Goal: Task Accomplishment & Management: Manage account settings

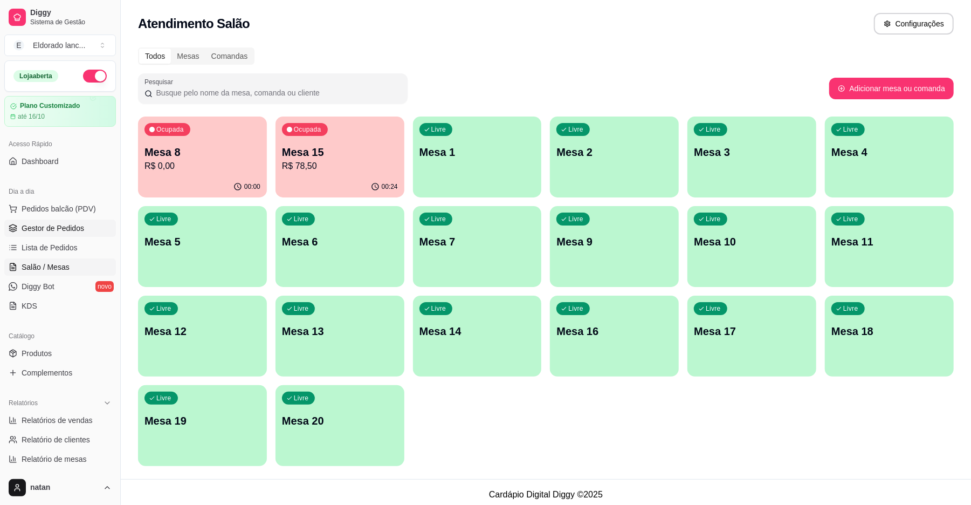
click at [54, 227] on span "Gestor de Pedidos" at bounding box center [53, 228] width 63 height 11
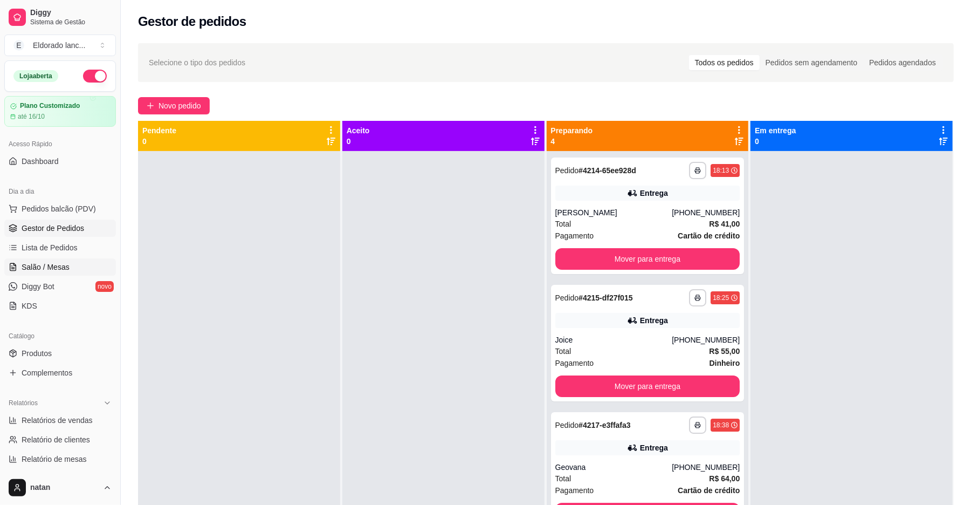
click at [93, 263] on link "Salão / Mesas" at bounding box center [60, 266] width 112 height 17
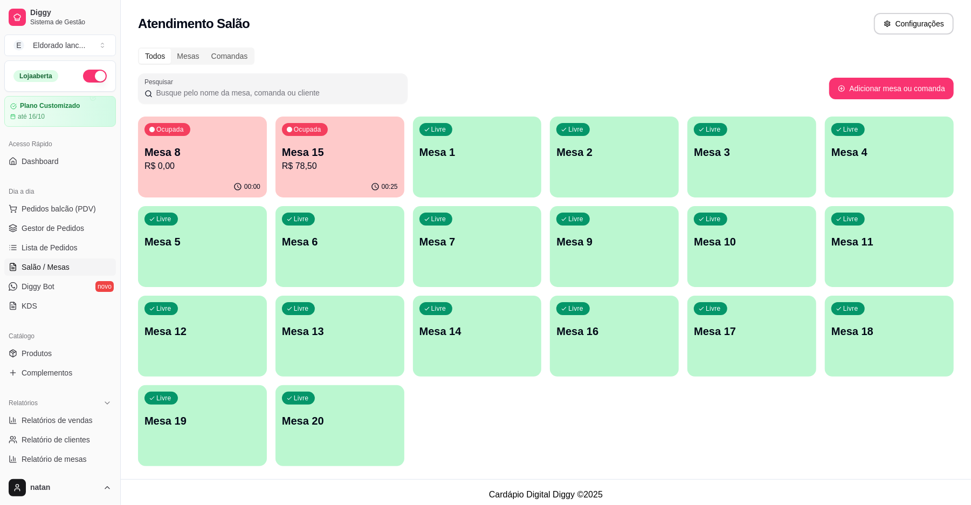
click at [207, 358] on div "Livre Mesa 12" at bounding box center [202, 330] width 129 height 68
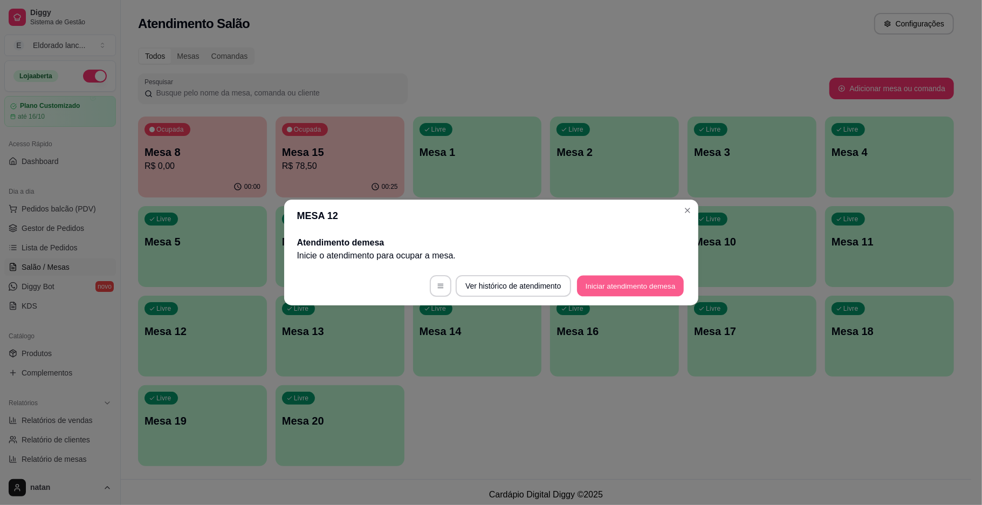
click at [611, 283] on button "Iniciar atendimento de mesa" at bounding box center [630, 286] width 107 height 21
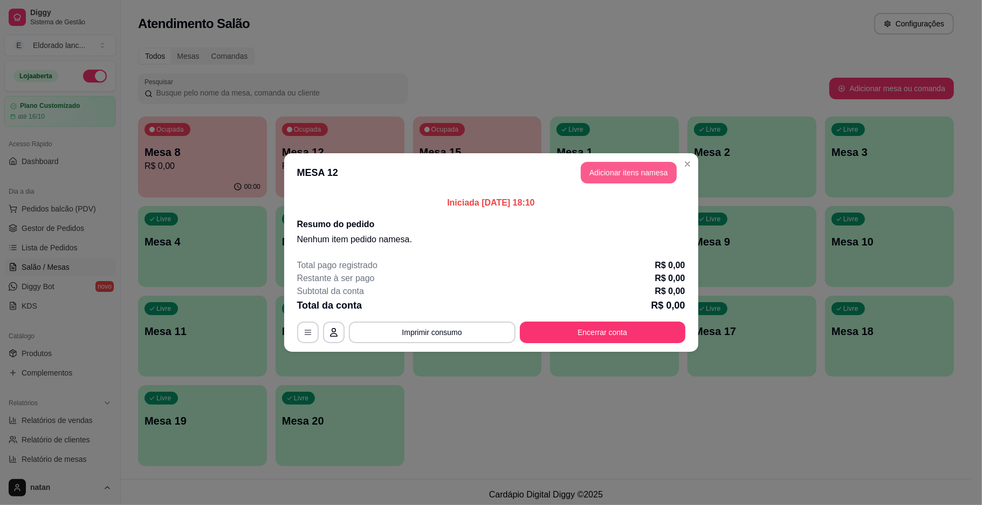
click at [661, 176] on button "Adicionar itens na mesa" at bounding box center [629, 173] width 96 height 22
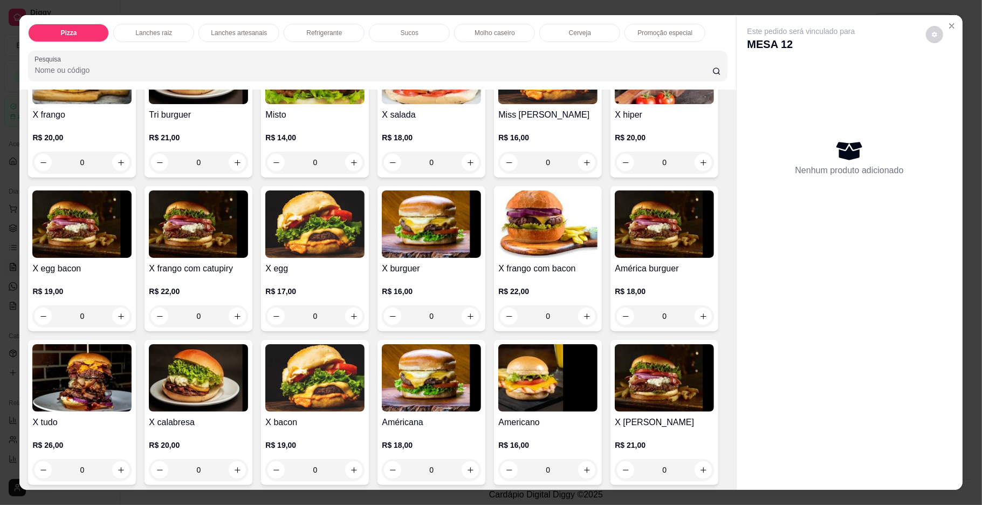
scroll to position [313, 0]
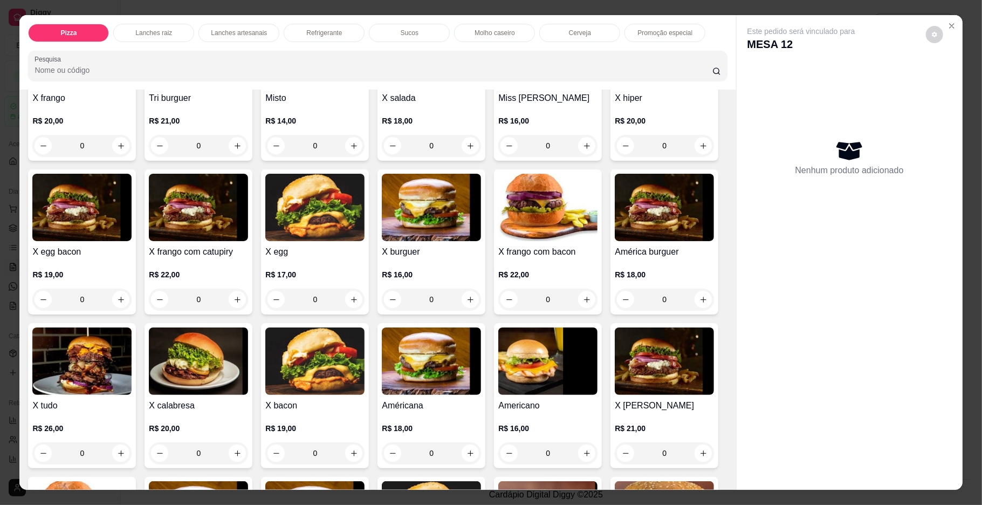
click at [355, 147] on div "0" at bounding box center [314, 146] width 99 height 22
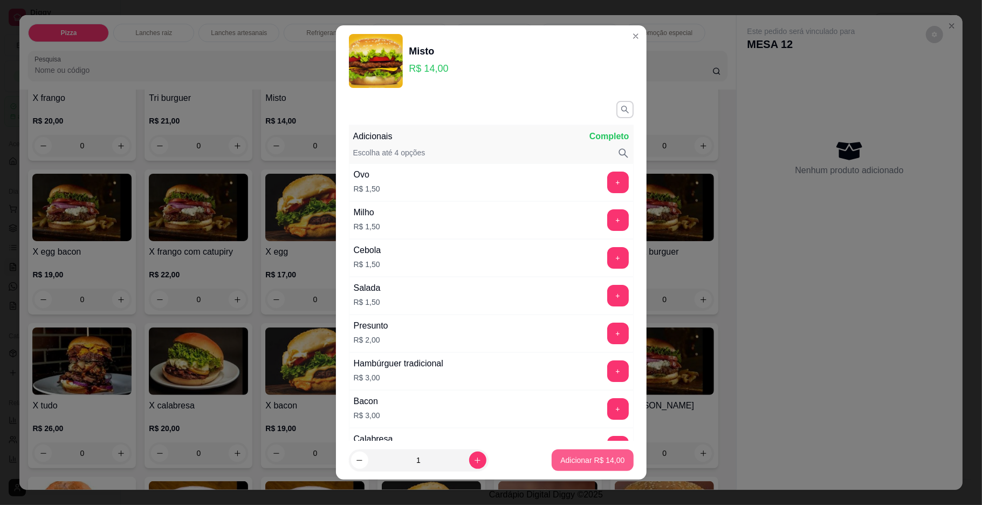
click at [586, 455] on p "Adicionar R$ 14,00" at bounding box center [592, 460] width 64 height 11
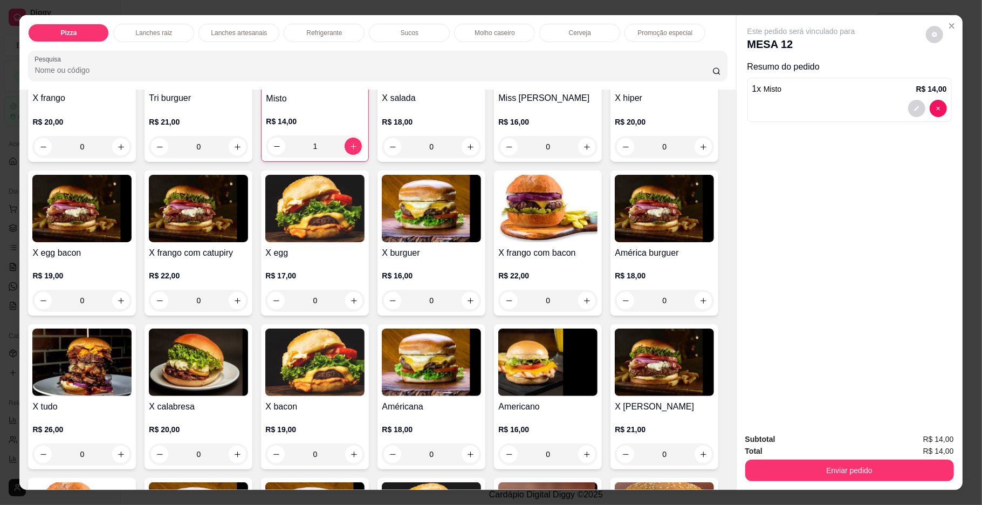
type input "1"
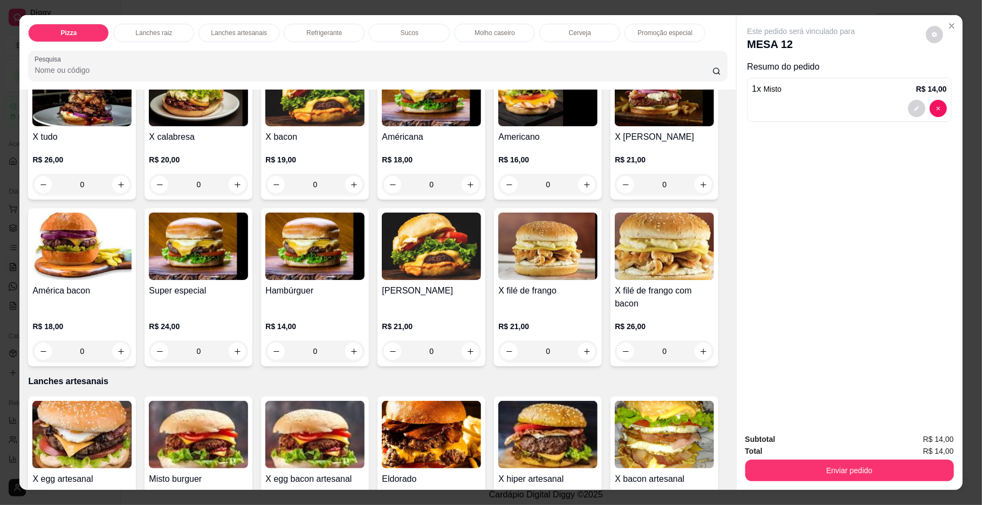
scroll to position [588, 0]
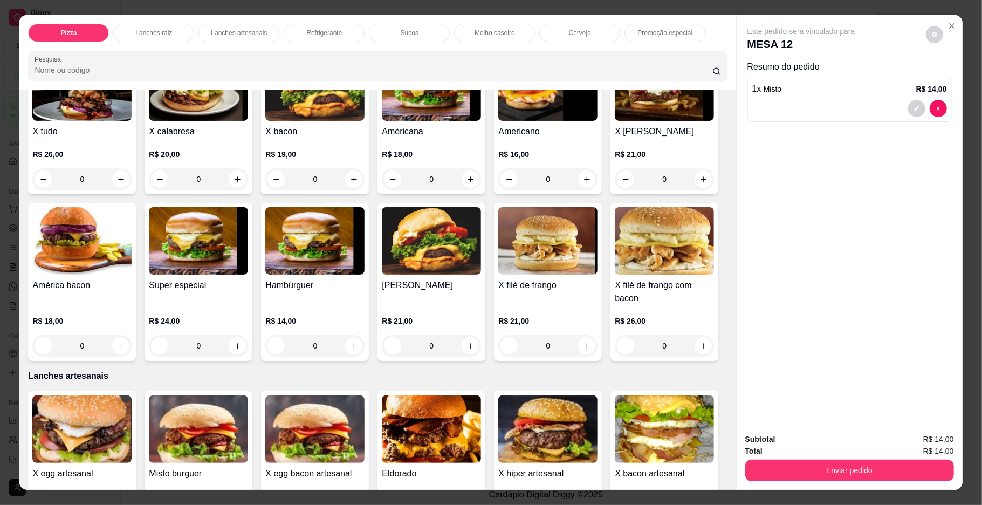
click at [737, 211] on div "Este pedido será vinculado para MESA 12 Resumo do pedido 1 x Misto R$ 14,00" at bounding box center [850, 219] width 226 height 409
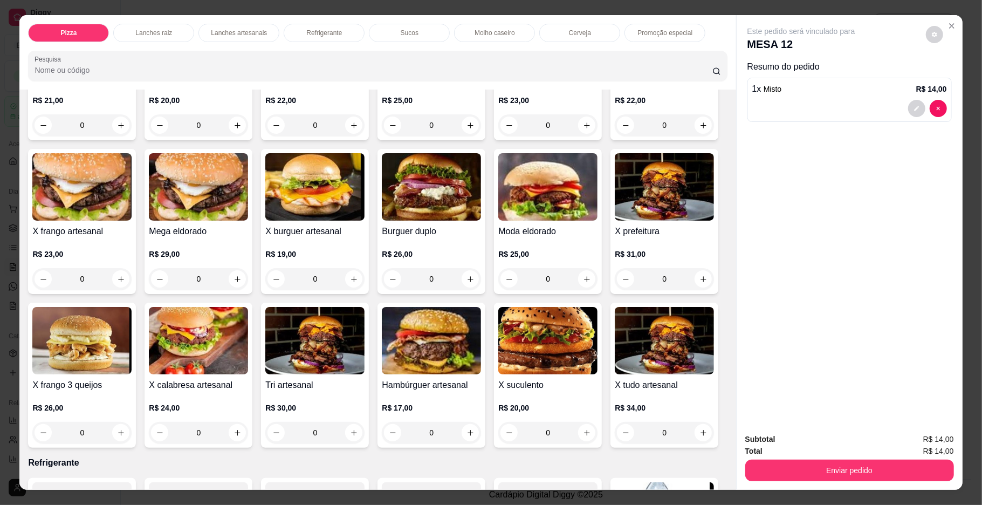
scroll to position [994, 0]
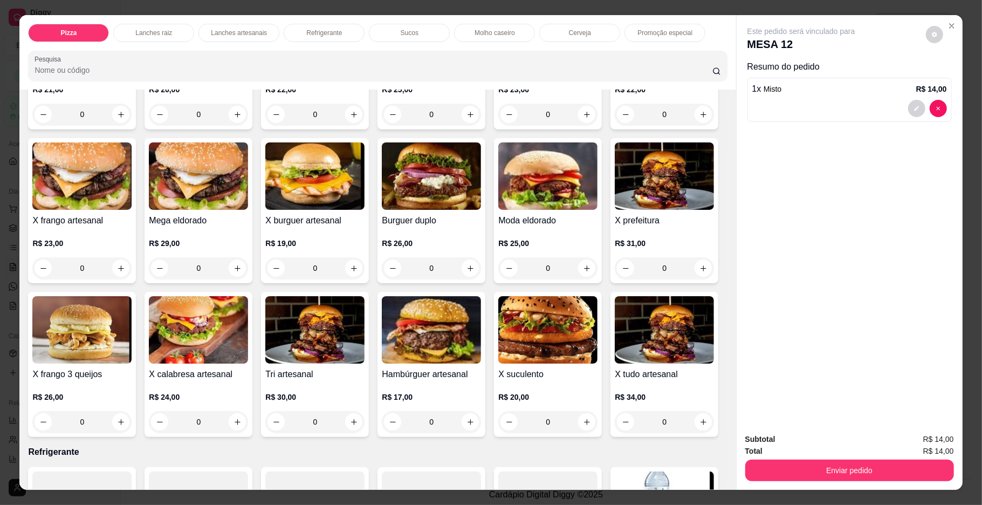
click at [347, 125] on div "0" at bounding box center [314, 115] width 99 height 22
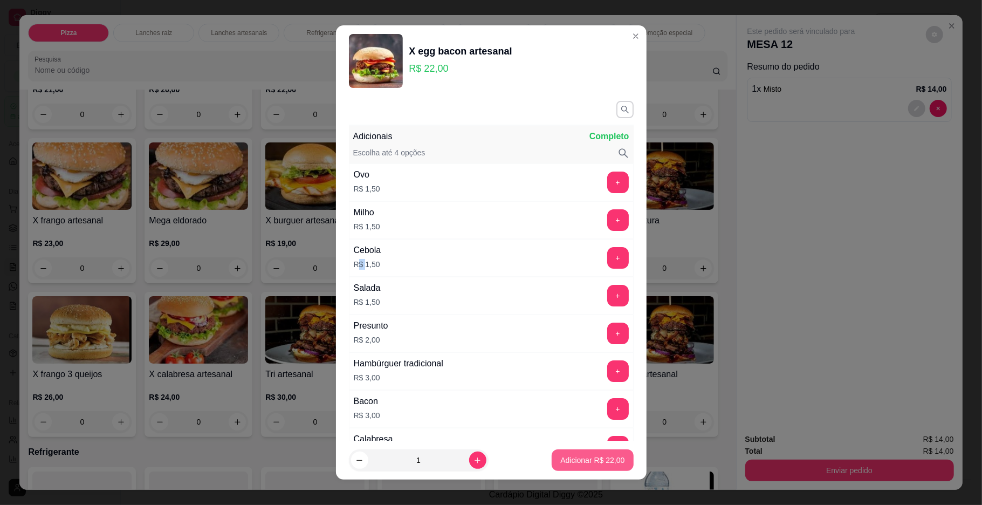
click at [602, 451] on button "Adicionar R$ 22,00" at bounding box center [592, 460] width 81 height 22
type input "1"
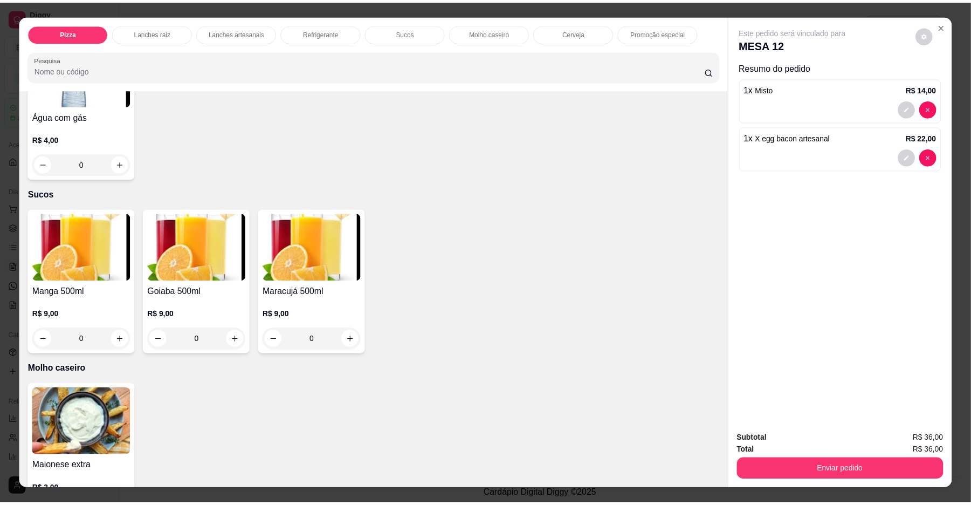
scroll to position [1616, 0]
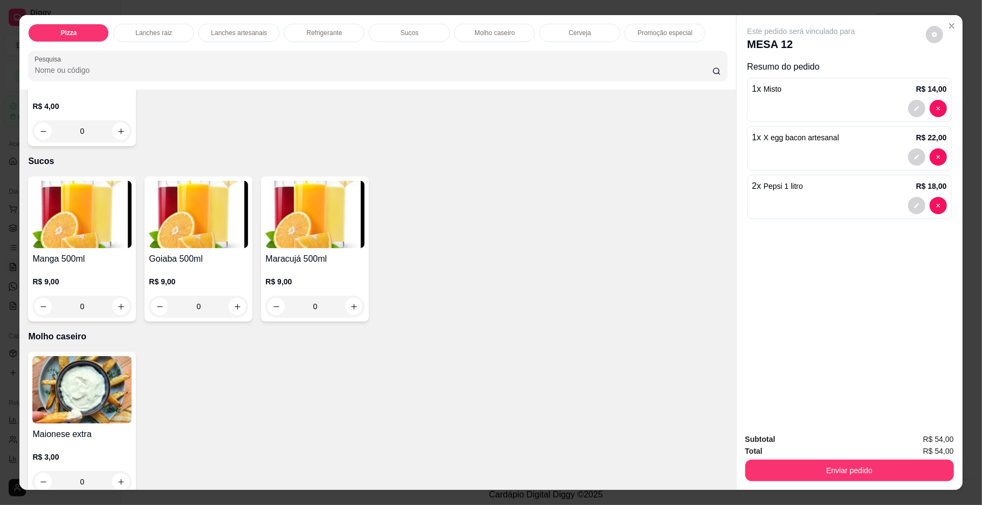
type input "1"
click at [790, 468] on button "Enviar pedido" at bounding box center [849, 470] width 202 height 21
click at [915, 441] on button "Enviar pedido" at bounding box center [924, 444] width 61 height 20
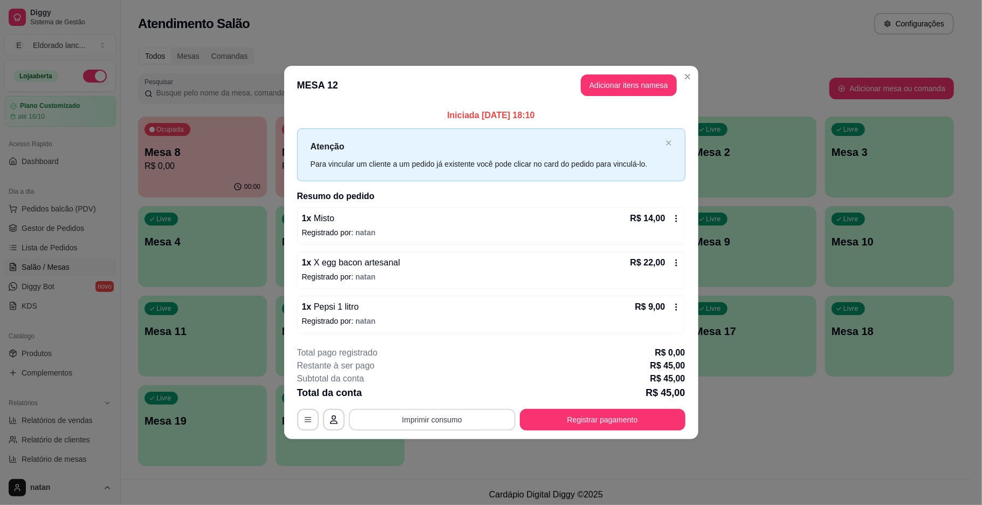
click at [376, 424] on button "Imprimir consumo" at bounding box center [432, 420] width 167 height 22
click at [436, 386] on div "Escolha a impressora IMPRESSORA" at bounding box center [435, 387] width 89 height 37
click at [436, 395] on button "IMPRESSORA" at bounding box center [435, 395] width 76 height 17
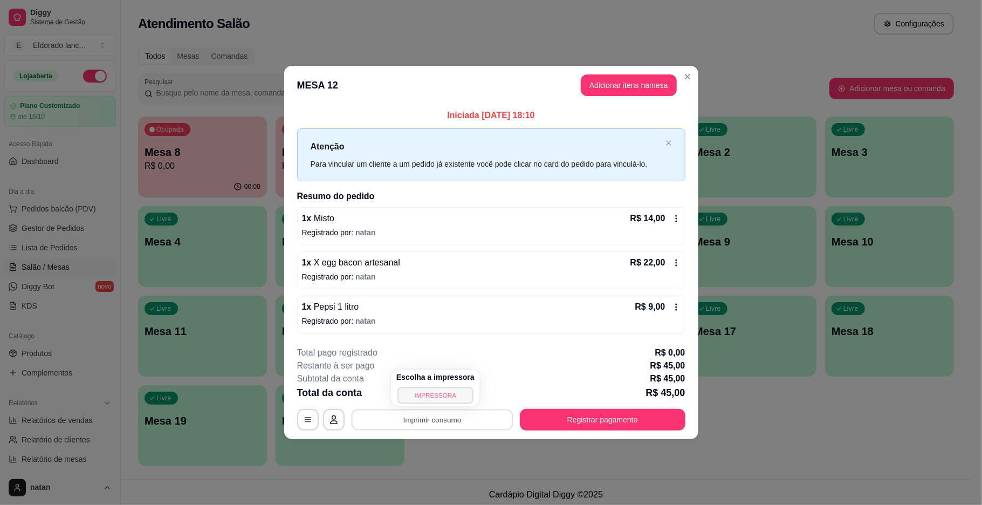
click at [436, 395] on div "Escolha a impressora IMPRESSORA" at bounding box center [435, 387] width 89 height 37
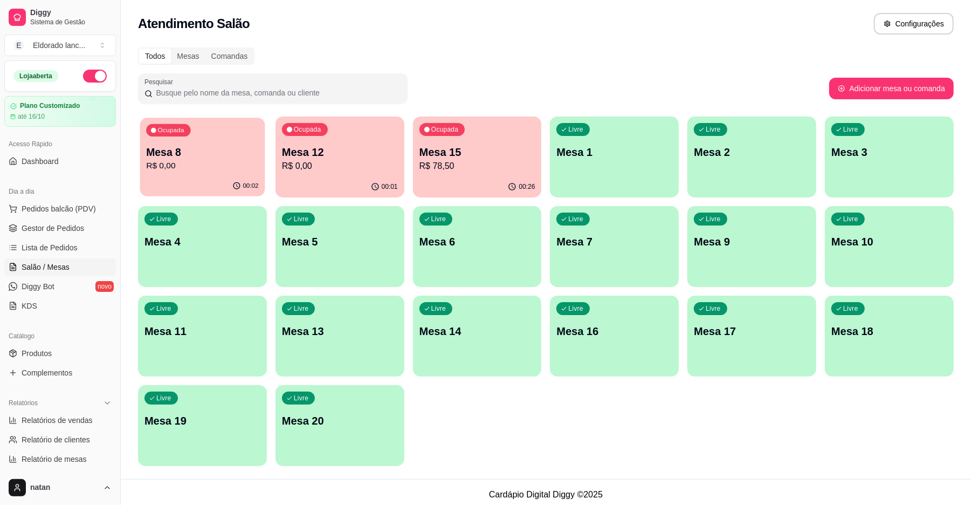
click at [223, 142] on div "Ocupada Mesa 8 R$ 0,00" at bounding box center [202, 147] width 125 height 58
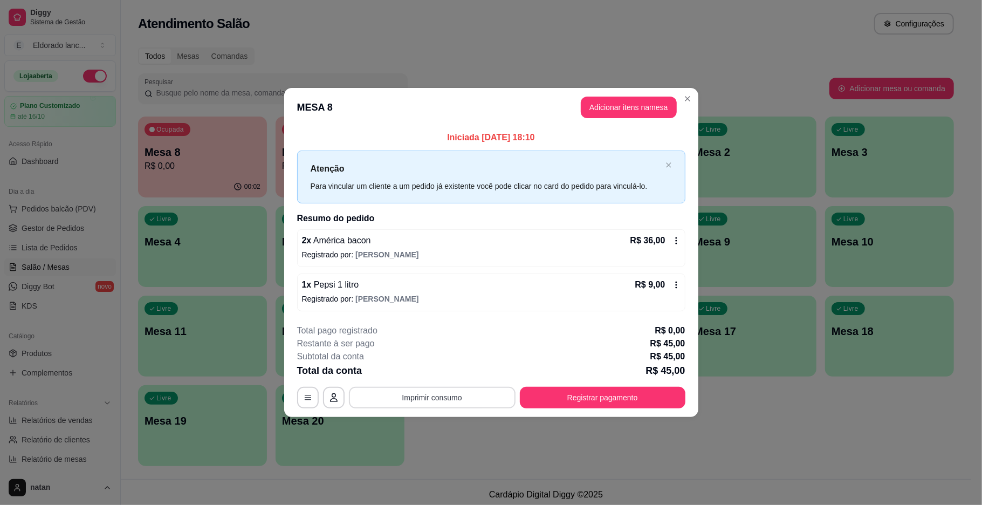
click at [441, 400] on button "Imprimir consumo" at bounding box center [432, 398] width 167 height 22
click at [448, 368] on button "IMPRESSORA" at bounding box center [435, 373] width 78 height 17
click at [255, 417] on div "**********" at bounding box center [491, 252] width 982 height 505
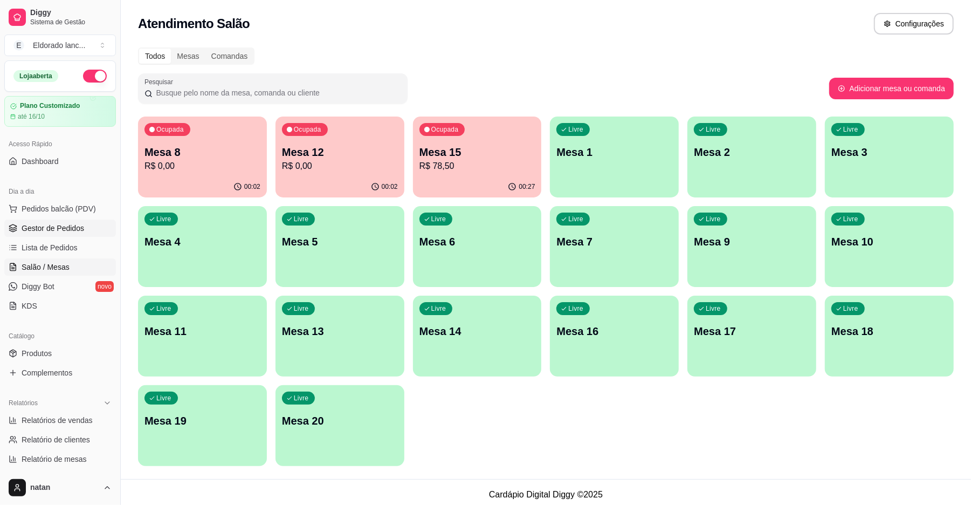
click at [71, 234] on link "Gestor de Pedidos" at bounding box center [60, 227] width 112 height 17
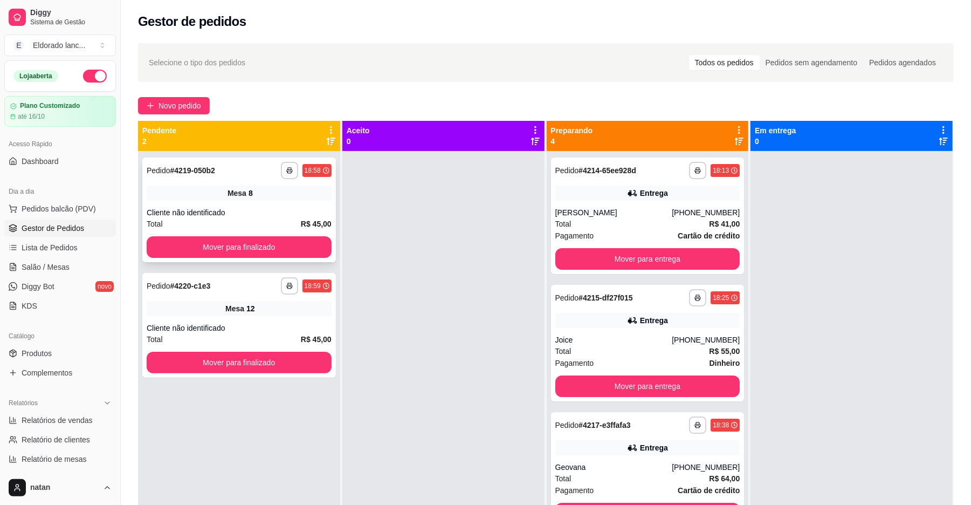
click at [146, 249] on div "**********" at bounding box center [239, 209] width 194 height 105
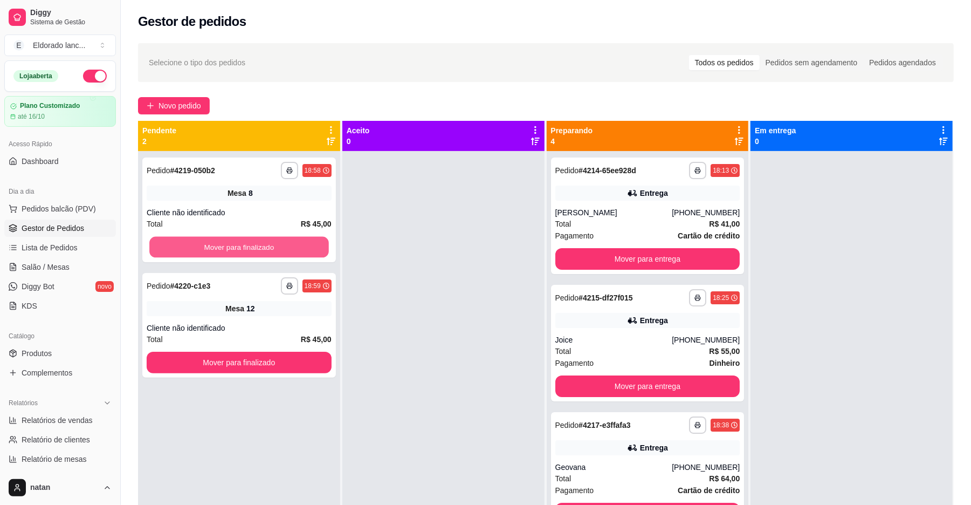
click at [160, 251] on button "Mover para finalizado" at bounding box center [238, 247] width 179 height 21
click at [160, 251] on div "Mover para finalizado" at bounding box center [239, 247] width 185 height 22
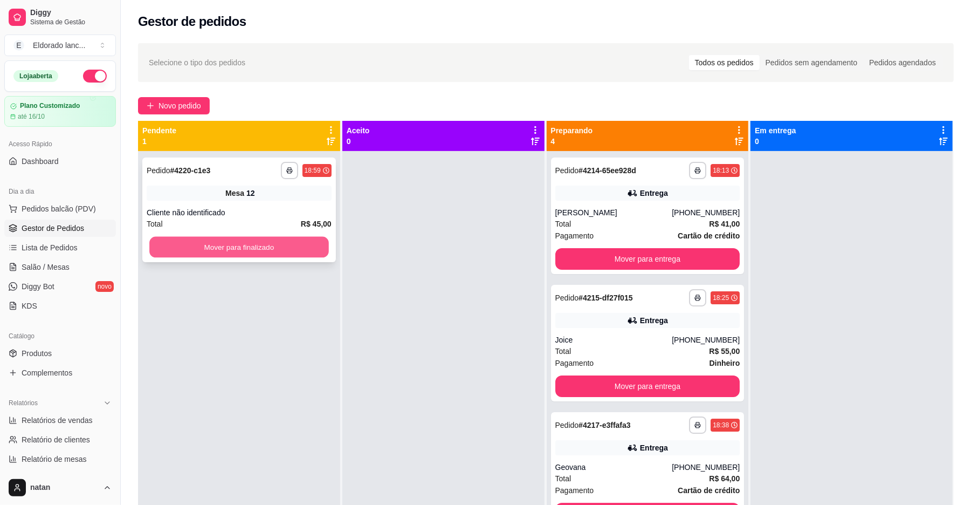
click at [255, 251] on button "Mover para finalizado" at bounding box center [238, 247] width 179 height 21
click at [239, 251] on button "Mover para finalizado" at bounding box center [238, 247] width 179 height 21
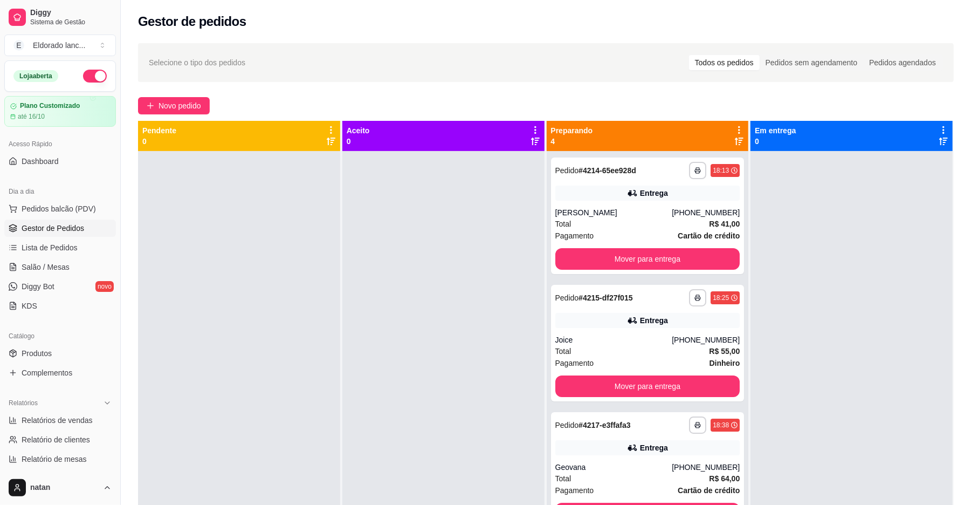
click at [866, 339] on div at bounding box center [852, 403] width 202 height 505
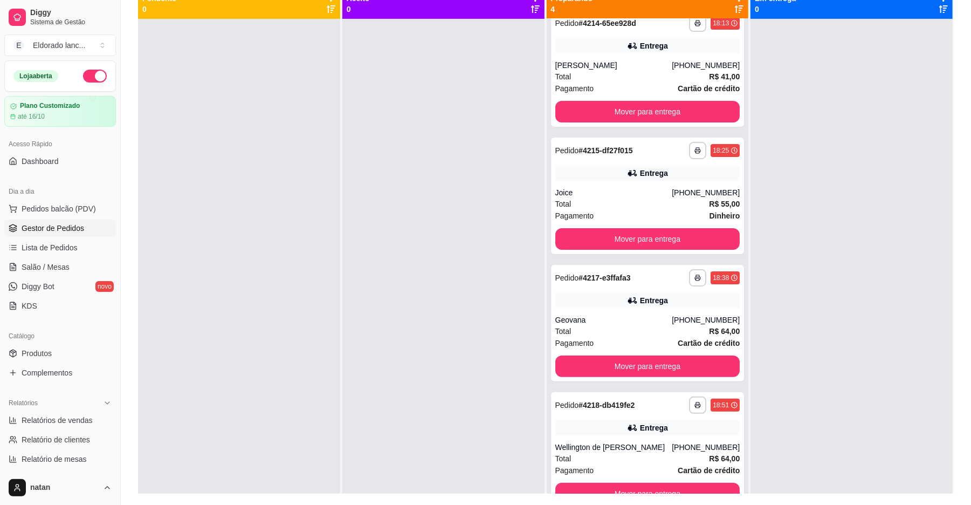
scroll to position [164, 0]
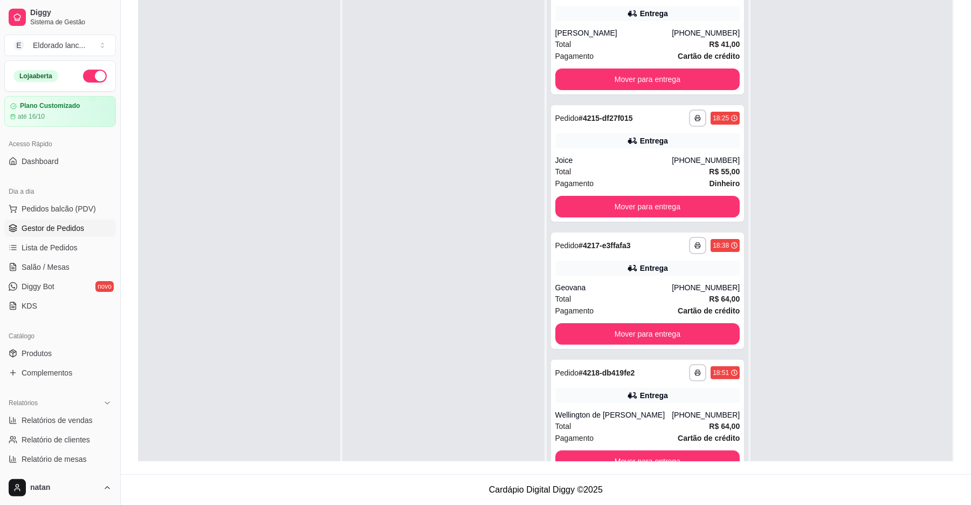
click at [751, 447] on div at bounding box center [852, 239] width 202 height 505
click at [893, 302] on div at bounding box center [852, 239] width 202 height 505
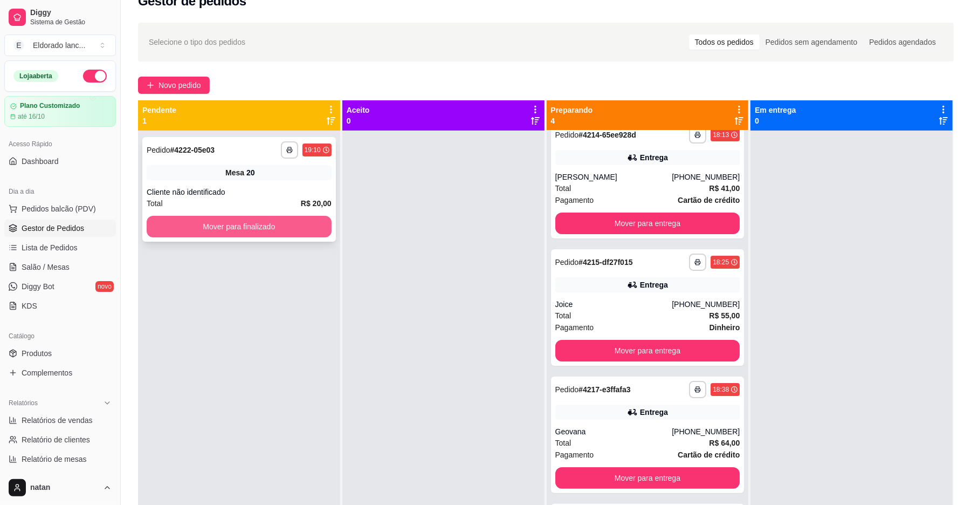
click at [253, 232] on button "Mover para finalizado" at bounding box center [239, 227] width 185 height 22
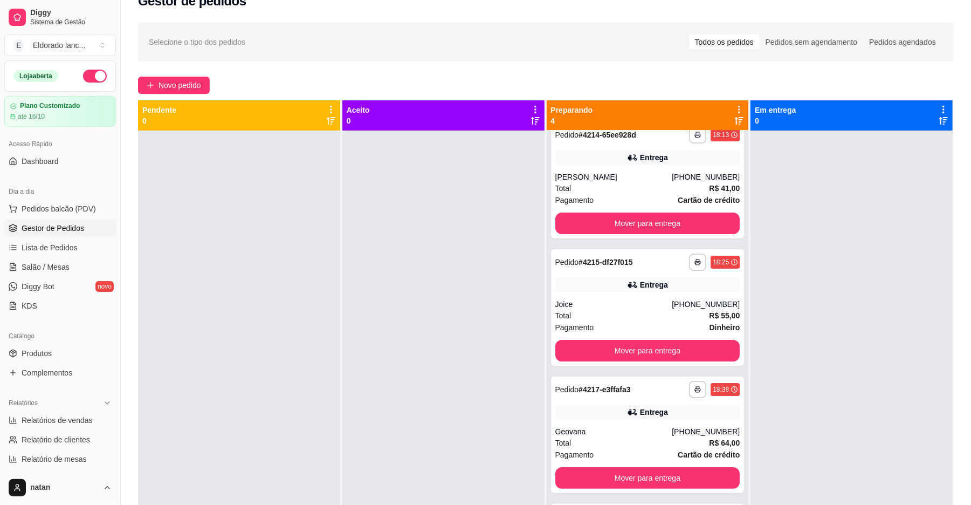
click at [786, 326] on div at bounding box center [852, 383] width 202 height 505
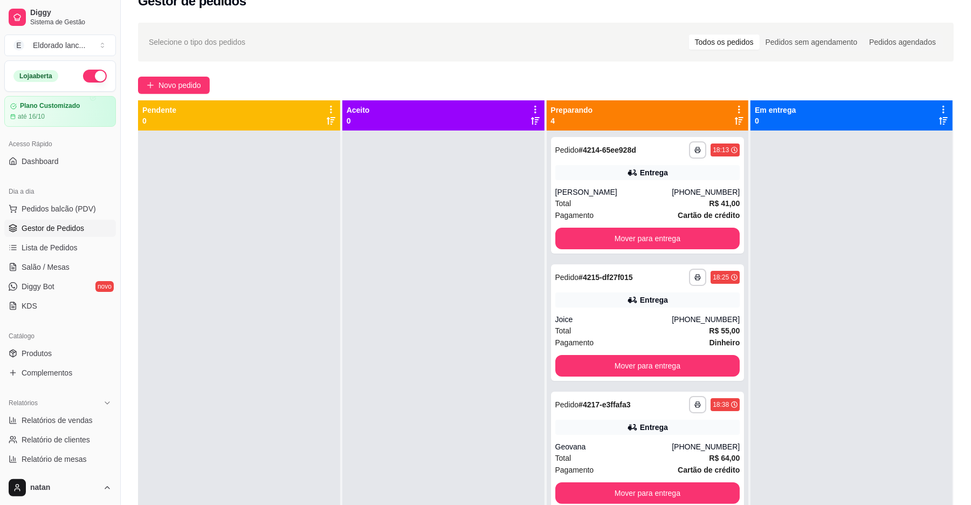
drag, startPoint x: 864, startPoint y: 348, endPoint x: 884, endPoint y: 345, distance: 20.7
click at [864, 348] on div at bounding box center [852, 383] width 202 height 505
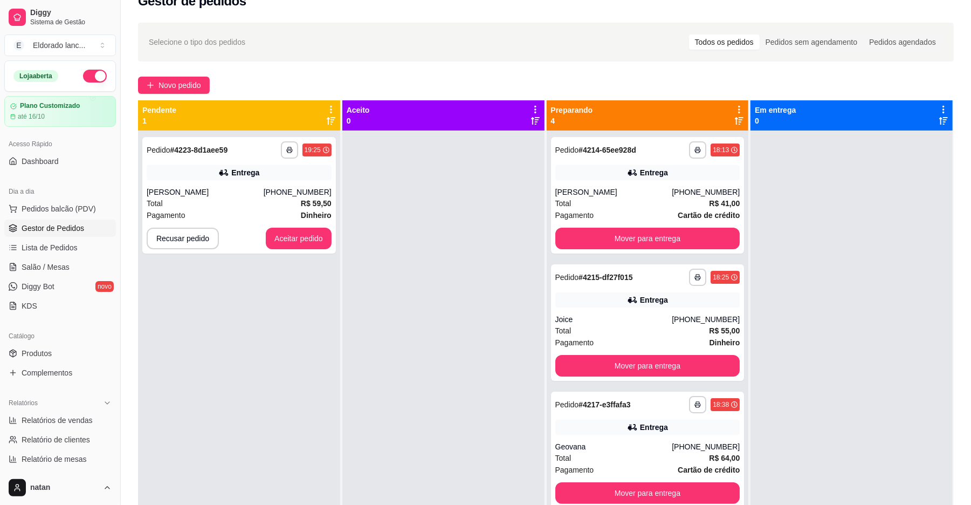
click at [842, 157] on div at bounding box center [852, 383] width 202 height 505
click at [307, 247] on button "Aceitar pedido" at bounding box center [299, 238] width 64 height 21
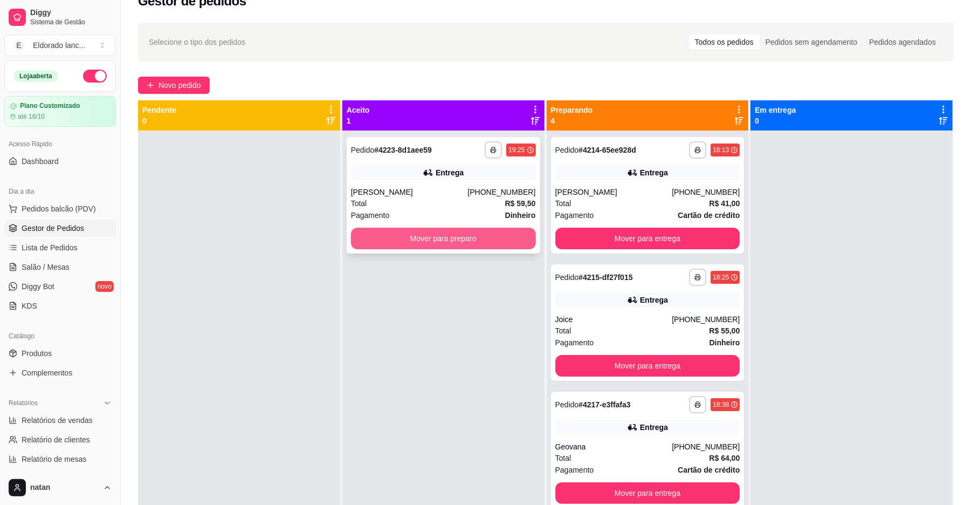
click at [359, 241] on button "Mover para preparo" at bounding box center [443, 239] width 185 height 22
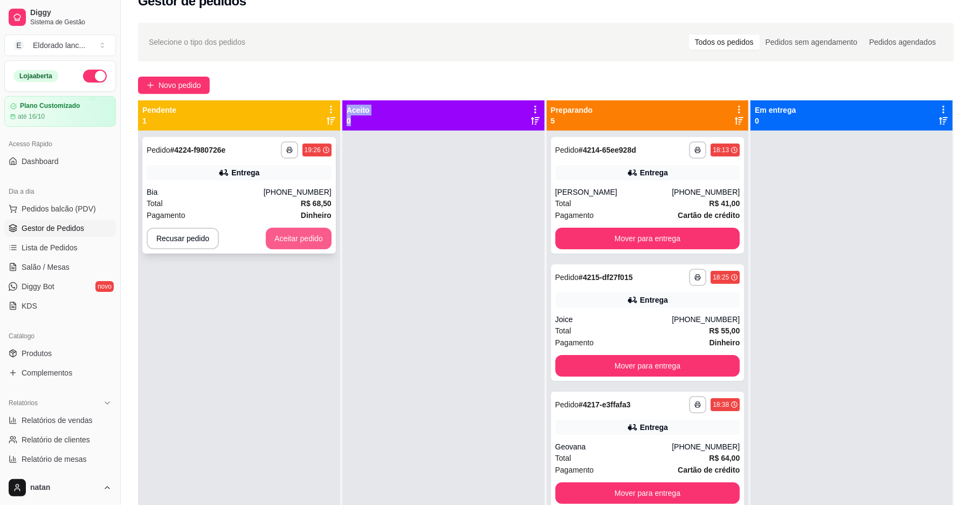
drag, startPoint x: 359, startPoint y: 241, endPoint x: 296, endPoint y: 242, distance: 62.6
click at [296, 242] on div "**********" at bounding box center [546, 352] width 816 height 505
click at [296, 242] on button "Aceitar pedido" at bounding box center [299, 238] width 64 height 21
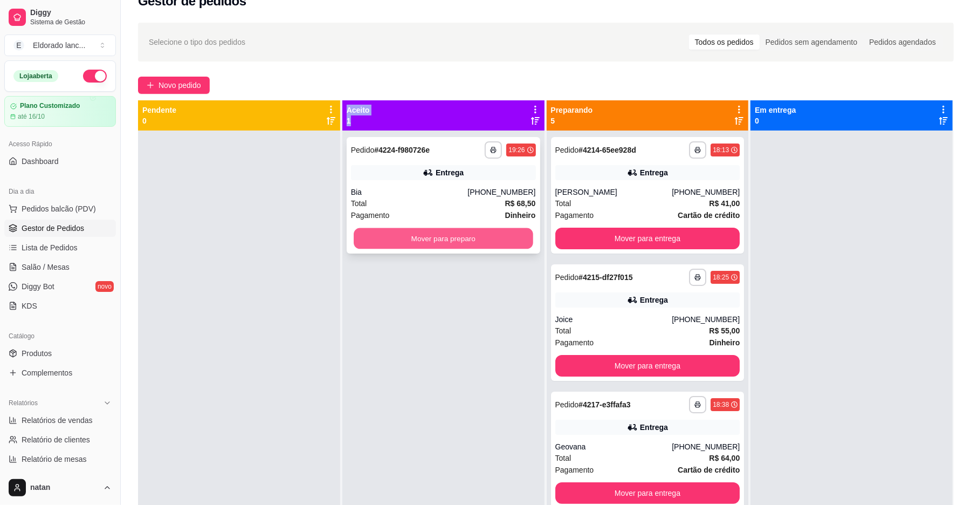
click at [399, 236] on button "Mover para preparo" at bounding box center [443, 238] width 179 height 21
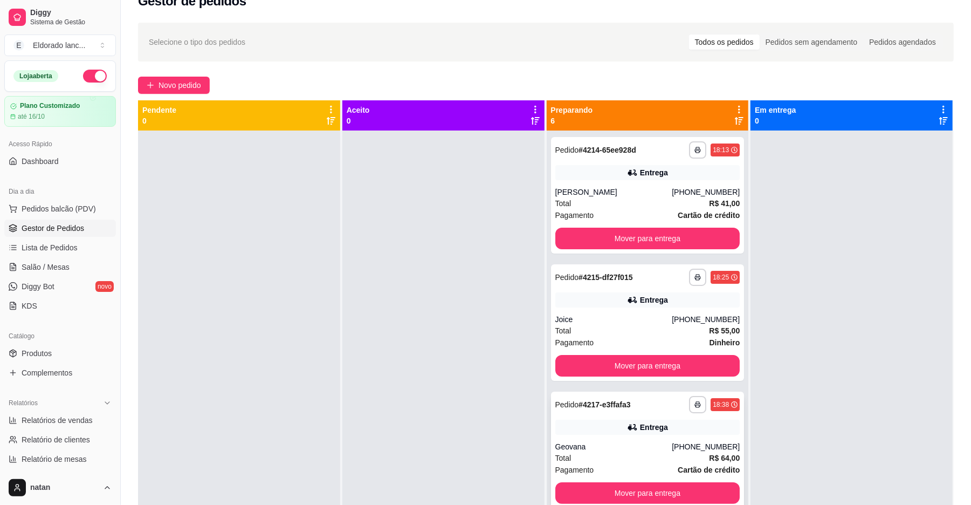
click at [587, 452] on div "Total R$ 64,00" at bounding box center [647, 458] width 185 height 12
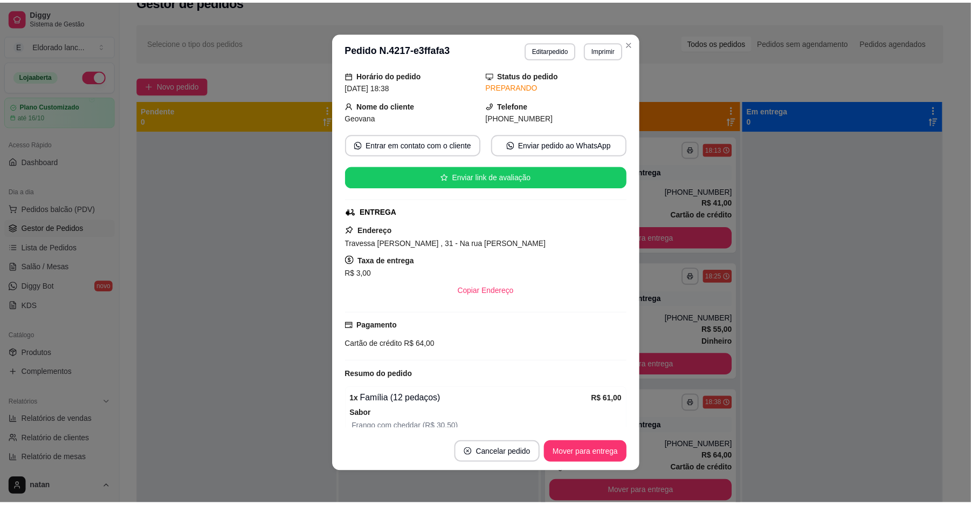
scroll to position [22, 0]
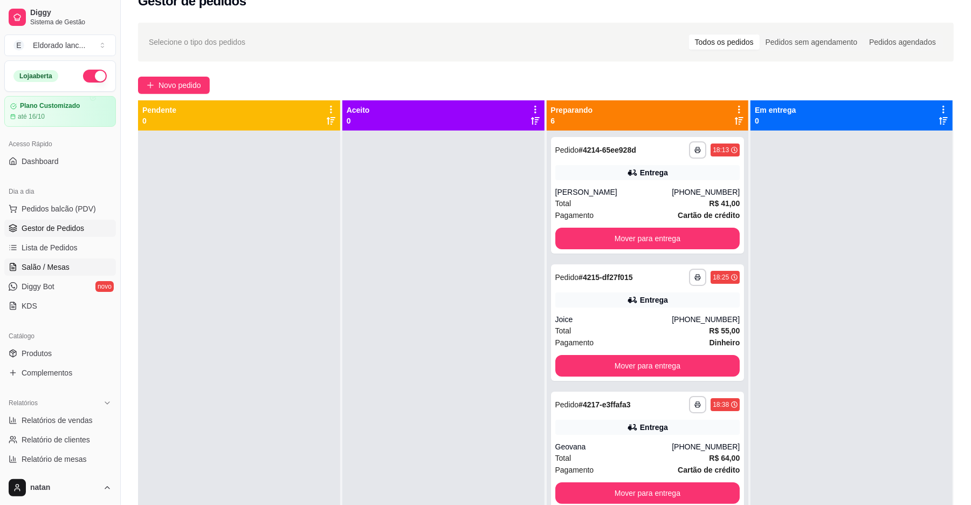
click at [89, 267] on link "Salão / Mesas" at bounding box center [60, 266] width 112 height 17
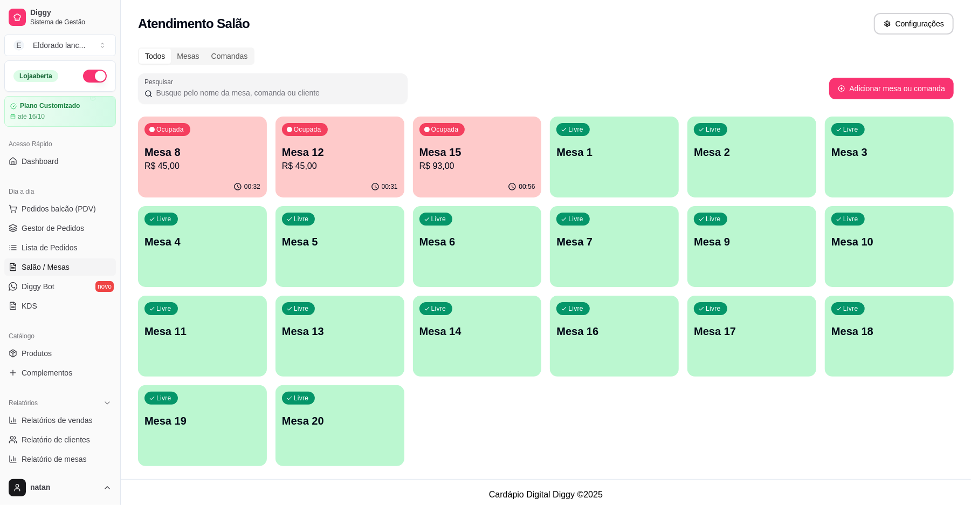
click at [319, 182] on div "00:31" at bounding box center [340, 186] width 129 height 21
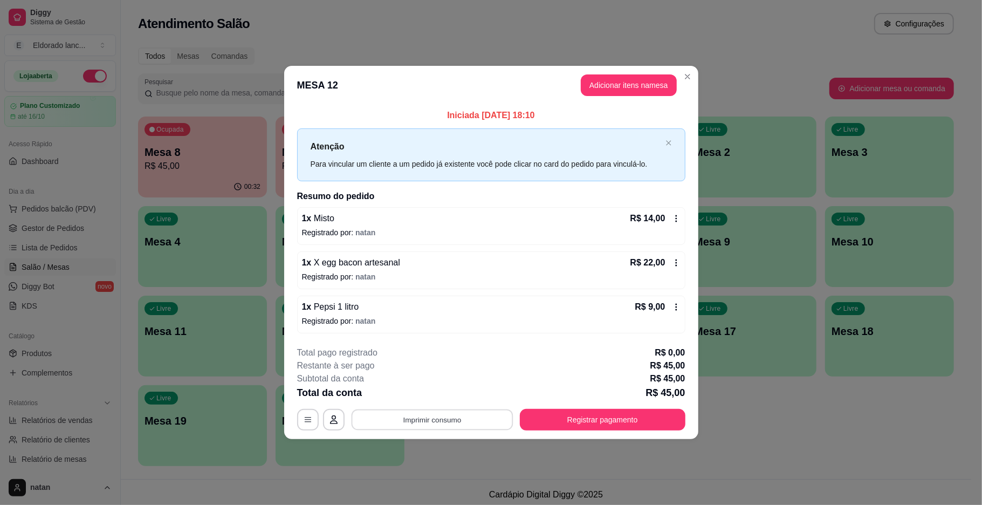
click at [495, 411] on button "Imprimir consumo" at bounding box center [432, 419] width 162 height 21
click at [451, 397] on button "IMPRESSORA" at bounding box center [435, 395] width 76 height 17
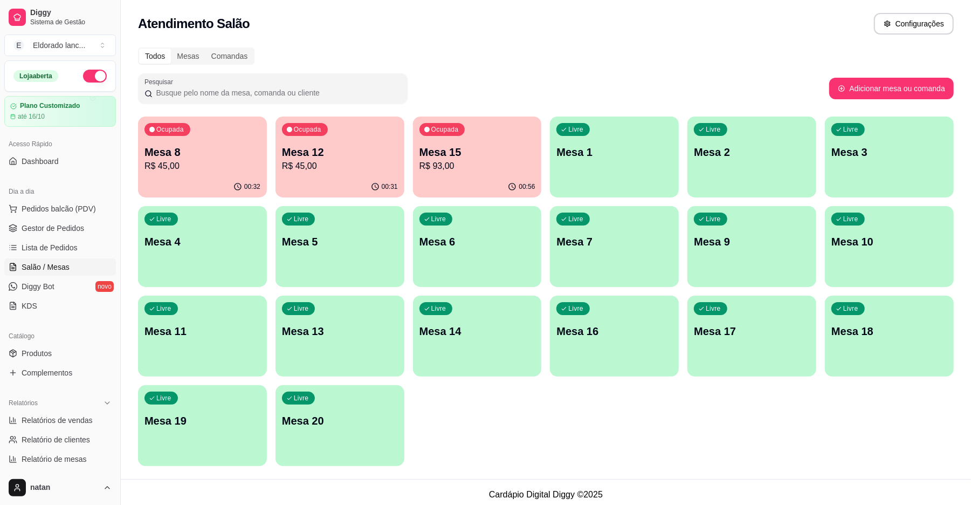
click at [421, 161] on p "R$ 93,00" at bounding box center [478, 166] width 116 height 13
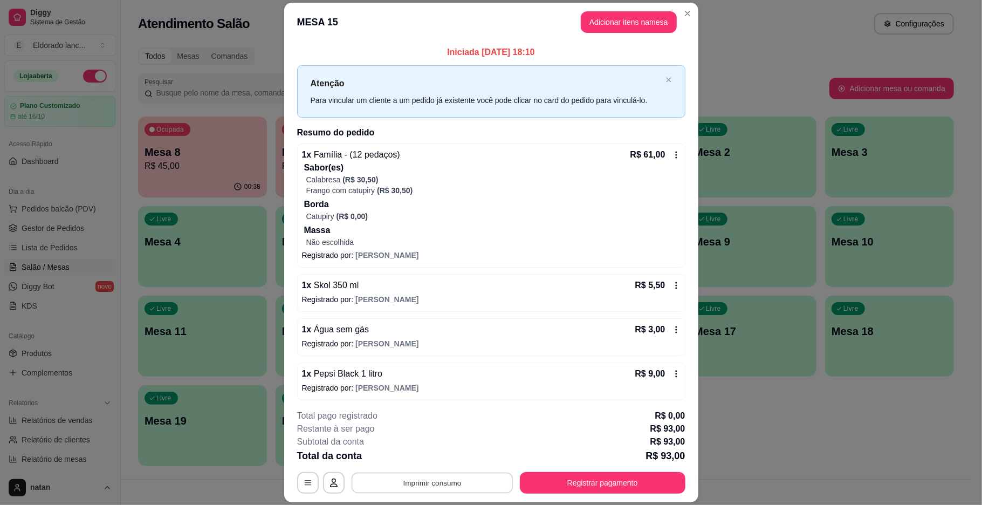
click at [424, 482] on button "Imprimir consumo" at bounding box center [432, 482] width 162 height 21
click at [425, 462] on button "IMPRESSORA" at bounding box center [430, 457] width 76 height 17
click at [550, 471] on div "**********" at bounding box center [491, 451] width 388 height 84
click at [554, 482] on button "Registrar pagamento" at bounding box center [603, 483] width 166 height 22
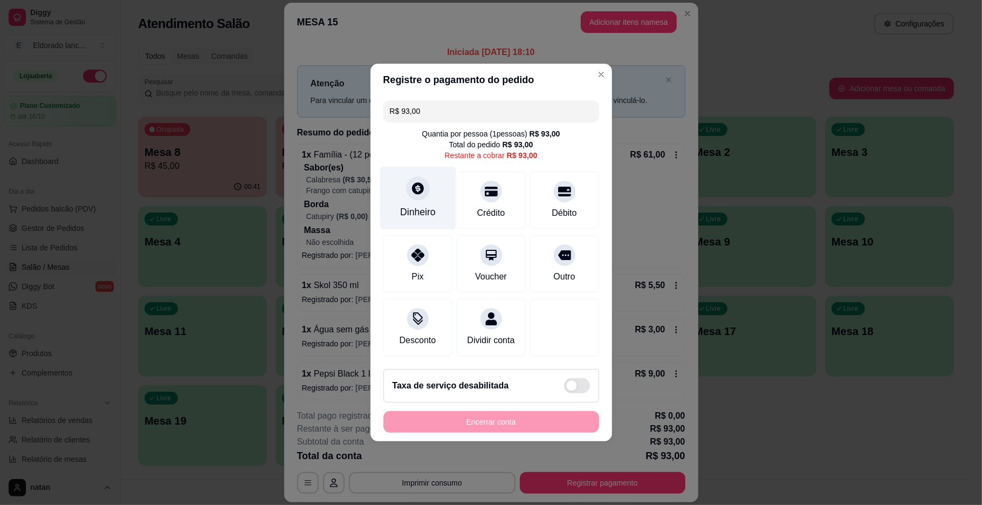
click at [434, 204] on div "Dinheiro" at bounding box center [418, 198] width 76 height 63
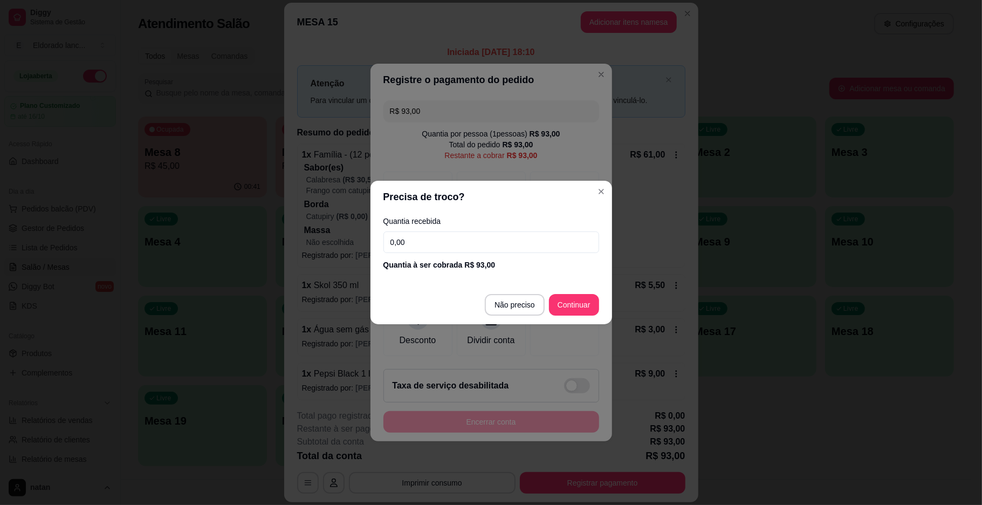
click at [436, 231] on input "0,00" at bounding box center [491, 242] width 216 height 22
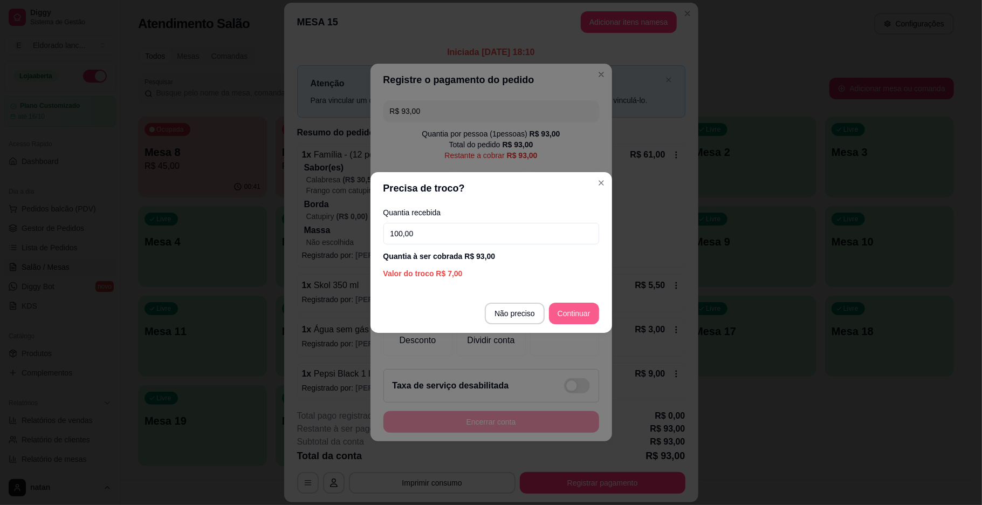
type input "100,00"
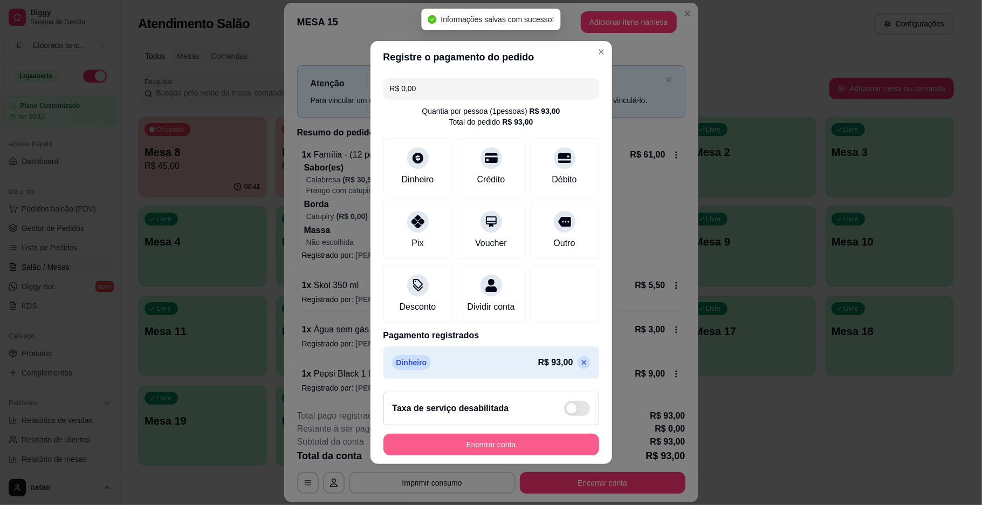
type input "R$ 0,00"
click at [501, 451] on button "Encerrar conta" at bounding box center [491, 444] width 209 height 21
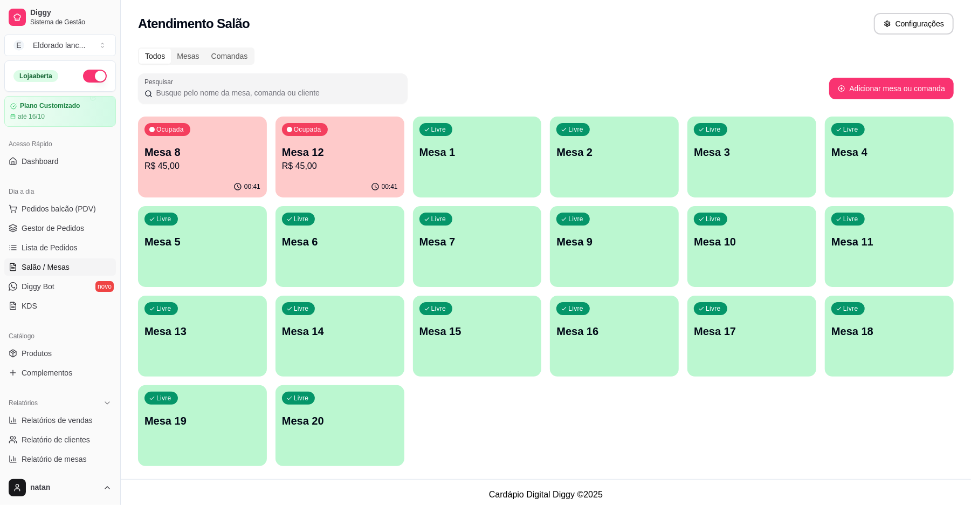
click at [324, 157] on p "Mesa 12" at bounding box center [340, 152] width 116 height 15
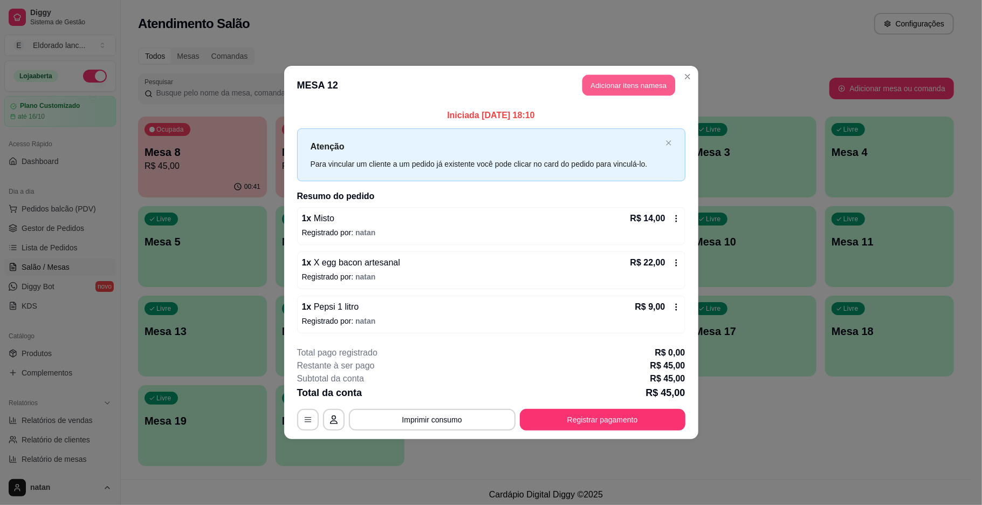
click at [618, 80] on button "Adicionar itens na mesa" at bounding box center [628, 85] width 93 height 21
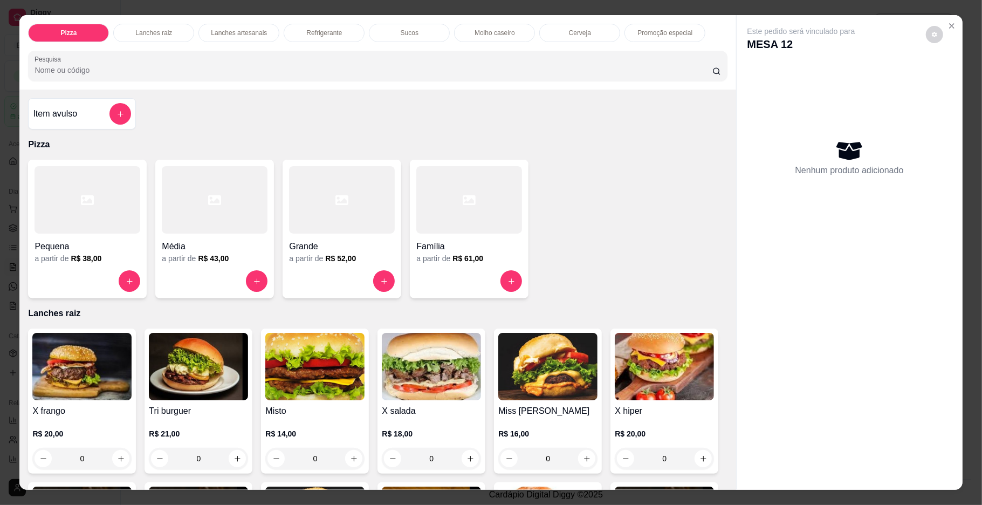
click at [344, 35] on div "Refrigerante" at bounding box center [324, 33] width 81 height 18
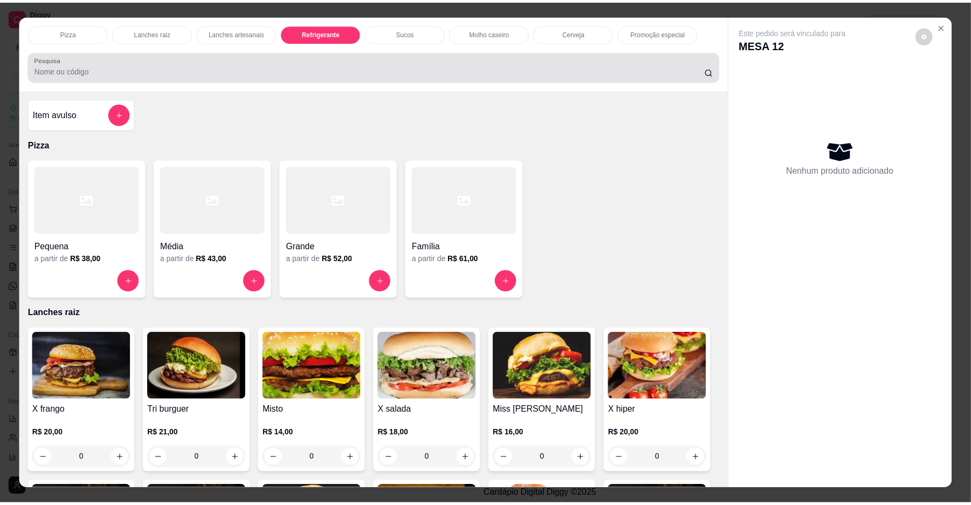
scroll to position [19, 0]
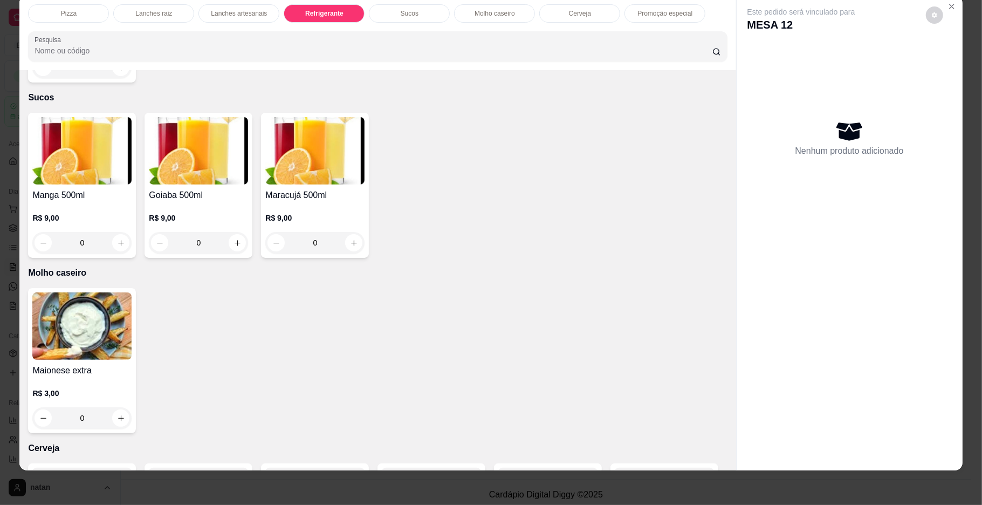
type input "1"
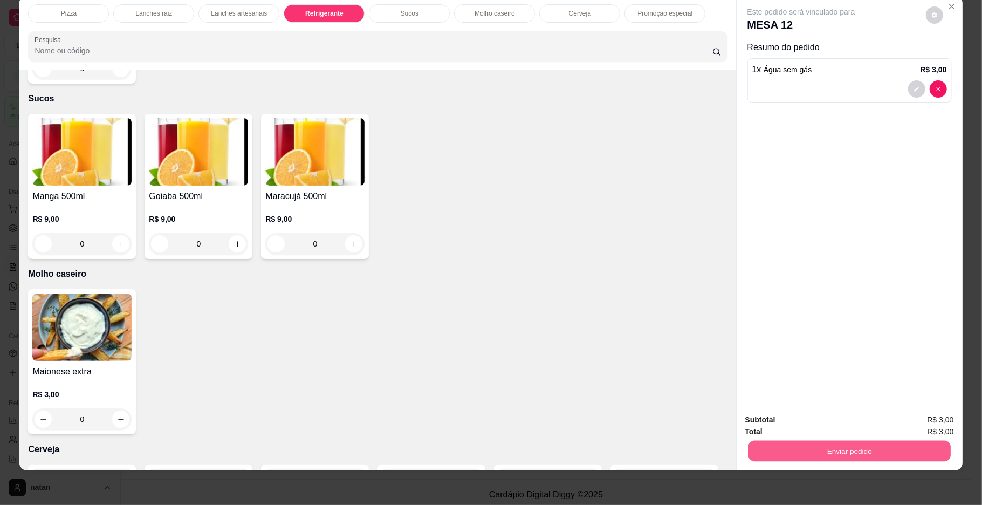
click at [854, 451] on button "Enviar pedido" at bounding box center [849, 451] width 202 height 21
click at [909, 425] on button "Enviar pedido" at bounding box center [924, 424] width 61 height 20
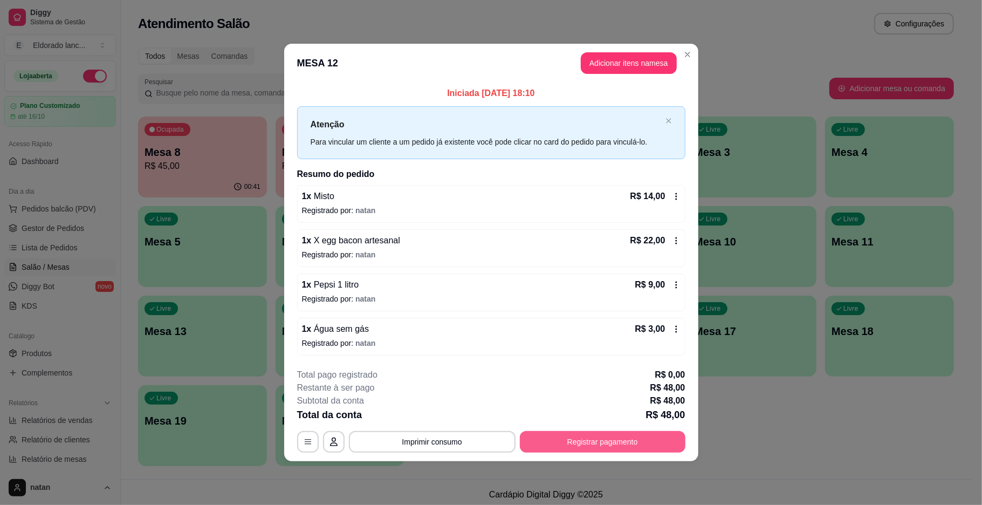
click at [544, 434] on button "Registrar pagamento" at bounding box center [603, 442] width 166 height 22
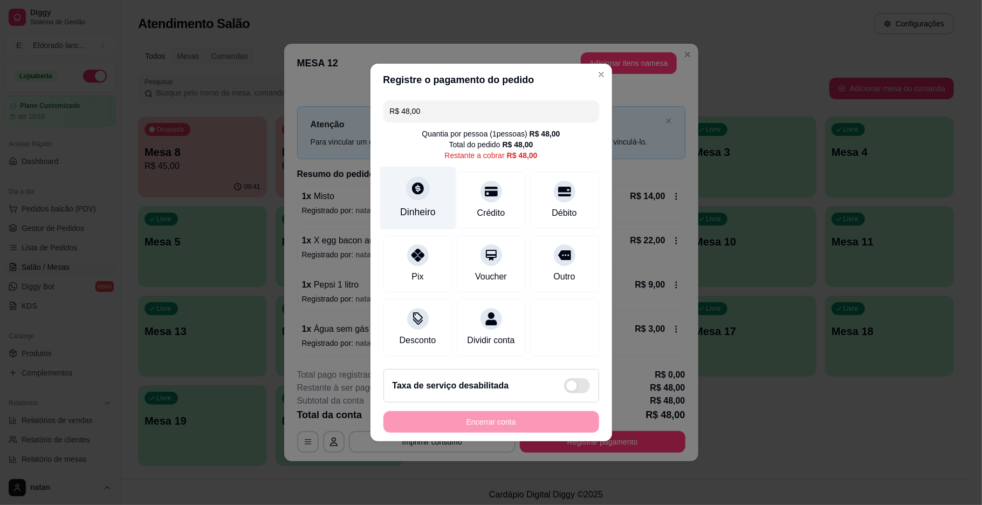
click at [424, 207] on div "Dinheiro" at bounding box center [418, 212] width 36 height 14
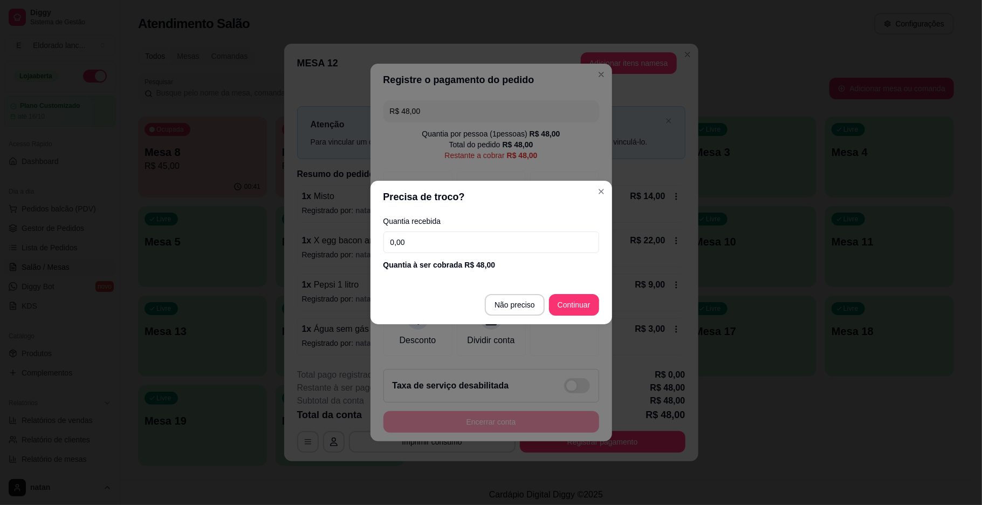
click at [420, 236] on input "0,00" at bounding box center [491, 242] width 216 height 22
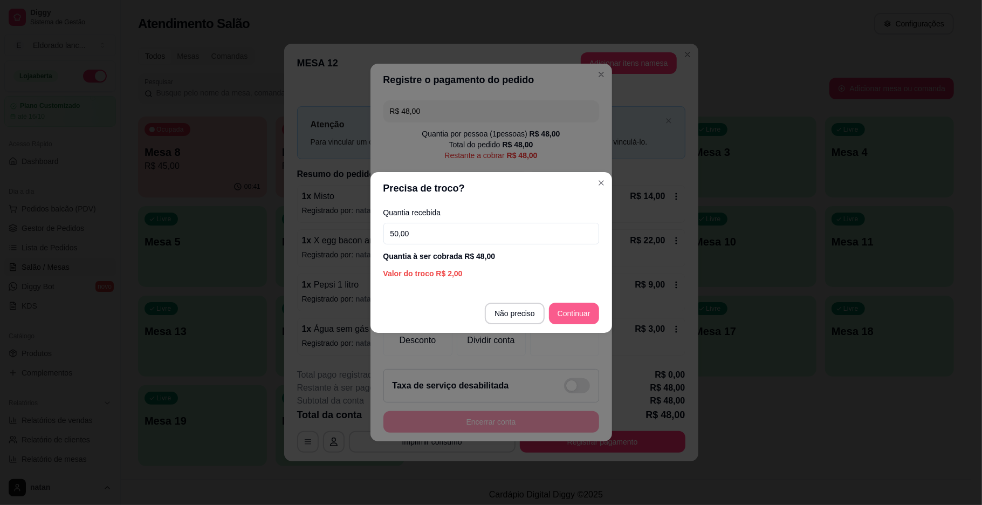
type input "50,00"
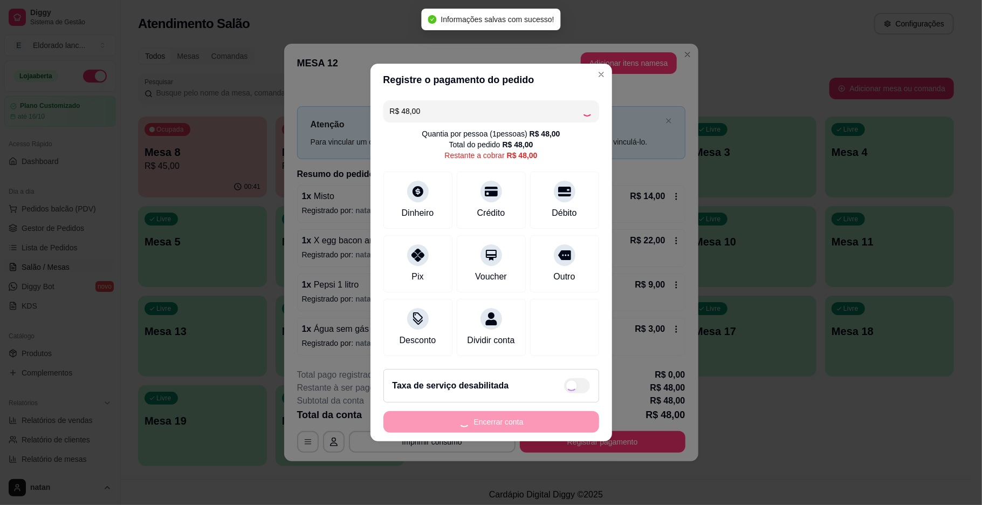
type input "R$ 0,00"
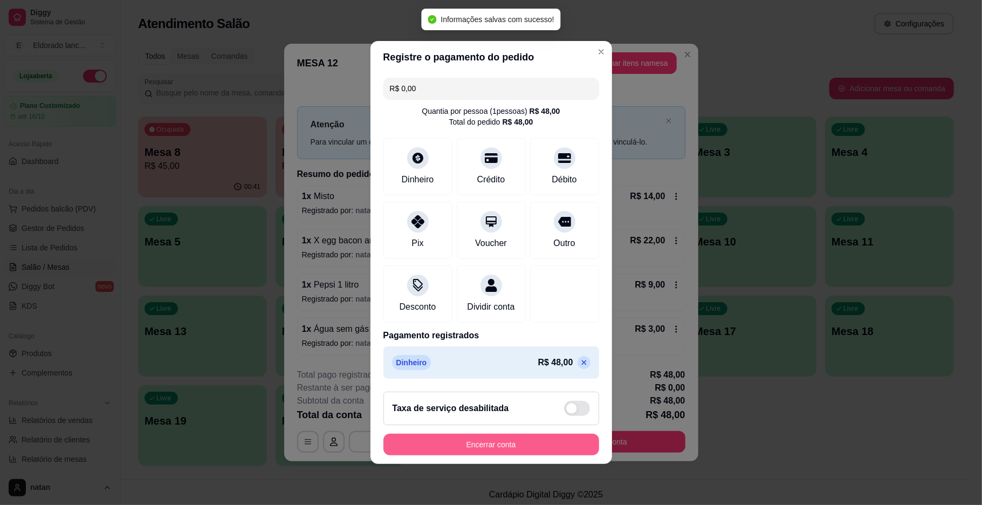
click at [464, 455] on button "Encerrar conta" at bounding box center [491, 445] width 216 height 22
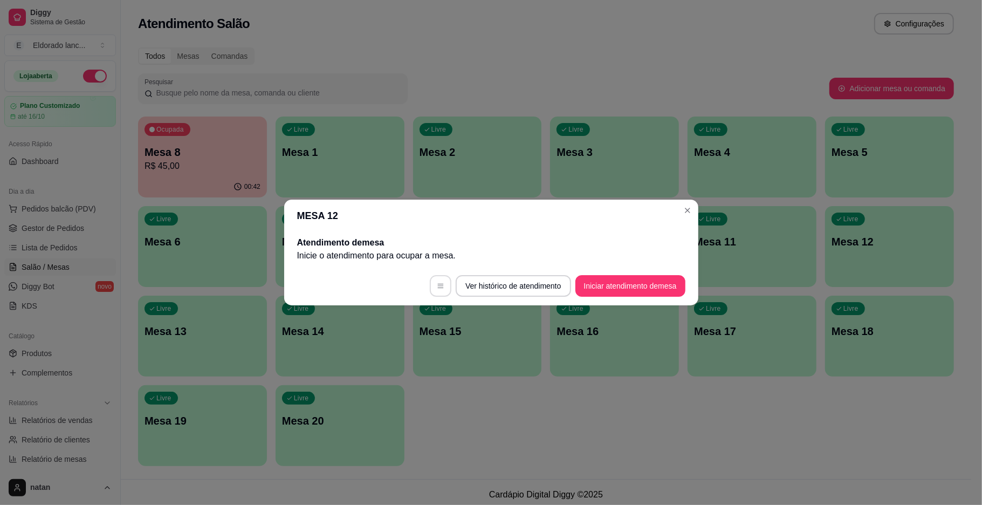
click at [442, 288] on icon "button" at bounding box center [441, 286] width 8 height 8
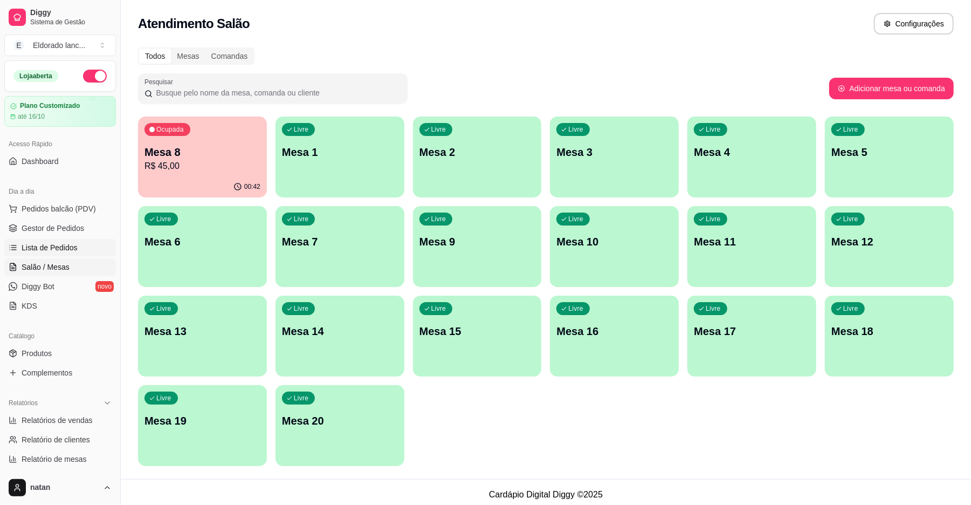
click at [52, 243] on span "Lista de Pedidos" at bounding box center [50, 247] width 56 height 11
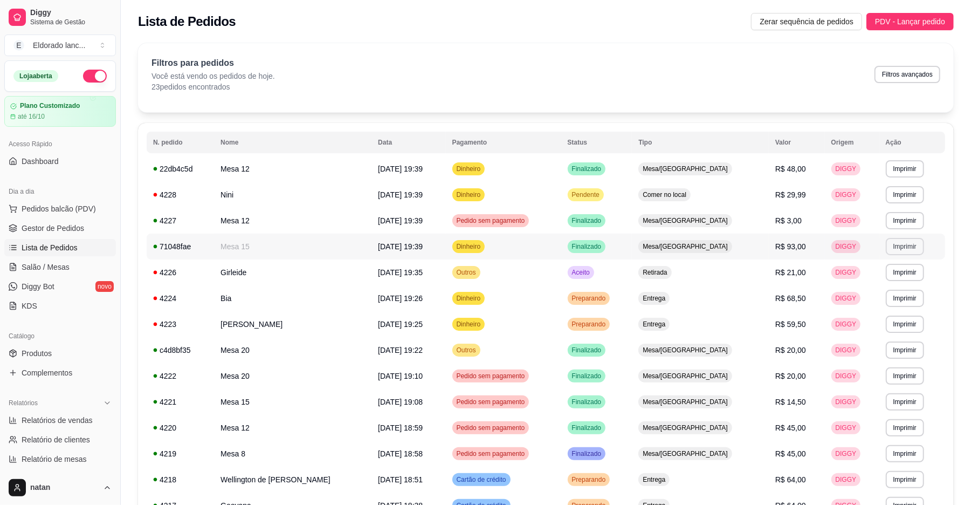
click at [886, 246] on button "Imprimir" at bounding box center [905, 246] width 38 height 17
click at [876, 283] on button "IMPRESSORA" at bounding box center [881, 284] width 78 height 17
click at [887, 169] on button "Imprimir" at bounding box center [905, 168] width 38 height 17
click at [872, 205] on button "IMPRESSORA" at bounding box center [881, 206] width 76 height 17
click at [56, 231] on span "Gestor de Pedidos" at bounding box center [53, 228] width 63 height 11
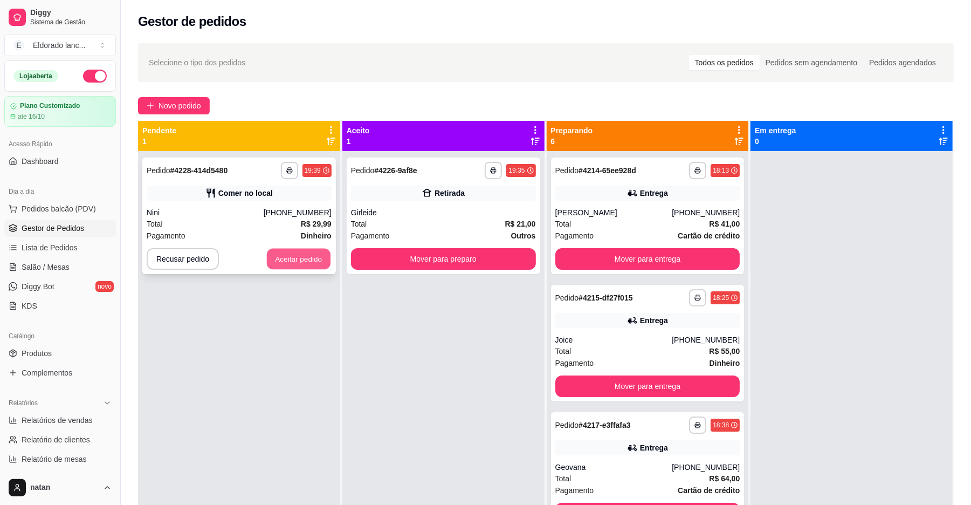
click at [284, 262] on button "Aceitar pedido" at bounding box center [299, 259] width 64 height 21
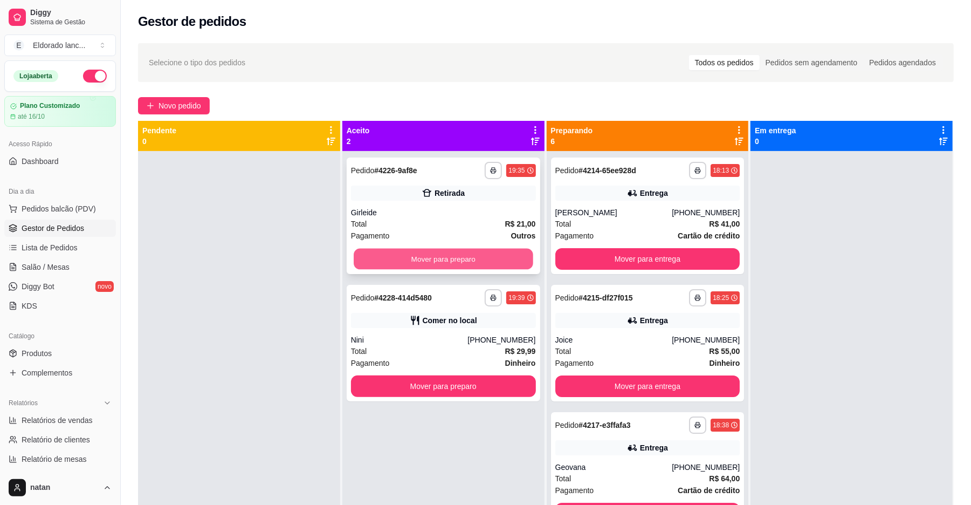
click at [388, 256] on button "Mover para preparo" at bounding box center [443, 259] width 179 height 21
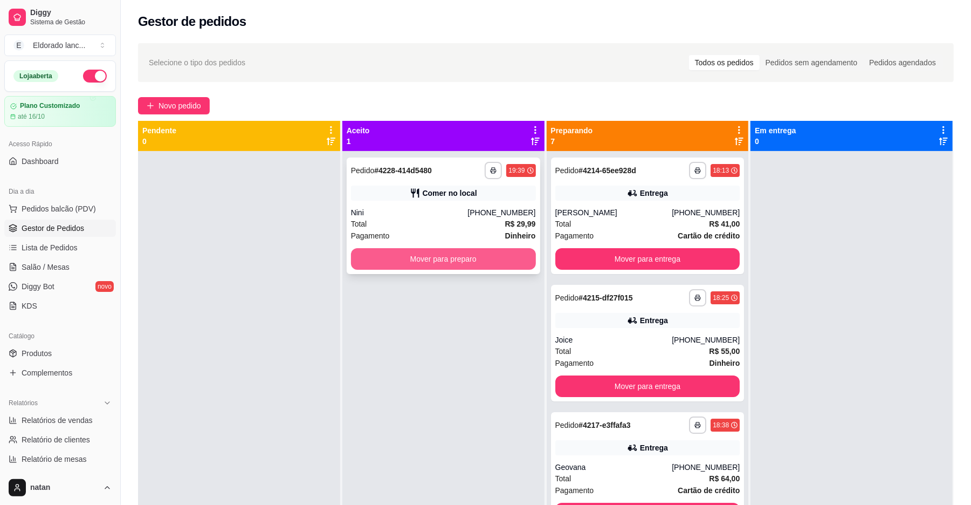
click at [425, 257] on button "Mover para preparo" at bounding box center [443, 259] width 185 height 22
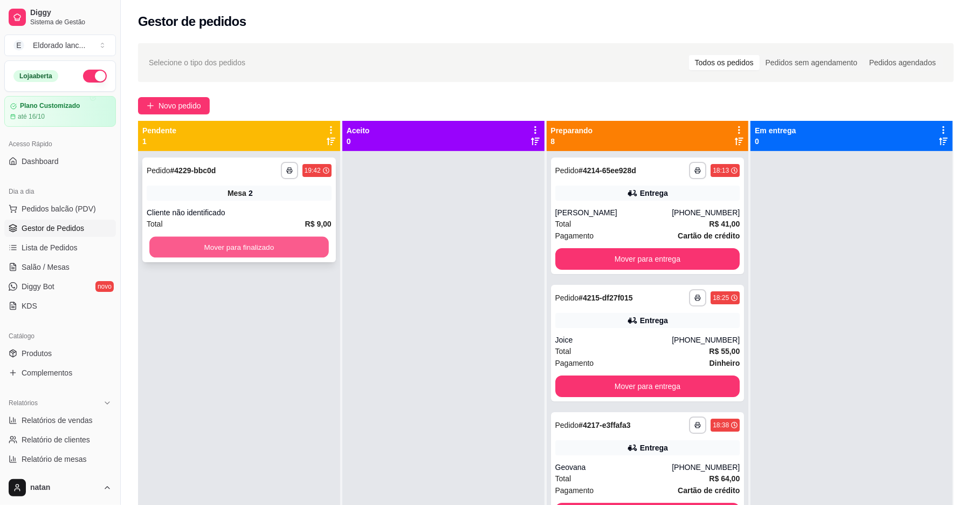
click at [282, 243] on button "Mover para finalizado" at bounding box center [238, 247] width 179 height 21
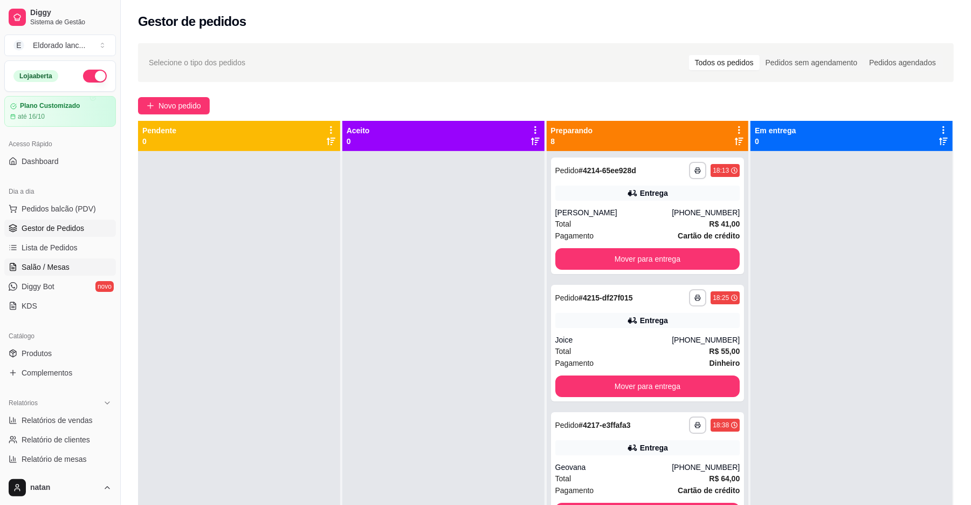
click at [67, 275] on link "Salão / Mesas" at bounding box center [60, 266] width 112 height 17
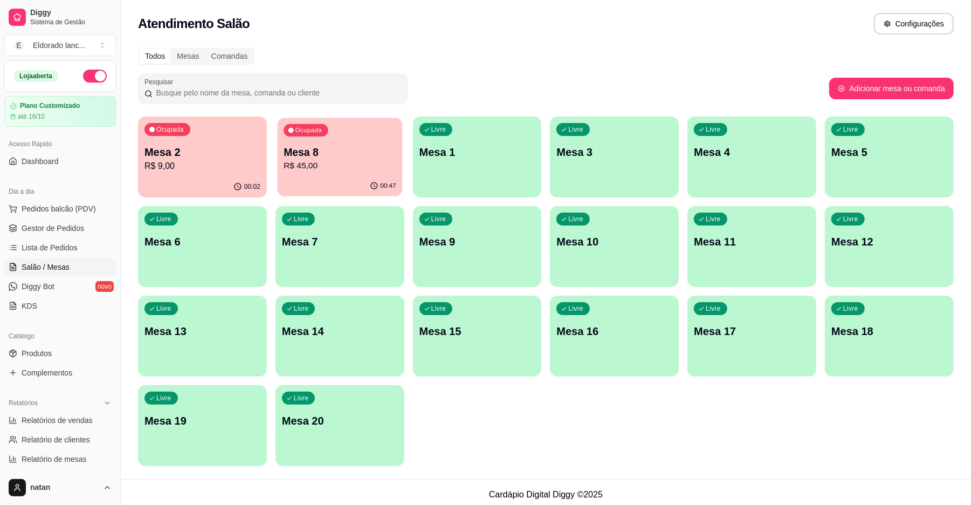
click at [360, 163] on p "R$ 45,00" at bounding box center [340, 166] width 112 height 12
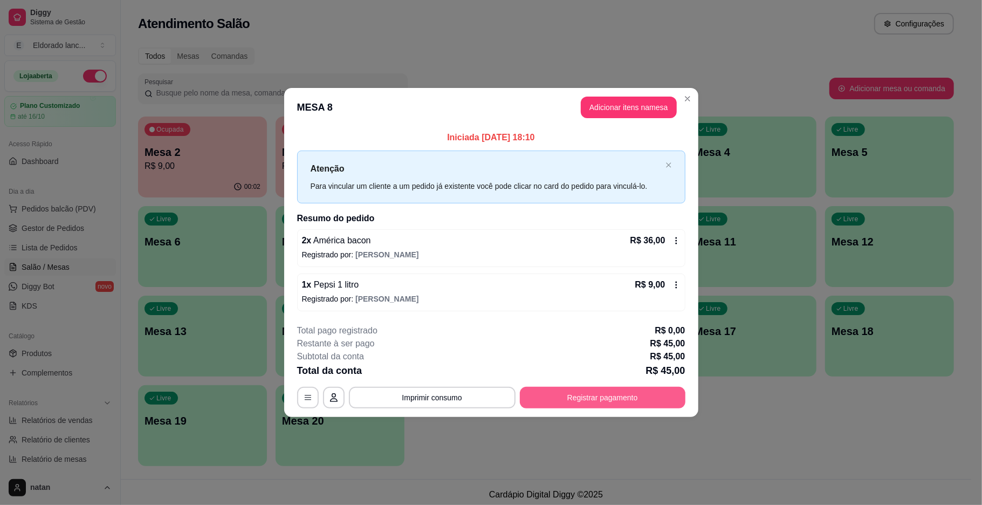
click at [570, 399] on button "Registrar pagamento" at bounding box center [603, 398] width 166 height 22
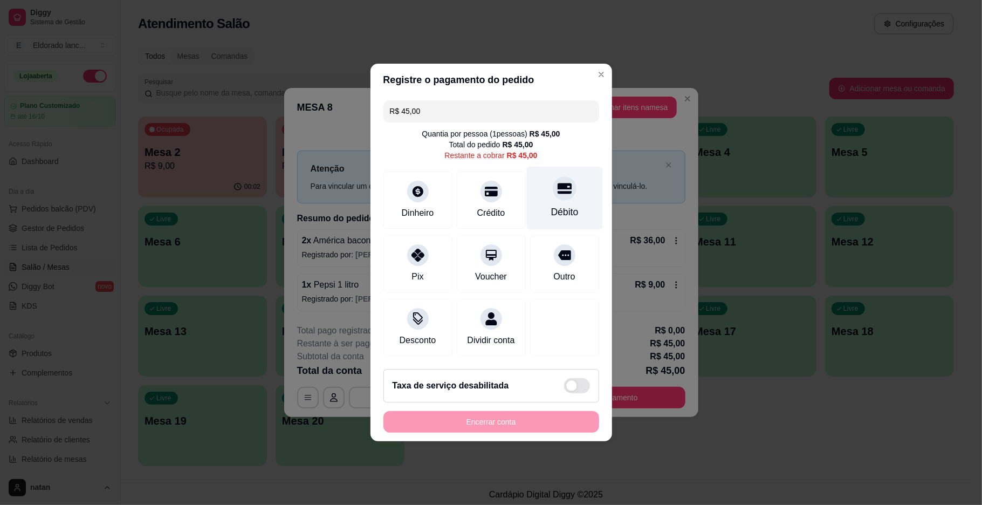
click at [572, 201] on div "Débito" at bounding box center [564, 198] width 76 height 63
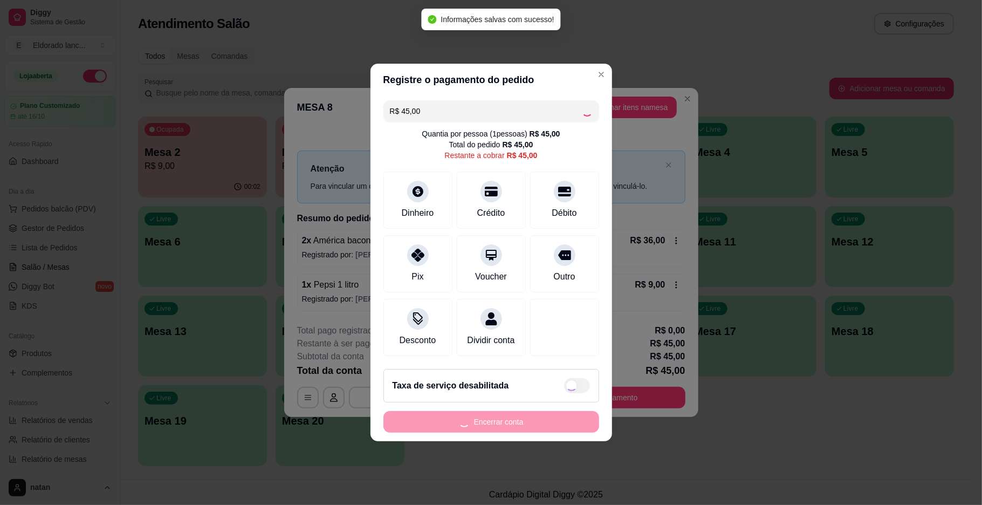
type input "R$ 0,00"
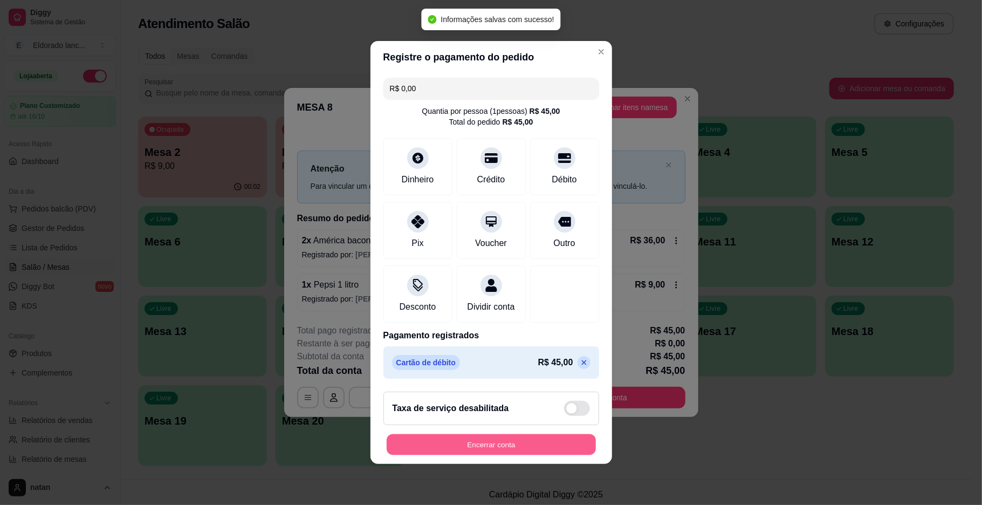
click at [514, 447] on button "Encerrar conta" at bounding box center [491, 444] width 209 height 21
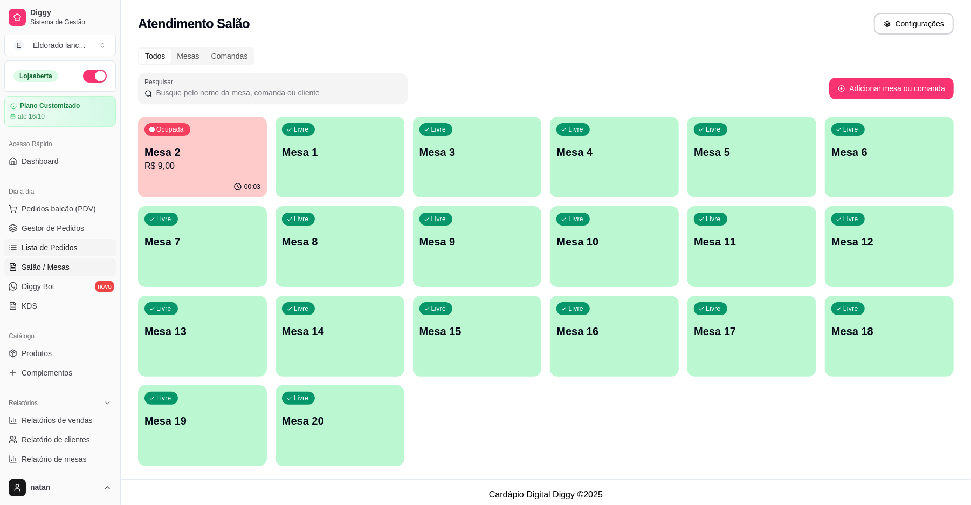
click at [76, 247] on link "Lista de Pedidos" at bounding box center [60, 247] width 112 height 17
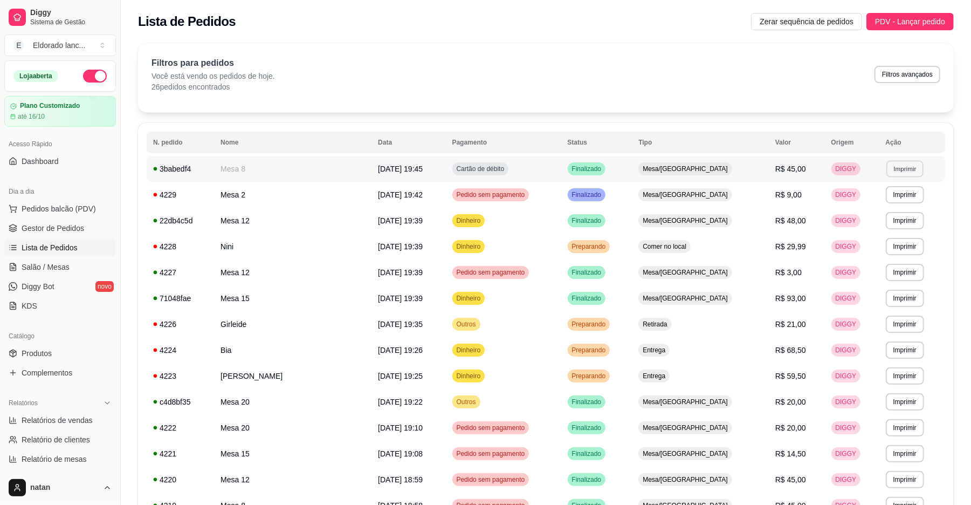
click at [893, 166] on button "Imprimir" at bounding box center [905, 168] width 37 height 17
click at [882, 205] on button "IMPRESSORA" at bounding box center [881, 206] width 76 height 17
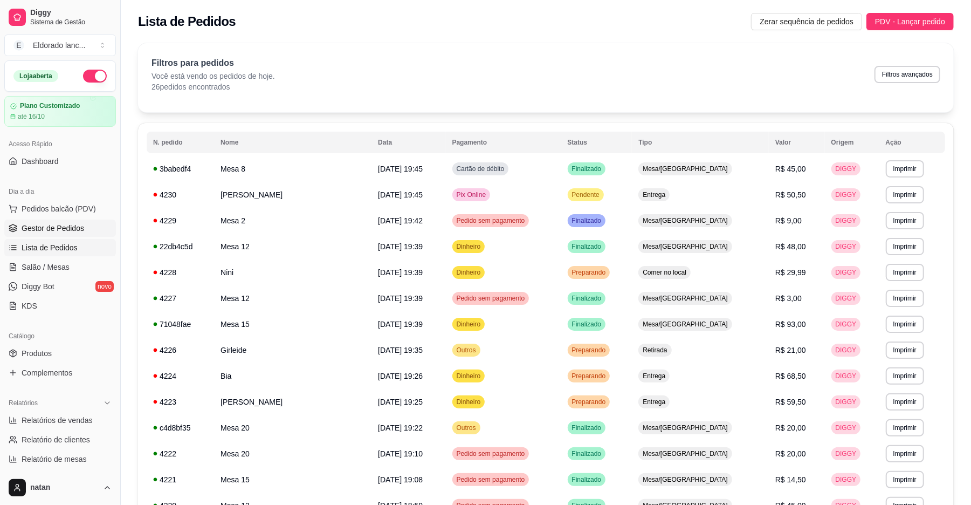
click at [45, 224] on span "Gestor de Pedidos" at bounding box center [53, 228] width 63 height 11
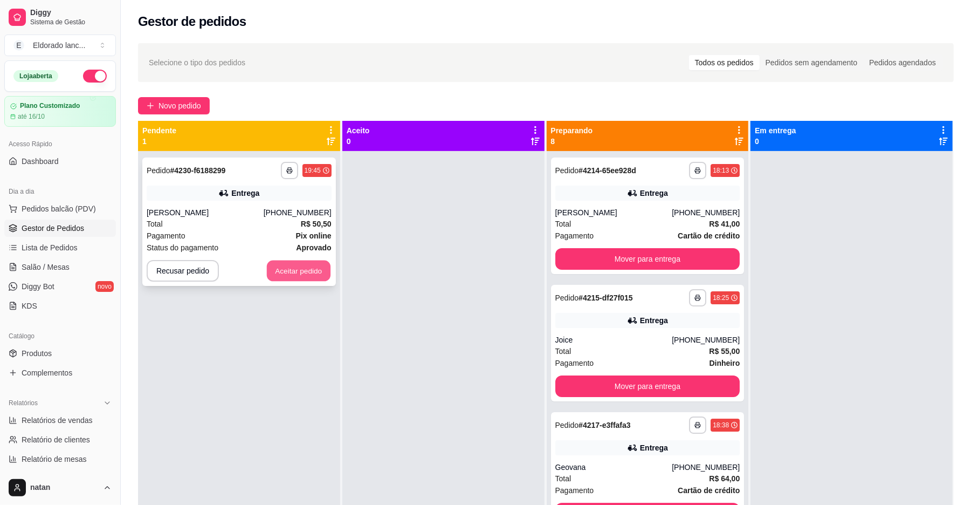
click at [280, 273] on button "Aceitar pedido" at bounding box center [299, 270] width 64 height 21
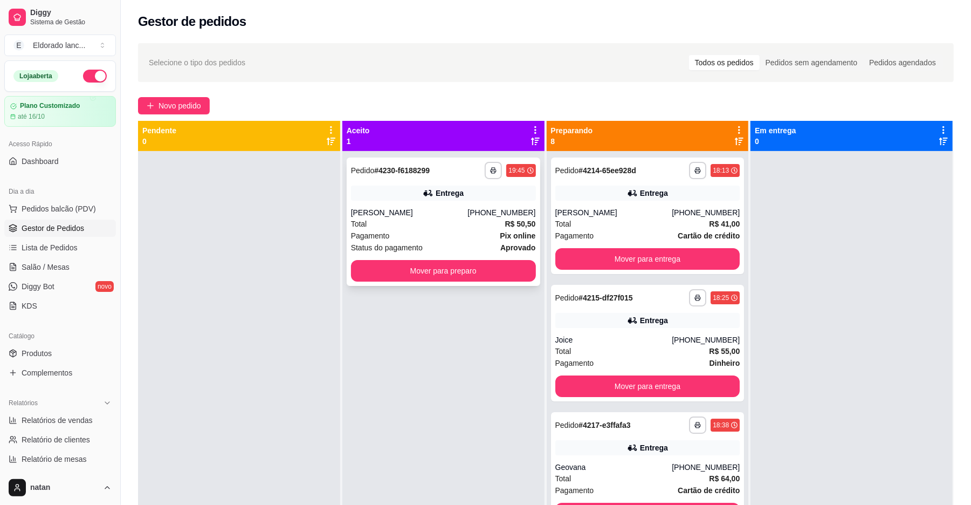
click at [449, 218] on div "Total R$ 50,50" at bounding box center [443, 224] width 185 height 12
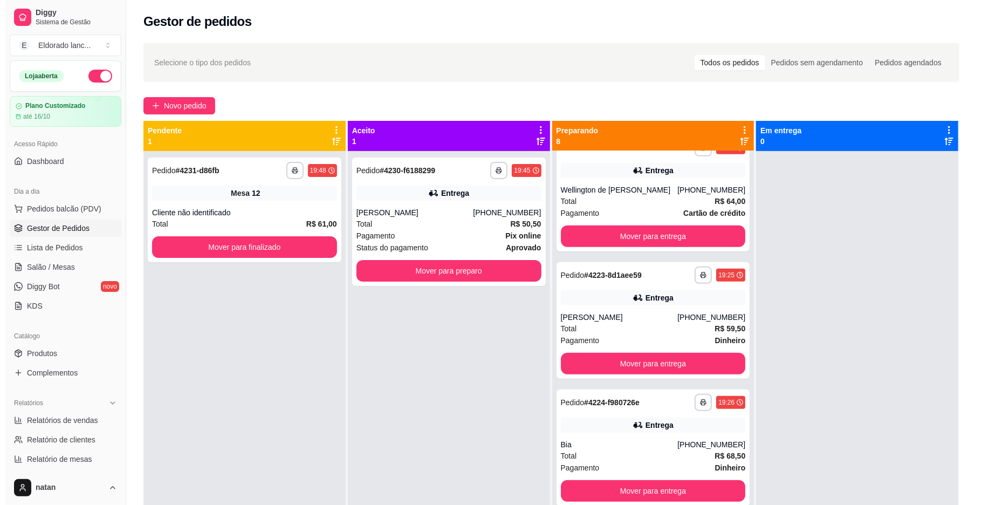
scroll to position [524, 0]
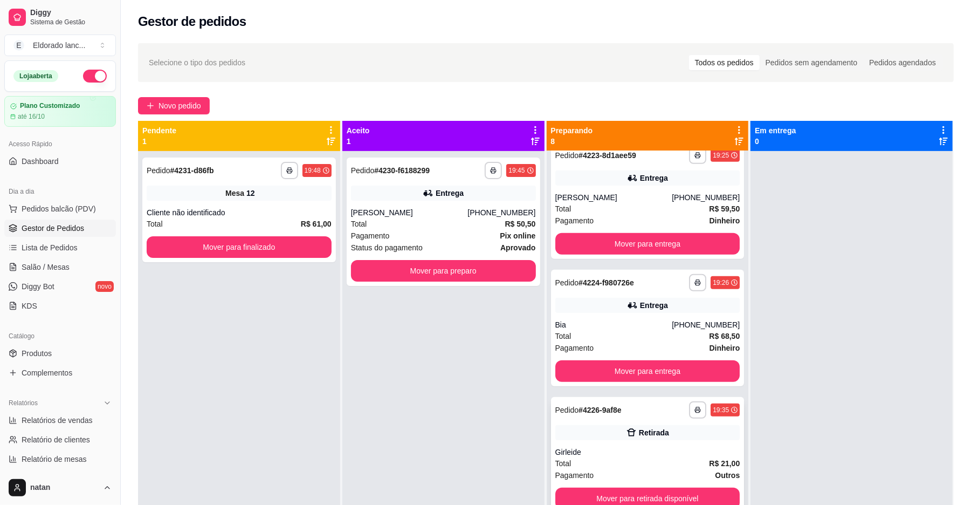
click at [610, 435] on div "Retirada" at bounding box center [647, 432] width 185 height 15
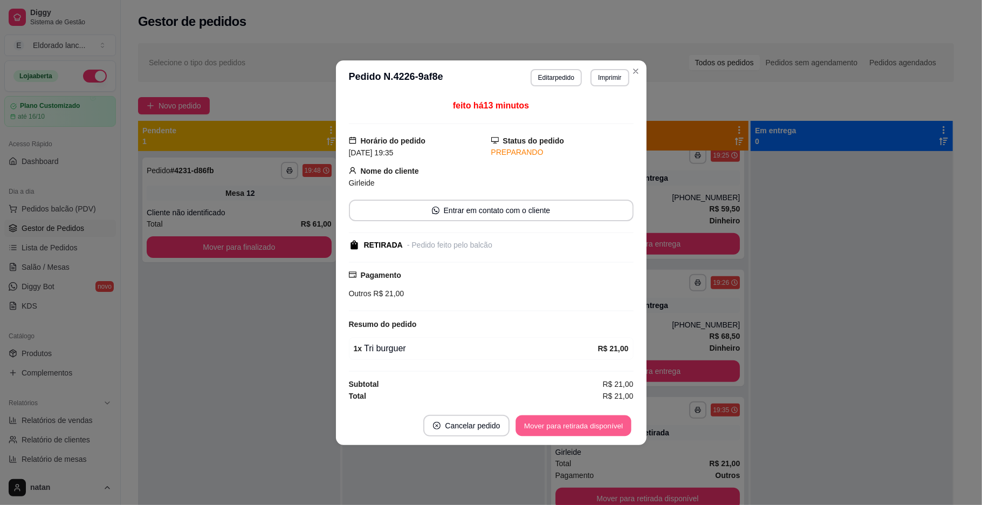
click at [577, 431] on button "Mover para retirada disponível" at bounding box center [573, 425] width 115 height 21
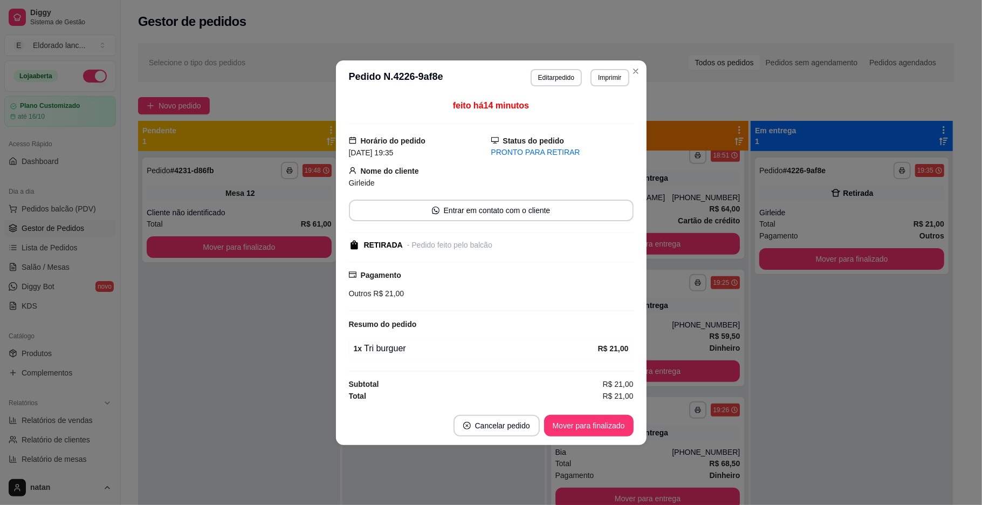
scroll to position [397, 0]
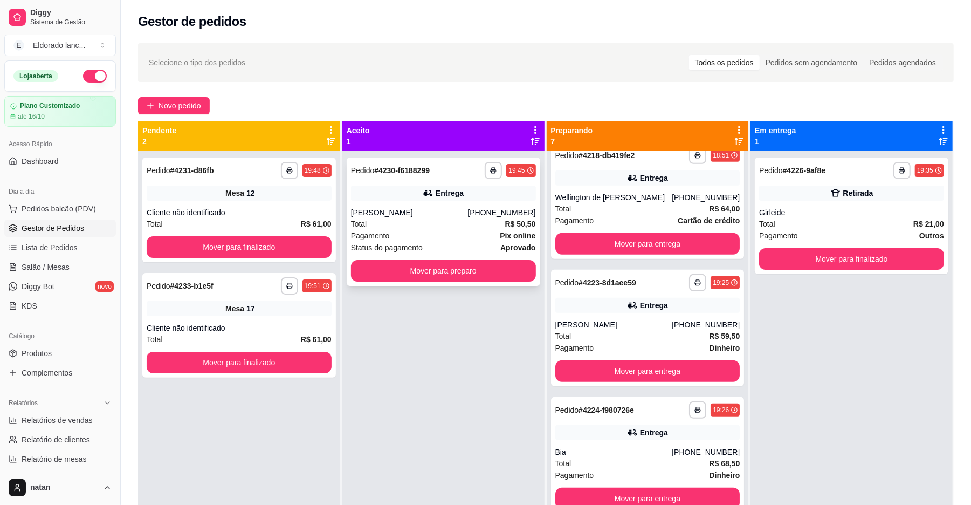
click at [437, 217] on div "[PERSON_NAME]" at bounding box center [409, 212] width 117 height 11
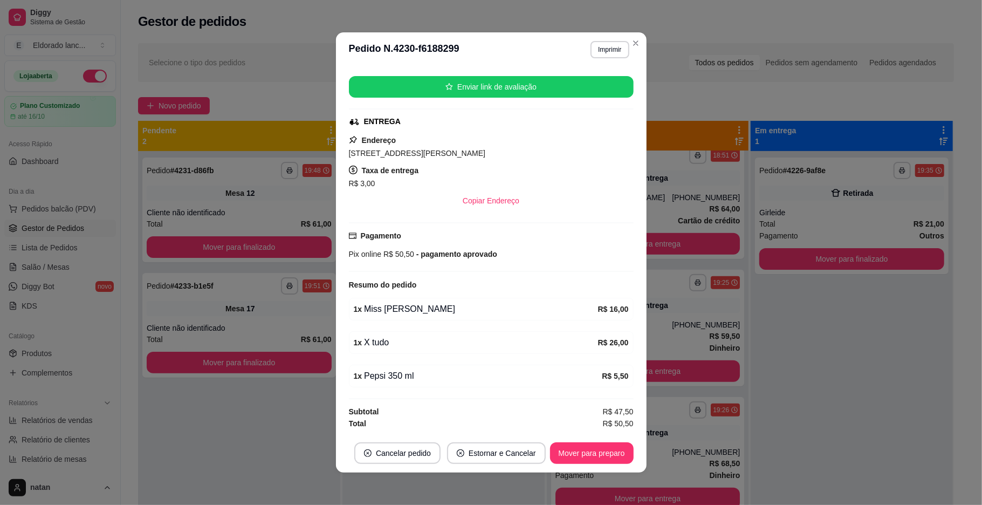
scroll to position [68, 0]
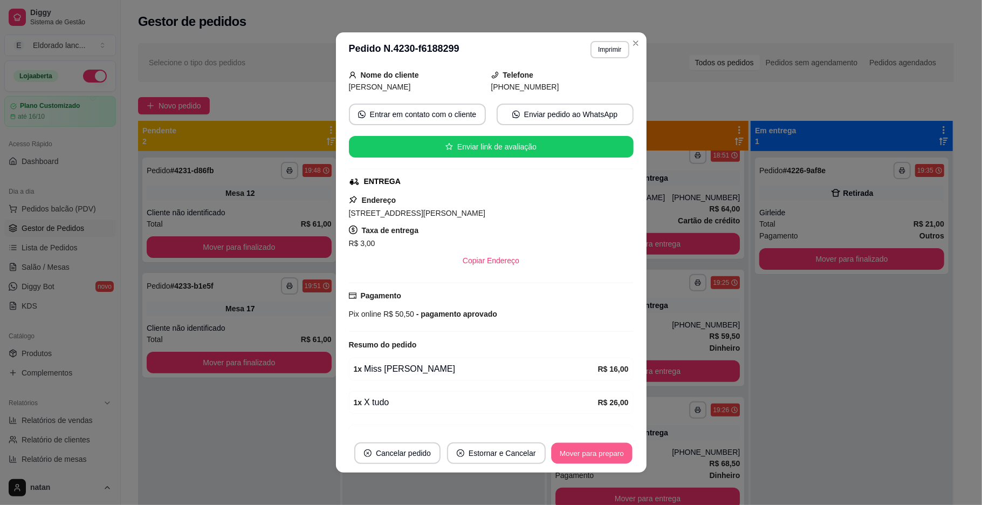
click at [592, 445] on button "Mover para preparo" at bounding box center [591, 453] width 81 height 21
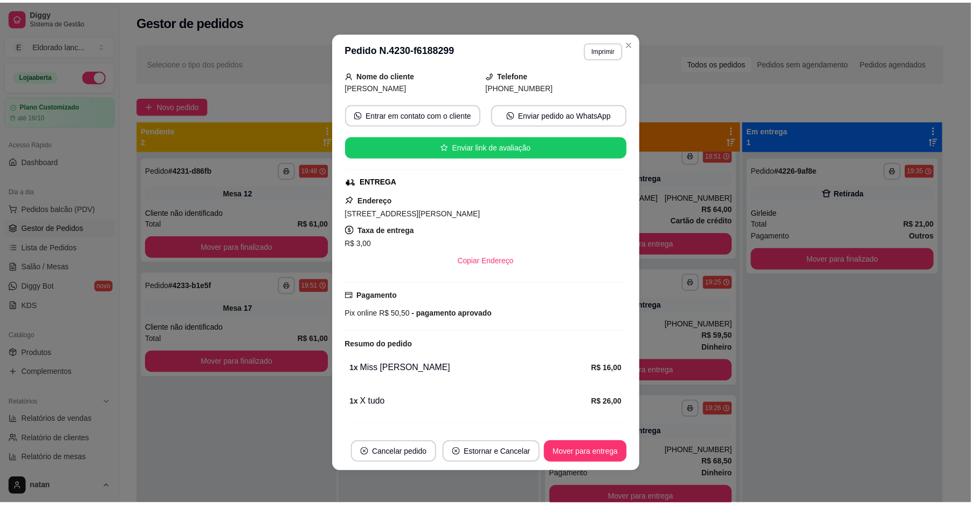
scroll to position [524, 0]
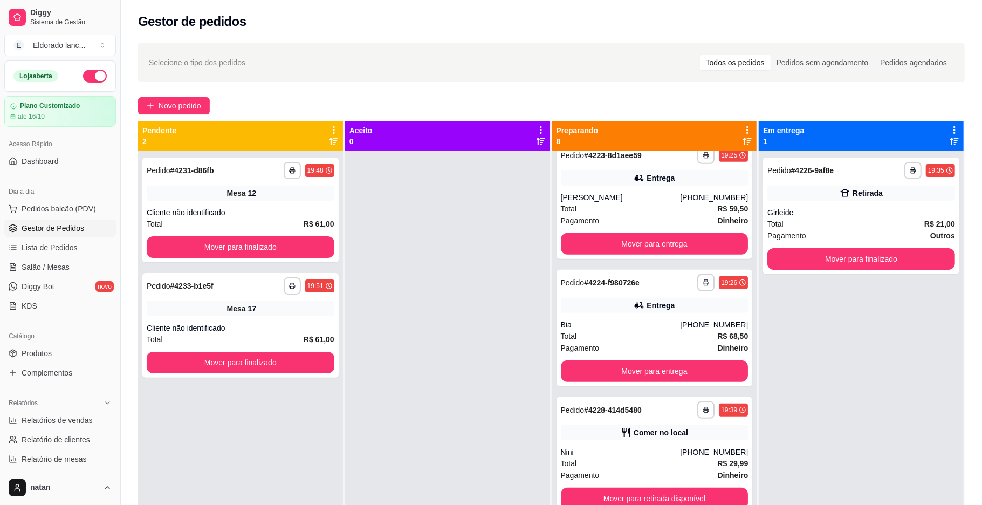
click at [630, 41] on div "**********" at bounding box center [551, 338] width 861 height 602
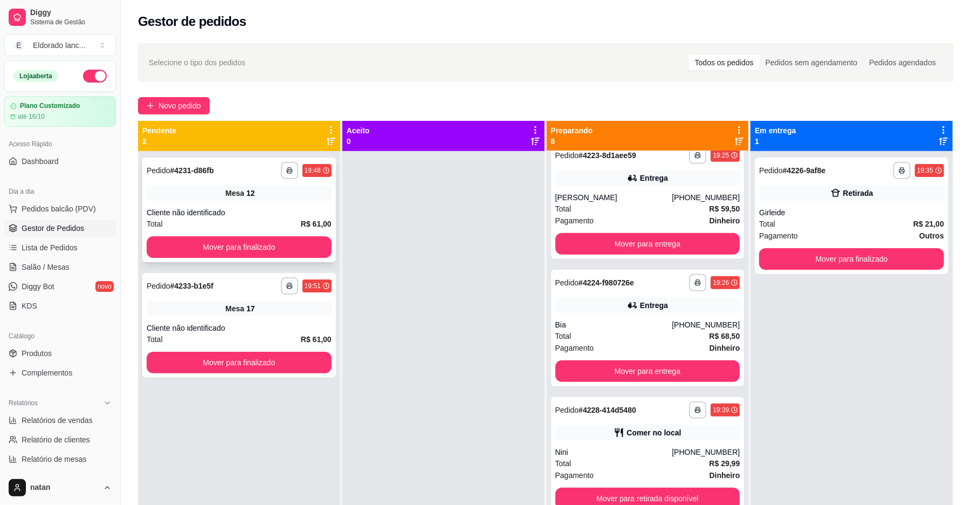
click at [169, 208] on div "Cliente não identificado" at bounding box center [239, 212] width 185 height 11
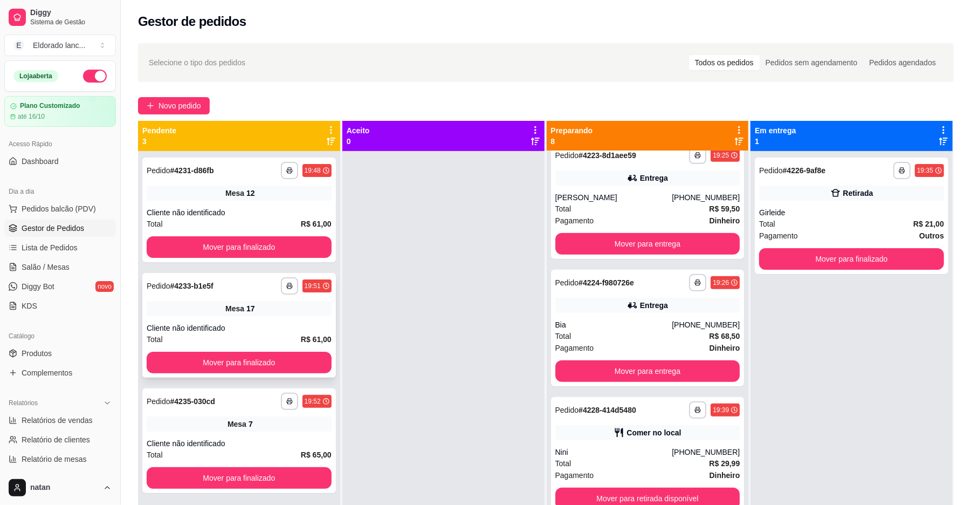
click at [202, 320] on div "**********" at bounding box center [239, 325] width 194 height 105
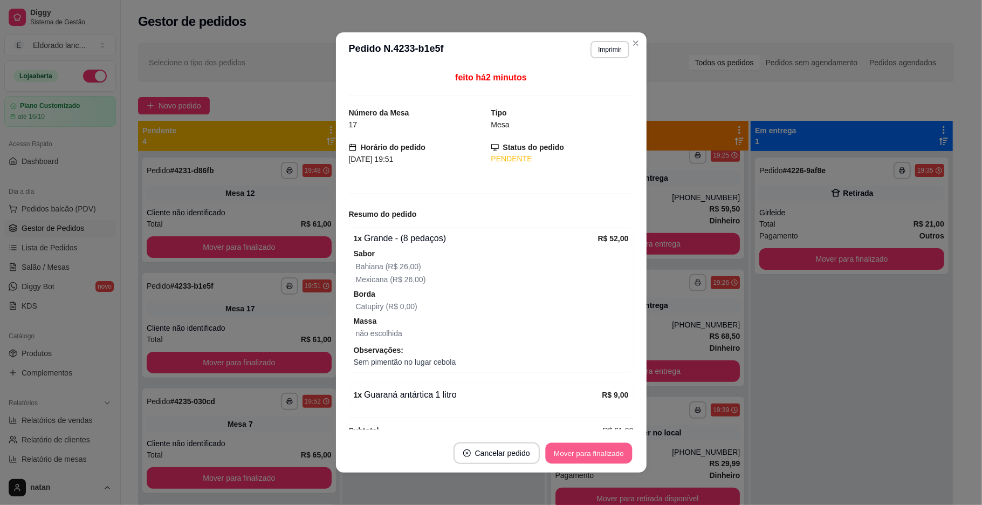
click at [577, 454] on button "Mover para finalizado" at bounding box center [588, 453] width 87 height 21
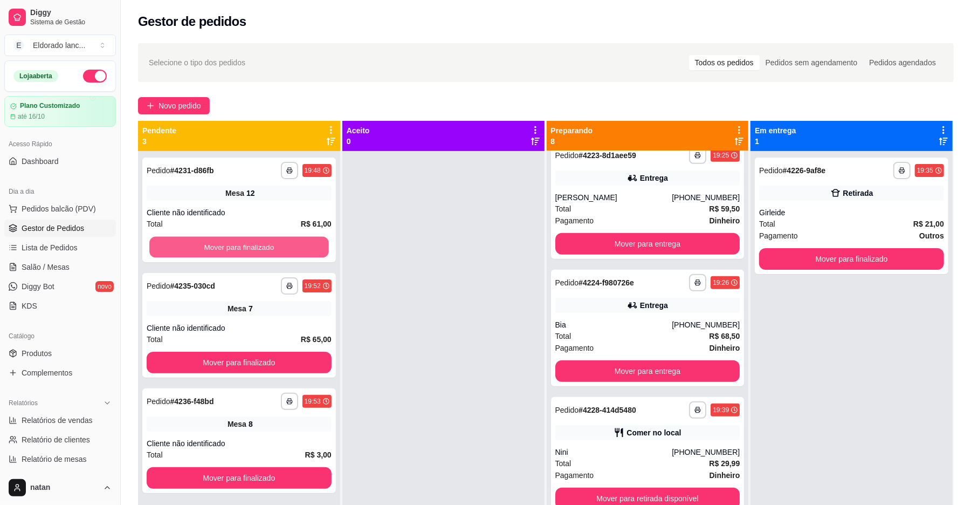
click at [243, 244] on button "Mover para finalizado" at bounding box center [238, 247] width 179 height 21
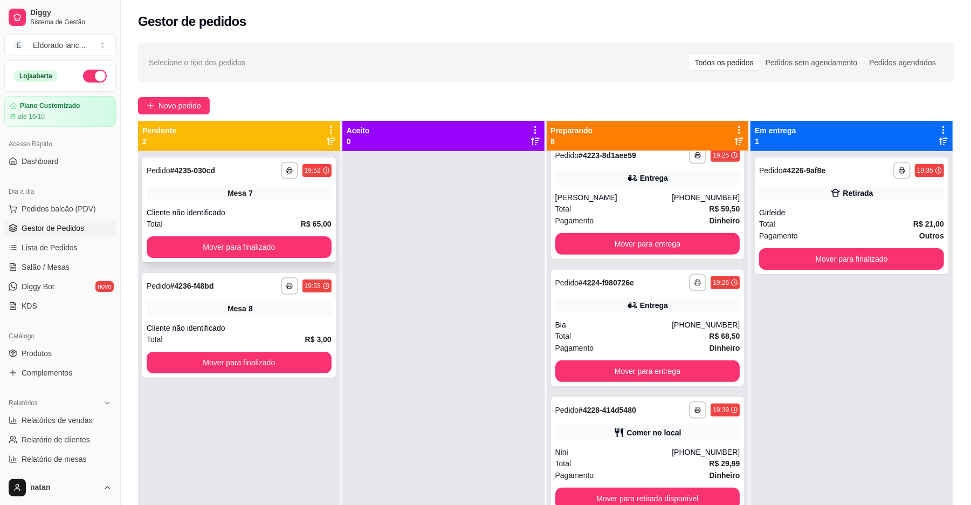
click at [237, 195] on span "Mesa" at bounding box center [237, 193] width 19 height 11
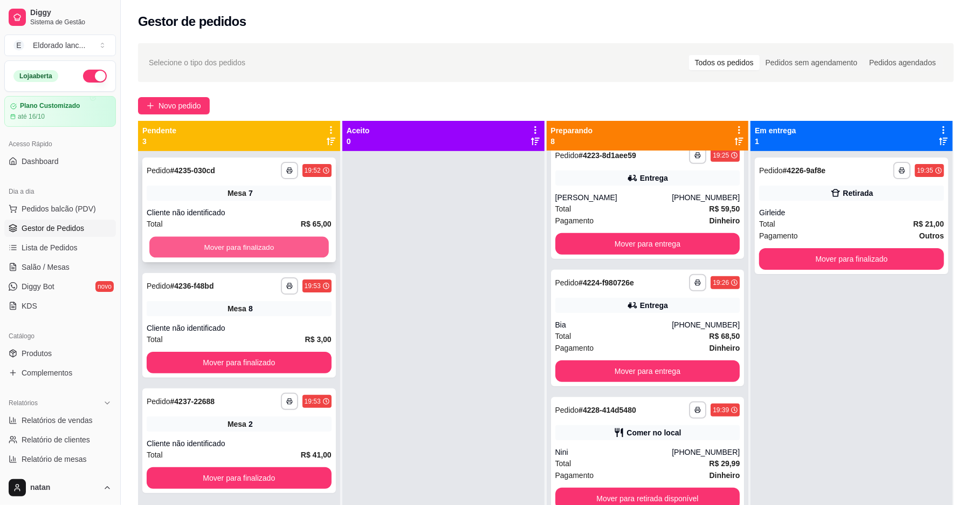
click at [287, 242] on button "Mover para finalizado" at bounding box center [238, 247] width 179 height 21
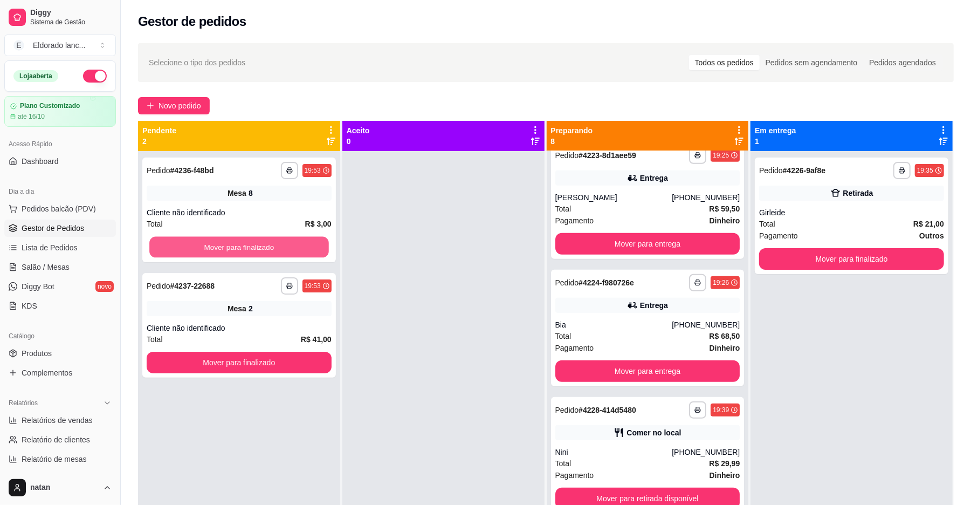
click at [287, 242] on button "Mover para finalizado" at bounding box center [238, 247] width 179 height 21
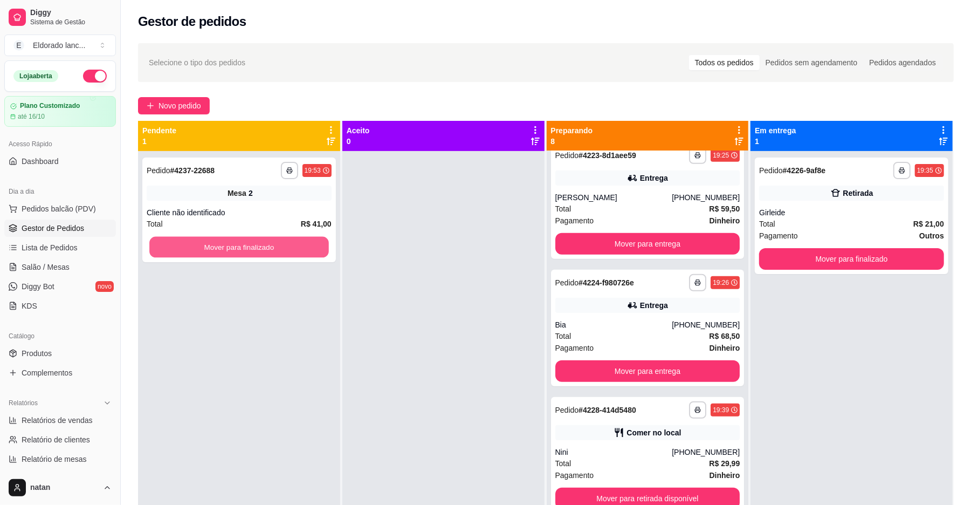
click at [287, 242] on button "Mover para finalizado" at bounding box center [238, 247] width 179 height 21
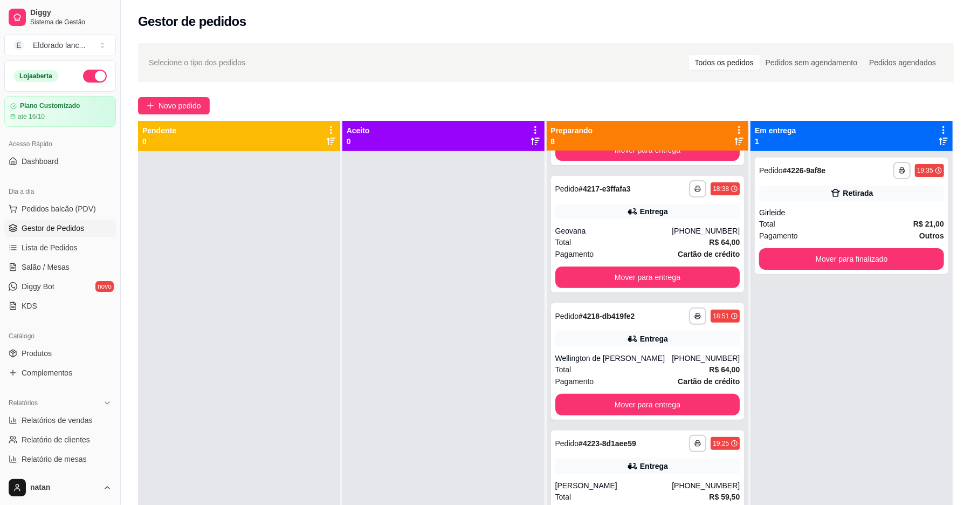
scroll to position [0, 0]
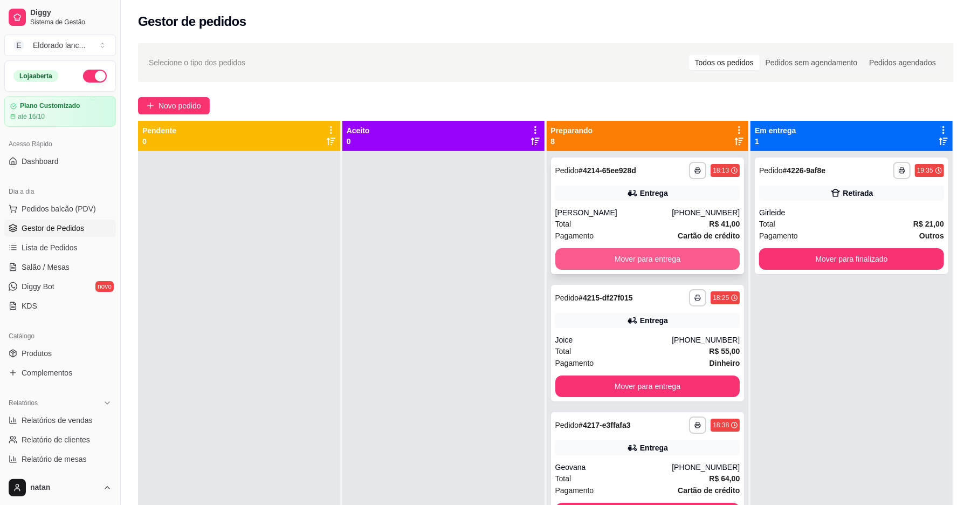
click at [689, 256] on button "Mover para entrega" at bounding box center [647, 259] width 185 height 22
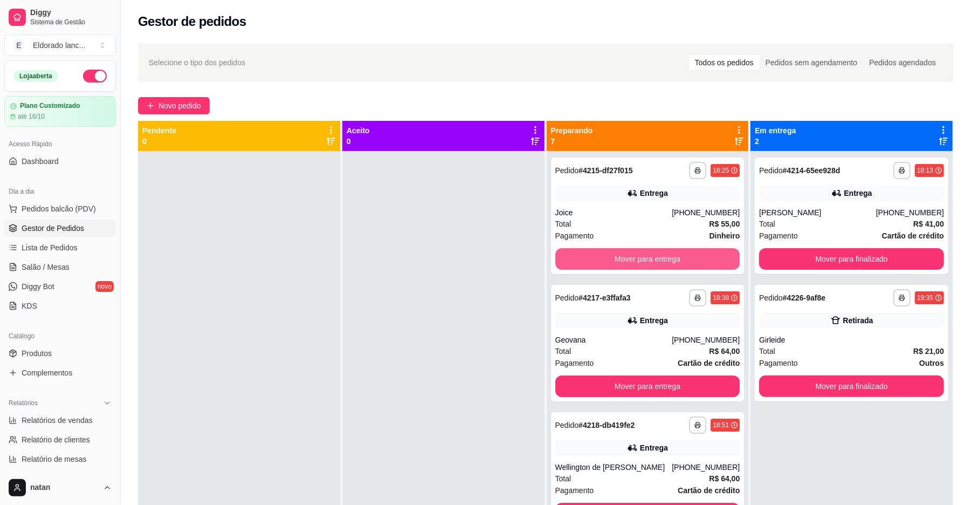
click at [689, 257] on button "Mover para entrega" at bounding box center [647, 259] width 185 height 22
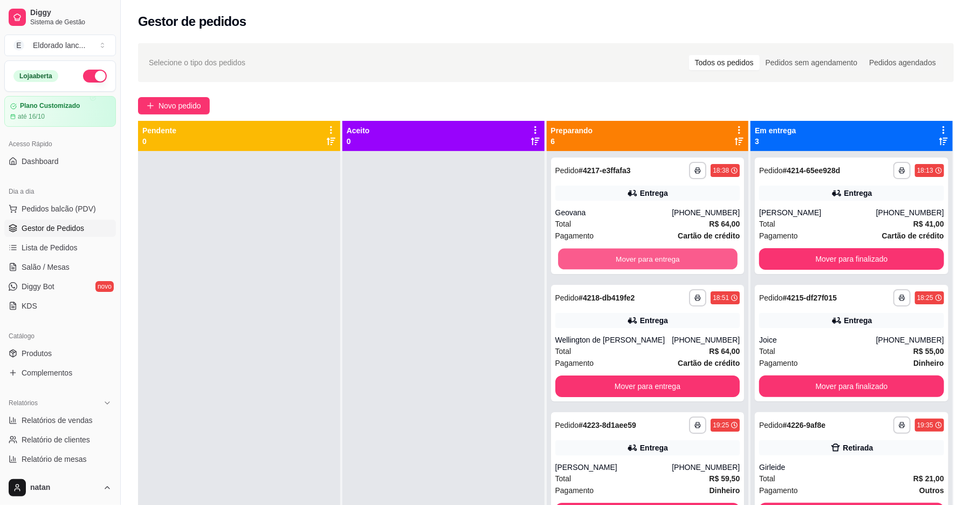
click at [689, 259] on button "Mover para entrega" at bounding box center [647, 259] width 179 height 21
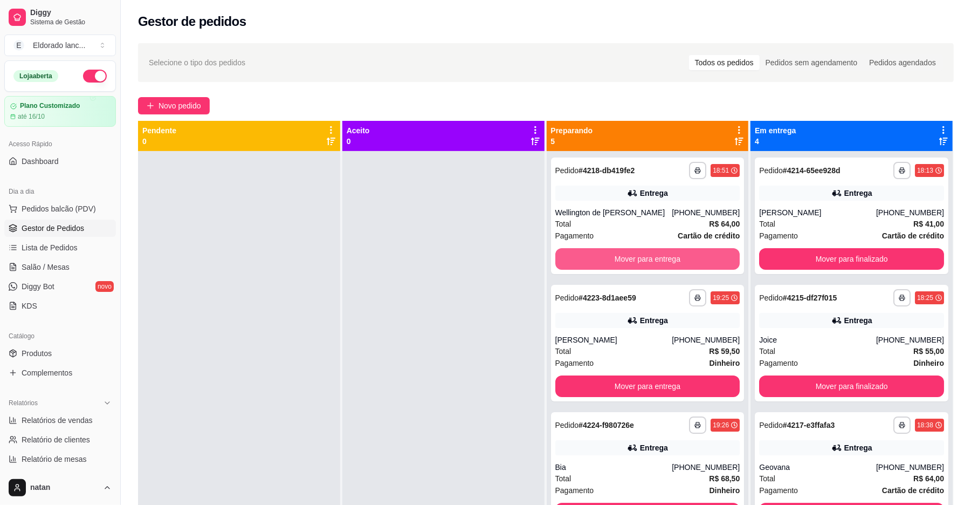
click at [689, 259] on button "Mover para entrega" at bounding box center [647, 259] width 185 height 22
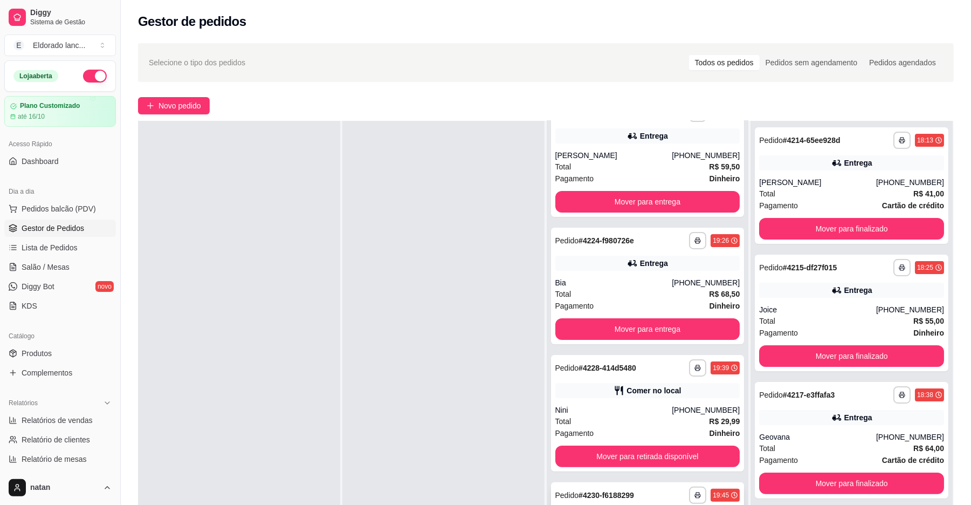
scroll to position [164, 0]
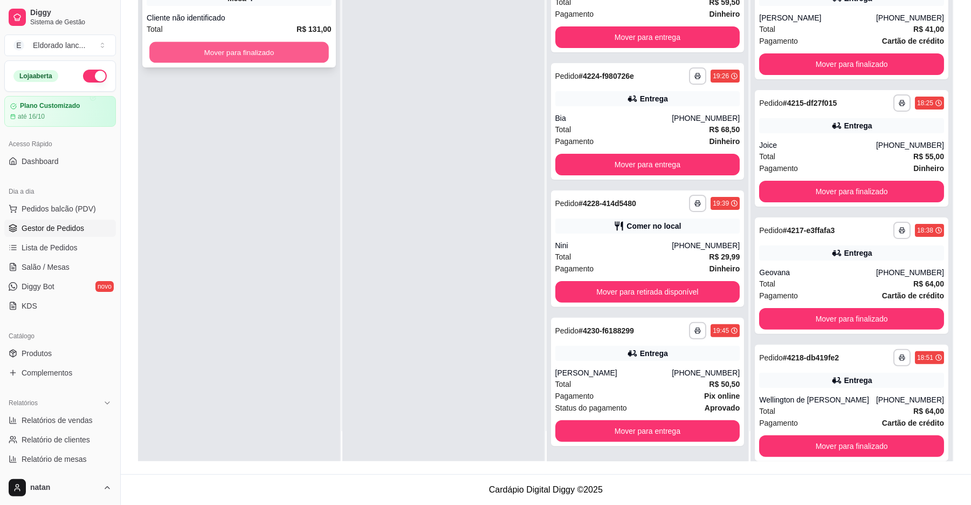
click at [273, 53] on button "Mover para finalizado" at bounding box center [238, 52] width 179 height 21
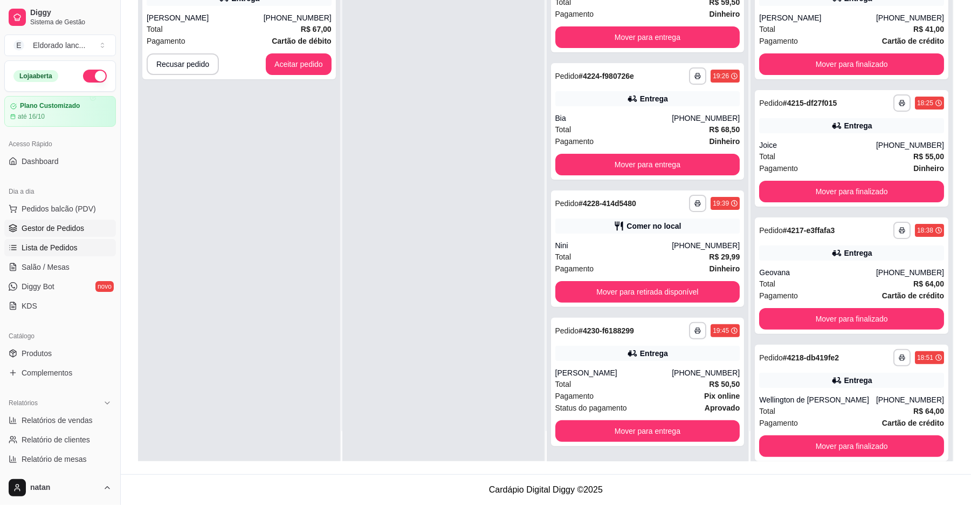
click at [61, 248] on span "Lista de Pedidos" at bounding box center [50, 247] width 56 height 11
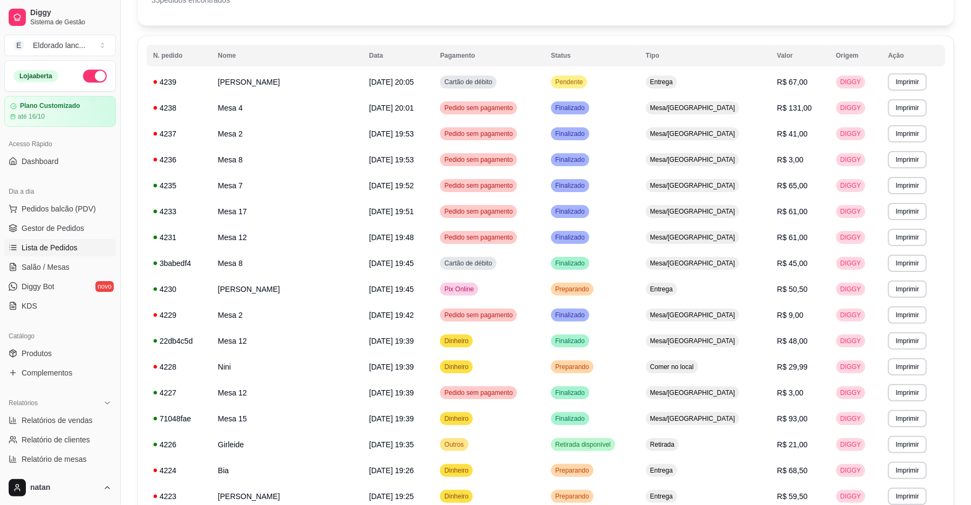
scroll to position [98, 0]
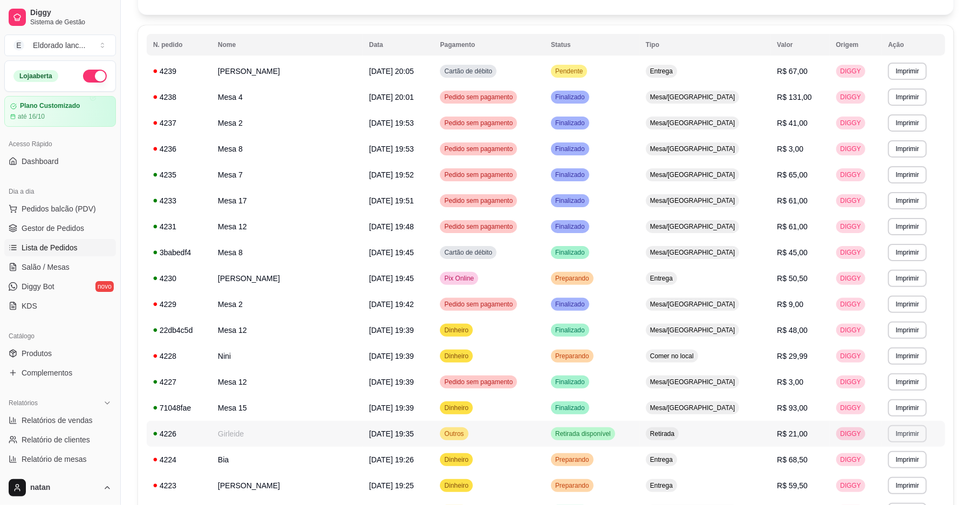
click at [900, 438] on button "Imprimir" at bounding box center [907, 433] width 38 height 17
click at [862, 472] on button "IMPRESSORA" at bounding box center [884, 471] width 76 height 17
click at [61, 235] on link "Gestor de Pedidos" at bounding box center [60, 227] width 112 height 17
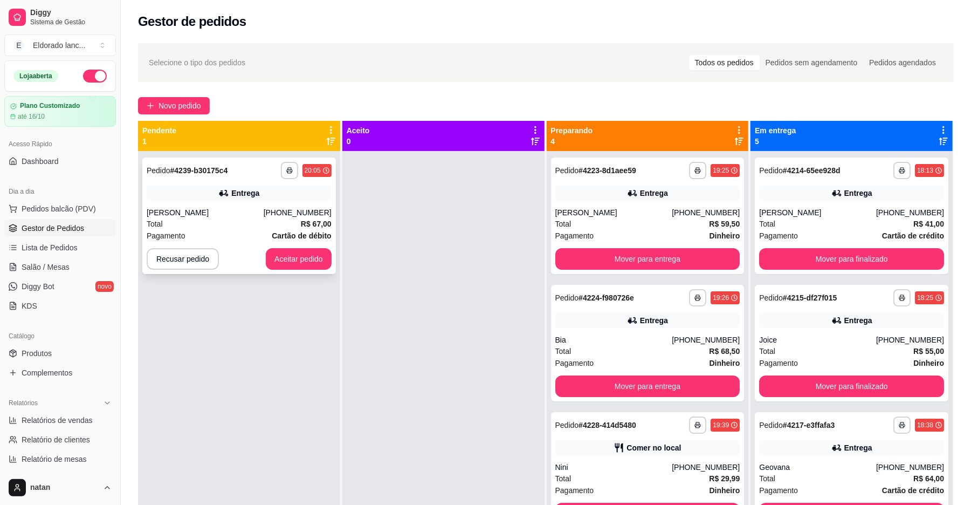
click at [290, 247] on div "**********" at bounding box center [239, 215] width 194 height 116
click at [313, 262] on button "Aceitar pedido" at bounding box center [299, 259] width 66 height 22
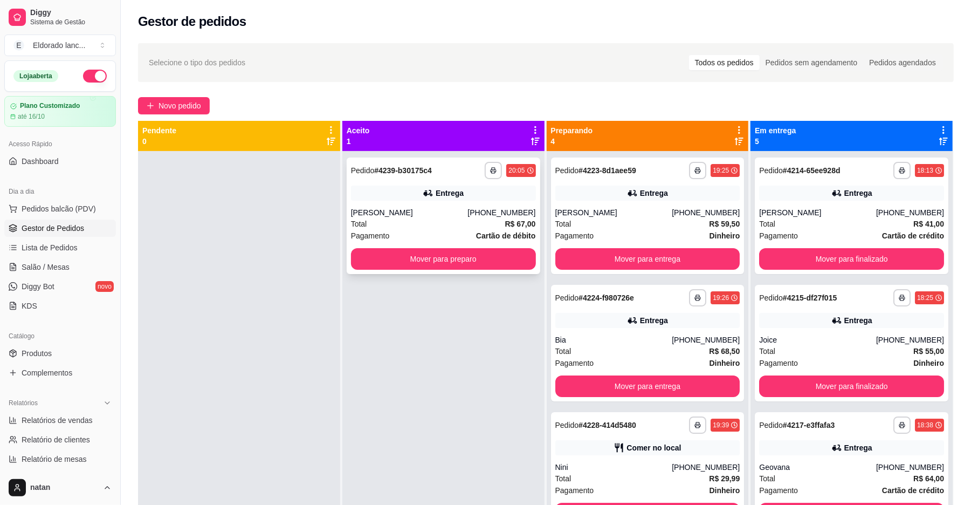
click at [484, 272] on div "**********" at bounding box center [444, 215] width 194 height 116
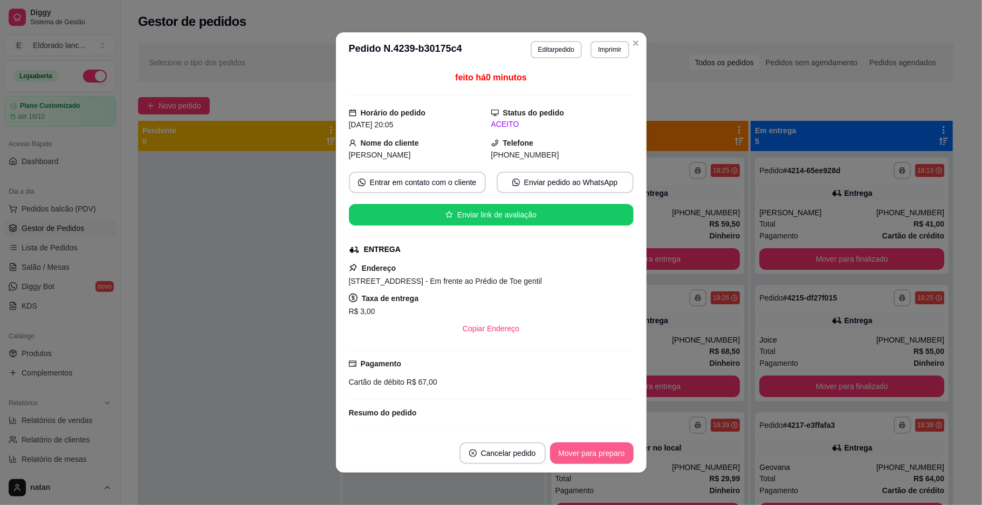
click at [607, 451] on button "Mover para preparo" at bounding box center [592, 453] width 84 height 22
click at [637, 48] on header "**********" at bounding box center [491, 49] width 311 height 35
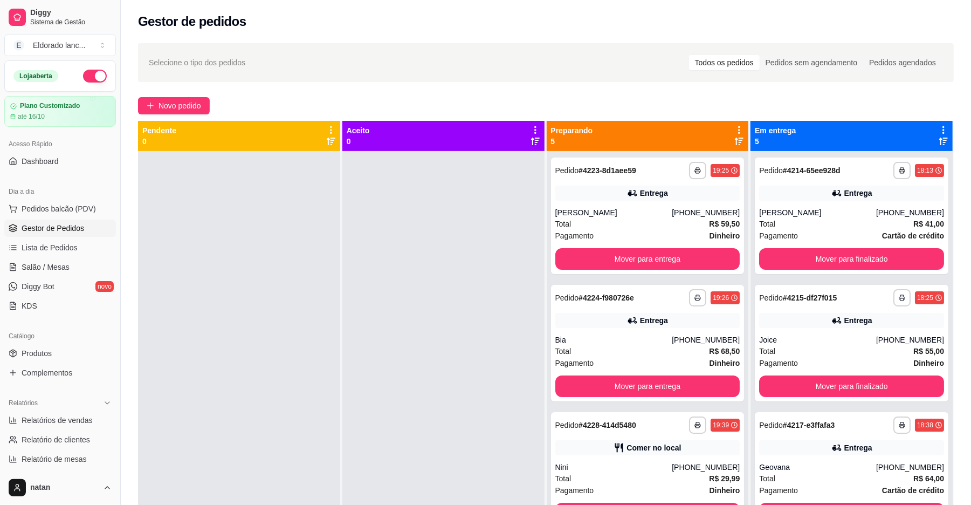
click at [70, 228] on span "Gestor de Pedidos" at bounding box center [53, 228] width 63 height 11
click at [67, 262] on link "Salão / Mesas" at bounding box center [60, 266] width 112 height 17
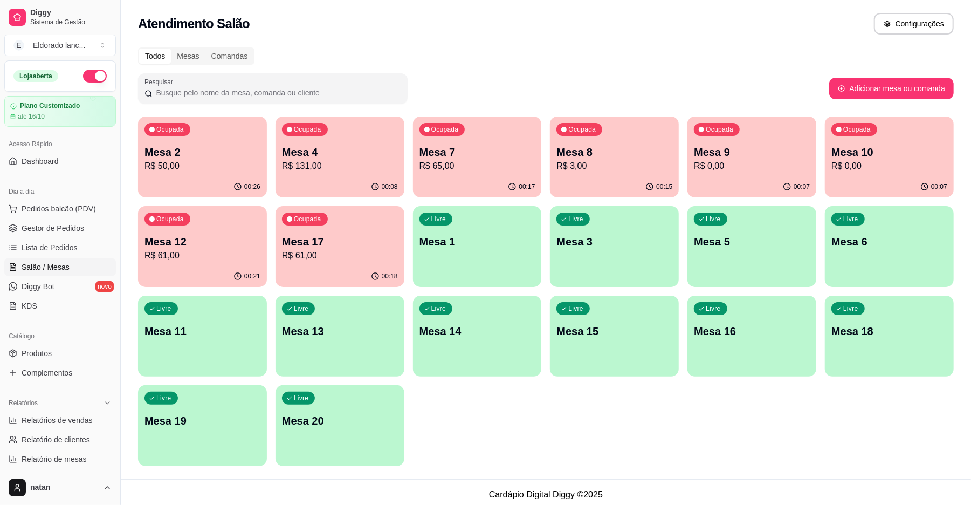
click at [933, 143] on div "Ocupada Mesa 10 R$ 0,00" at bounding box center [889, 146] width 129 height 60
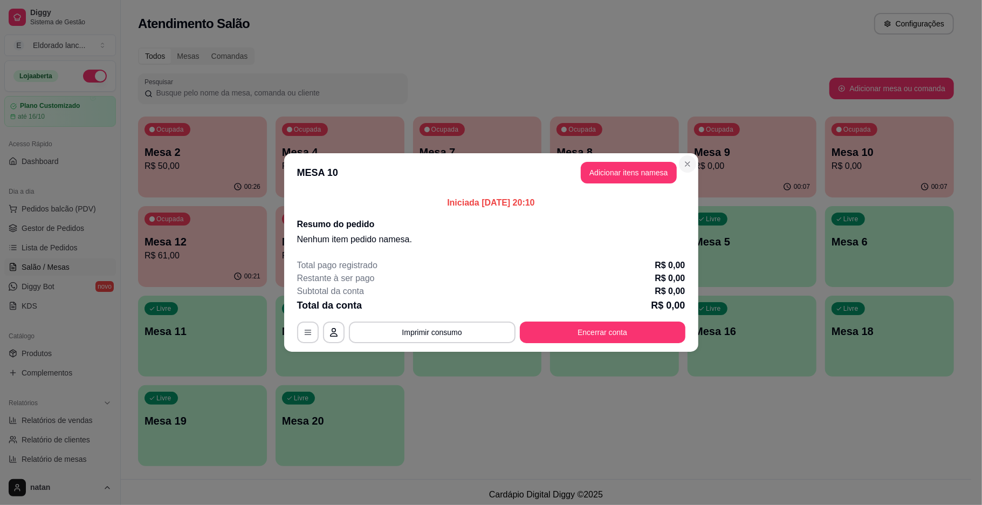
click at [694, 167] on div "Ocupada Mesa 9 R$ 0,00" at bounding box center [752, 146] width 129 height 60
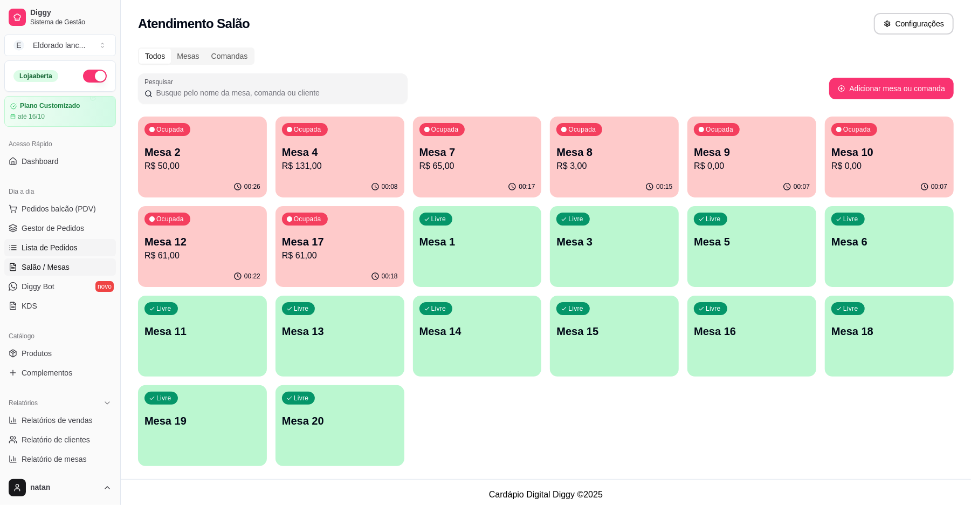
click at [35, 243] on span "Lista de Pedidos" at bounding box center [50, 247] width 56 height 11
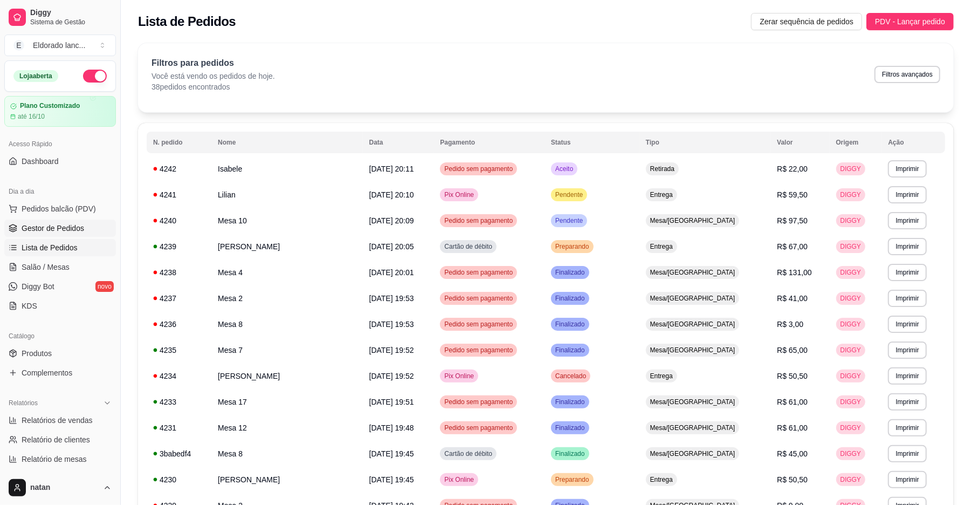
click at [35, 232] on span "Gestor de Pedidos" at bounding box center [53, 228] width 63 height 11
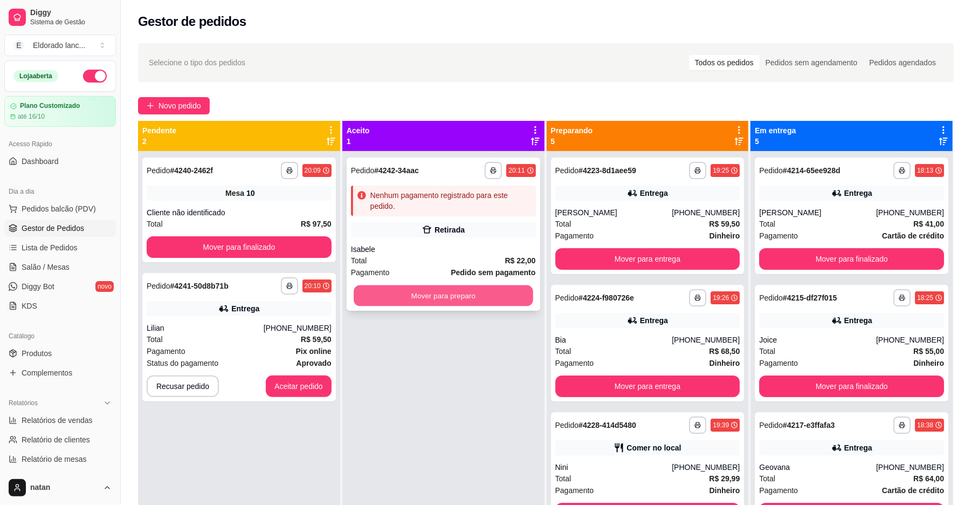
click at [385, 287] on button "Mover para preparo" at bounding box center [443, 295] width 179 height 21
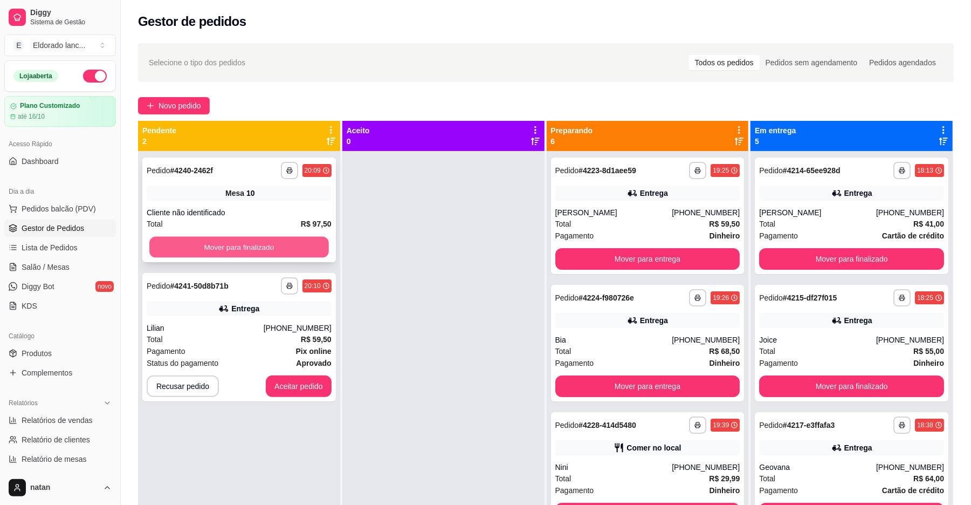
click at [264, 249] on button "Mover para finalizado" at bounding box center [238, 247] width 179 height 21
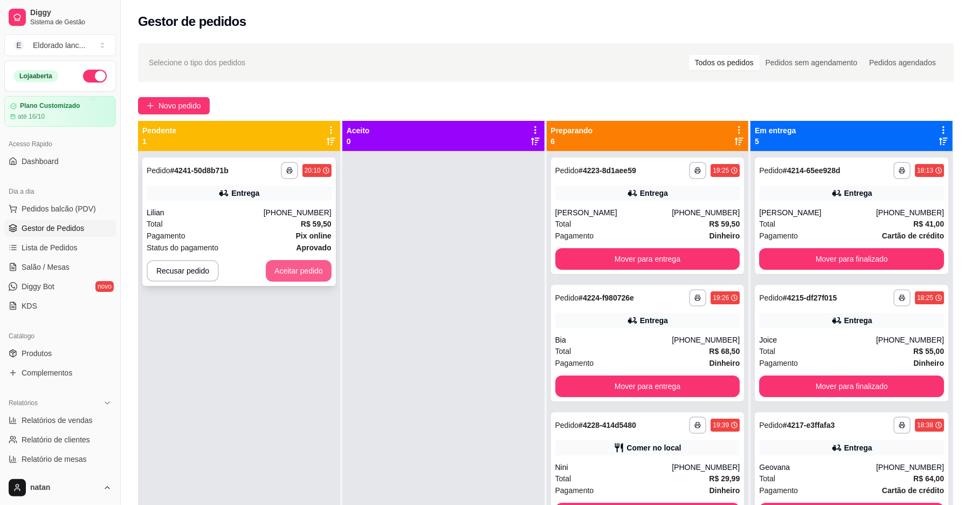
click at [290, 264] on button "Aceitar pedido" at bounding box center [299, 271] width 66 height 22
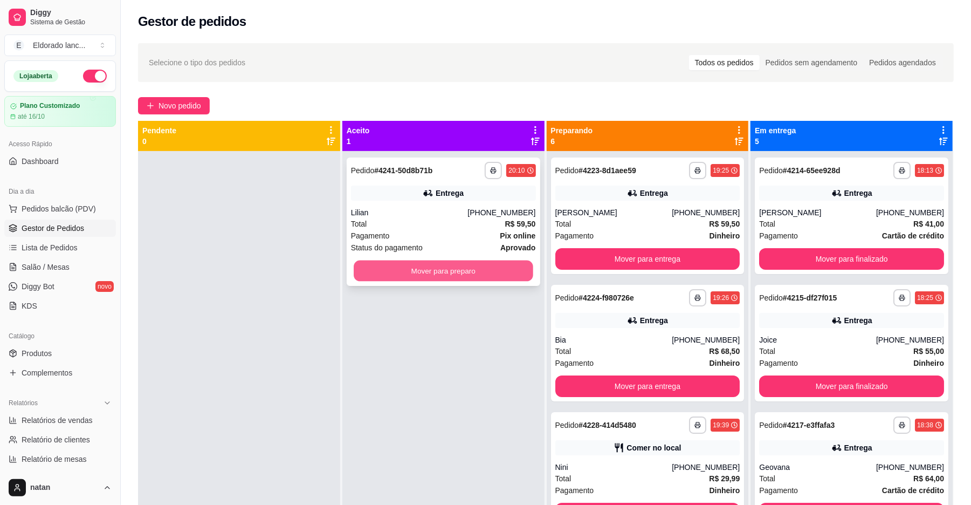
click at [402, 265] on button "Mover para preparo" at bounding box center [443, 270] width 179 height 21
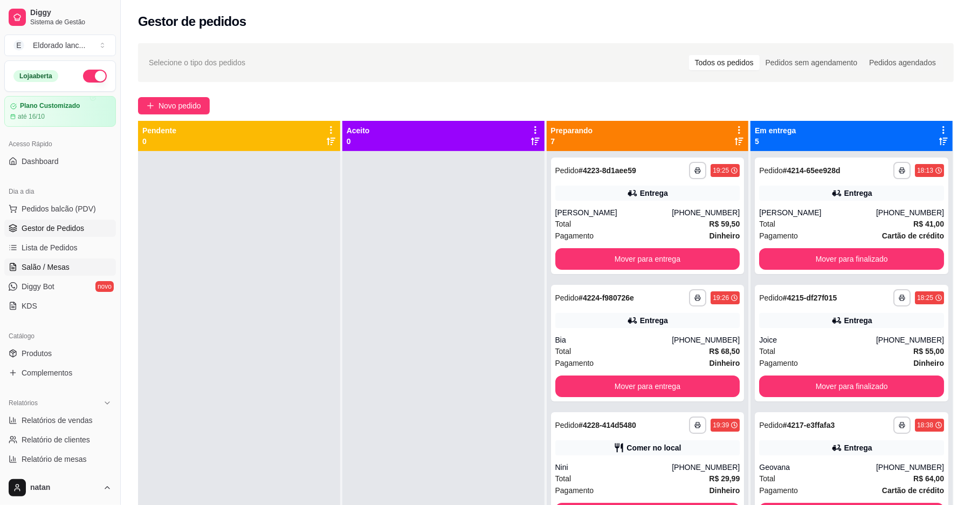
click at [44, 264] on span "Salão / Mesas" at bounding box center [46, 267] width 48 height 11
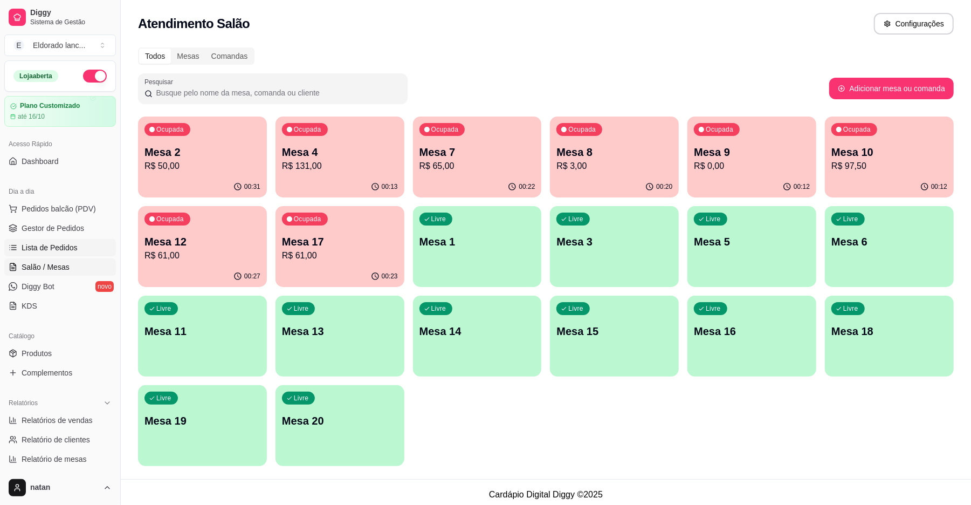
click at [39, 241] on link "Lista de Pedidos" at bounding box center [60, 247] width 112 height 17
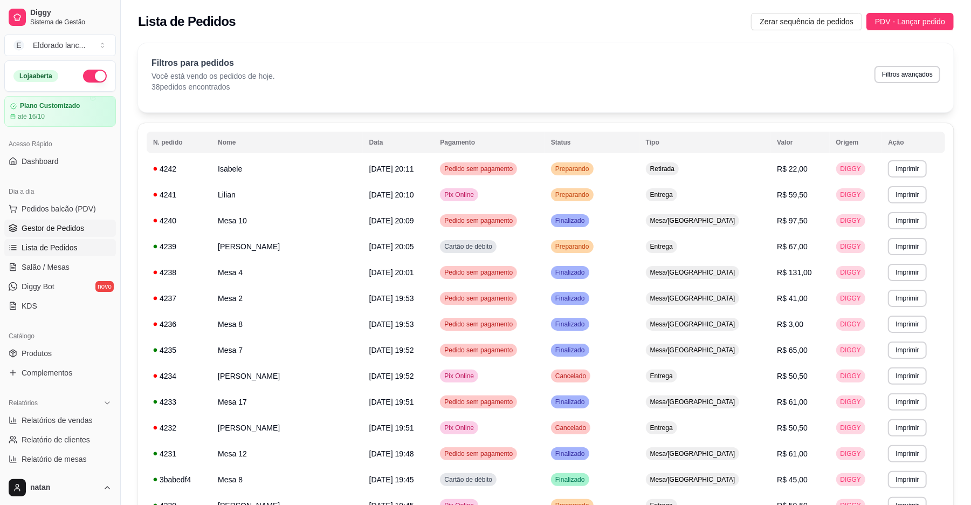
click at [81, 233] on span "Gestor de Pedidos" at bounding box center [53, 228] width 63 height 11
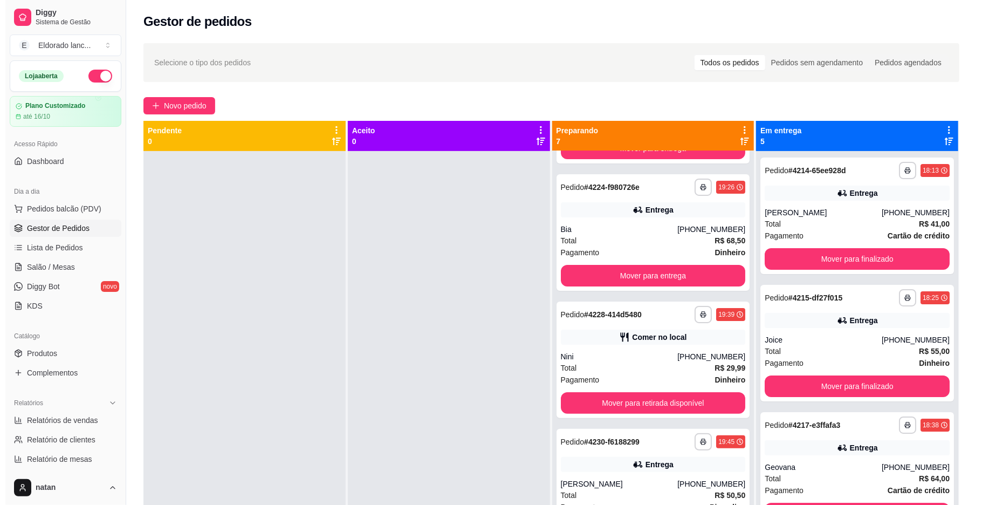
scroll to position [117, 0]
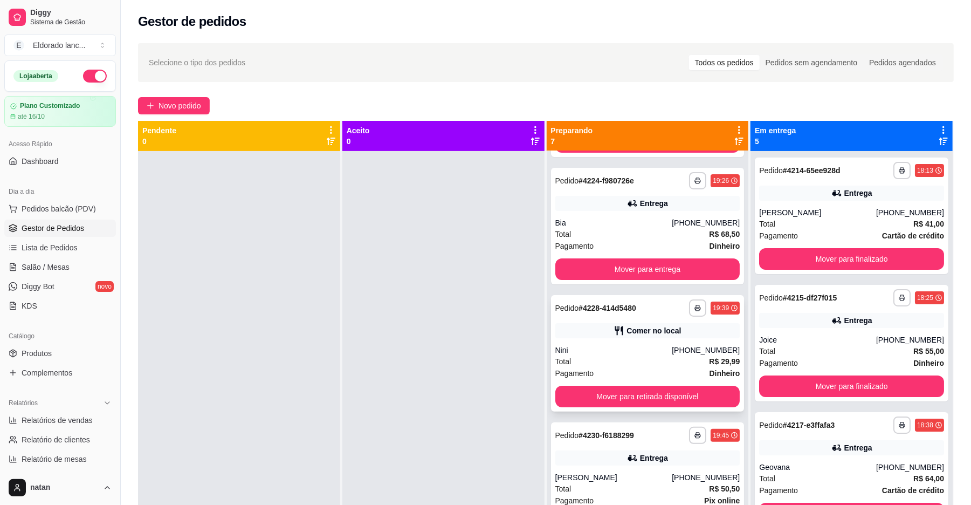
click at [673, 348] on div "[PHONE_NUMBER]" at bounding box center [706, 350] width 68 height 11
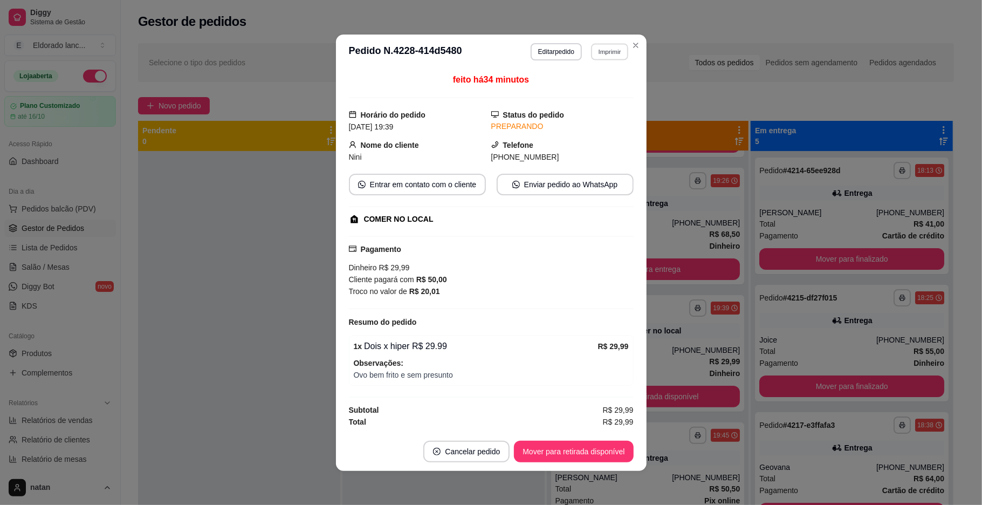
click at [594, 54] on button "Imprimir" at bounding box center [609, 51] width 37 height 17
click at [586, 83] on button "IMPRESSORA" at bounding box center [585, 87] width 78 height 17
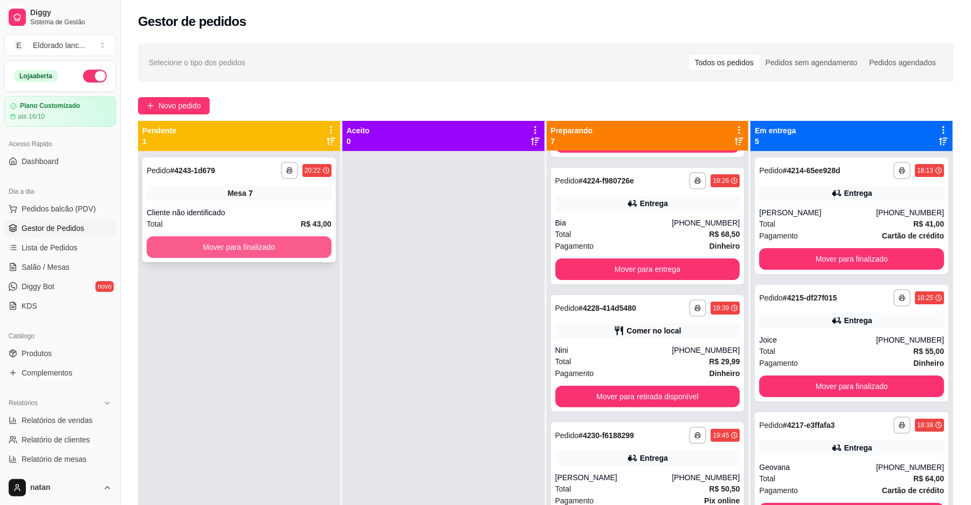
click at [234, 242] on button "Mover para finalizado" at bounding box center [239, 247] width 185 height 22
click at [260, 255] on button "Mover para finalizado" at bounding box center [239, 247] width 185 height 22
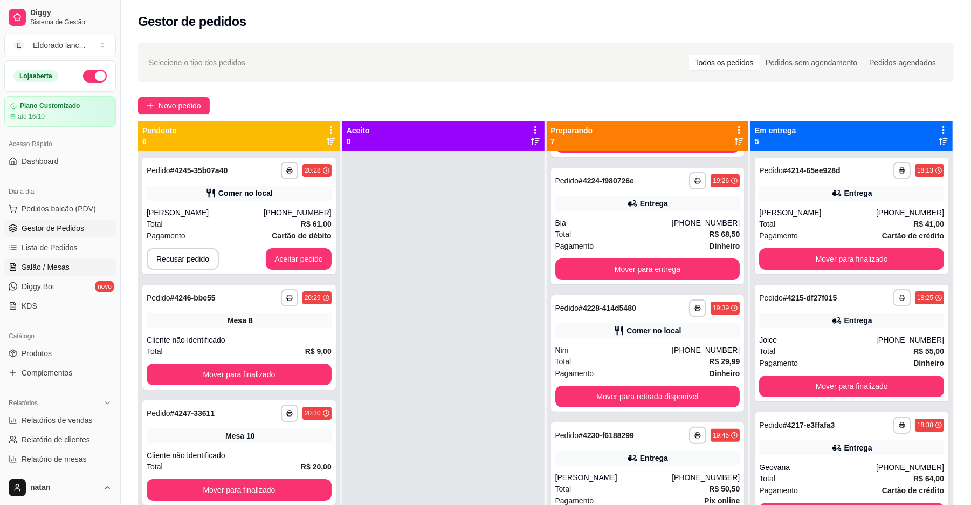
click at [65, 266] on span "Salão / Mesas" at bounding box center [46, 267] width 48 height 11
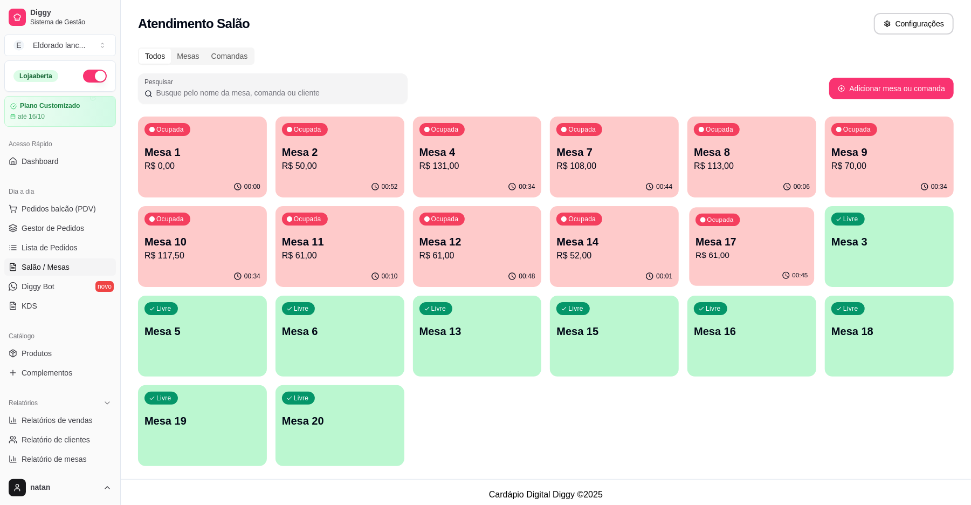
click at [755, 249] on p "R$ 61,00" at bounding box center [752, 255] width 112 height 12
click at [685, 233] on div "Ocupada Mesa 1 R$ 0,00 00:01 Ocupada Mesa 2 R$ 50,00 00:53 Ocupada Mesa 4 R$ 13…" at bounding box center [546, 290] width 816 height 349
click at [709, 238] on p "Mesa 17" at bounding box center [752, 242] width 112 height 15
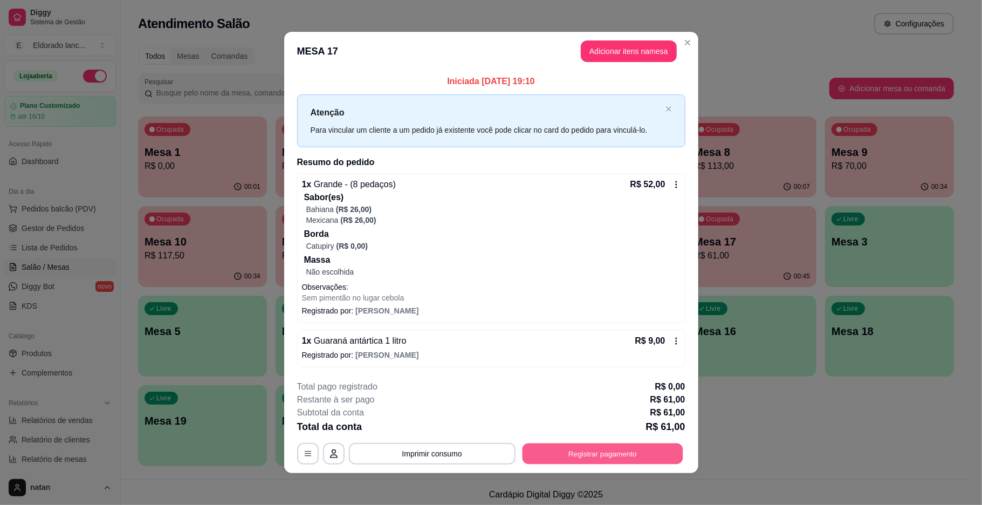
click at [581, 451] on button "Registrar pagamento" at bounding box center [602, 453] width 161 height 21
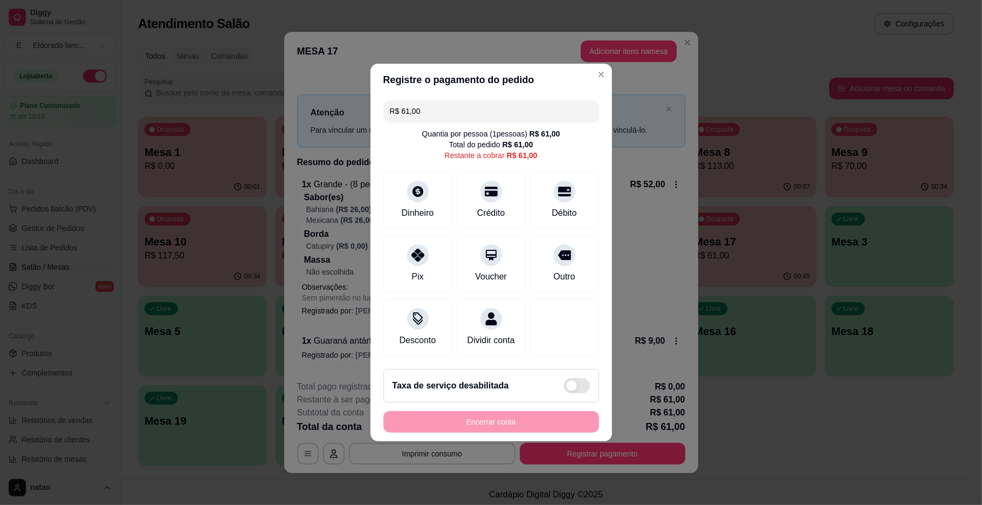
click at [429, 111] on input "R$ 61,00" at bounding box center [491, 111] width 203 height 22
click at [438, 274] on div "Pix" at bounding box center [418, 261] width 76 height 63
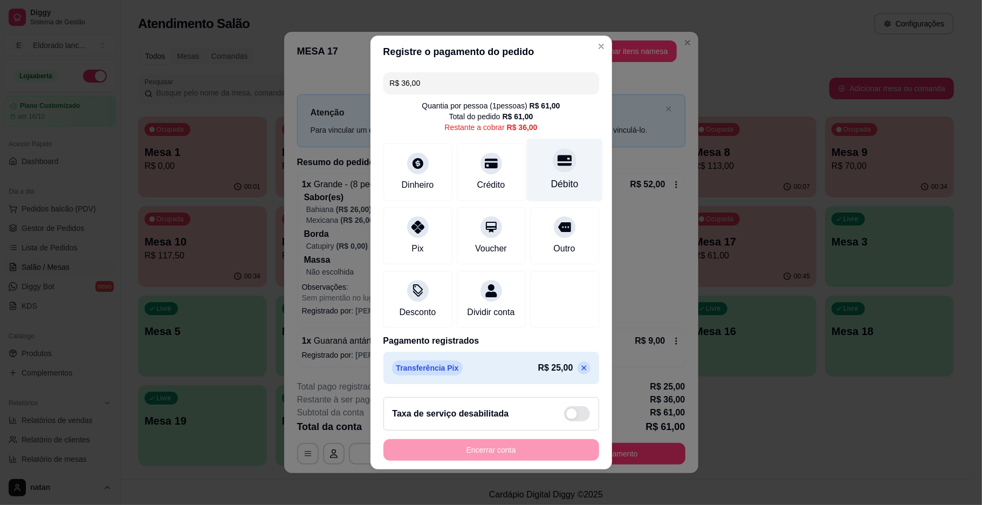
click at [553, 177] on div "Débito" at bounding box center [565, 184] width 28 height 14
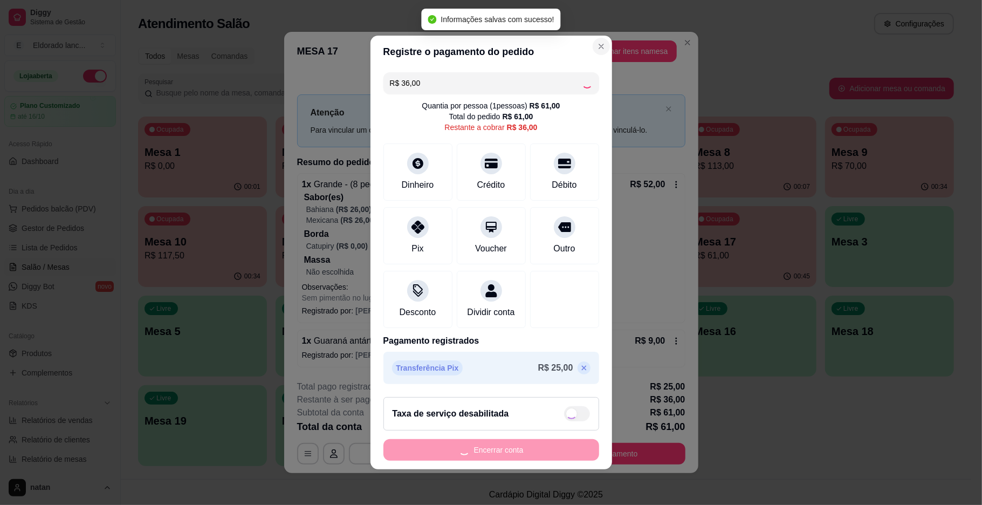
type input "R$ 0,00"
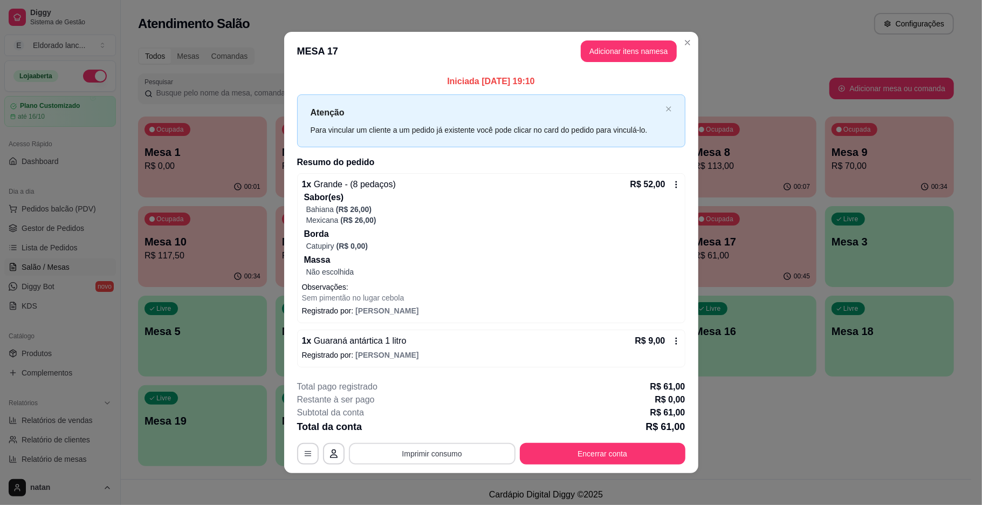
click at [448, 462] on button "Imprimir consumo" at bounding box center [432, 454] width 167 height 22
click at [439, 424] on button "IMPRESSORA" at bounding box center [430, 429] width 76 height 17
click at [544, 458] on button "Encerrar conta" at bounding box center [602, 453] width 161 height 21
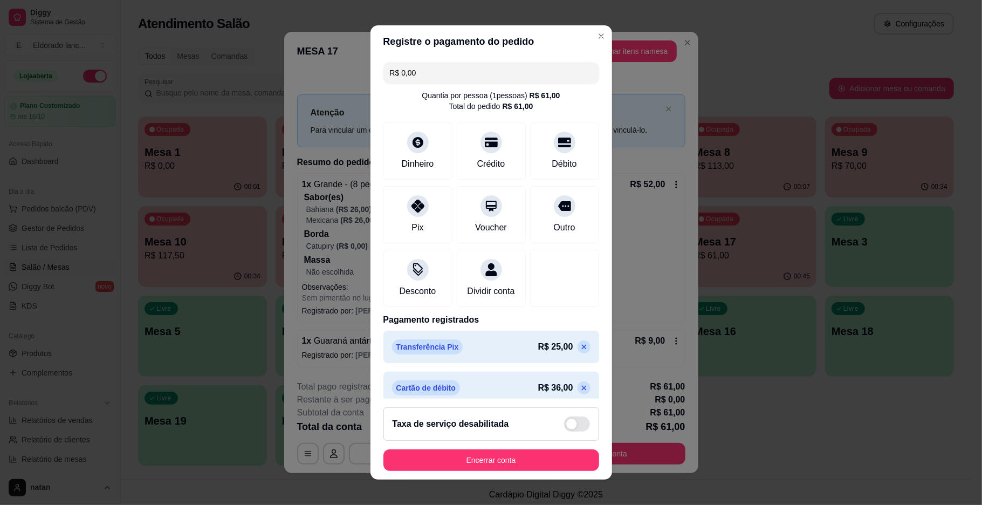
click at [553, 399] on footer "Taxa de serviço desabilitada Encerrar conta" at bounding box center [492, 439] width 242 height 81
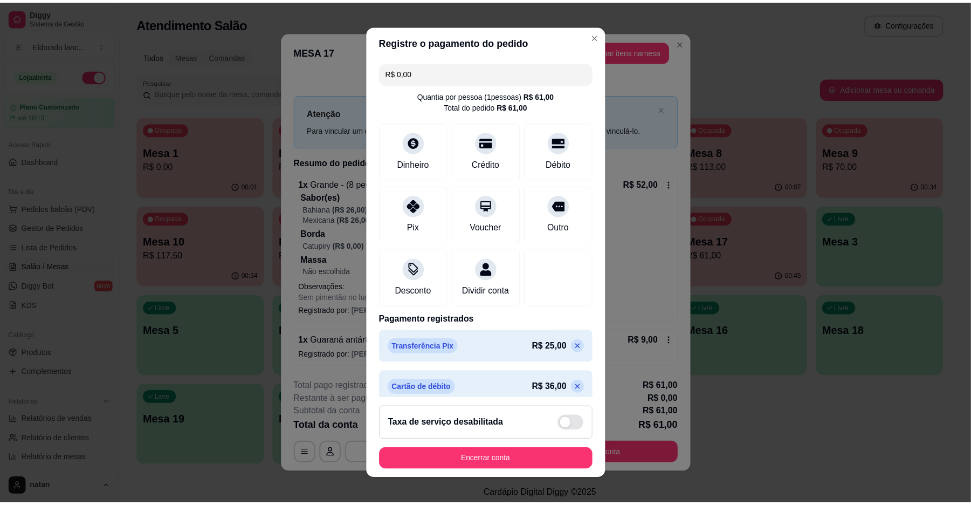
scroll to position [24, 0]
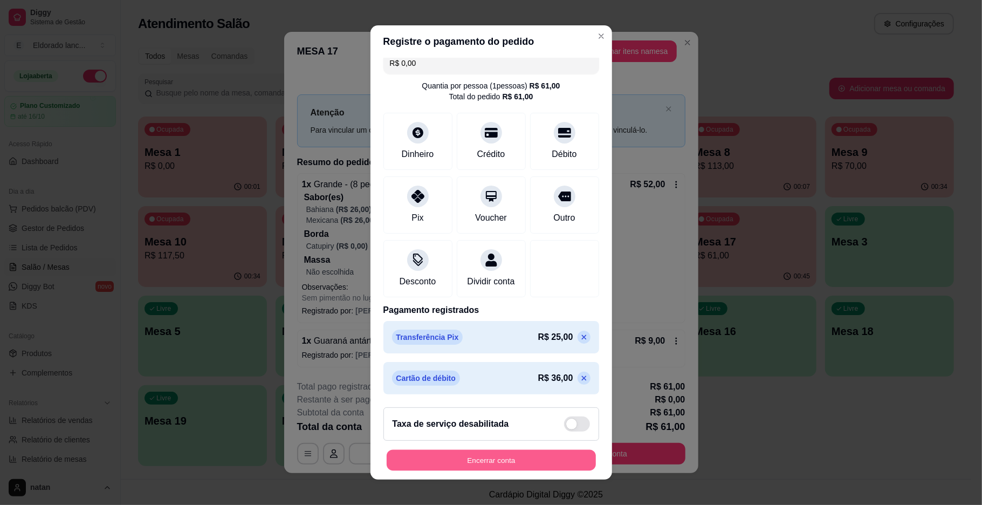
click at [523, 456] on button "Encerrar conta" at bounding box center [491, 460] width 209 height 21
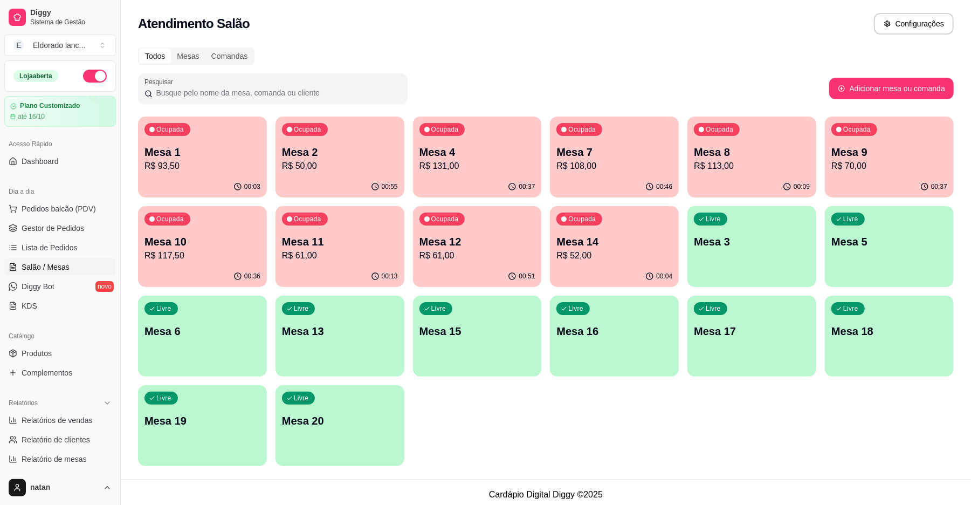
click at [366, 160] on p "R$ 50,00" at bounding box center [340, 166] width 116 height 13
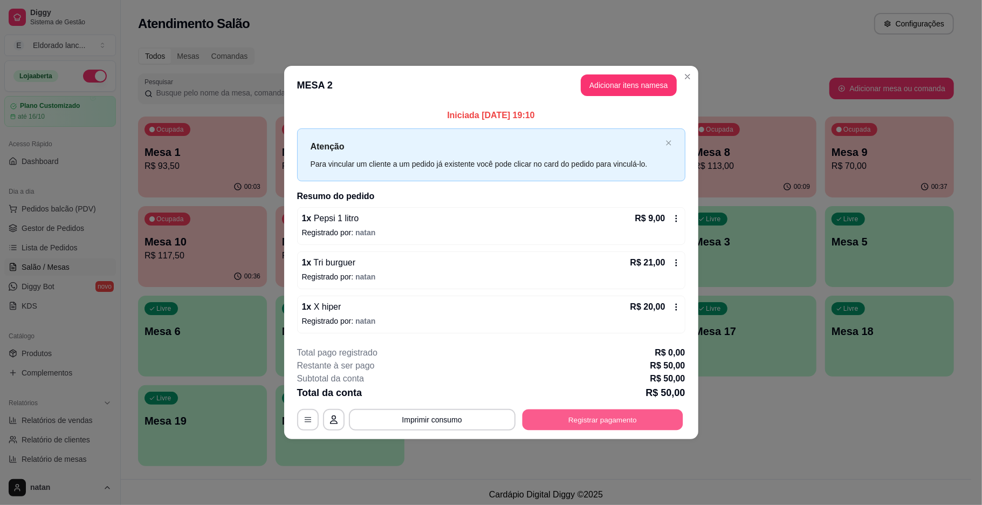
click at [585, 423] on button "Registrar pagamento" at bounding box center [602, 419] width 161 height 21
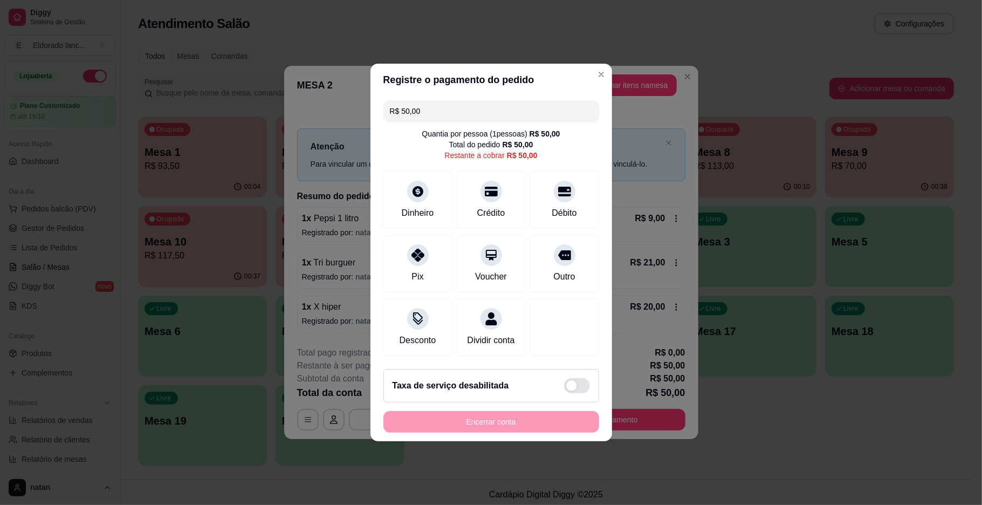
click at [443, 100] on input "R$ 50,00" at bounding box center [491, 111] width 203 height 22
type input "R$ 25,00"
click at [408, 279] on div "Pix" at bounding box center [418, 261] width 76 height 63
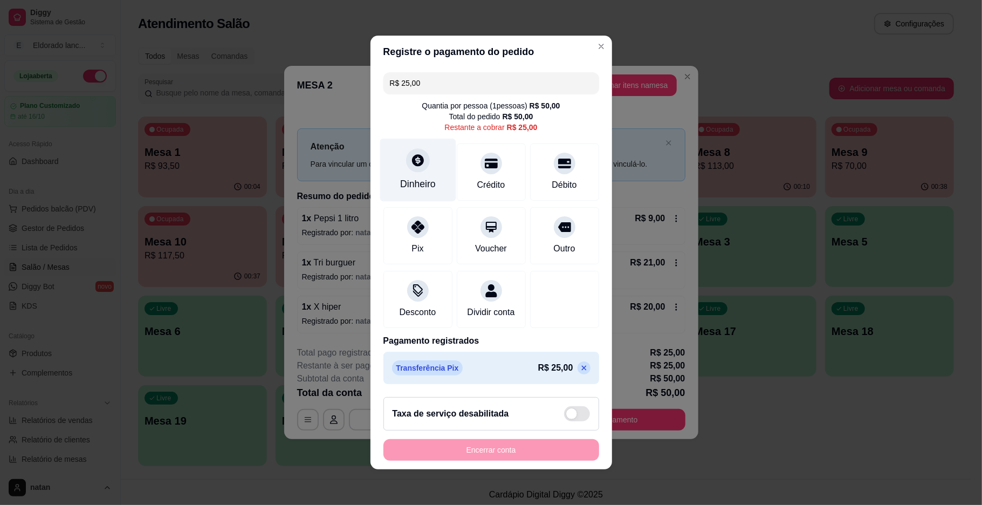
click at [414, 177] on div "Dinheiro" at bounding box center [418, 184] width 36 height 14
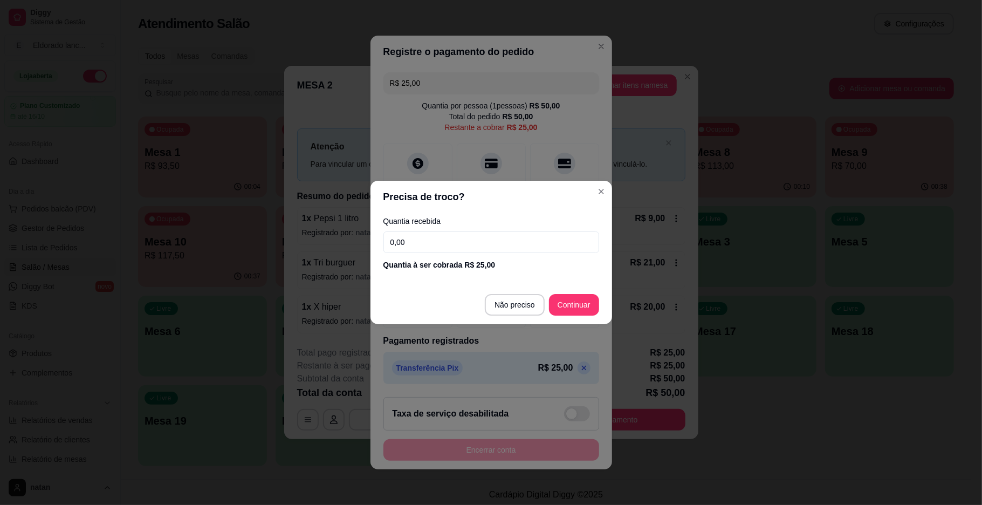
click at [459, 244] on input "0,00" at bounding box center [491, 242] width 216 height 22
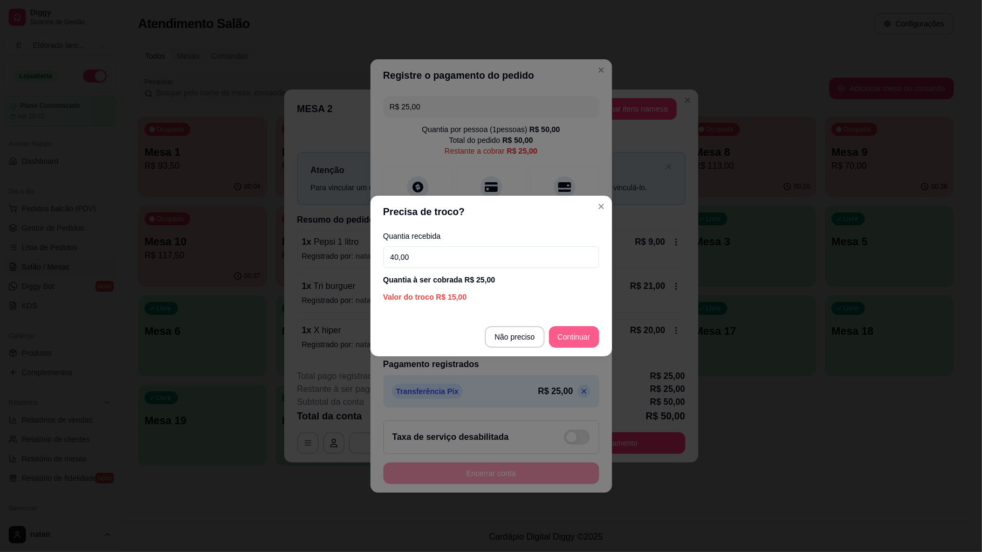
type input "40,00"
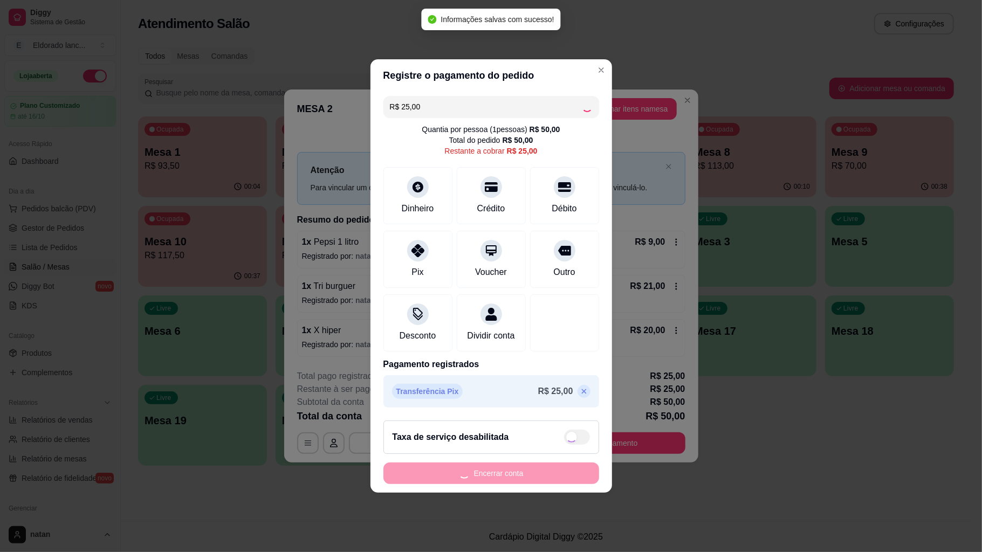
type input "R$ 0,00"
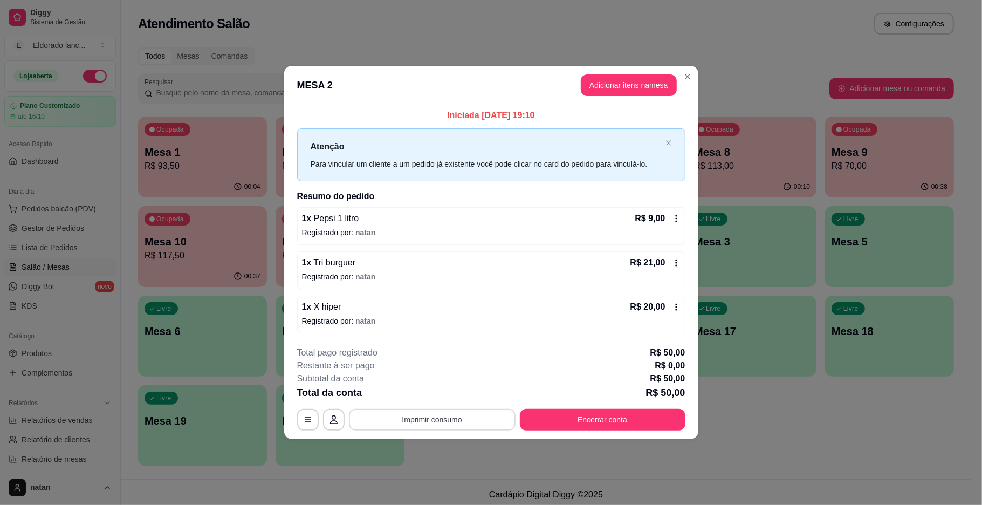
click at [451, 420] on button "Imprimir consumo" at bounding box center [432, 420] width 167 height 22
click at [453, 388] on button "IMPRESSORA" at bounding box center [435, 395] width 78 height 17
click at [592, 416] on button "Encerrar conta" at bounding box center [602, 419] width 161 height 21
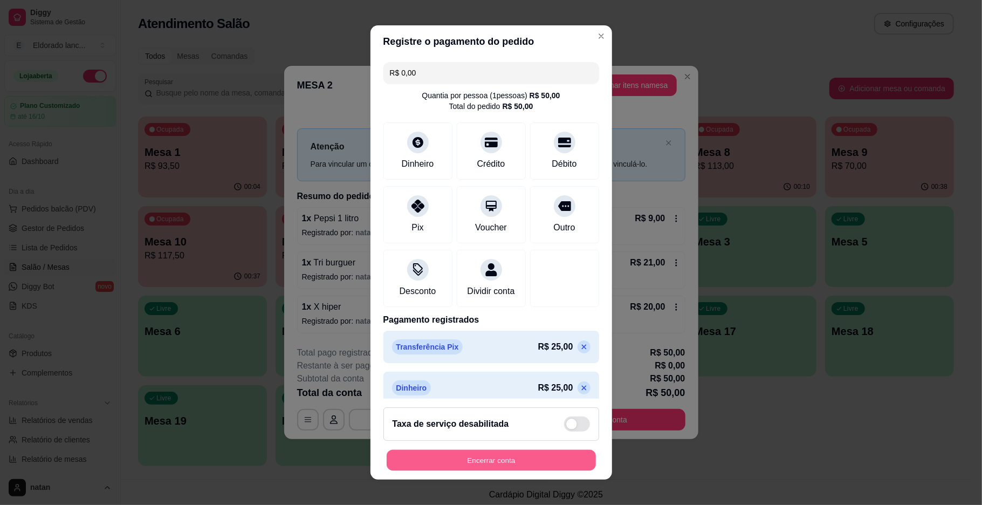
click at [552, 460] on button "Encerrar conta" at bounding box center [491, 460] width 209 height 21
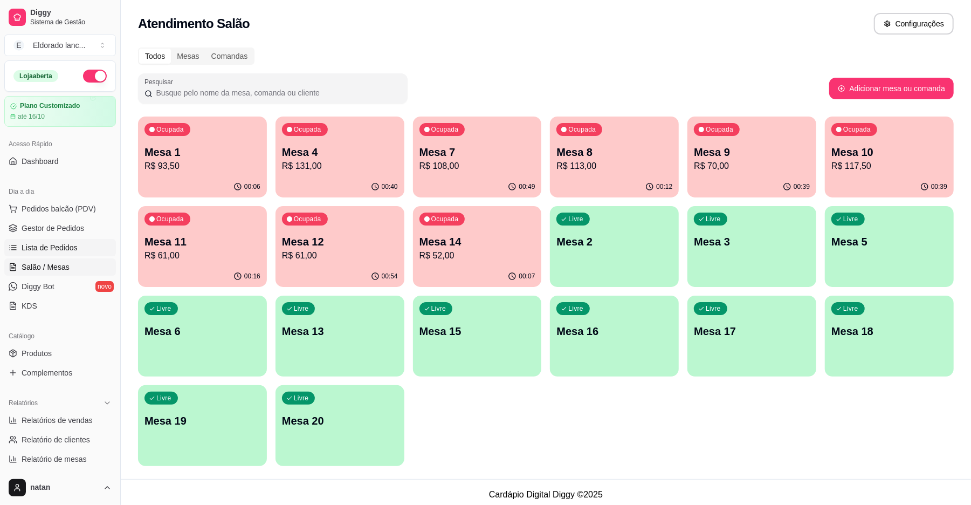
click at [87, 252] on link "Lista de Pedidos" at bounding box center [60, 247] width 112 height 17
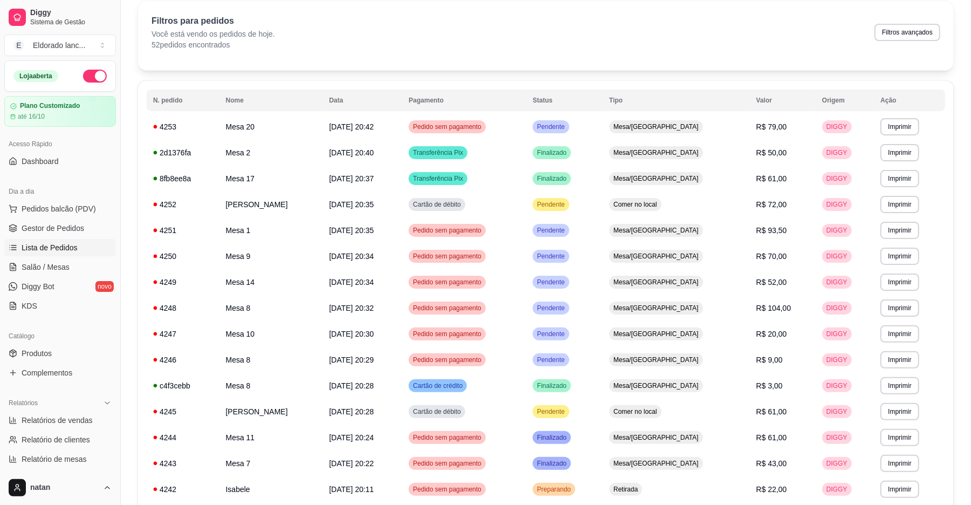
scroll to position [45, 0]
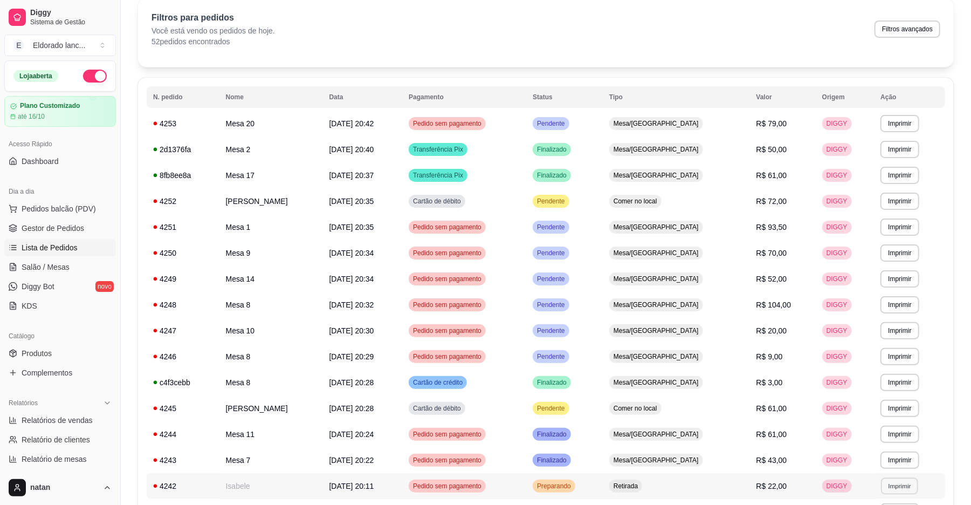
click at [889, 483] on button "Imprimir" at bounding box center [899, 485] width 37 height 17
click at [863, 462] on button "IMPRESSORA" at bounding box center [879, 463] width 76 height 17
click at [747, 478] on td "Retirada" at bounding box center [676, 486] width 147 height 26
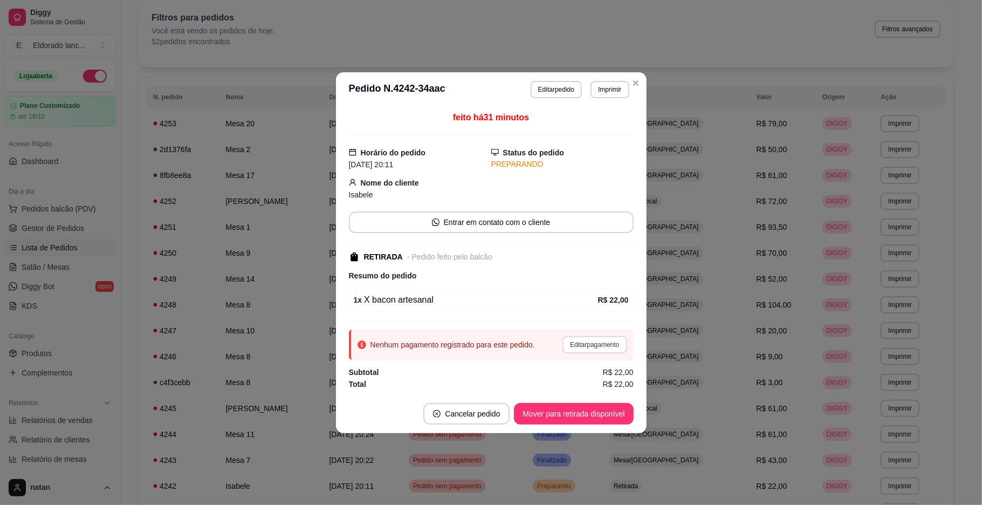
click at [604, 345] on button "Editar pagamento" at bounding box center [594, 344] width 64 height 17
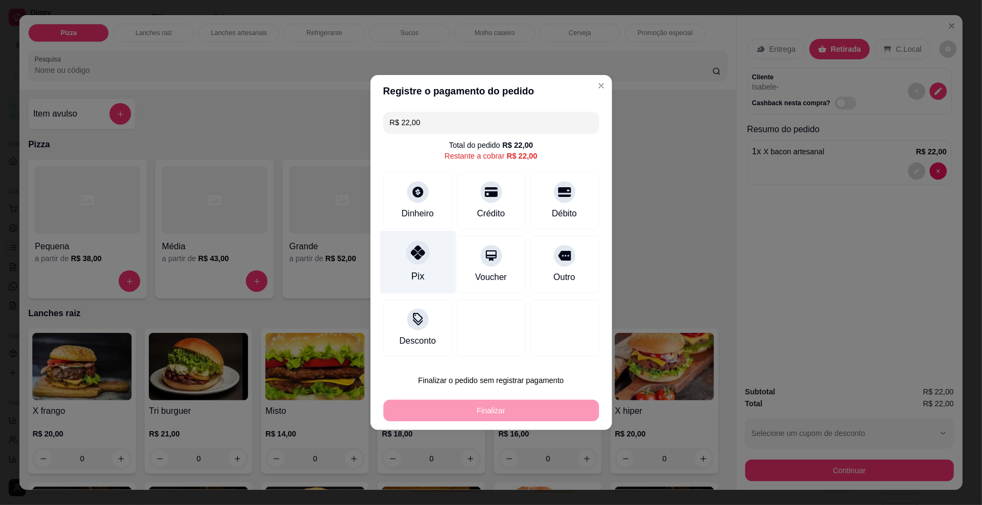
click at [406, 271] on div "Pix" at bounding box center [418, 262] width 76 height 63
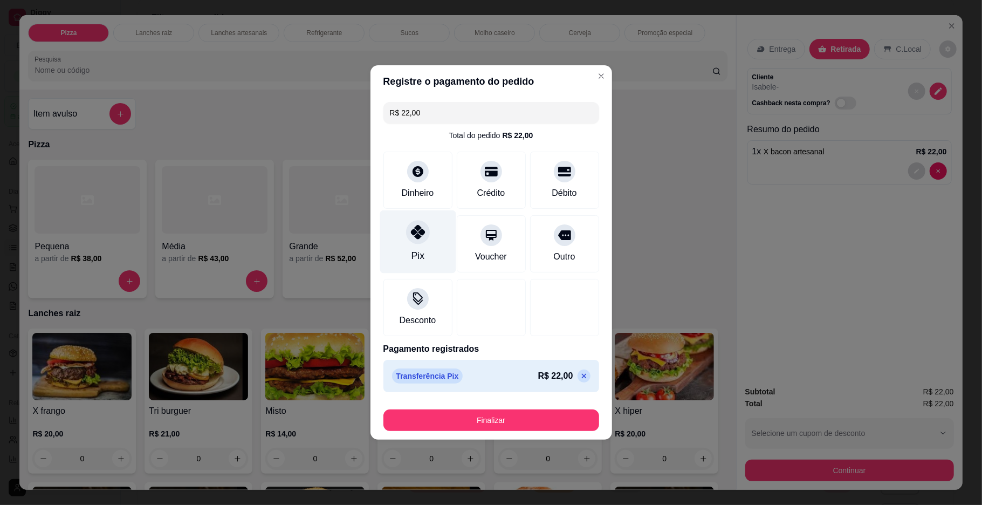
type input "R$ 0,00"
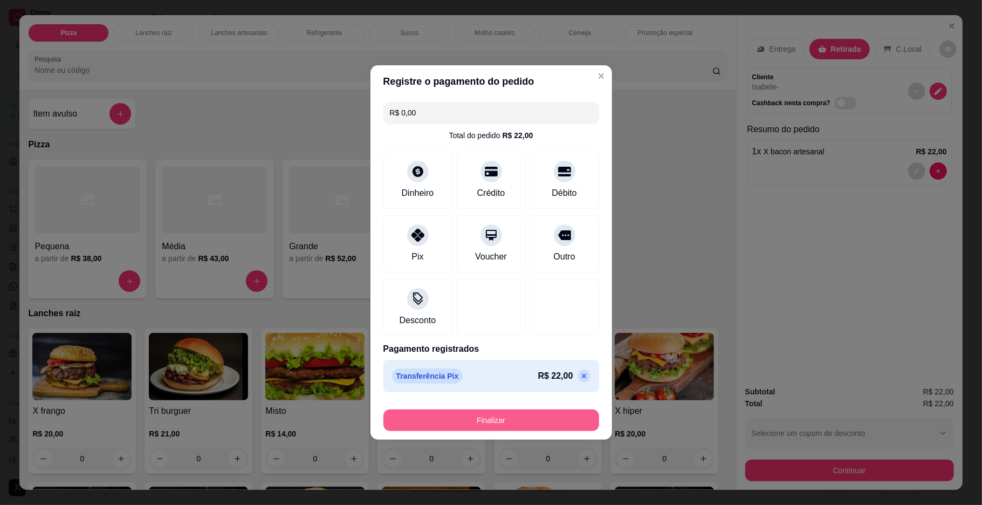
click at [503, 426] on button "Finalizar" at bounding box center [491, 420] width 216 height 22
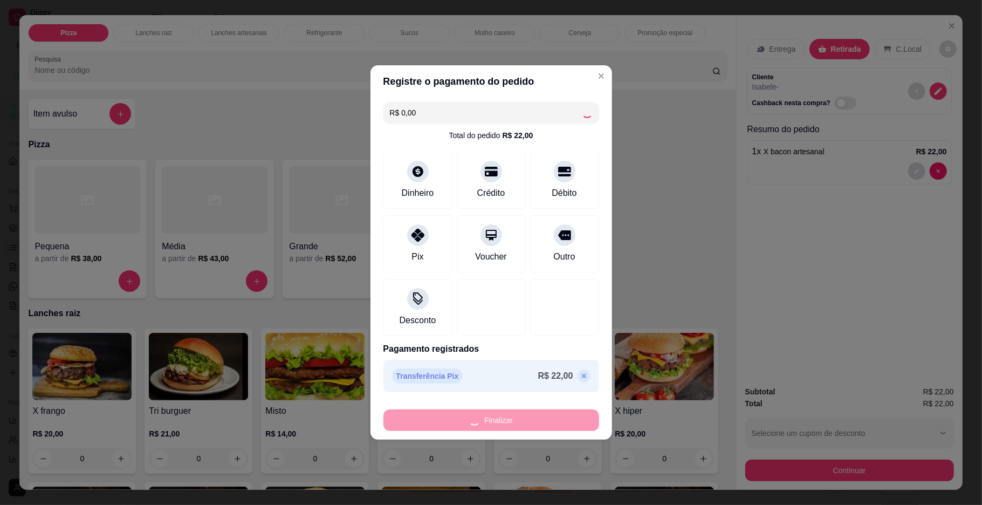
type input "0"
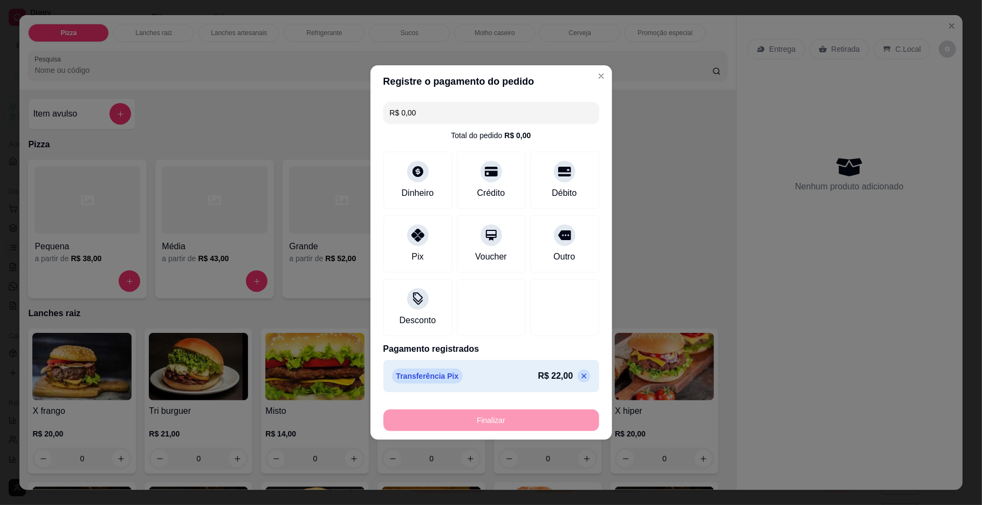
type input "-R$ 22,00"
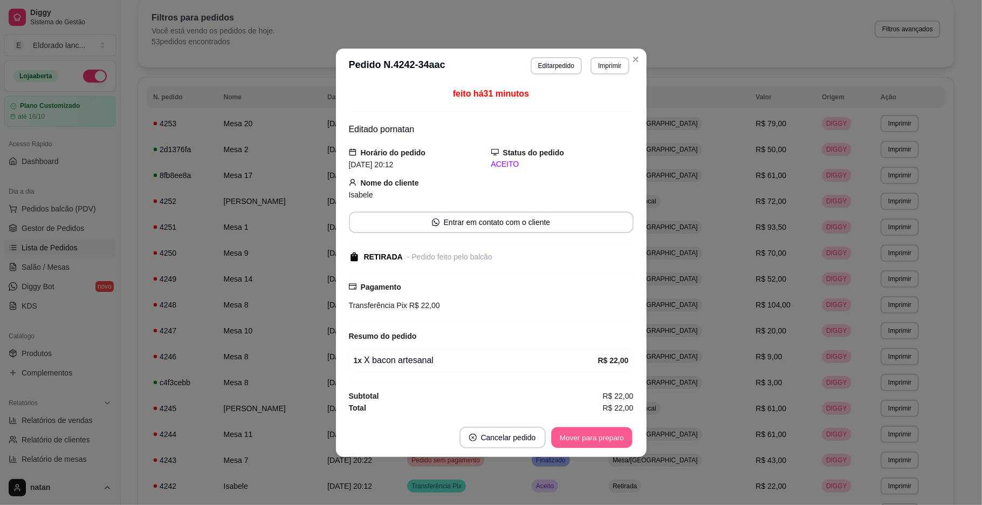
click at [561, 435] on button "Mover para preparo" at bounding box center [591, 437] width 81 height 21
click at [561, 435] on button "Mover para retirada disponível" at bounding box center [573, 438] width 119 height 22
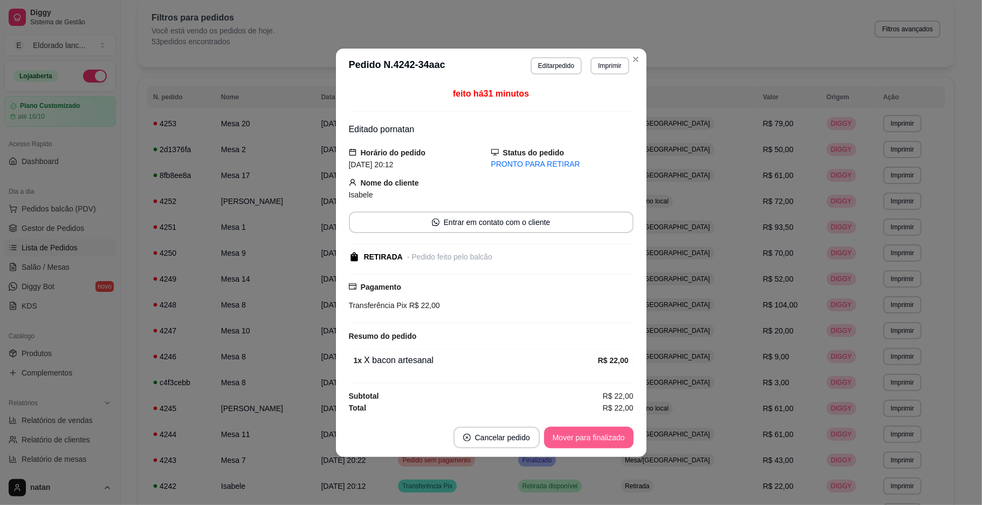
click at [561, 435] on button "Mover para finalizado" at bounding box center [589, 438] width 90 height 22
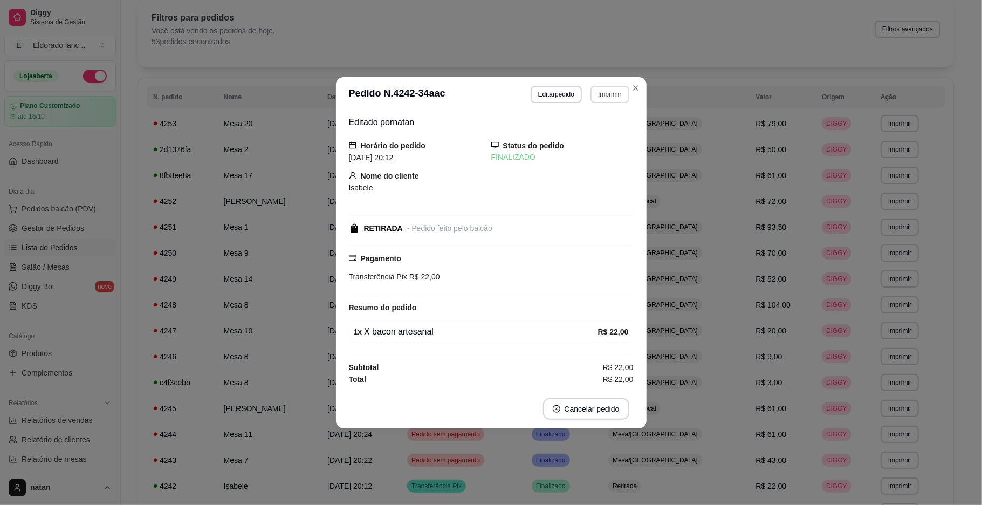
click at [595, 88] on button "Imprimir" at bounding box center [610, 94] width 38 height 17
click at [571, 133] on button "IMPRESSORA" at bounding box center [591, 129] width 78 height 17
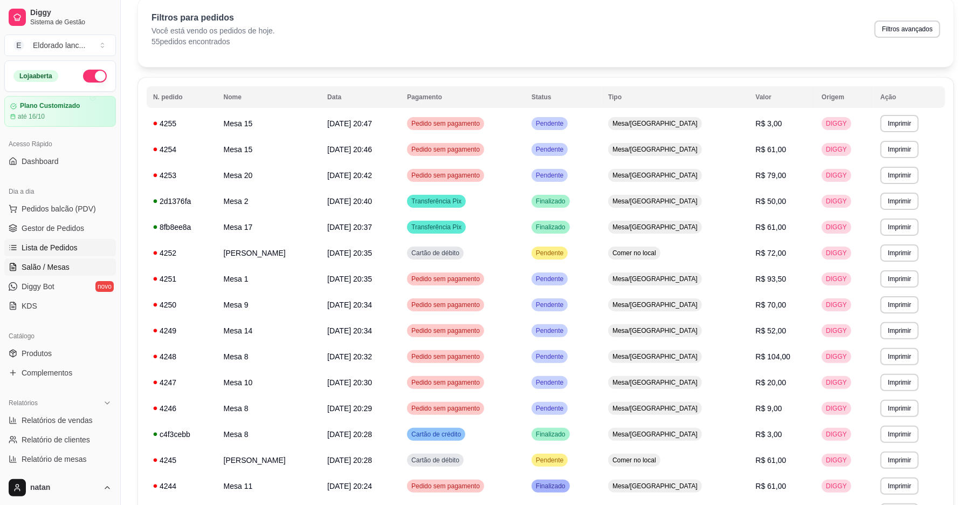
click at [33, 273] on link "Salão / Mesas" at bounding box center [60, 266] width 112 height 17
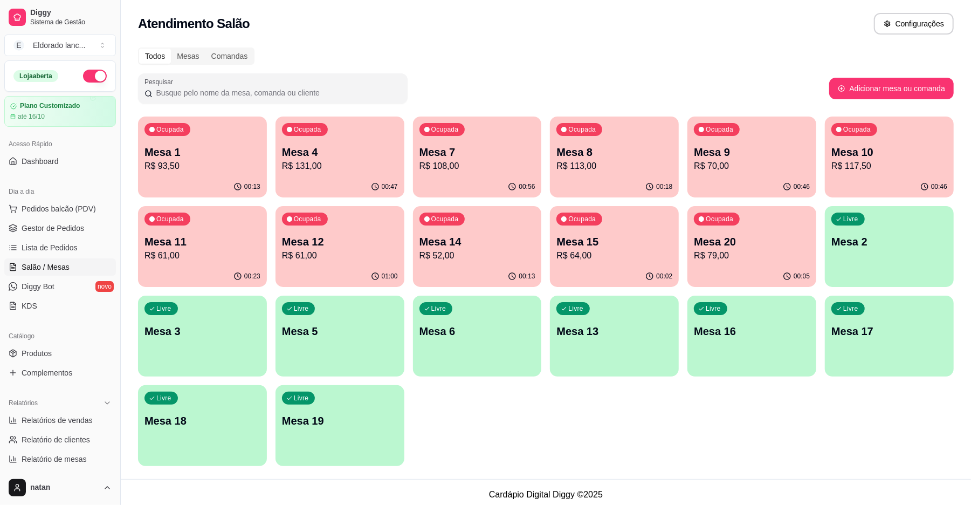
click at [348, 171] on p "R$ 131,00" at bounding box center [340, 166] width 116 height 13
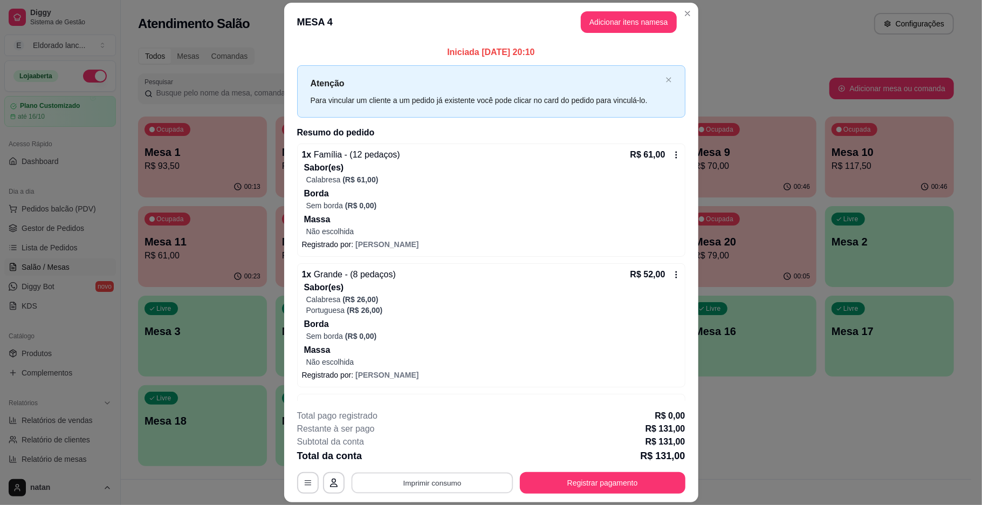
click at [427, 478] on button "Imprimir consumo" at bounding box center [432, 482] width 162 height 21
click at [427, 465] on button "IMPRESSORA" at bounding box center [430, 457] width 76 height 17
click at [562, 485] on button "Registrar pagamento" at bounding box center [603, 483] width 166 height 22
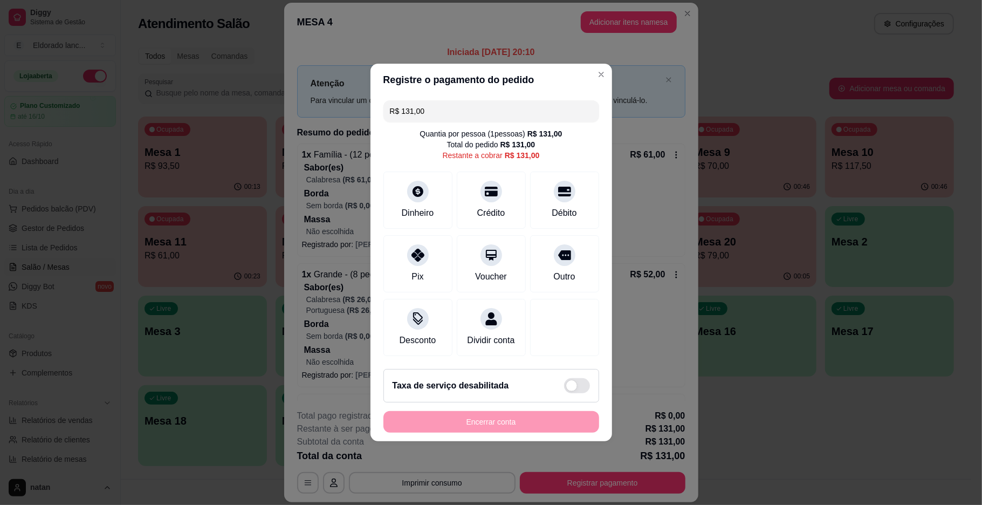
click at [451, 104] on input "R$ 131,00" at bounding box center [491, 111] width 203 height 22
click at [413, 269] on div "Pix" at bounding box center [417, 276] width 13 height 14
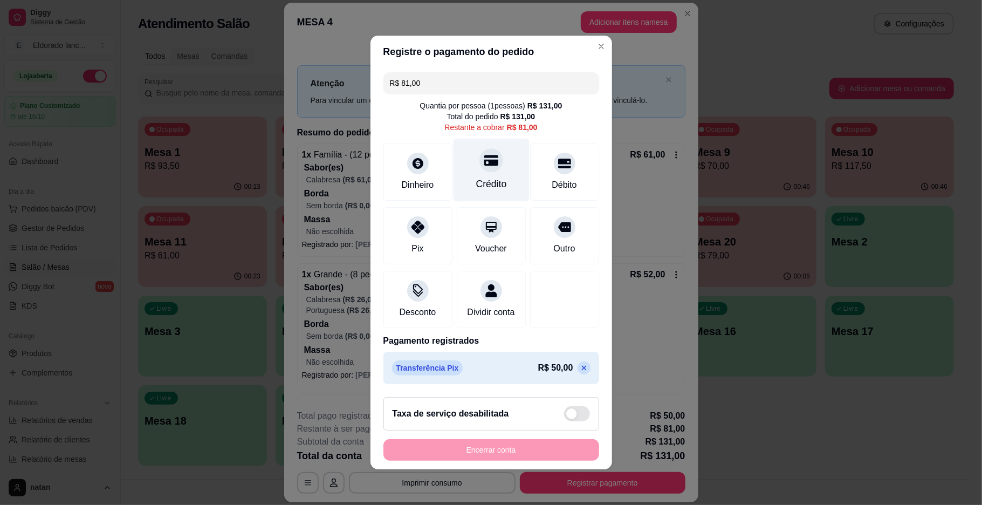
click at [476, 182] on div "Crédito" at bounding box center [491, 184] width 31 height 14
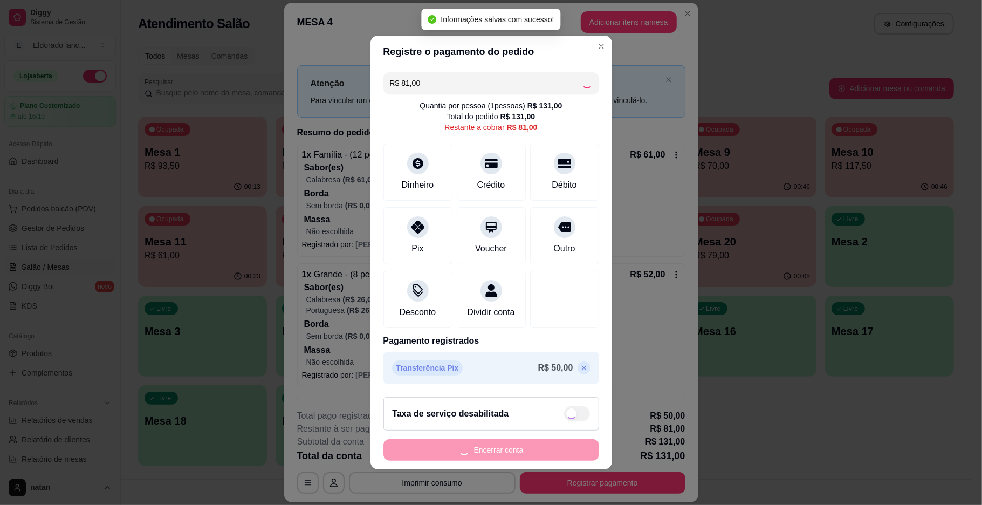
type input "R$ 0,00"
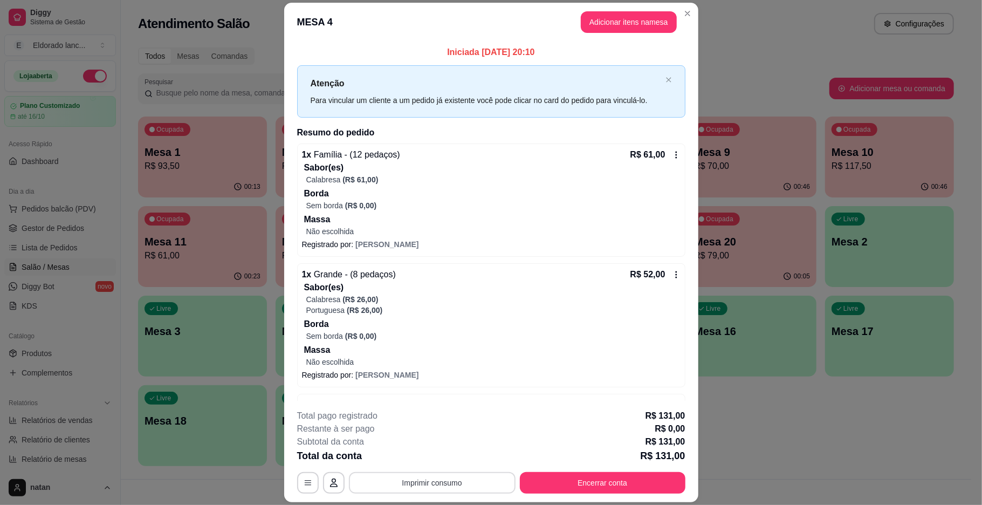
click at [441, 489] on button "Imprimir consumo" at bounding box center [432, 483] width 167 height 22
click at [441, 458] on button "IMPRESSORA" at bounding box center [430, 457] width 76 height 17
click at [659, 491] on button "Encerrar conta" at bounding box center [602, 482] width 161 height 21
click at [659, 491] on button "Encerrar conta" at bounding box center [603, 483] width 166 height 22
click at [574, 480] on button "Encerrar conta" at bounding box center [602, 482] width 161 height 21
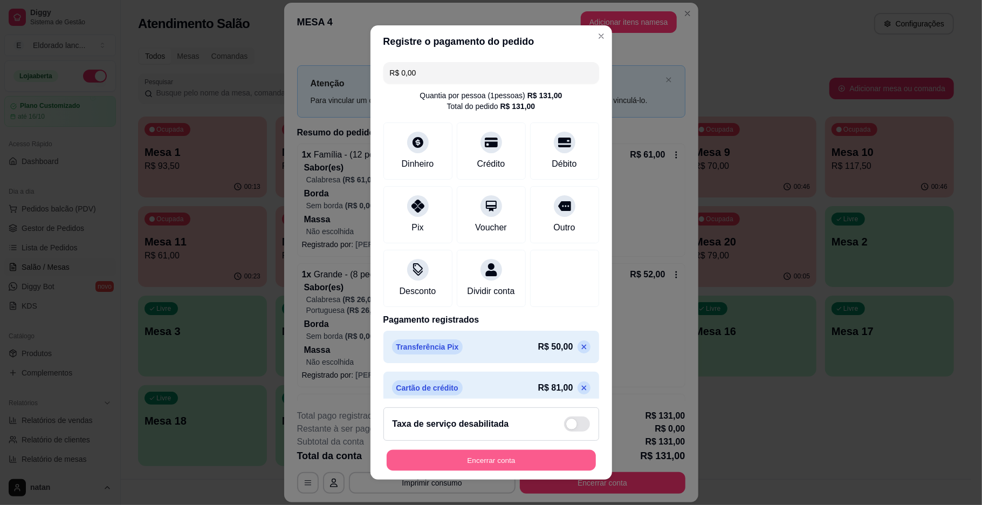
click at [523, 461] on button "Encerrar conta" at bounding box center [491, 460] width 209 height 21
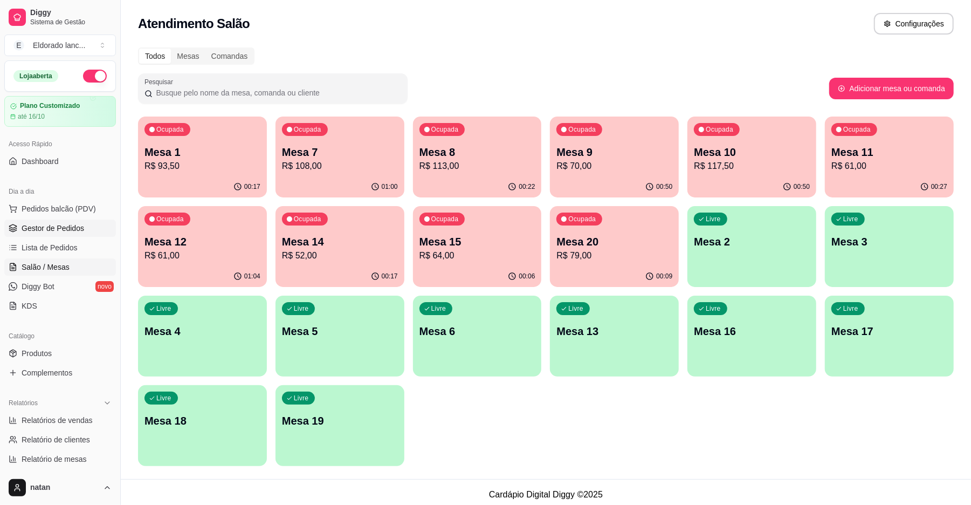
click at [83, 236] on link "Gestor de Pedidos" at bounding box center [60, 227] width 112 height 17
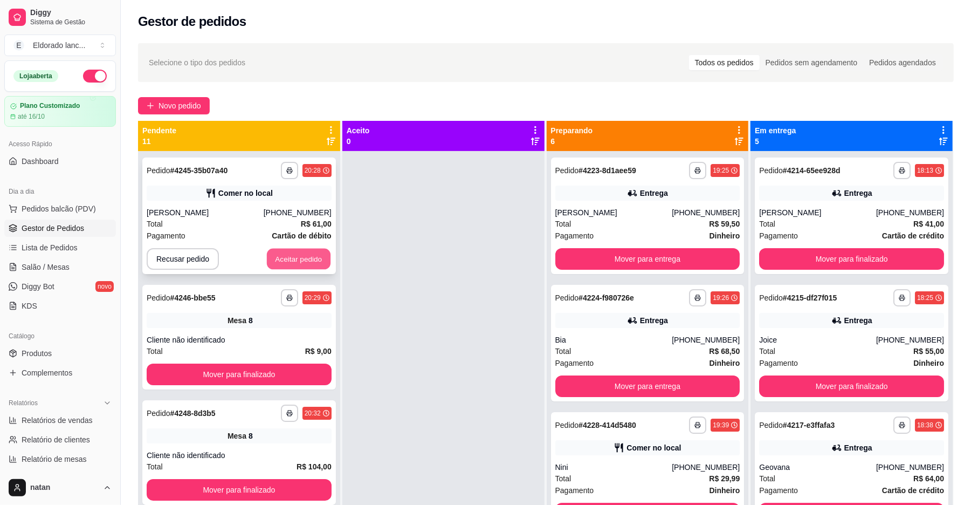
click at [267, 260] on button "Aceitar pedido" at bounding box center [299, 259] width 64 height 21
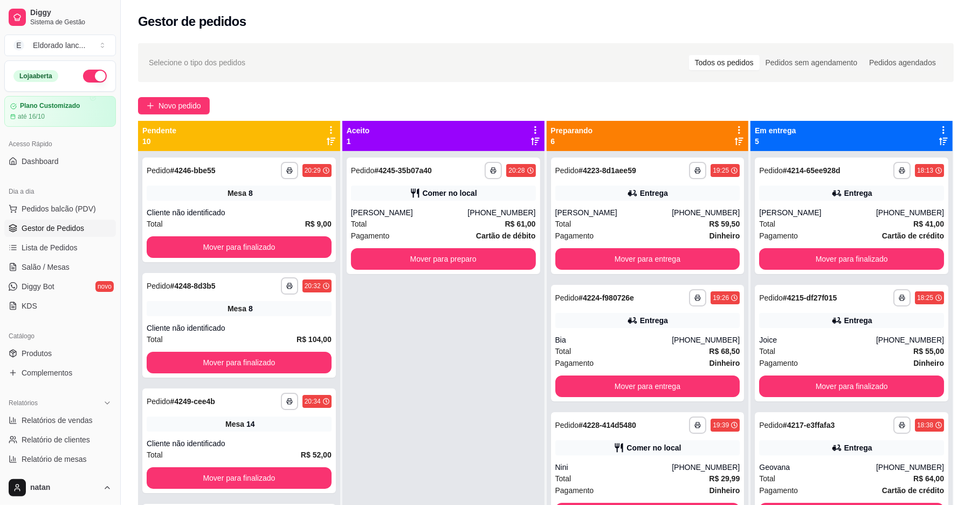
click at [266, 260] on div "**********" at bounding box center [239, 209] width 194 height 105
click at [45, 259] on link "Salão / Mesas" at bounding box center [60, 266] width 112 height 17
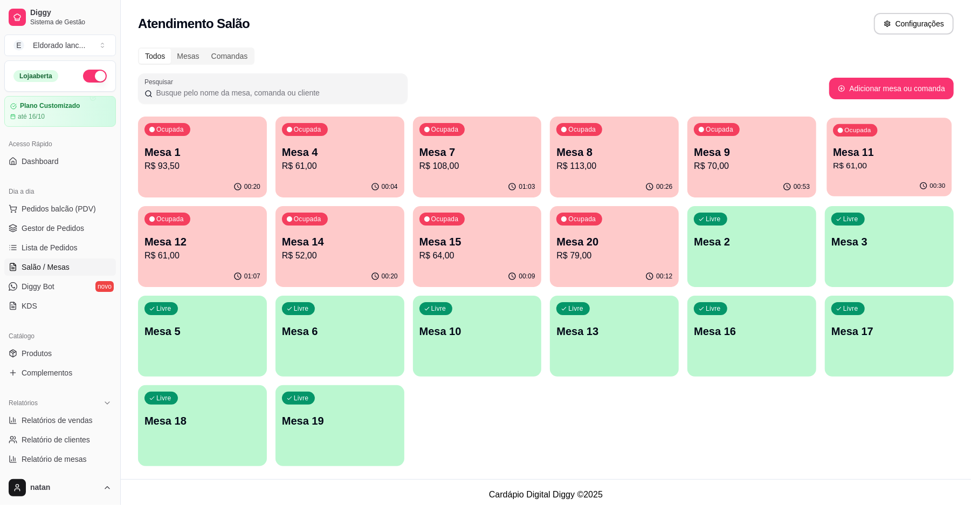
click at [855, 175] on div "Ocupada Mesa 11 R$ 61,00" at bounding box center [889, 147] width 125 height 58
click at [733, 169] on p "R$ 70,00" at bounding box center [752, 166] width 116 height 13
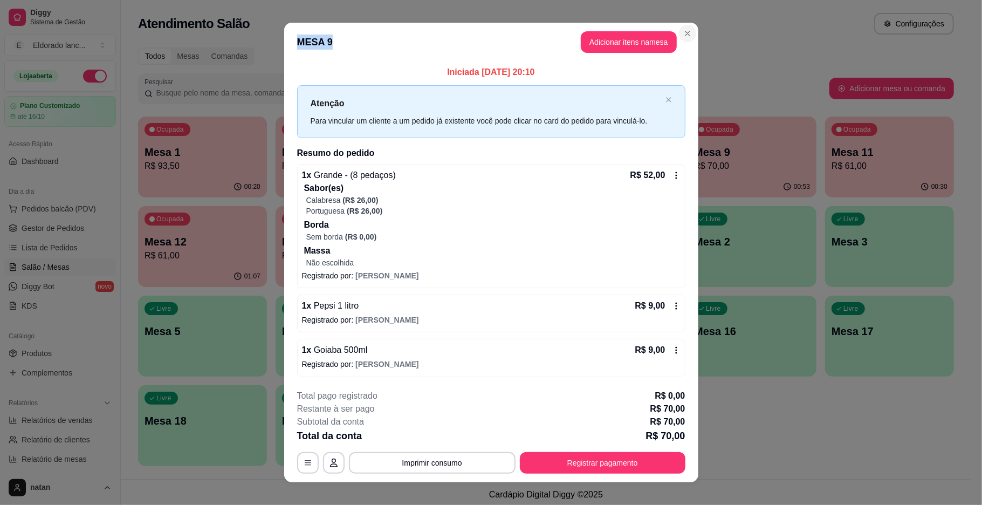
click at [687, 39] on section "**********" at bounding box center [491, 252] width 414 height 459
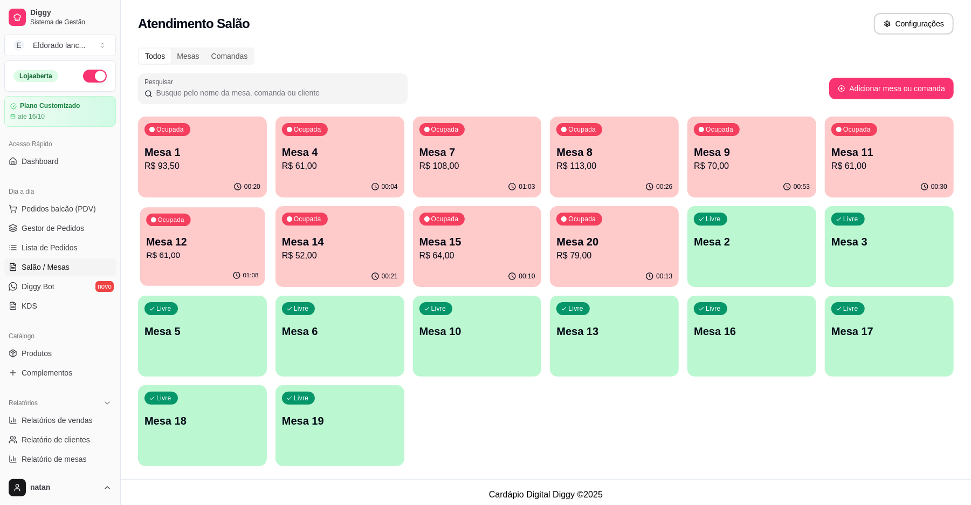
click at [208, 242] on p "Mesa 12" at bounding box center [202, 242] width 112 height 15
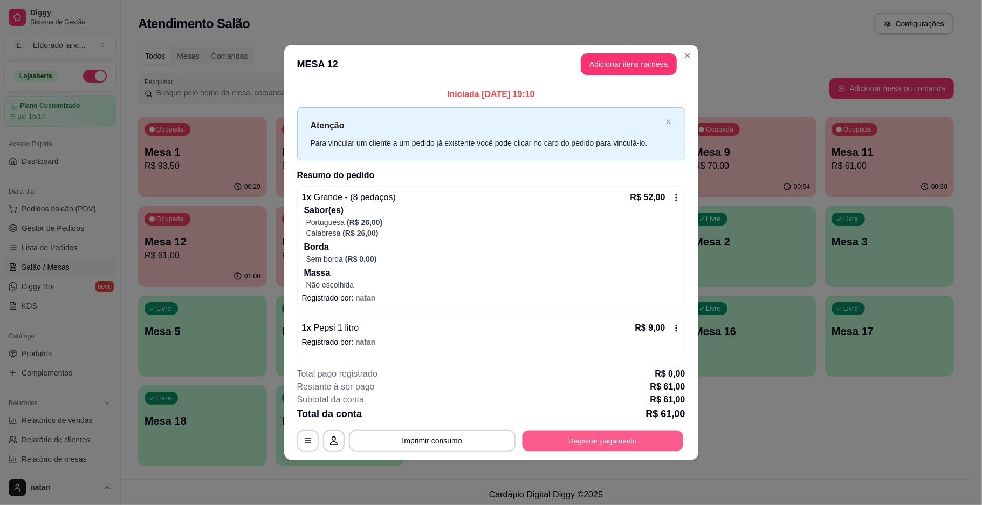
click at [572, 438] on button "Registrar pagamento" at bounding box center [602, 440] width 161 height 21
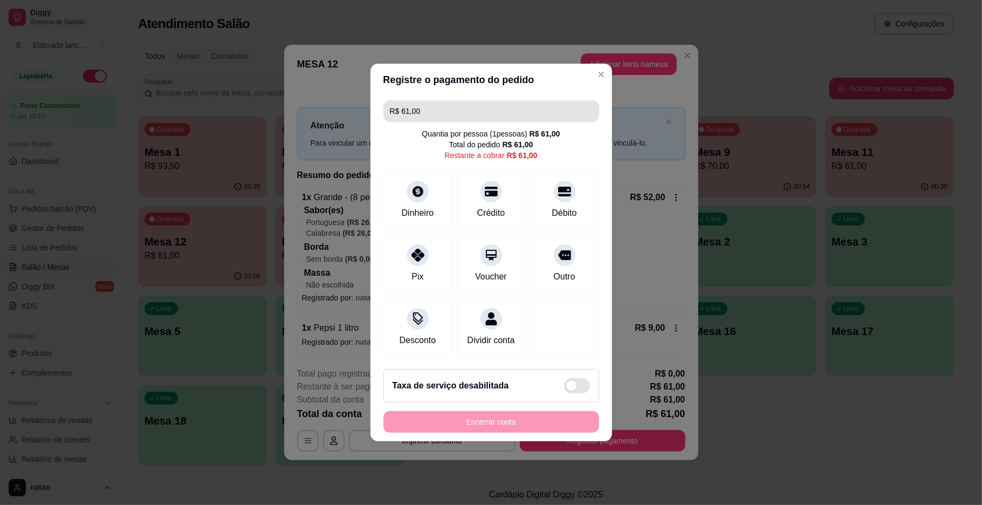
click at [424, 104] on input "R$ 61,00" at bounding box center [491, 111] width 203 height 22
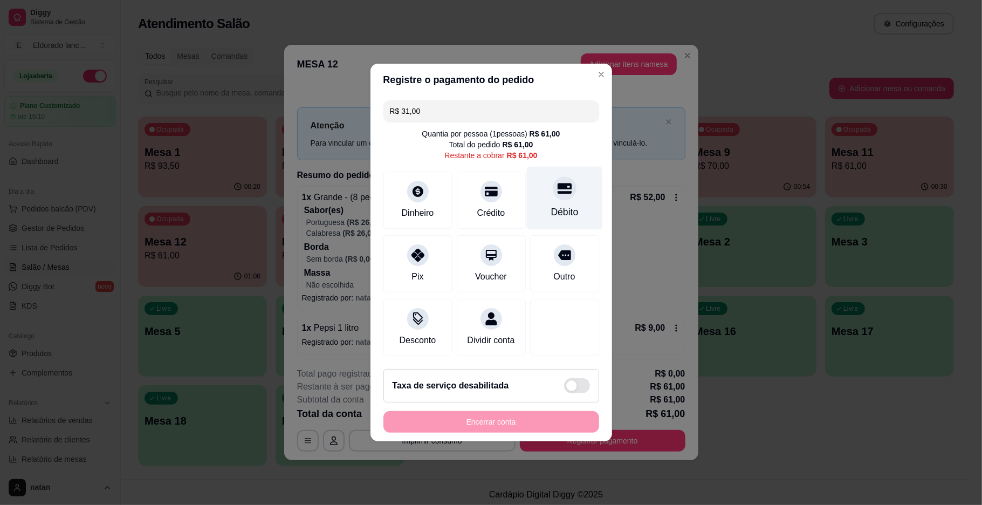
click at [587, 203] on div "Débito" at bounding box center [564, 198] width 76 height 63
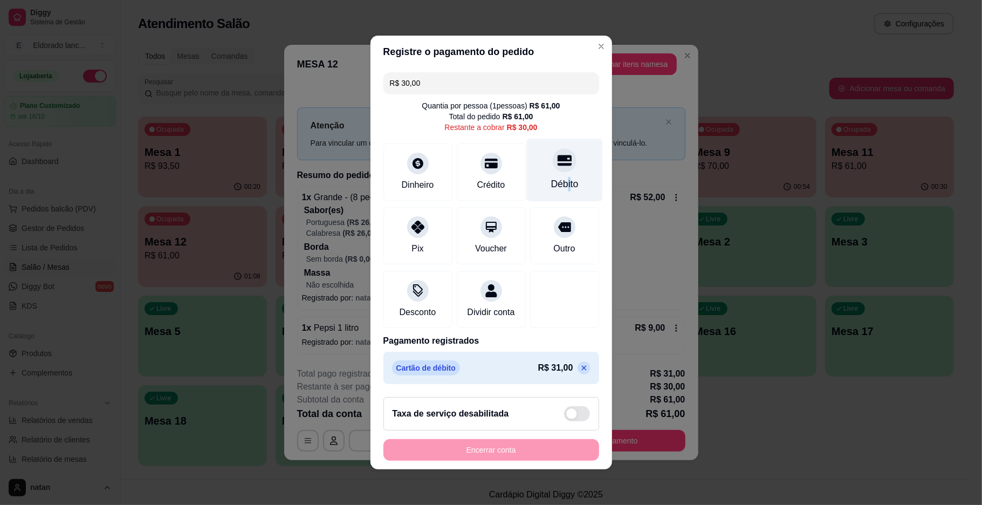
click at [555, 177] on div "Débito" at bounding box center [565, 184] width 28 height 14
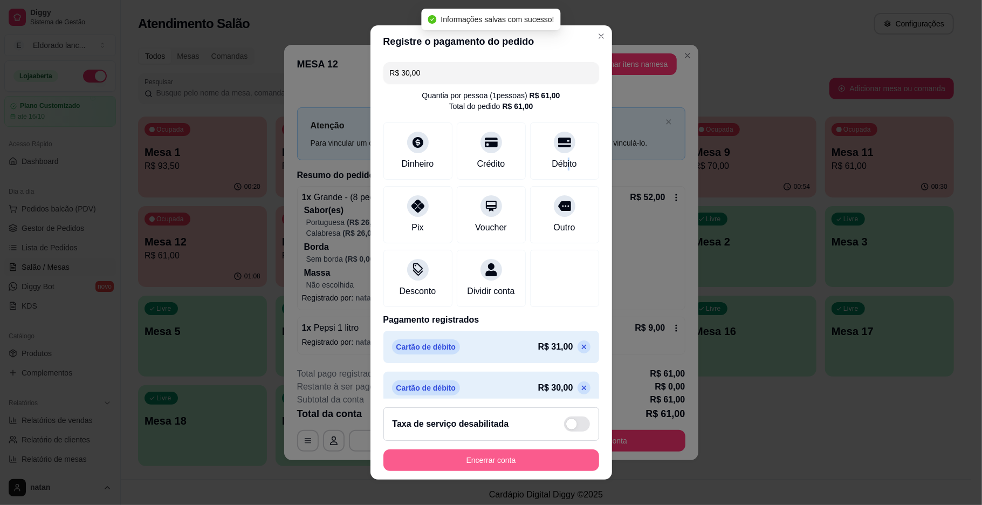
type input "R$ 0,00"
click at [493, 456] on button "Encerrar conta" at bounding box center [491, 460] width 216 height 22
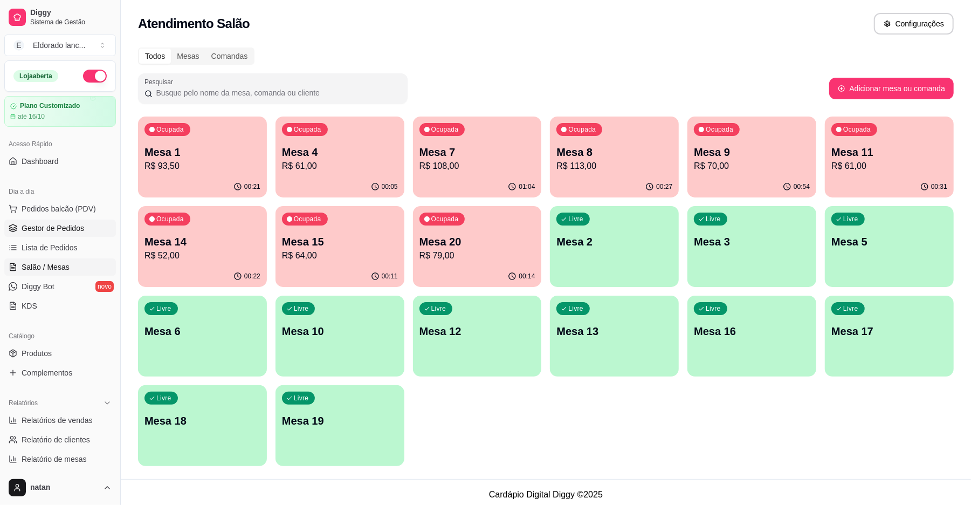
click at [22, 236] on link "Gestor de Pedidos" at bounding box center [60, 227] width 112 height 17
click at [23, 242] on link "Lista de Pedidos" at bounding box center [60, 247] width 112 height 17
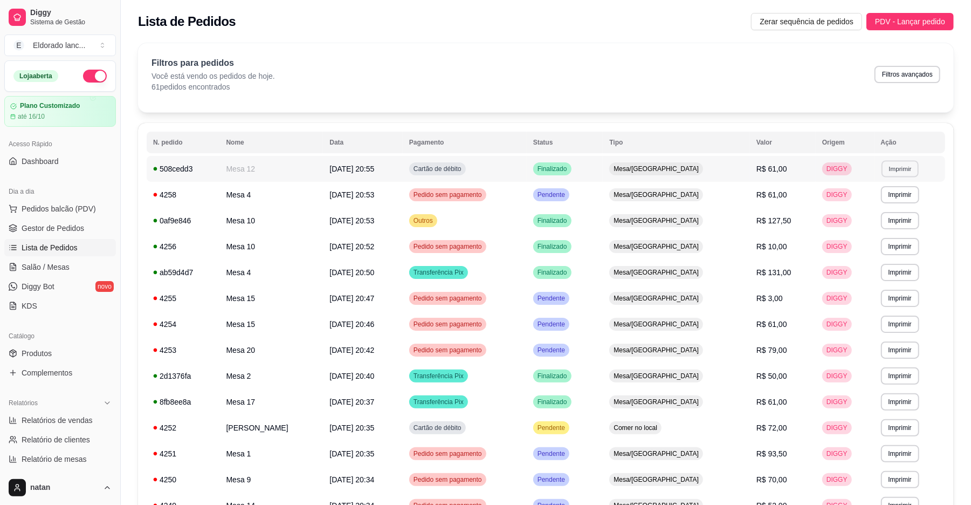
click at [890, 175] on button "Imprimir" at bounding box center [900, 168] width 37 height 17
click at [875, 201] on button "IMPRESSORA" at bounding box center [875, 206] width 78 height 17
click at [898, 174] on button "Imprimir" at bounding box center [900, 168] width 38 height 17
click at [879, 202] on button "IMPRESSORA" at bounding box center [876, 206] width 76 height 17
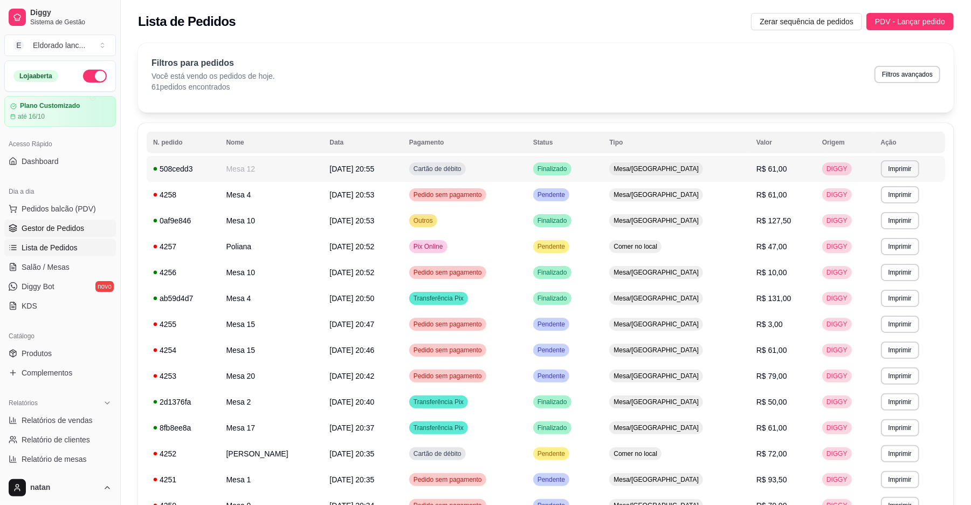
click at [78, 236] on link "Gestor de Pedidos" at bounding box center [60, 227] width 112 height 17
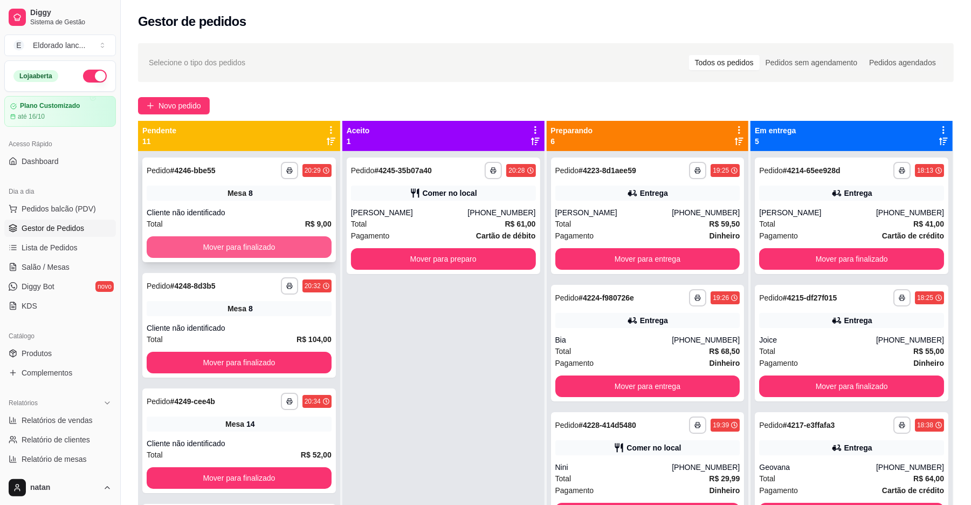
click at [266, 239] on button "Mover para finalizado" at bounding box center [239, 247] width 185 height 22
click at [266, 239] on button "Mover para finalizado" at bounding box center [238, 247] width 179 height 21
click at [266, 239] on button "Mover para finalizado" at bounding box center [239, 247] width 185 height 22
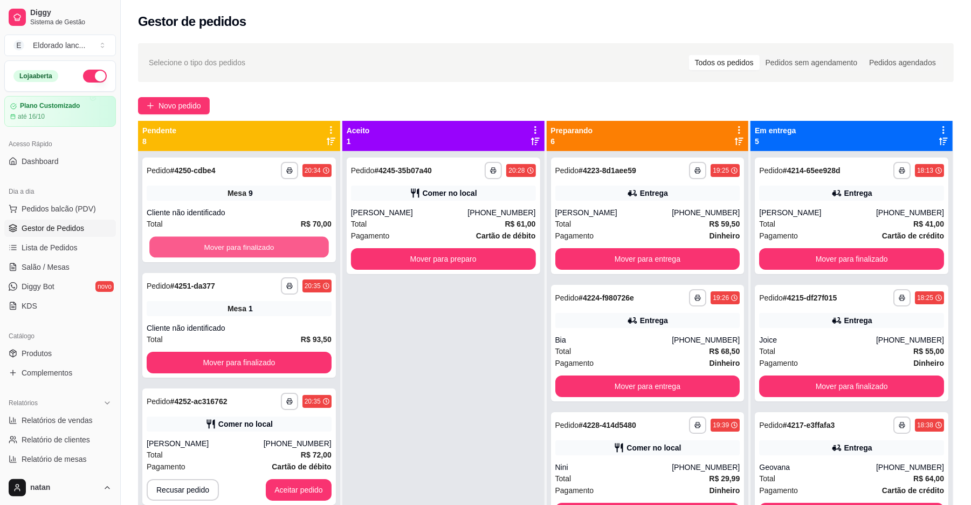
click at [266, 239] on button "Mover para finalizado" at bounding box center [238, 247] width 179 height 21
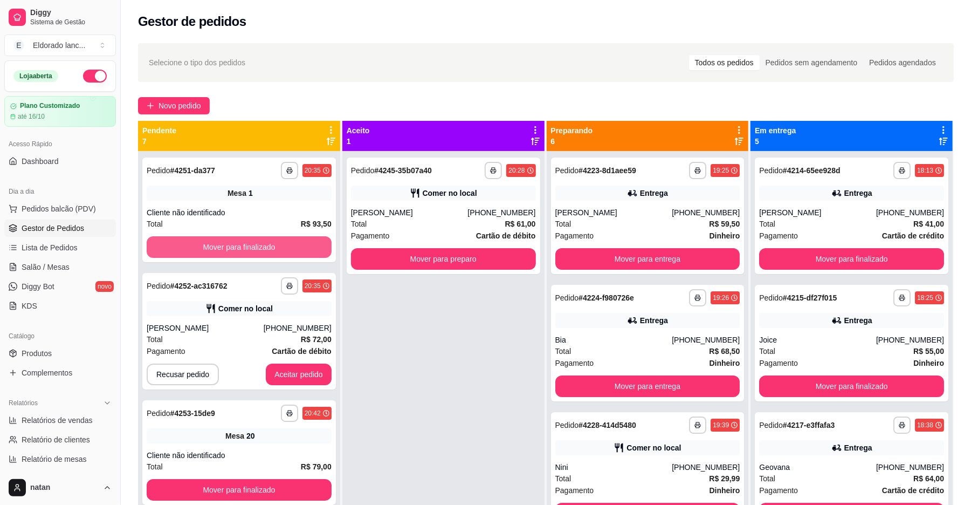
click at [266, 239] on button "Mover para finalizado" at bounding box center [239, 247] width 185 height 22
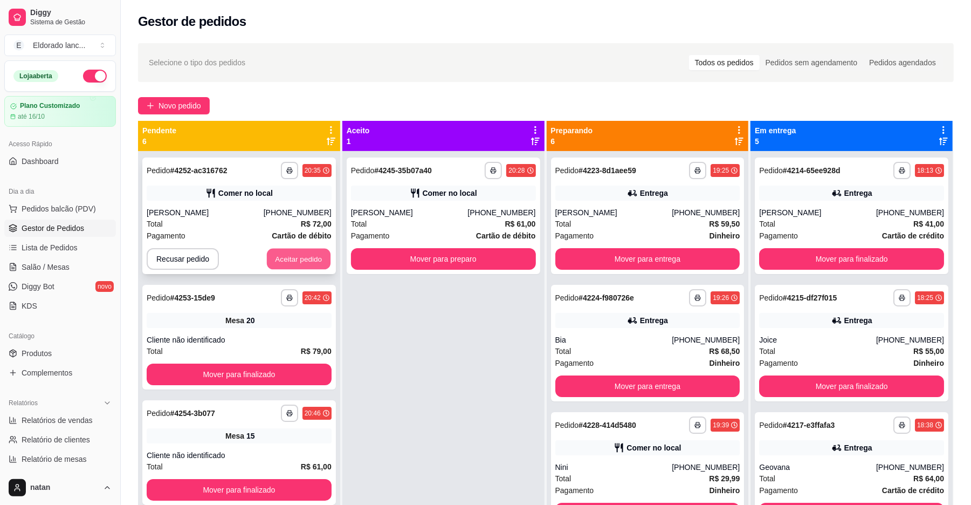
click at [275, 251] on button "Aceitar pedido" at bounding box center [299, 259] width 64 height 21
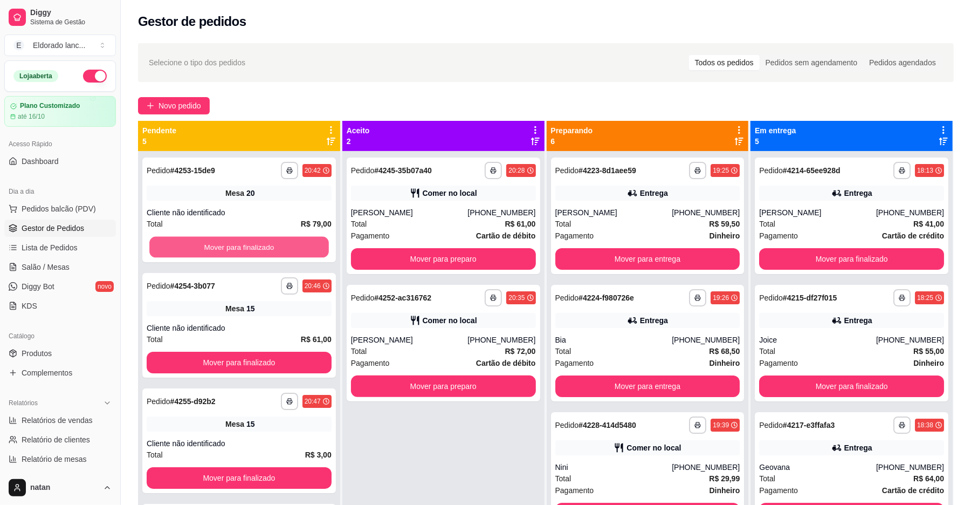
click at [275, 251] on button "Mover para finalizado" at bounding box center [238, 247] width 179 height 21
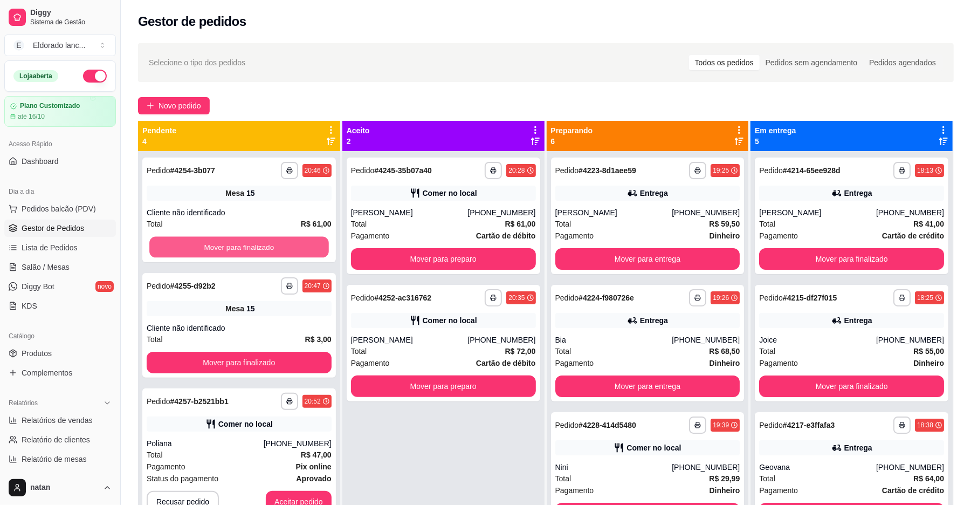
click at [275, 251] on button "Mover para finalizado" at bounding box center [238, 247] width 179 height 21
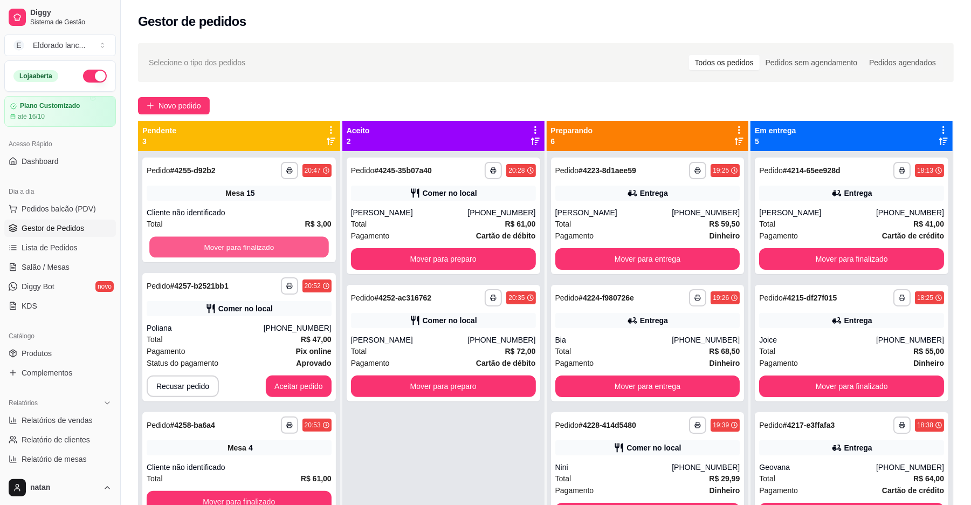
click at [275, 251] on button "Mover para finalizado" at bounding box center [238, 247] width 179 height 21
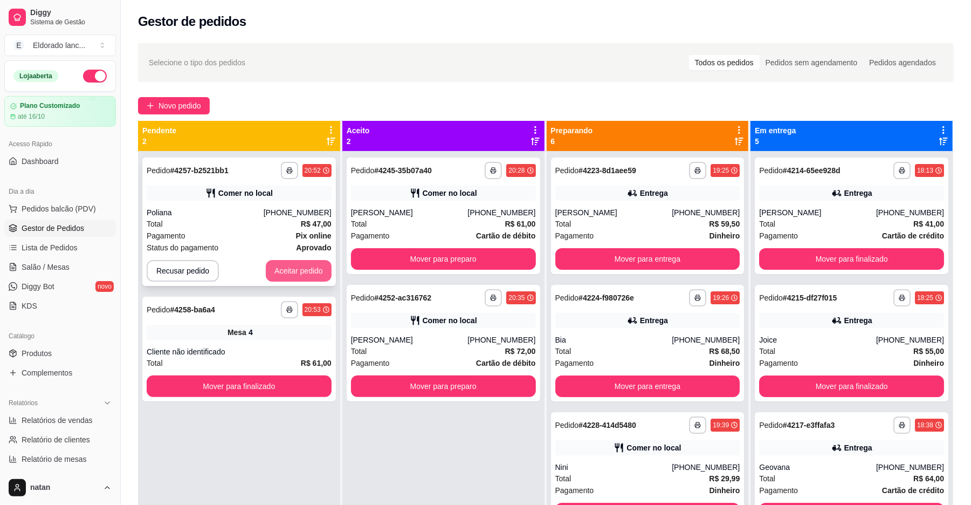
click at [280, 266] on button "Aceitar pedido" at bounding box center [299, 271] width 66 height 22
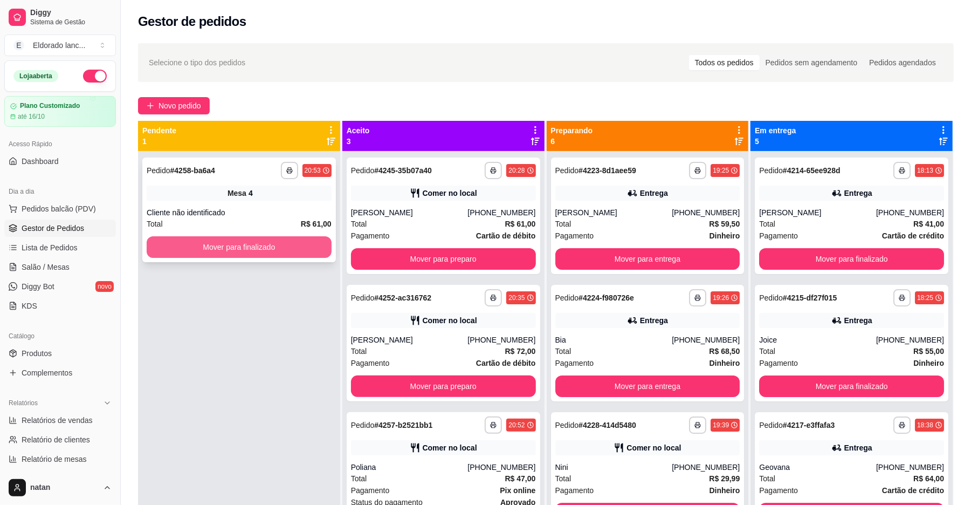
click at [286, 256] on button "Mover para finalizado" at bounding box center [239, 247] width 185 height 22
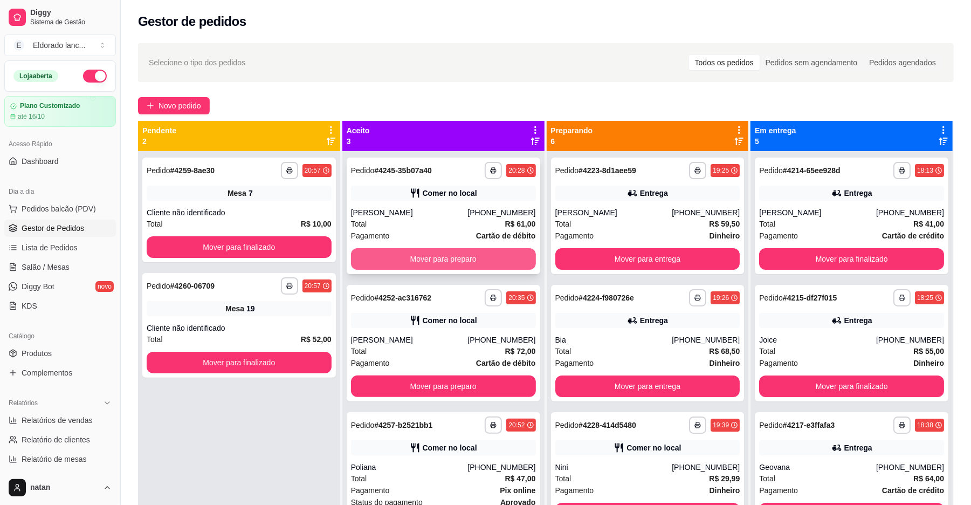
click at [443, 260] on button "Mover para preparo" at bounding box center [443, 259] width 185 height 22
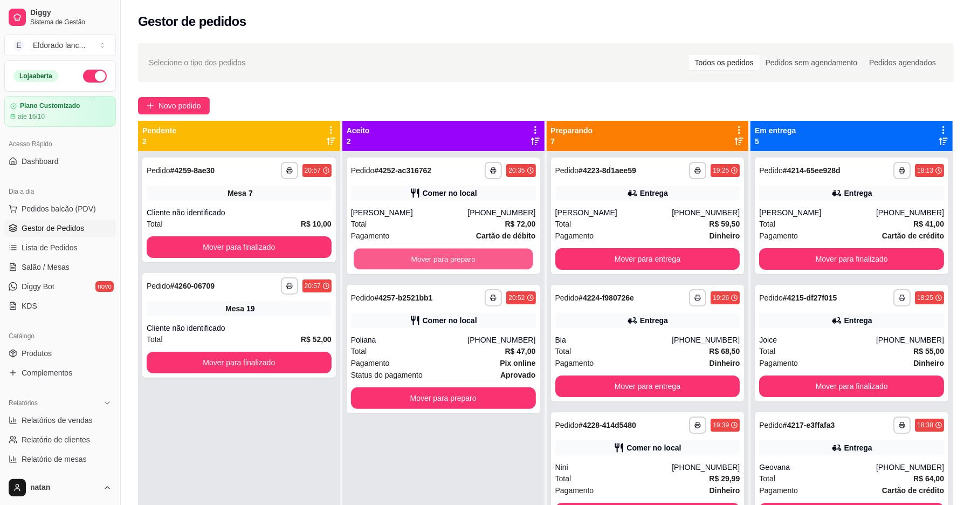
click at [443, 260] on button "Mover para preparo" at bounding box center [443, 259] width 179 height 21
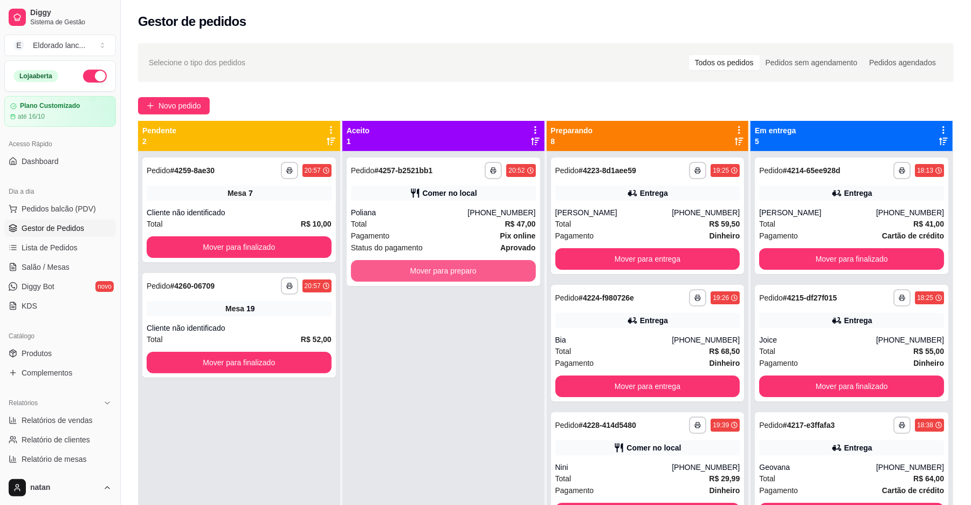
click at [443, 260] on button "Mover para preparo" at bounding box center [443, 271] width 185 height 22
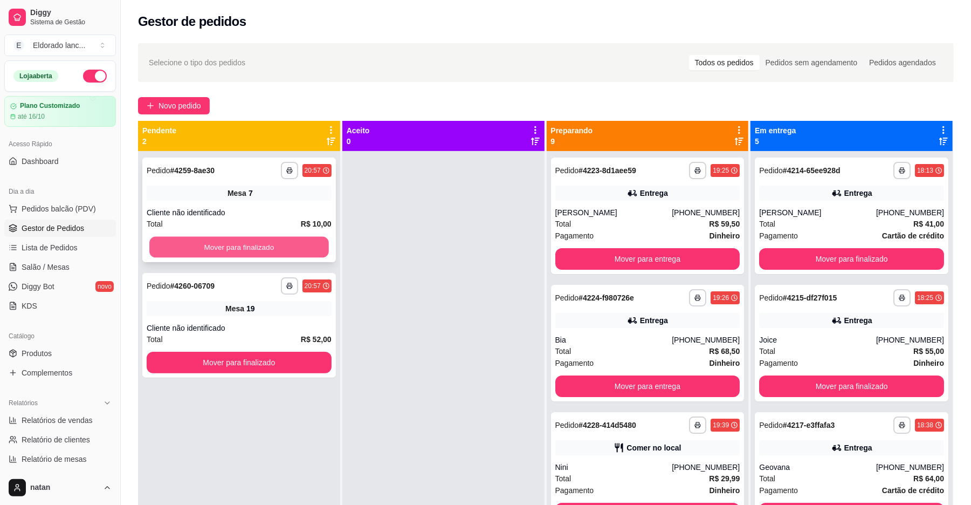
click at [280, 237] on button "Mover para finalizado" at bounding box center [238, 247] width 179 height 21
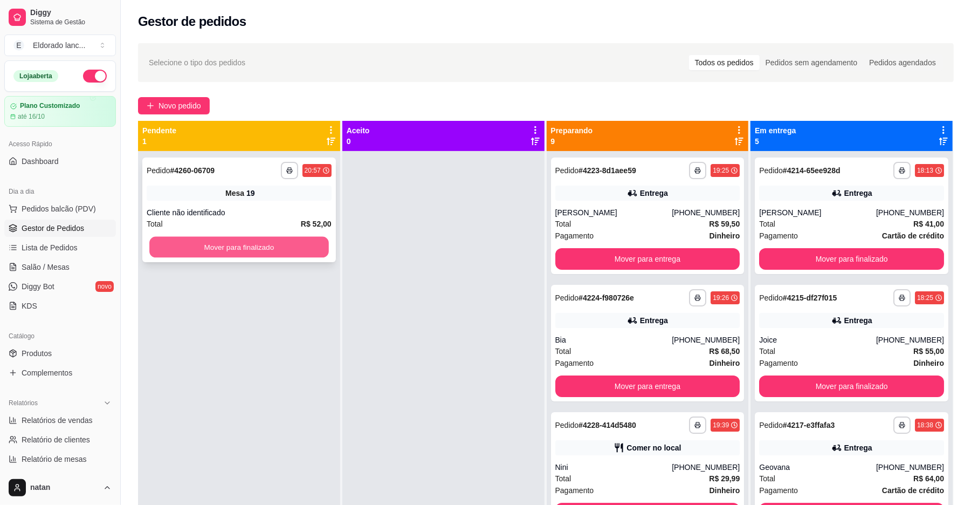
click at [280, 242] on button "Mover para finalizado" at bounding box center [238, 247] width 179 height 21
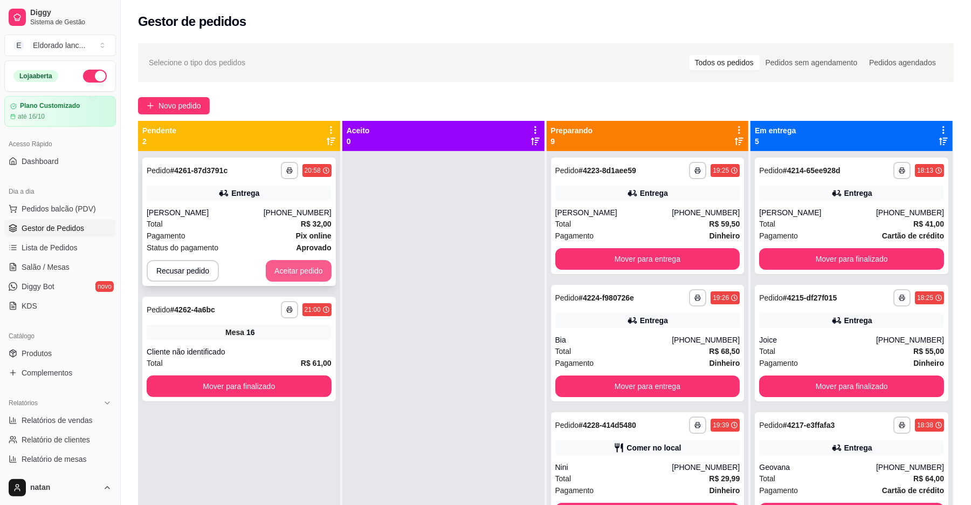
click at [287, 272] on button "Aceitar pedido" at bounding box center [299, 271] width 66 height 22
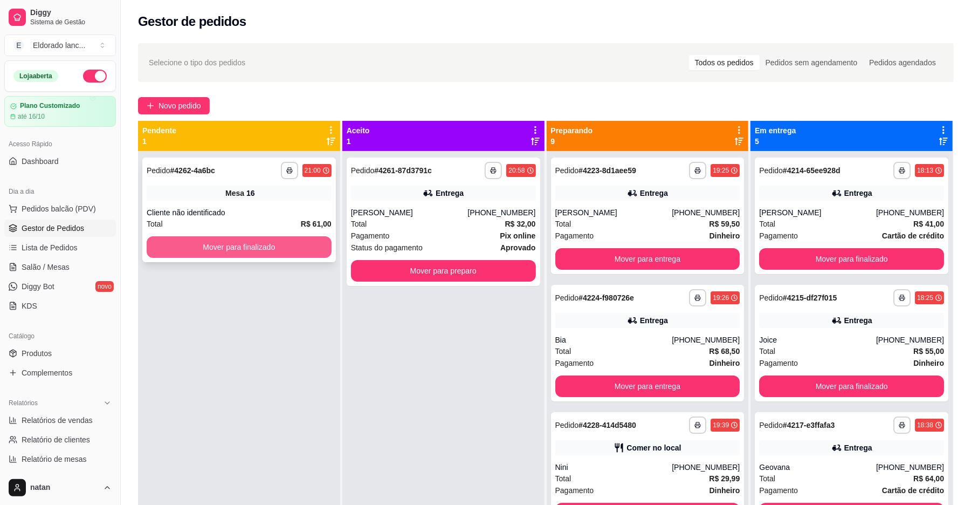
click at [281, 256] on button "Mover para finalizado" at bounding box center [239, 247] width 185 height 22
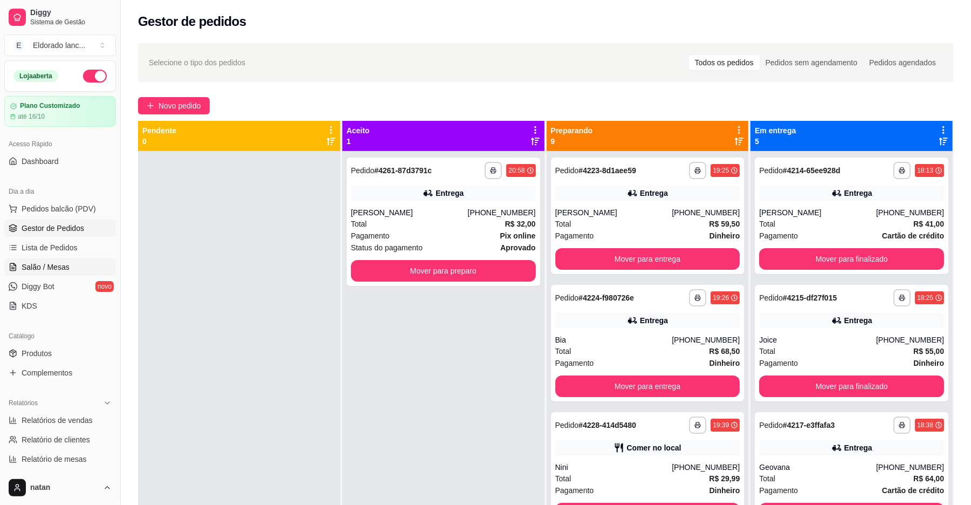
click at [57, 263] on span "Salão / Mesas" at bounding box center [46, 267] width 48 height 11
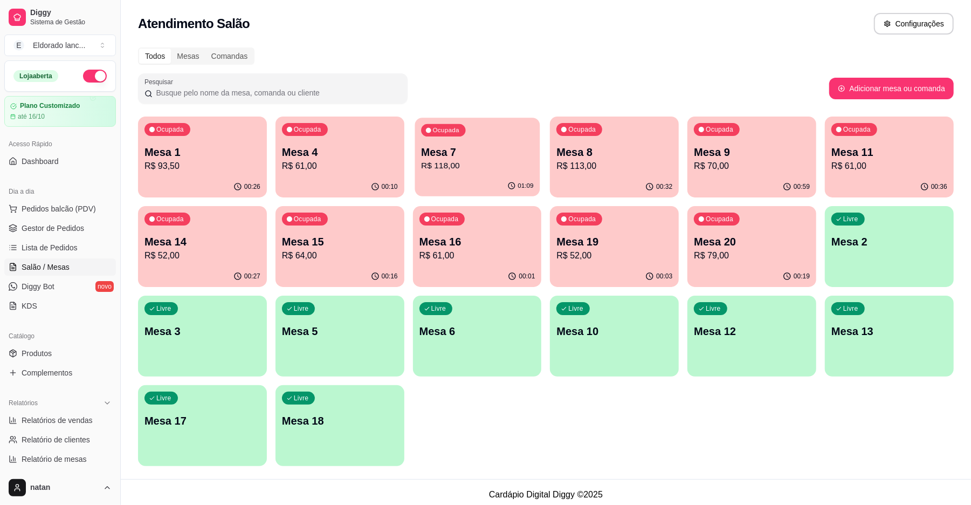
click at [444, 130] on p "Ocupada" at bounding box center [446, 130] width 26 height 9
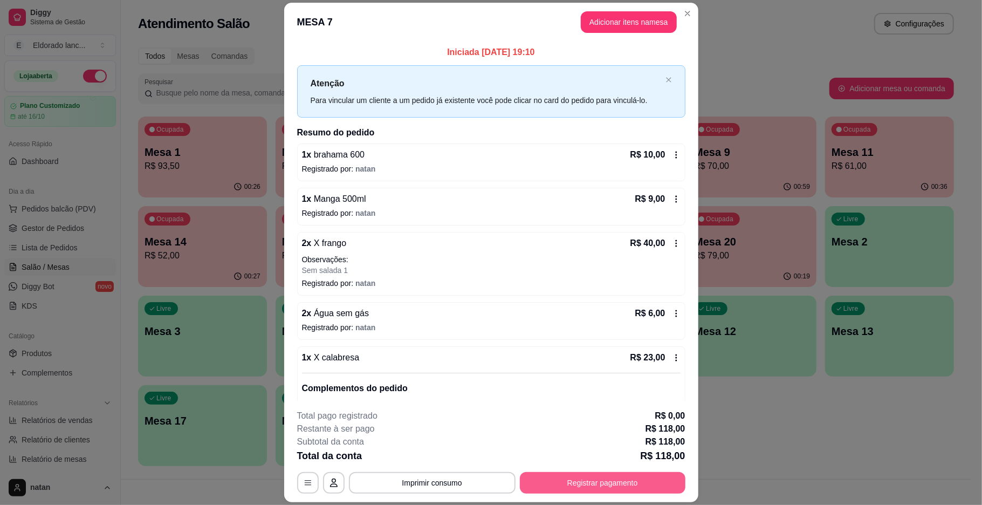
click at [555, 477] on button "Registrar pagamento" at bounding box center [603, 483] width 166 height 22
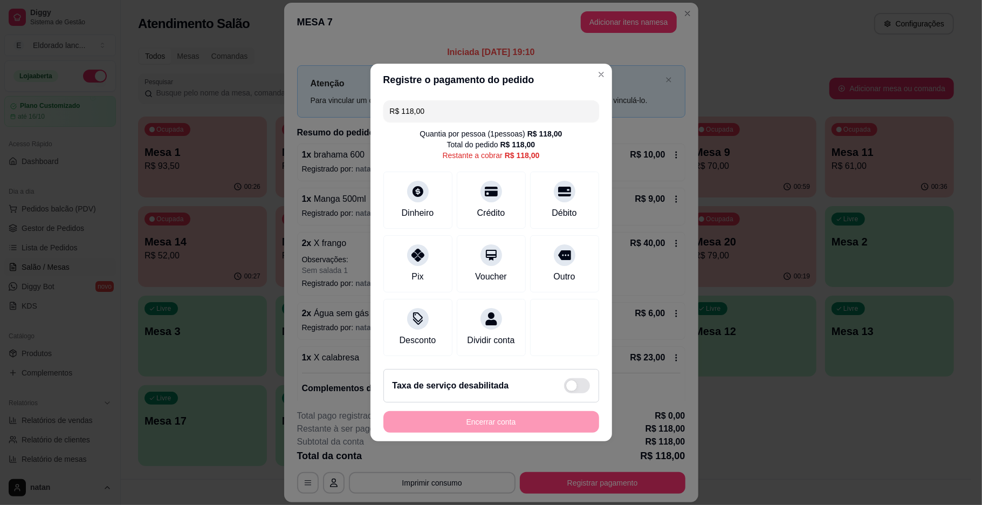
click at [490, 104] on input "R$ 118,00" at bounding box center [491, 111] width 203 height 22
click at [546, 190] on div "Débito" at bounding box center [564, 198] width 76 height 63
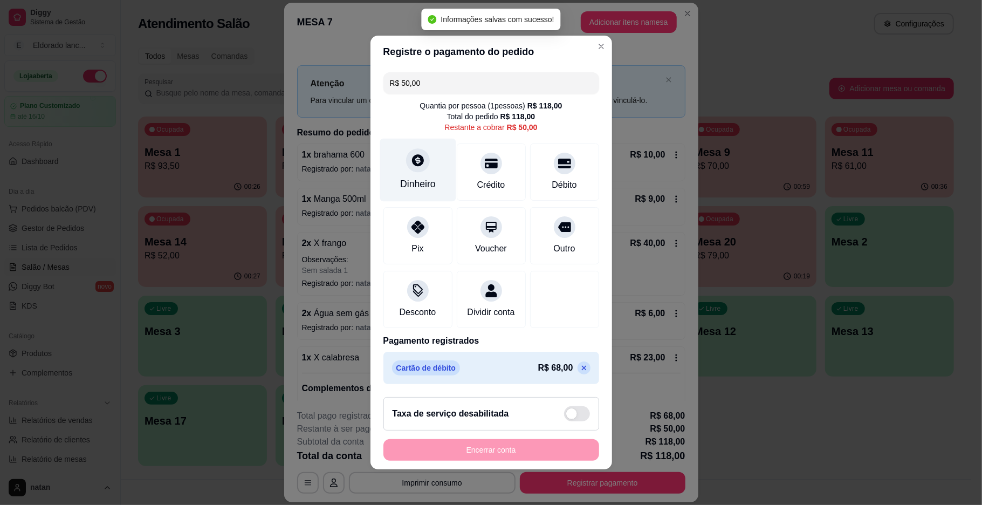
click at [414, 177] on div "Dinheiro" at bounding box center [418, 184] width 36 height 14
type input "R$ 0,00"
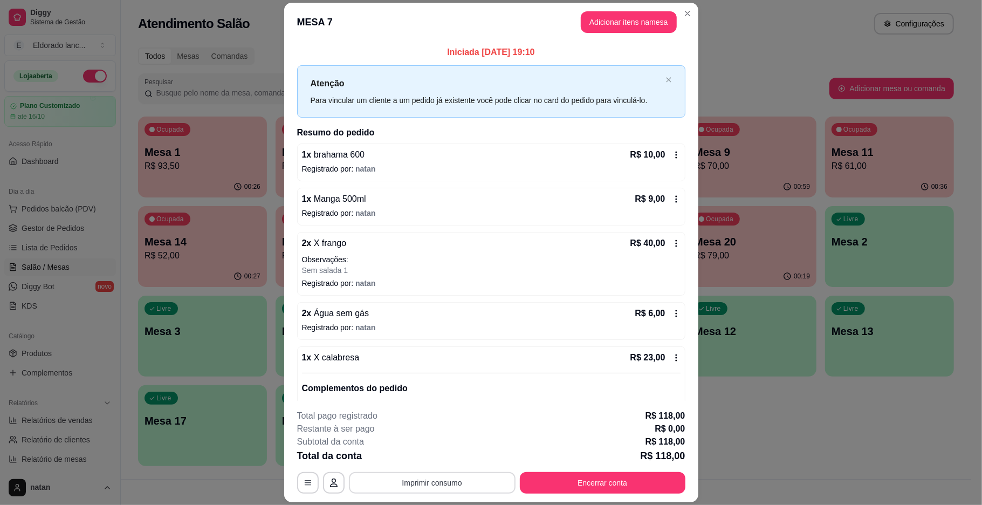
click at [431, 489] on button "Imprimir consumo" at bounding box center [432, 483] width 167 height 22
click at [430, 462] on button "IMPRESSORA" at bounding box center [430, 457] width 76 height 17
click at [559, 486] on button "Encerrar conta" at bounding box center [603, 483] width 166 height 22
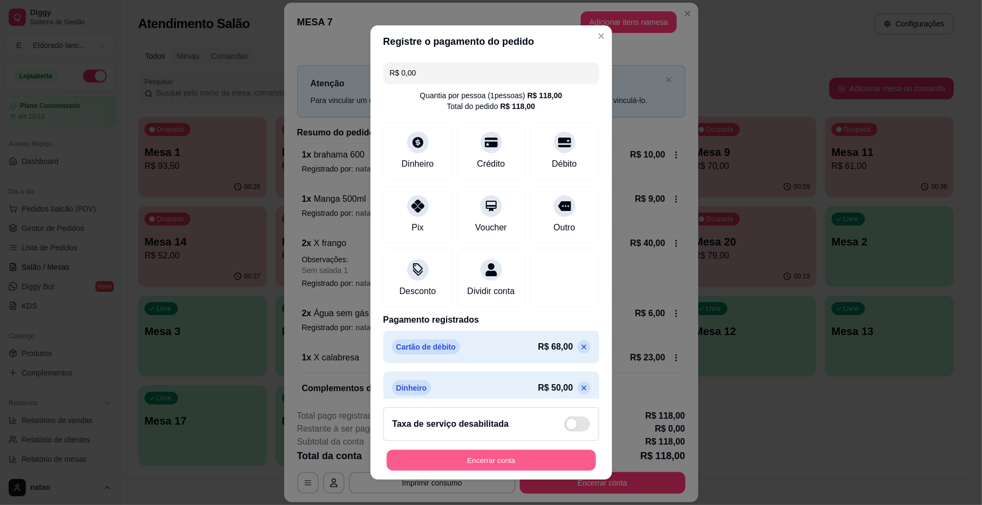
click at [526, 466] on button "Encerrar conta" at bounding box center [491, 460] width 209 height 21
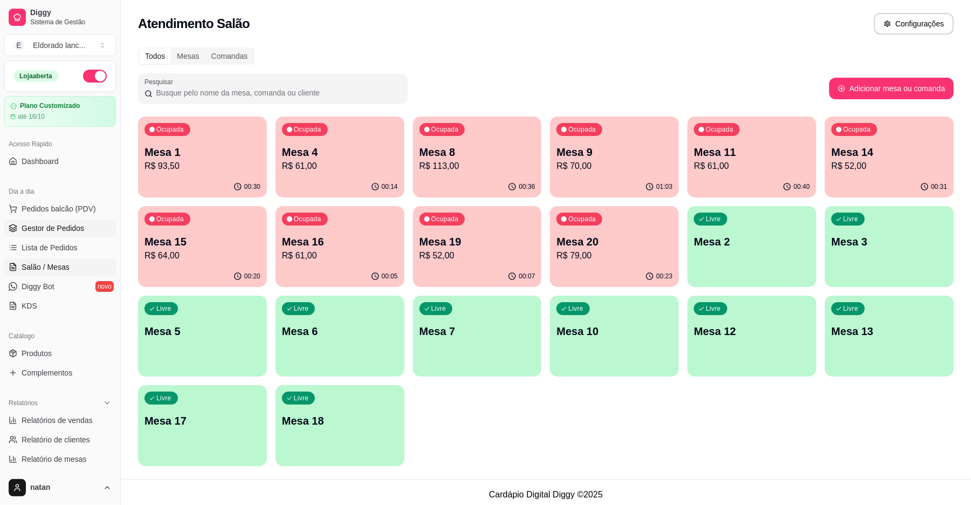
click at [74, 232] on span "Gestor de Pedidos" at bounding box center [53, 228] width 63 height 11
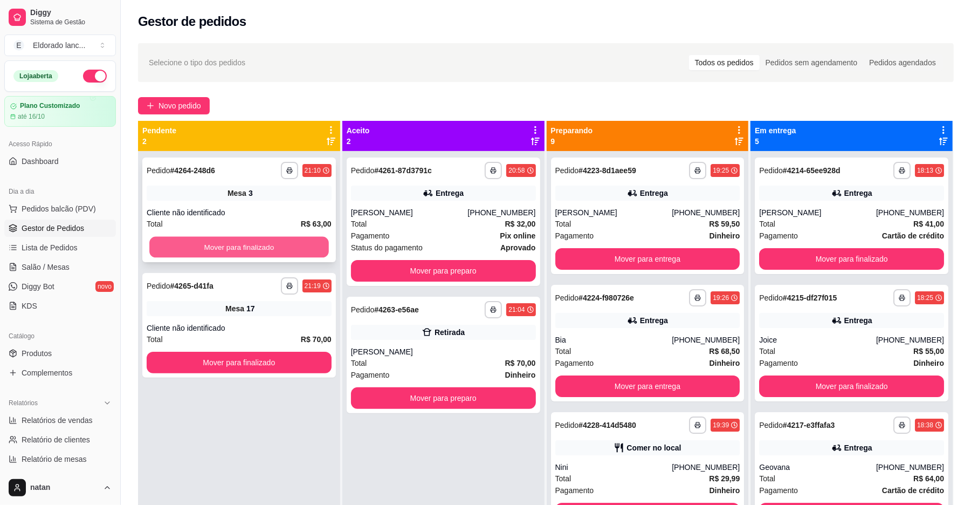
click at [283, 248] on button "Mover para finalizado" at bounding box center [238, 247] width 179 height 21
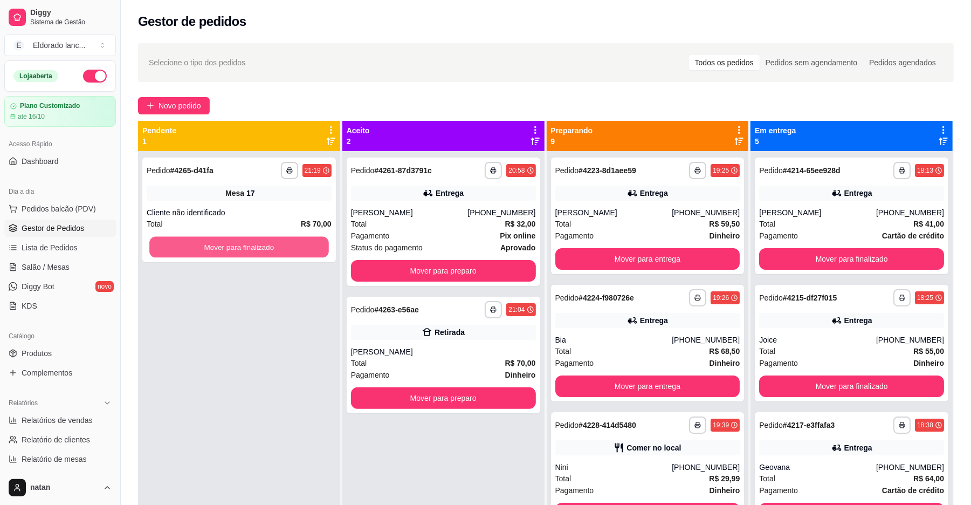
click at [283, 248] on button "Mover para finalizado" at bounding box center [238, 247] width 179 height 21
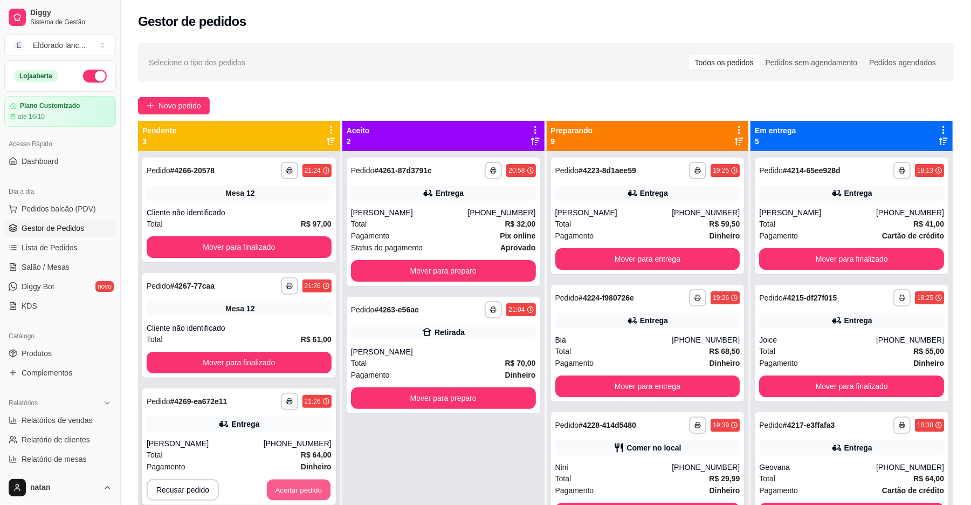
click at [290, 484] on button "Aceitar pedido" at bounding box center [299, 489] width 64 height 21
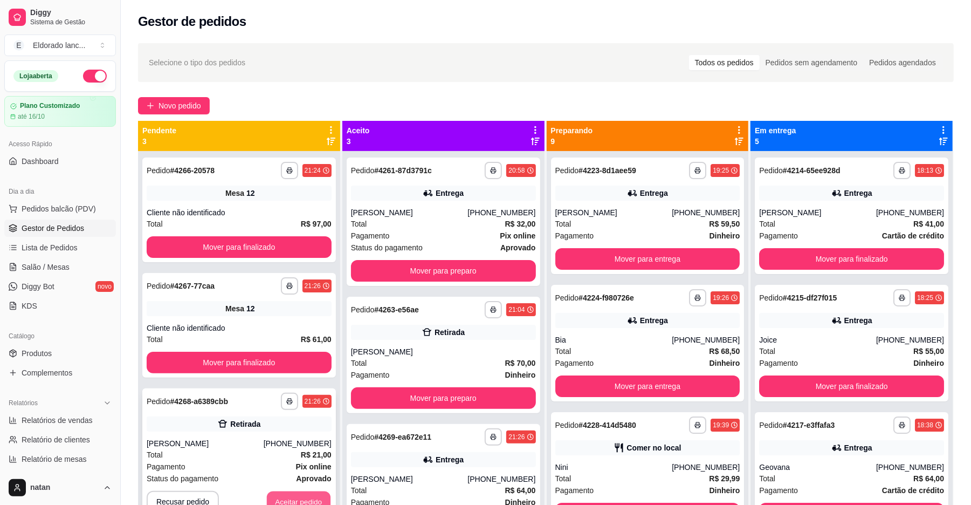
click at [290, 491] on div "Recusar pedido Aceitar pedido" at bounding box center [239, 502] width 185 height 22
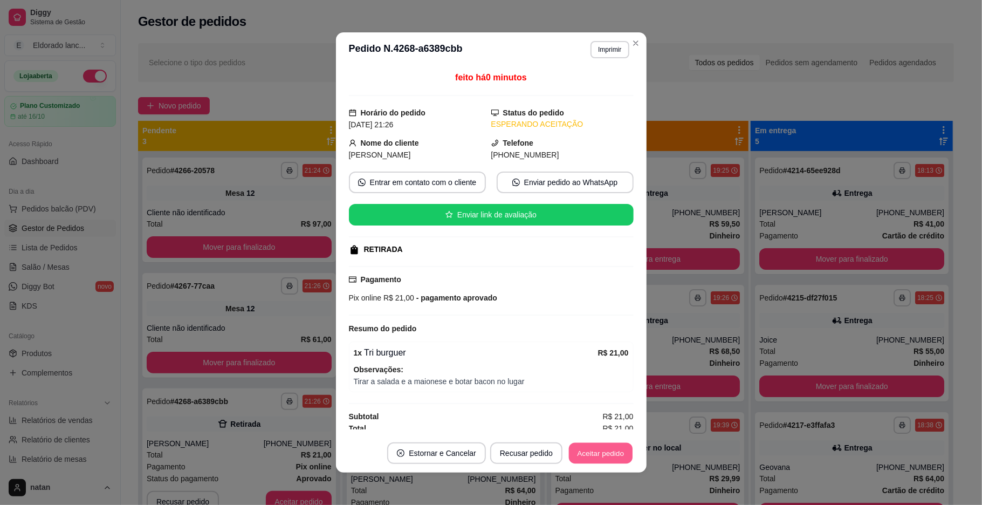
click at [574, 450] on button "Aceitar pedido" at bounding box center [601, 453] width 64 height 21
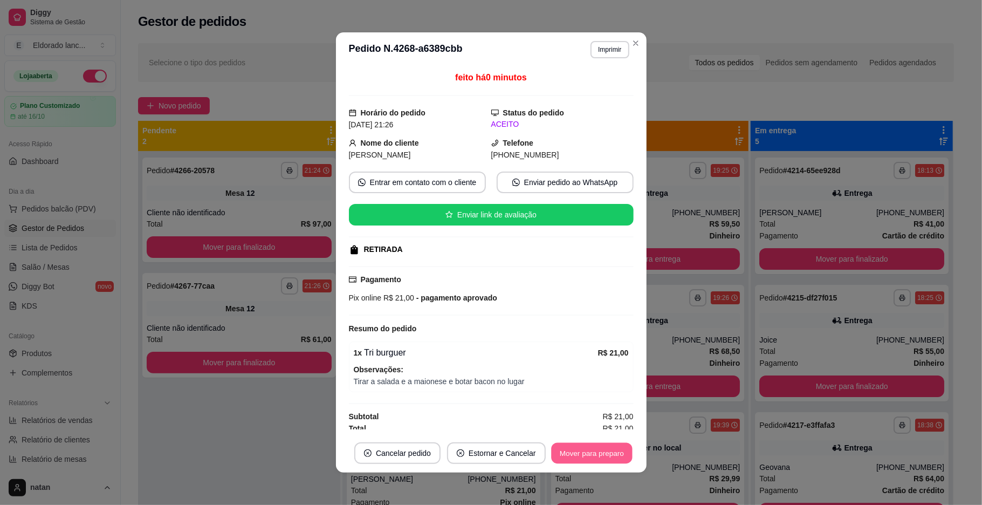
click at [574, 450] on button "Mover para preparo" at bounding box center [591, 453] width 81 height 21
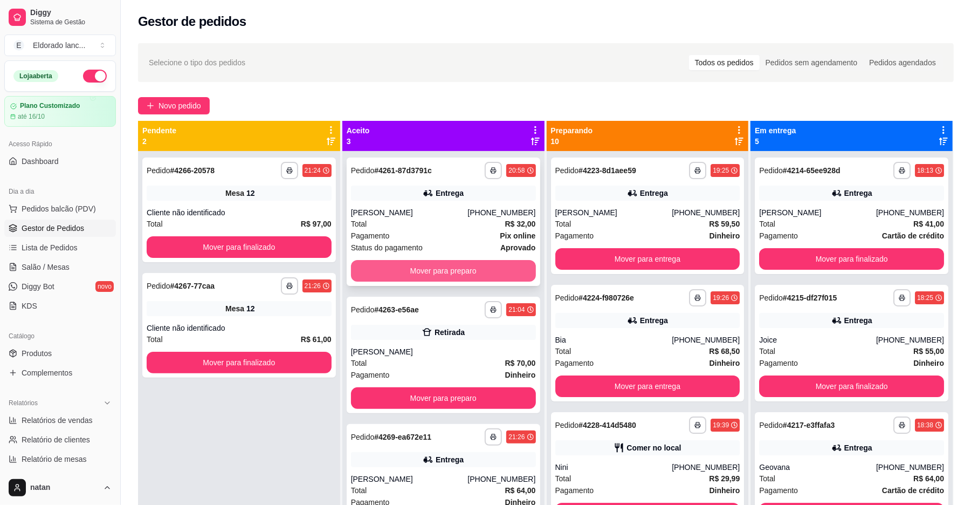
click at [426, 272] on button "Mover para preparo" at bounding box center [443, 271] width 185 height 22
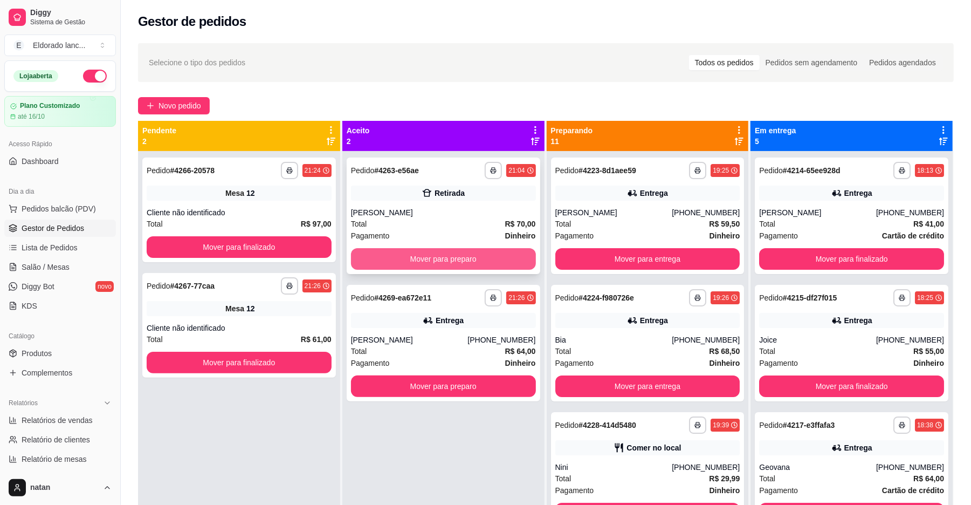
click at [430, 256] on button "Mover para preparo" at bounding box center [443, 259] width 185 height 22
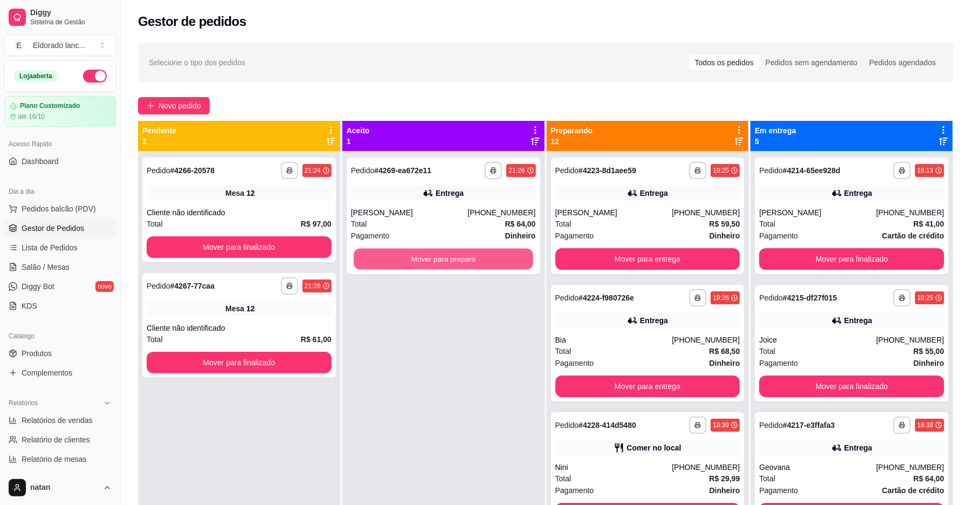
click at [430, 256] on button "Mover para preparo" at bounding box center [443, 259] width 179 height 21
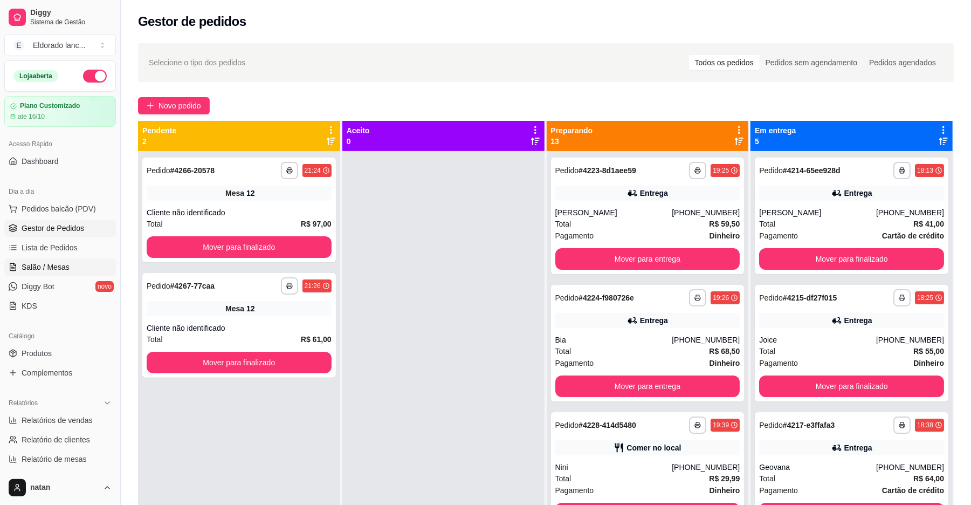
click at [33, 266] on span "Salão / Mesas" at bounding box center [46, 267] width 48 height 11
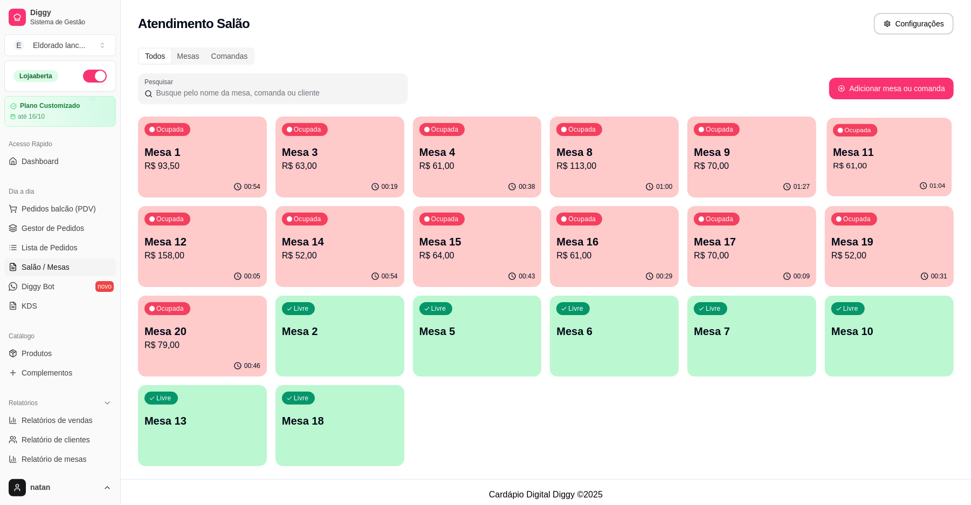
click at [914, 151] on p "Mesa 11" at bounding box center [889, 152] width 112 height 15
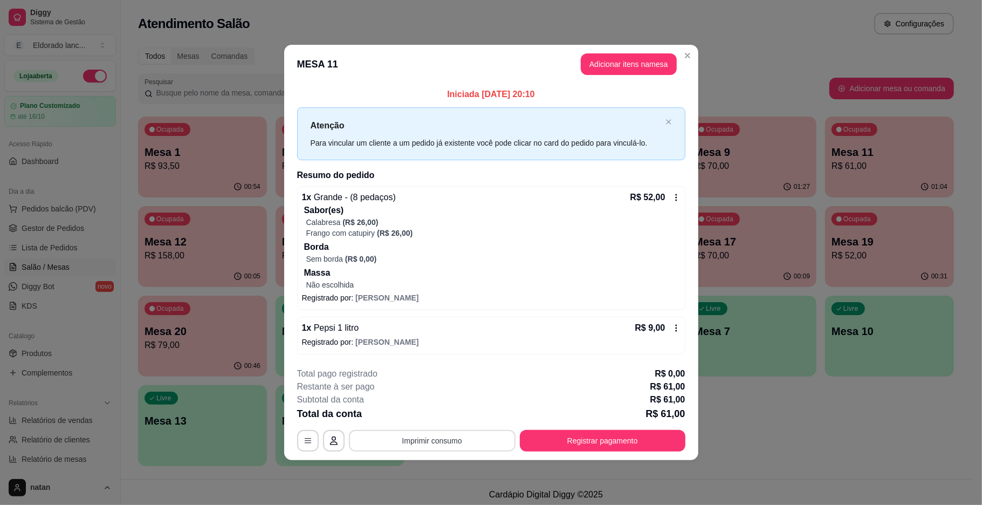
click at [449, 433] on button "Imprimir consumo" at bounding box center [432, 441] width 167 height 22
click at [447, 422] on button "IMPRESSORA" at bounding box center [435, 416] width 76 height 17
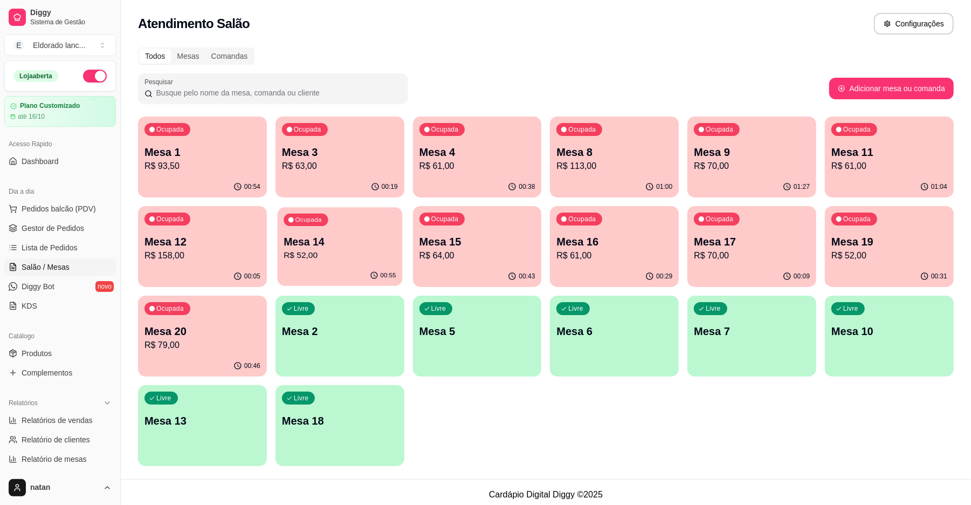
click at [321, 257] on p "R$ 52,00" at bounding box center [340, 255] width 112 height 12
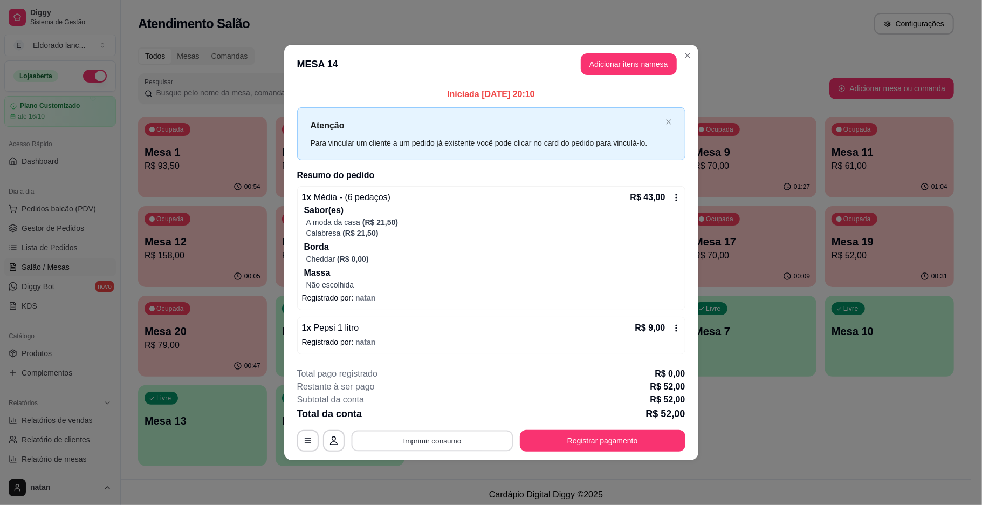
click at [464, 434] on button "Imprimir consumo" at bounding box center [432, 440] width 162 height 21
click at [430, 419] on button "IMPRESSORA" at bounding box center [435, 416] width 76 height 17
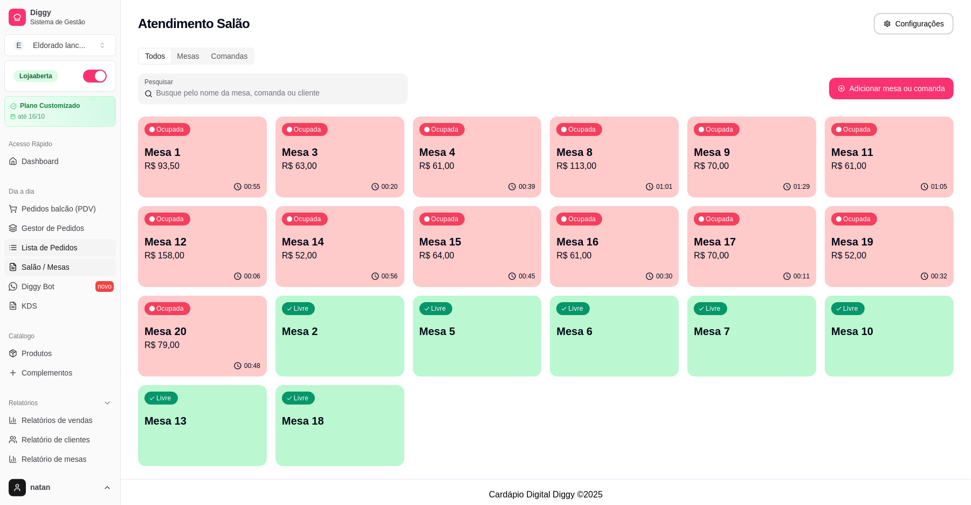
click at [78, 239] on link "Lista de Pedidos" at bounding box center [60, 247] width 112 height 17
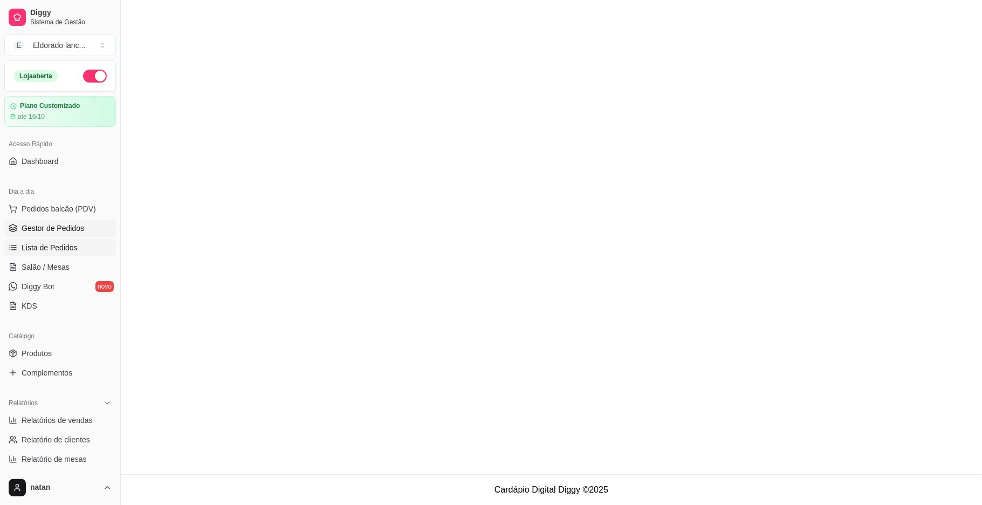
click at [78, 222] on link "Gestor de Pedidos" at bounding box center [60, 227] width 112 height 17
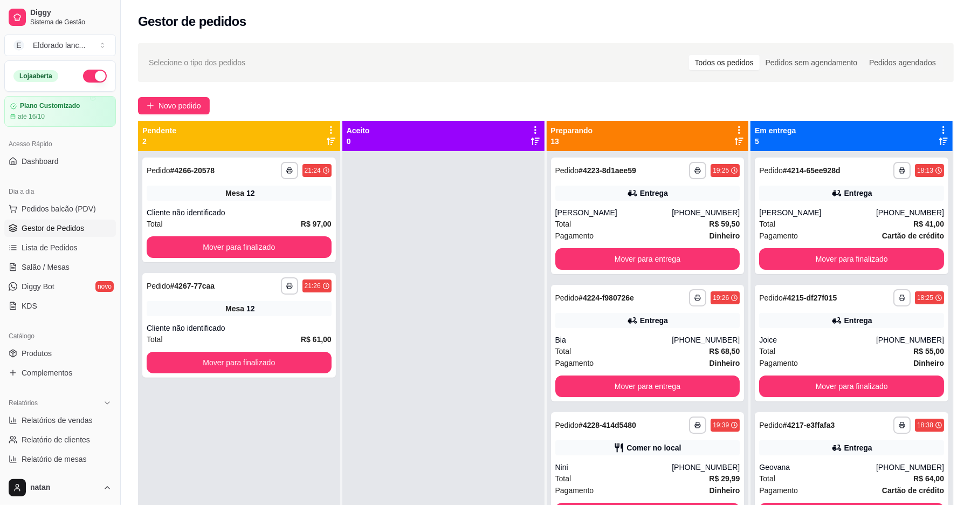
click at [80, 225] on span "Gestor de Pedidos" at bounding box center [53, 228] width 63 height 11
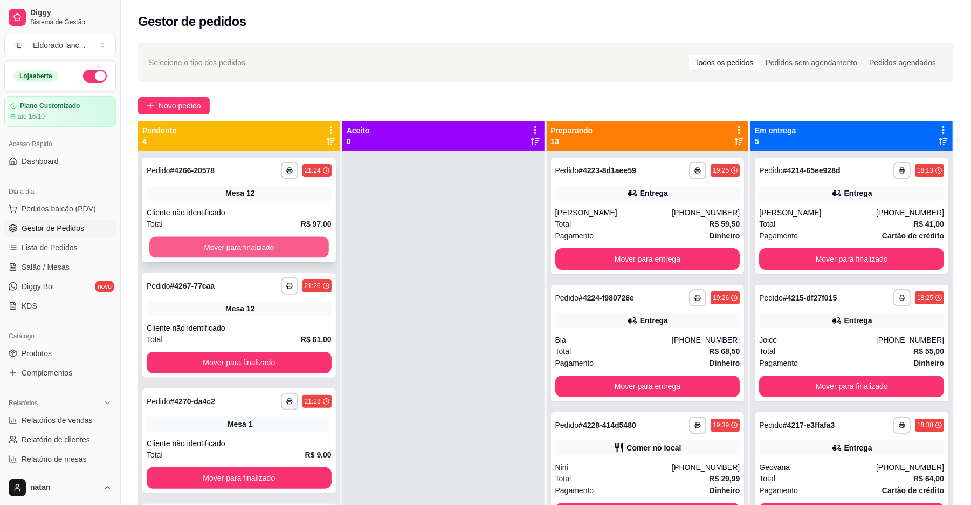
click at [173, 239] on button "Mover para finalizado" at bounding box center [238, 247] width 179 height 21
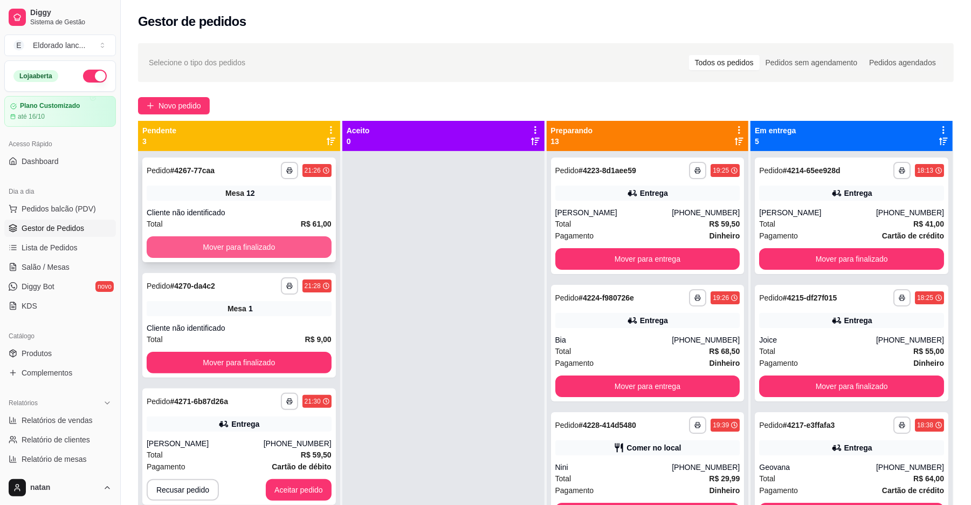
click at [231, 248] on button "Mover para finalizado" at bounding box center [239, 247] width 185 height 22
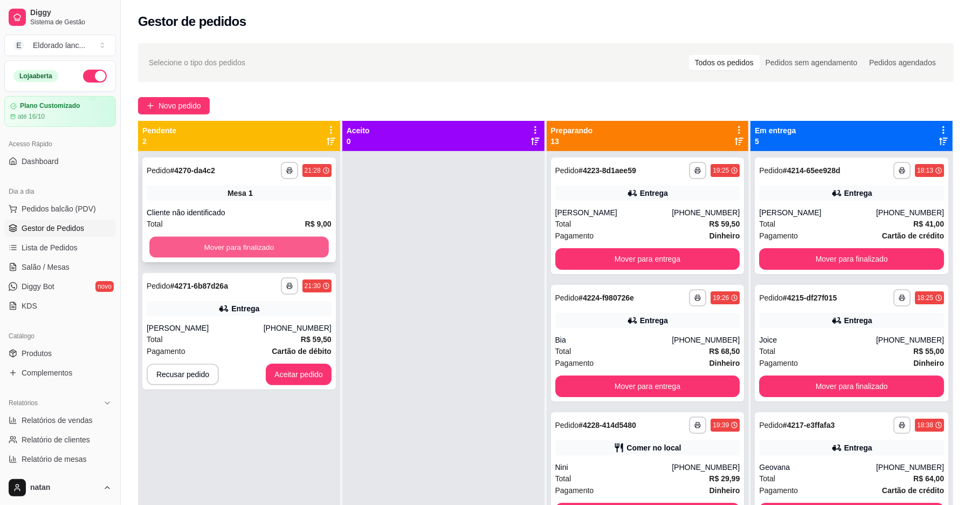
click at [296, 248] on button "Mover para finalizado" at bounding box center [238, 247] width 179 height 21
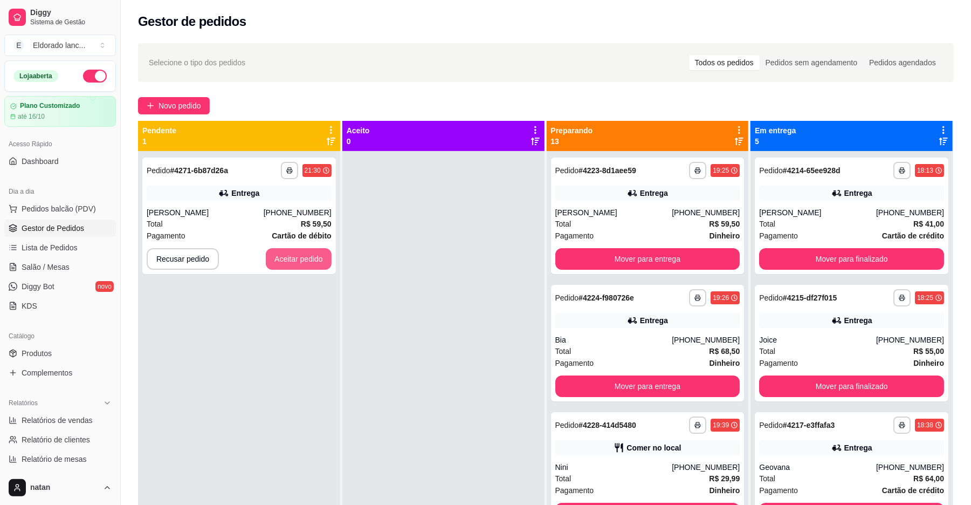
click at [296, 257] on button "Aceitar pedido" at bounding box center [299, 259] width 66 height 22
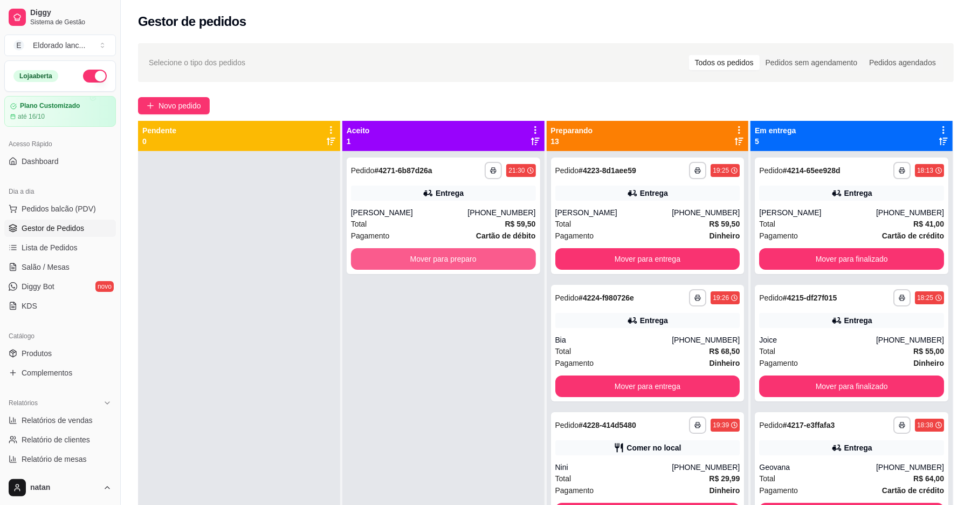
click at [424, 249] on button "Mover para preparo" at bounding box center [443, 259] width 185 height 22
click at [424, 249] on div "Mover para preparo" at bounding box center [443, 259] width 185 height 22
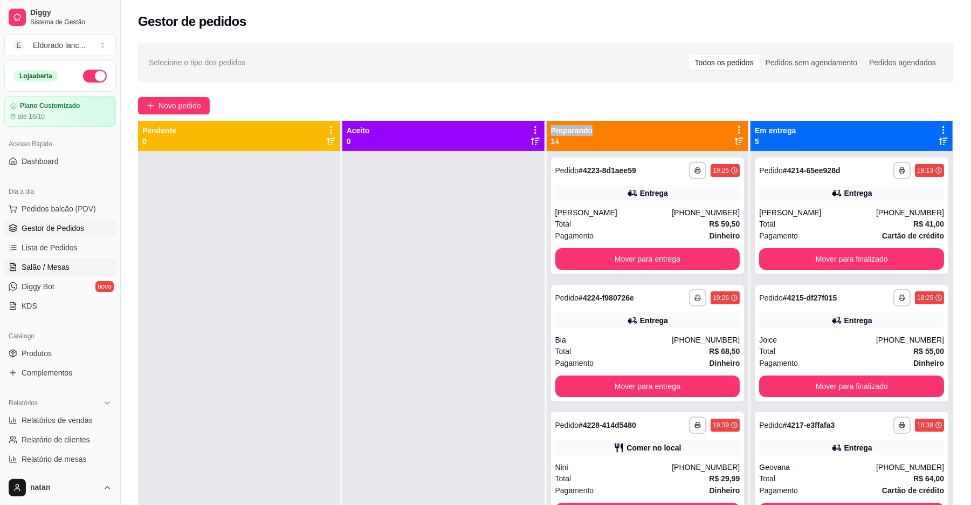
click at [50, 259] on link "Salão / Mesas" at bounding box center [60, 266] width 112 height 17
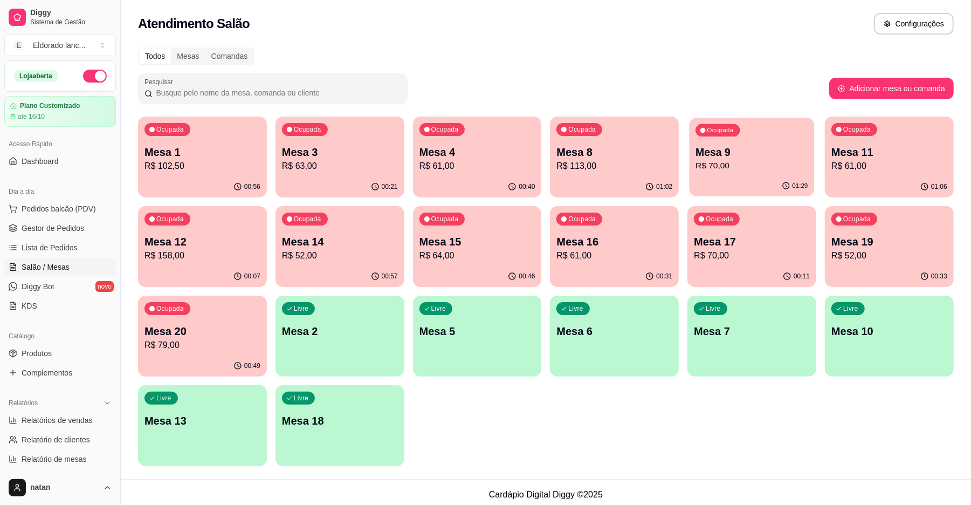
click at [708, 164] on p "R$ 70,00" at bounding box center [752, 166] width 112 height 12
click at [43, 224] on span "Gestor de Pedidos" at bounding box center [53, 228] width 63 height 11
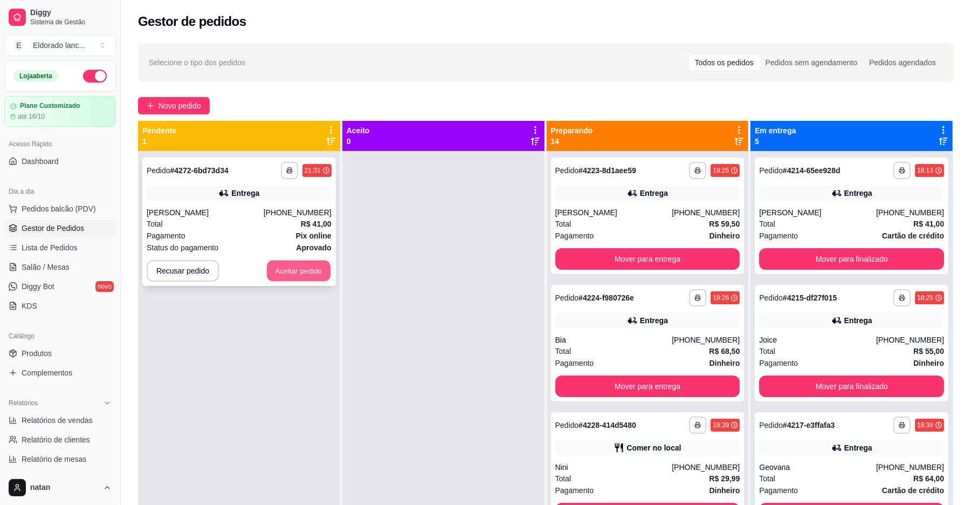
click at [315, 266] on button "Aceitar pedido" at bounding box center [299, 270] width 64 height 21
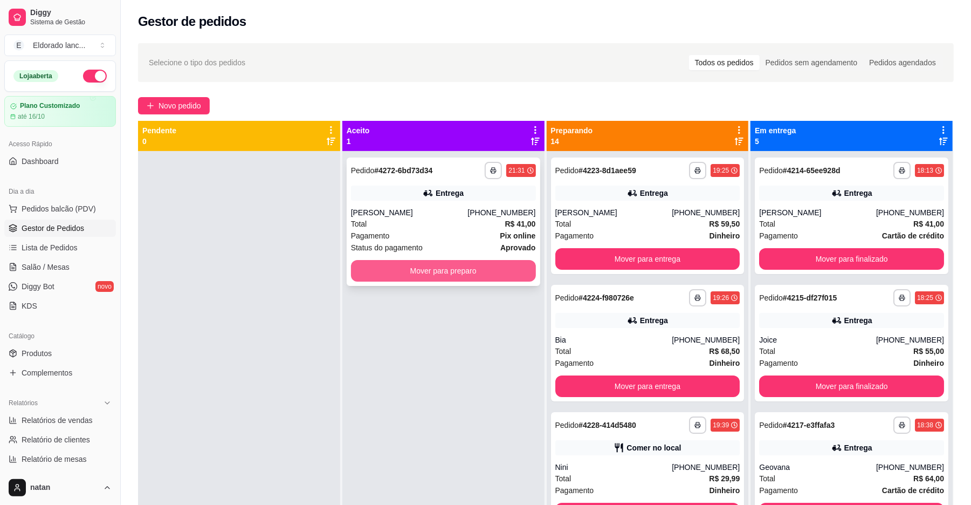
click at [406, 272] on button "Mover para preparo" at bounding box center [443, 271] width 185 height 22
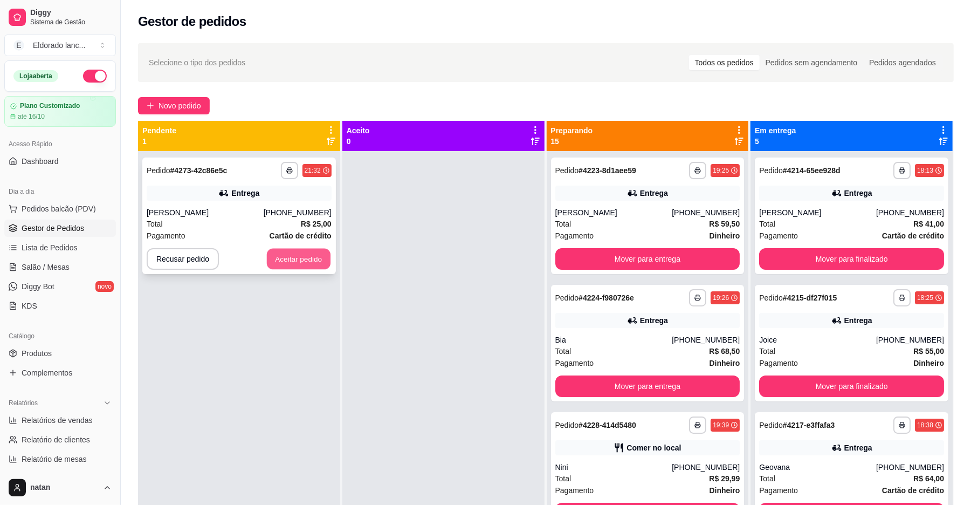
click at [280, 251] on button "Aceitar pedido" at bounding box center [299, 259] width 64 height 21
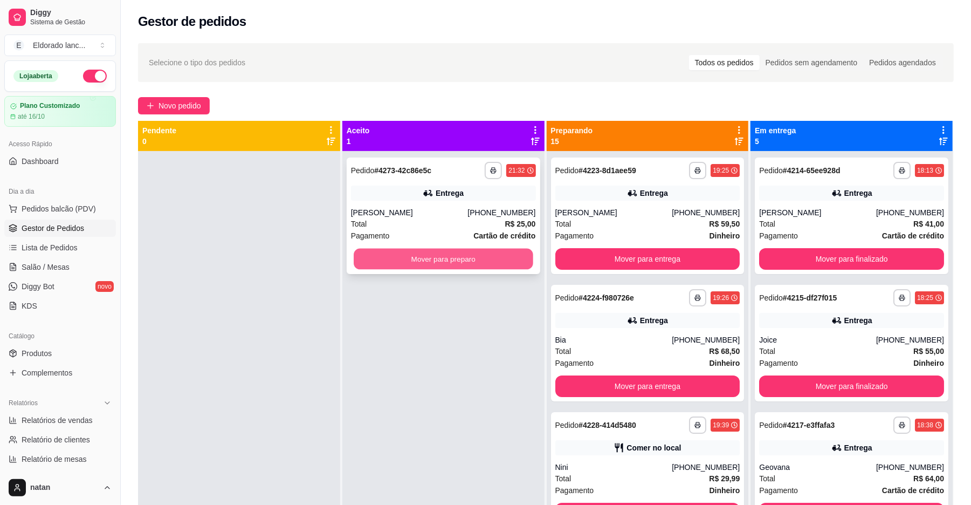
click at [376, 262] on button "Mover para preparo" at bounding box center [443, 259] width 179 height 21
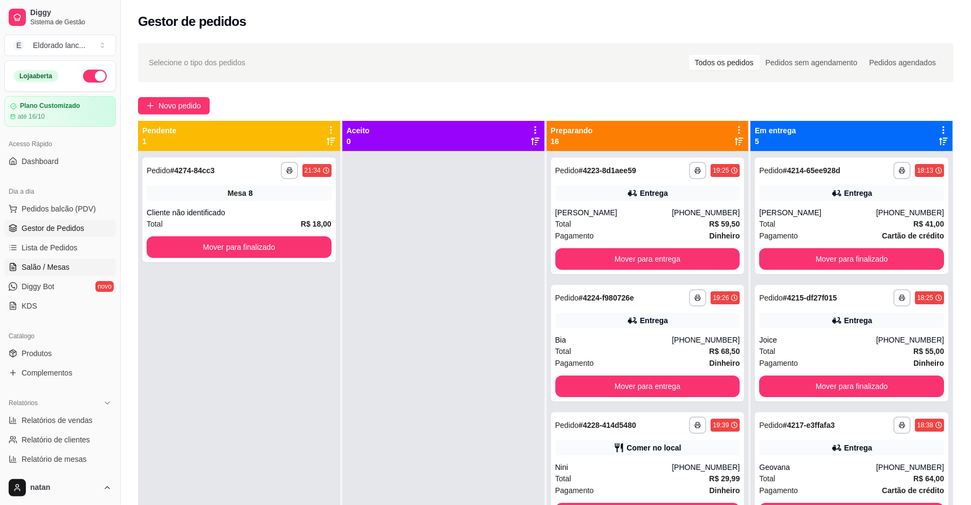
click at [42, 268] on span "Salão / Mesas" at bounding box center [46, 267] width 48 height 11
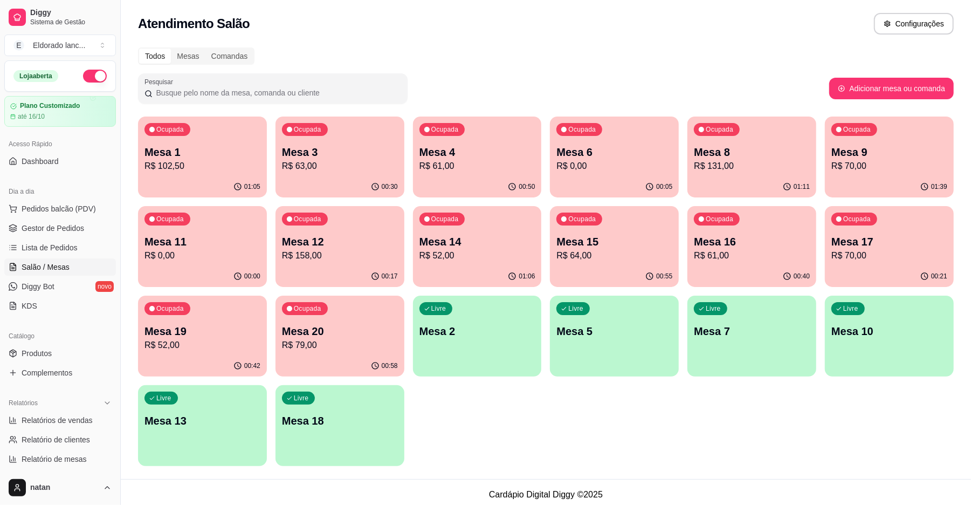
click at [227, 154] on p "Mesa 1" at bounding box center [203, 152] width 116 height 15
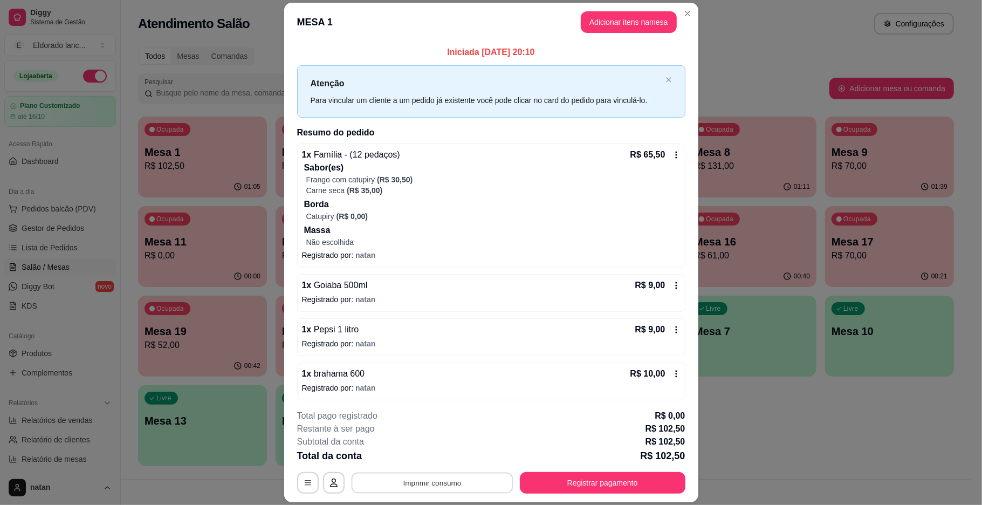
click at [439, 486] on button "Imprimir consumo" at bounding box center [432, 482] width 162 height 21
click at [428, 456] on button "IMPRESSORA" at bounding box center [430, 457] width 76 height 17
click at [672, 331] on icon at bounding box center [676, 329] width 9 height 9
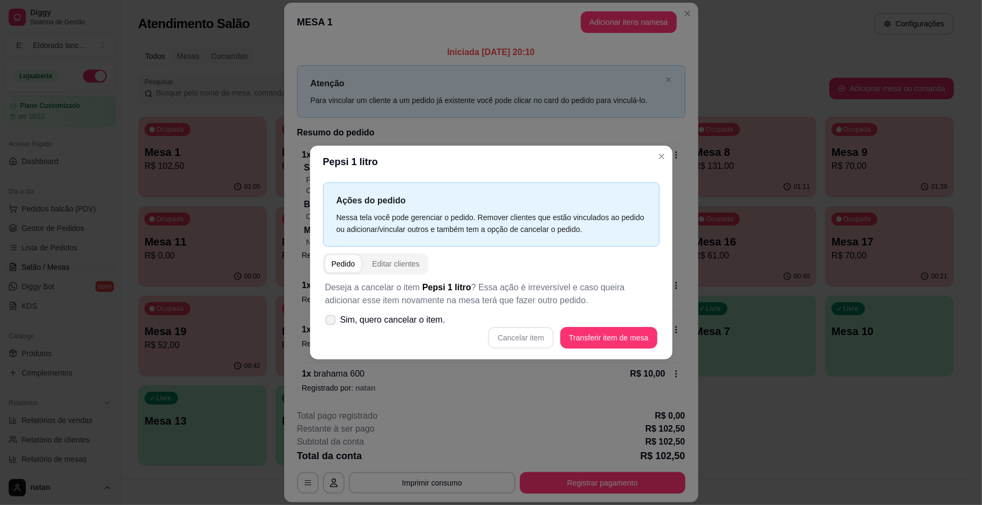
click at [335, 323] on label "Sim, quero cancelar o item." at bounding box center [385, 320] width 129 height 22
click at [332, 323] on input "Sim, quero cancelar o item." at bounding box center [328, 325] width 7 height 7
checkbox input "true"
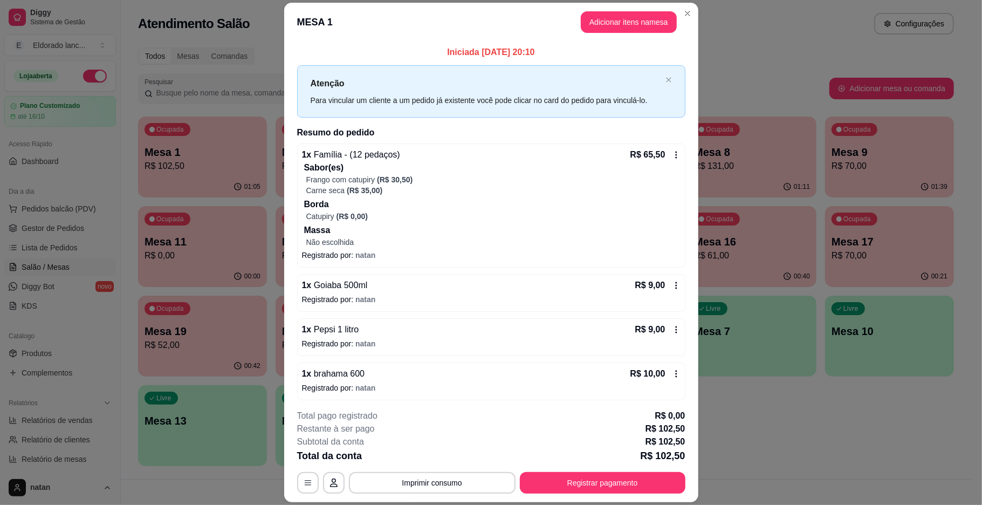
click at [672, 329] on icon at bounding box center [676, 329] width 9 height 9
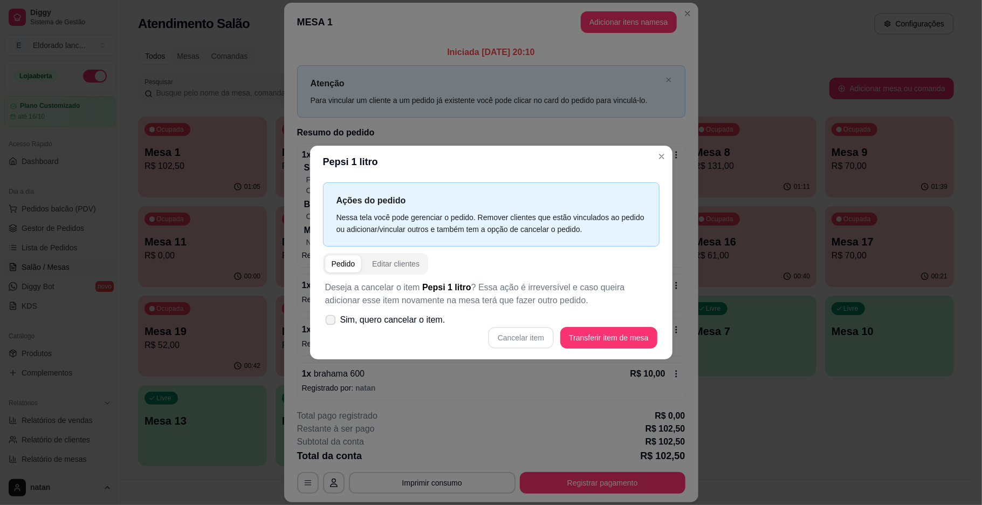
click at [330, 316] on span at bounding box center [330, 320] width 10 height 10
click at [330, 322] on input "Sim, quero cancelar o item." at bounding box center [328, 325] width 7 height 7
checkbox input "true"
click at [531, 331] on button "Cancelar item" at bounding box center [521, 337] width 64 height 21
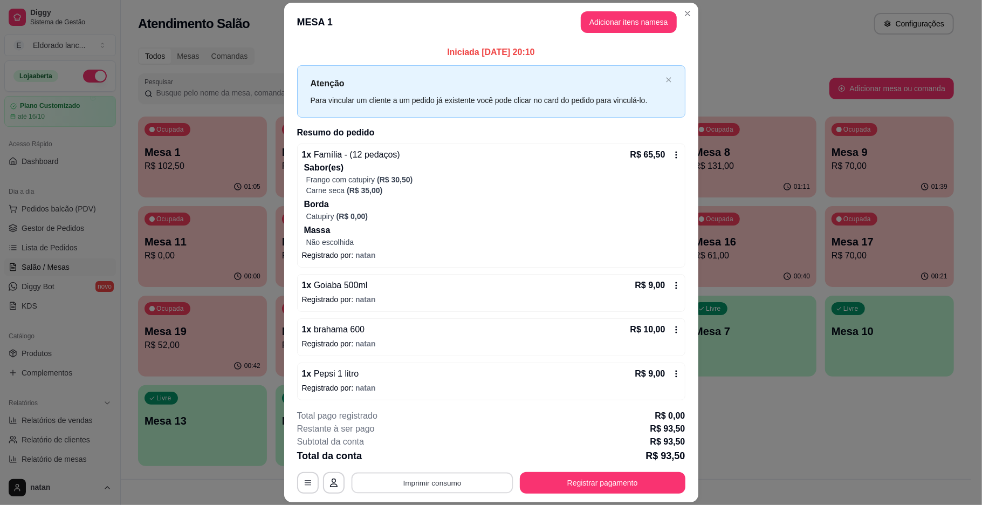
click at [443, 484] on button "Imprimir consumo" at bounding box center [432, 482] width 162 height 21
click at [417, 457] on button "IMPRESSORA" at bounding box center [430, 457] width 78 height 17
click at [613, 479] on button "Registrar pagamento" at bounding box center [603, 483] width 166 height 22
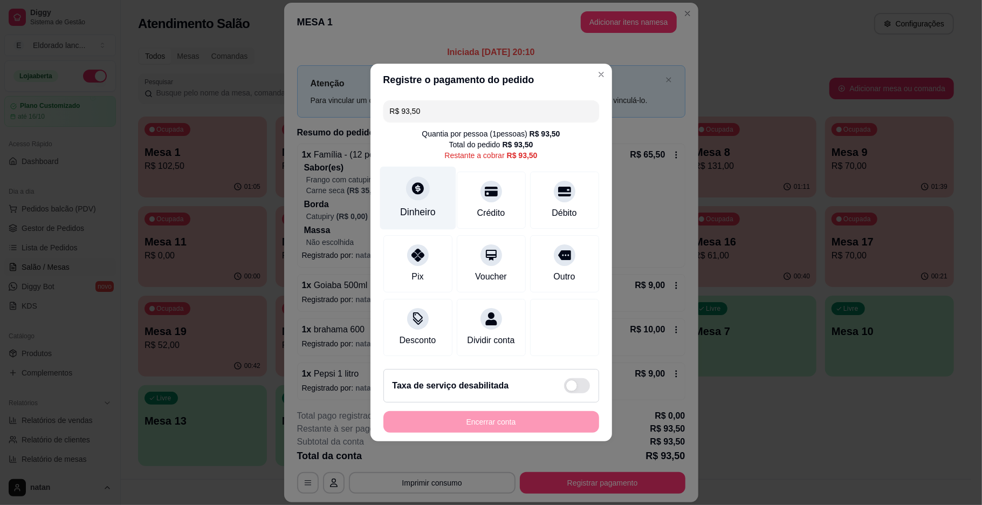
click at [414, 197] on div "Dinheiro" at bounding box center [418, 198] width 76 height 63
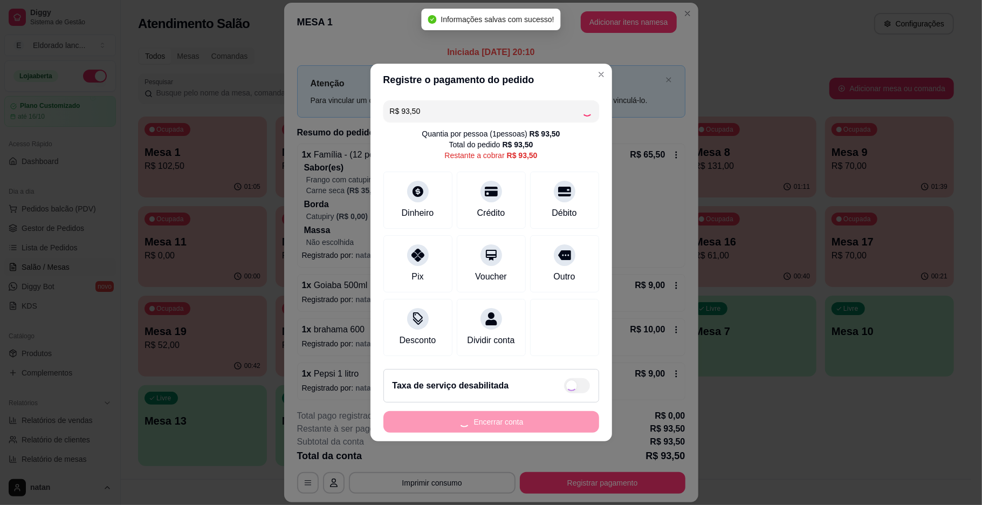
type input "R$ 0,00"
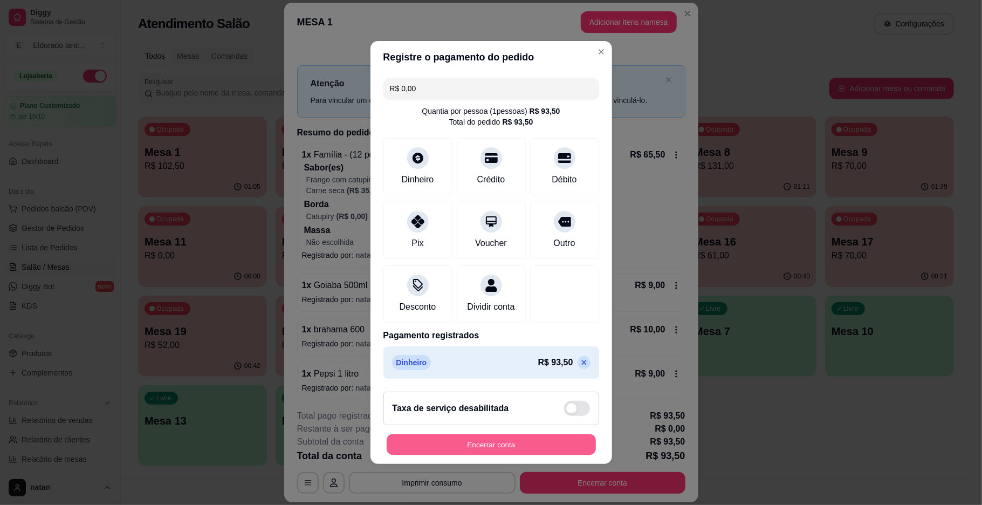
click at [473, 447] on button "Encerrar conta" at bounding box center [491, 444] width 209 height 21
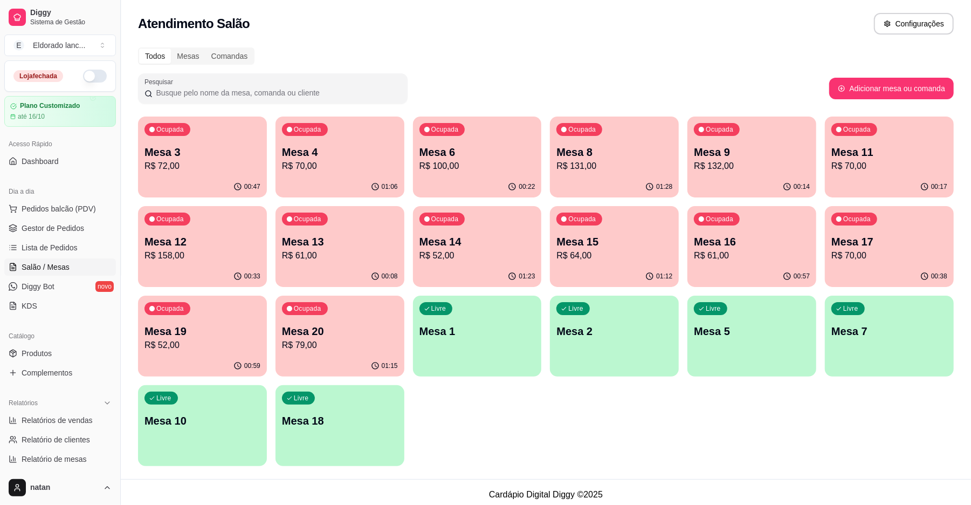
click at [466, 262] on p "R$ 52,00" at bounding box center [478, 255] width 116 height 13
click at [363, 236] on p "Mesa 13" at bounding box center [340, 241] width 116 height 15
click at [634, 253] on p "R$ 64,00" at bounding box center [615, 255] width 112 height 12
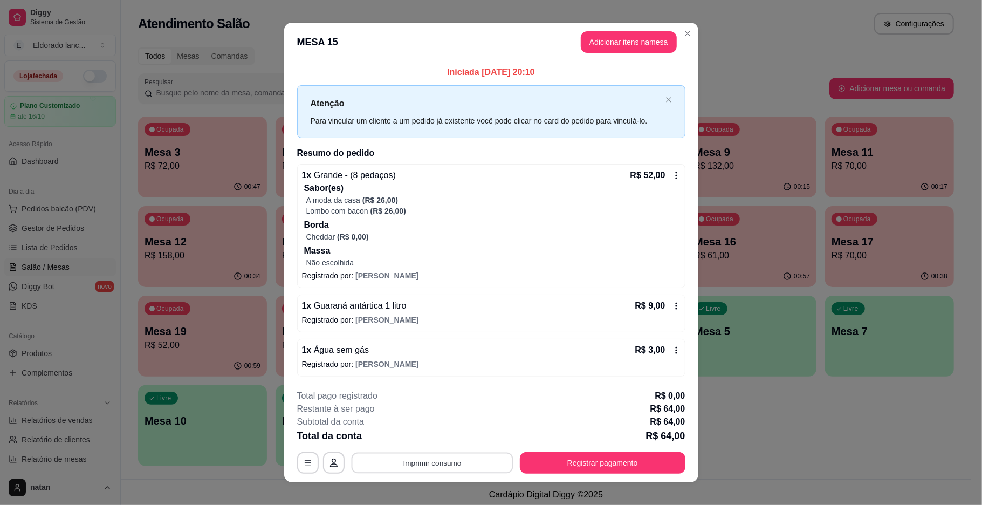
click at [413, 469] on button "Imprimir consumo" at bounding box center [432, 462] width 162 height 21
click at [445, 437] on button "IMPRESSORA" at bounding box center [430, 438] width 76 height 17
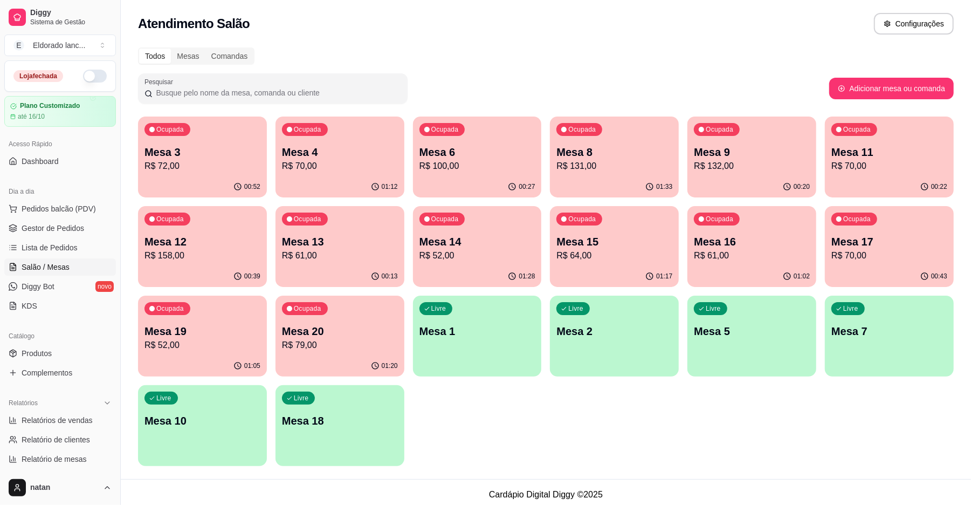
click at [319, 348] on p "R$ 79,00" at bounding box center [340, 345] width 116 height 13
click at [901, 252] on p "R$ 70,00" at bounding box center [889, 255] width 112 height 12
click at [187, 256] on p "R$ 158,00" at bounding box center [202, 255] width 112 height 12
click at [320, 348] on p "R$ 79,00" at bounding box center [340, 345] width 116 height 13
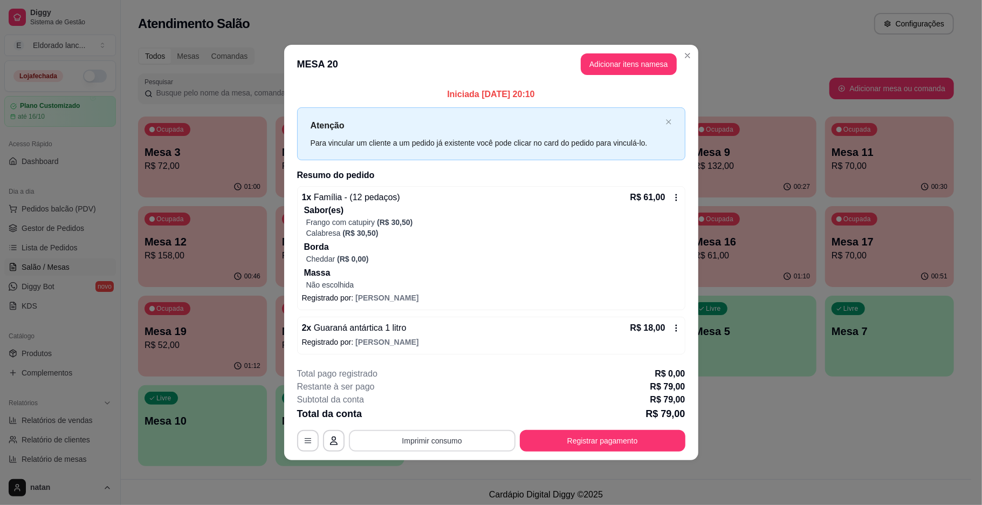
click at [406, 444] on button "Imprimir consumo" at bounding box center [432, 441] width 167 height 22
click at [454, 416] on button "IMPRESSORA" at bounding box center [435, 416] width 76 height 17
click at [674, 328] on icon at bounding box center [676, 328] width 9 height 9
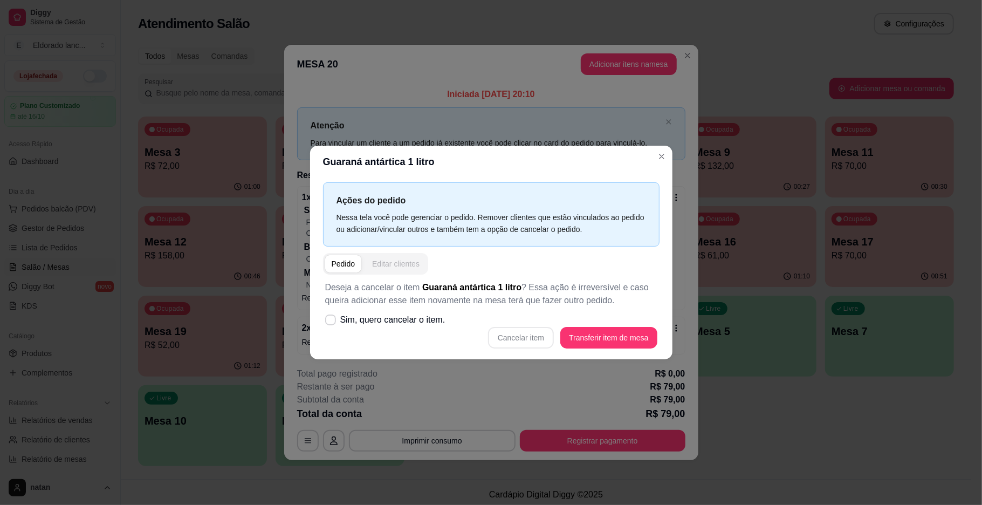
click at [413, 270] on button "Editar clientes" at bounding box center [396, 263] width 60 height 17
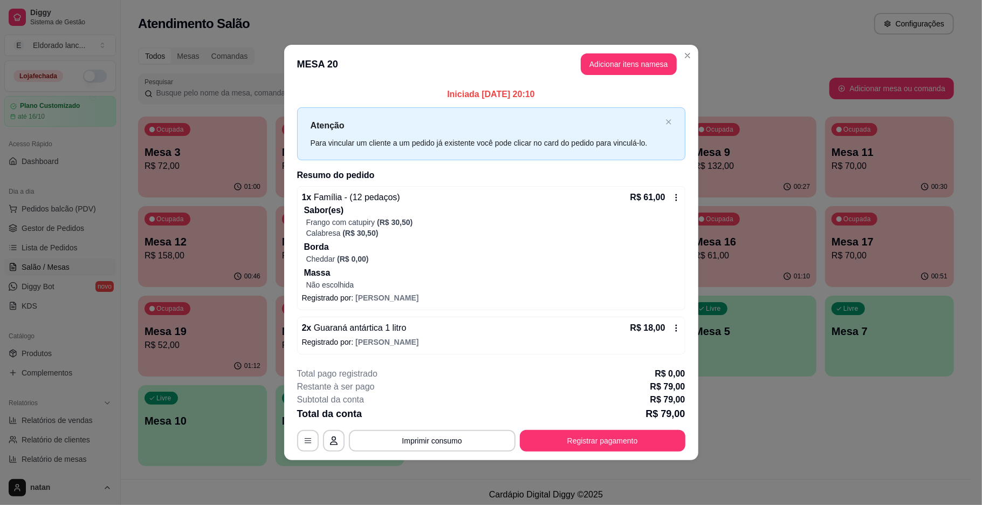
click at [677, 328] on icon at bounding box center [676, 328] width 9 height 9
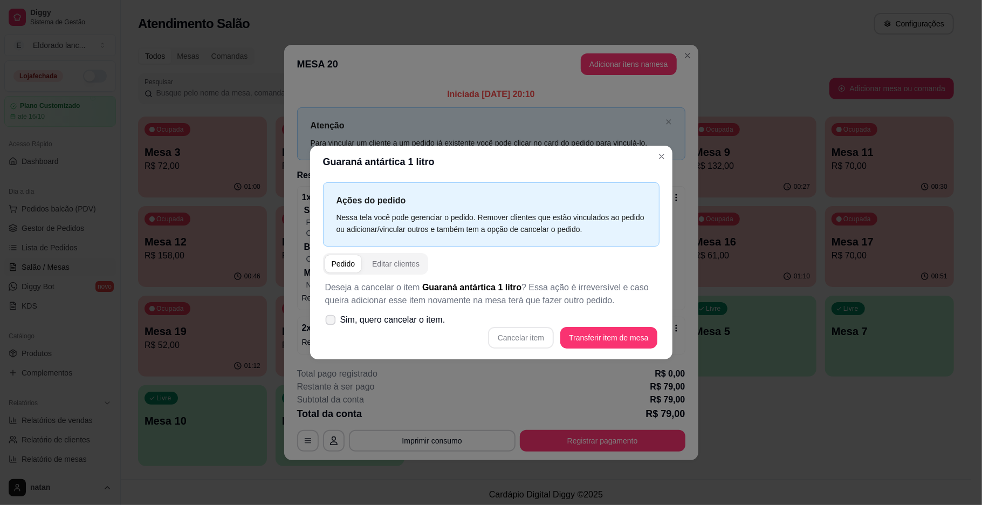
click at [331, 320] on icon at bounding box center [330, 320] width 8 height 6
click at [331, 322] on input "Sim, quero cancelar o item." at bounding box center [328, 325] width 7 height 7
checkbox input "true"
click at [538, 339] on button "Cancelar item" at bounding box center [521, 337] width 64 height 21
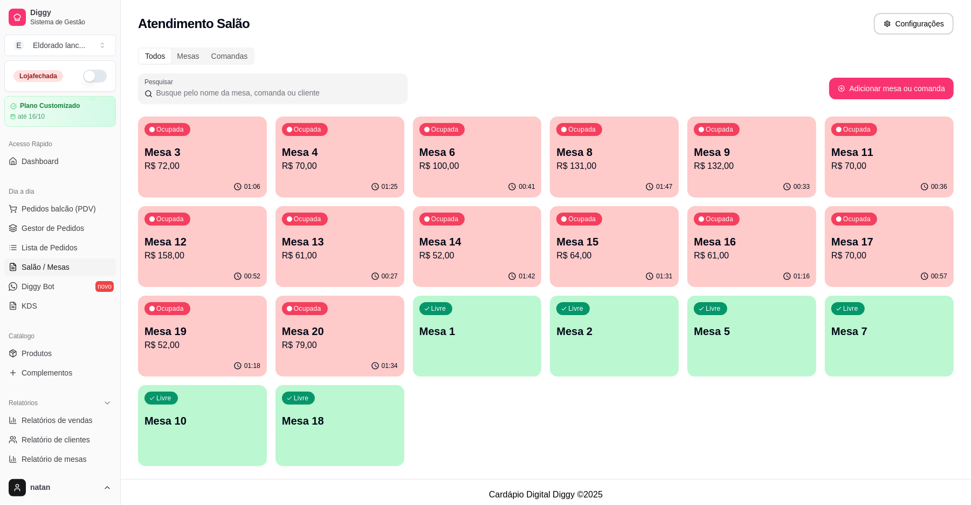
click at [353, 326] on p "Mesa 20" at bounding box center [340, 331] width 116 height 15
click at [232, 153] on p "Mesa 3" at bounding box center [202, 152] width 112 height 15
click at [350, 150] on p "Mesa 4" at bounding box center [340, 152] width 116 height 15
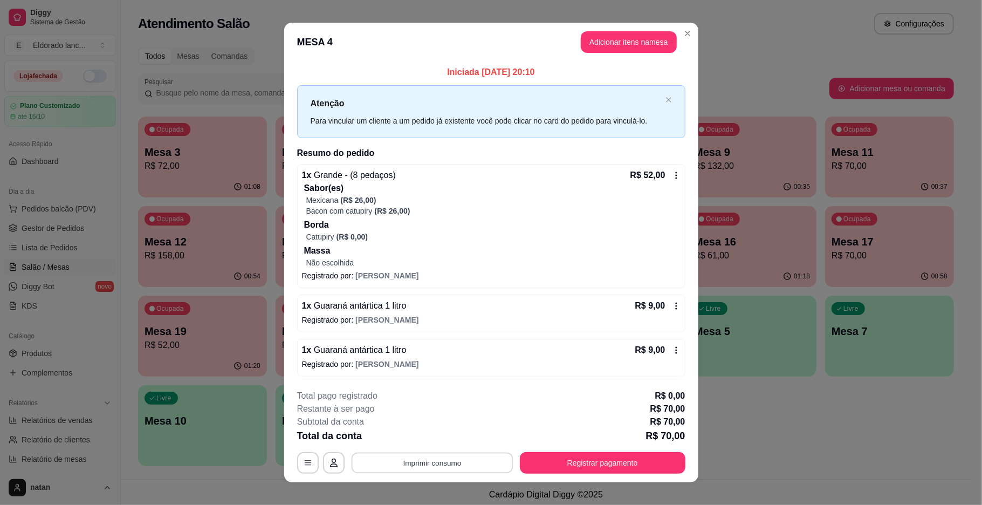
click at [423, 467] on button "Imprimir consumo" at bounding box center [432, 462] width 162 height 21
click at [418, 435] on button "IMPRESSORA" at bounding box center [430, 438] width 78 height 17
click at [557, 467] on button "Registrar pagamento" at bounding box center [602, 462] width 161 height 21
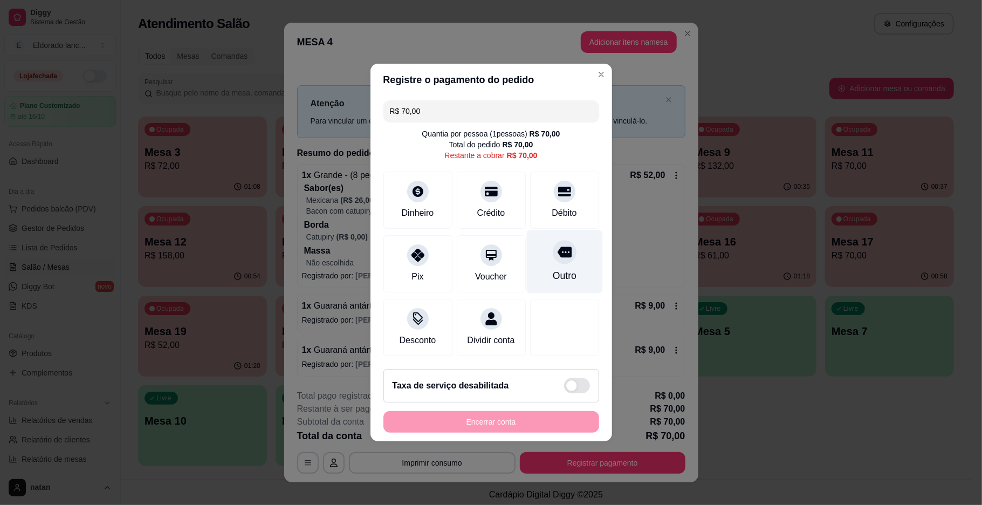
click at [559, 240] on div at bounding box center [565, 252] width 24 height 24
type input "R$ 0,00"
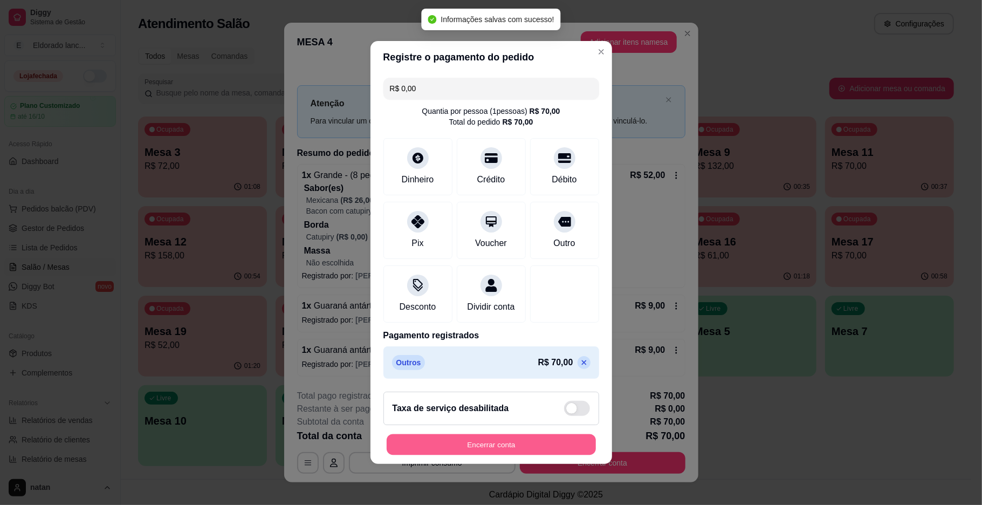
click at [512, 452] on button "Encerrar conta" at bounding box center [491, 444] width 209 height 21
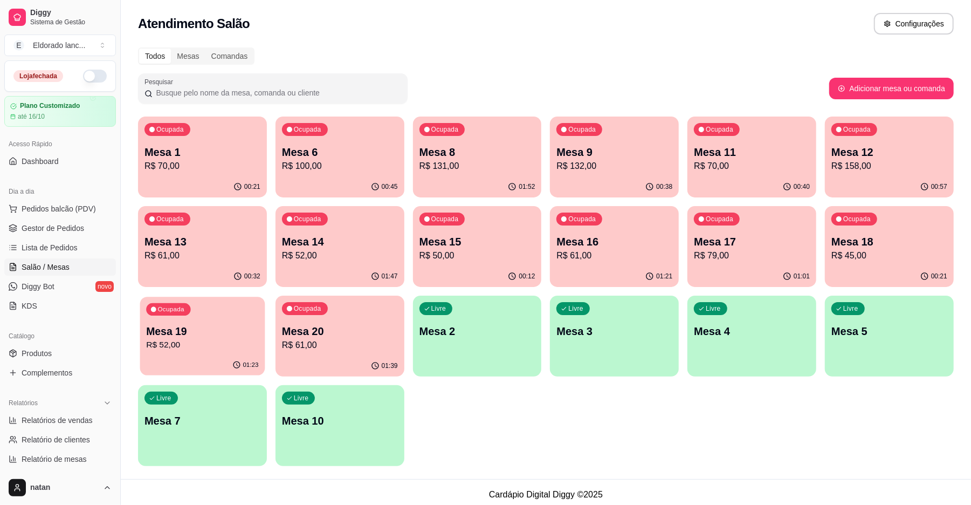
click at [217, 325] on p "Mesa 19" at bounding box center [202, 331] width 112 height 15
click at [736, 250] on p "R$ 79,00" at bounding box center [752, 255] width 116 height 13
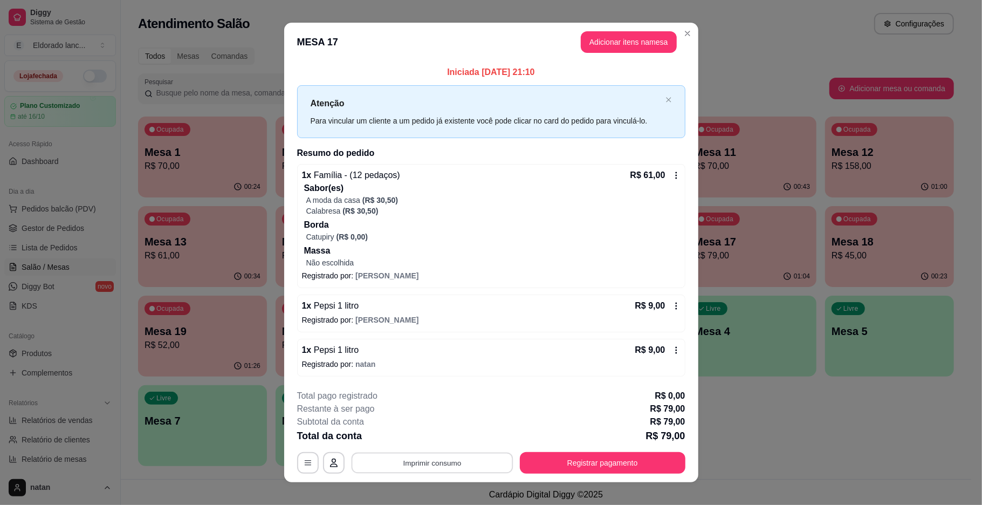
click at [436, 463] on button "Imprimir consumo" at bounding box center [432, 462] width 162 height 21
click at [430, 439] on button "IMPRESSORA" at bounding box center [430, 438] width 76 height 17
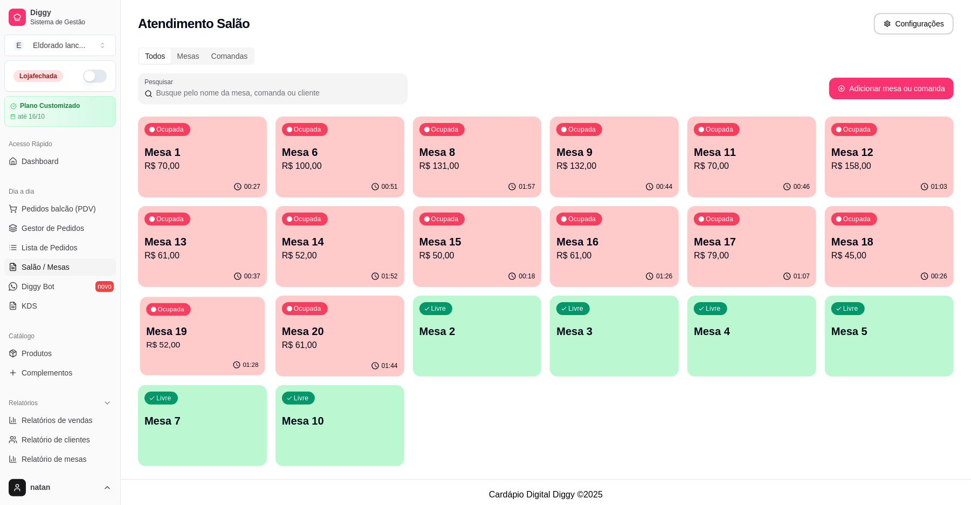
click at [184, 354] on div "Ocupada Mesa 19 R$ 52,00" at bounding box center [202, 326] width 125 height 58
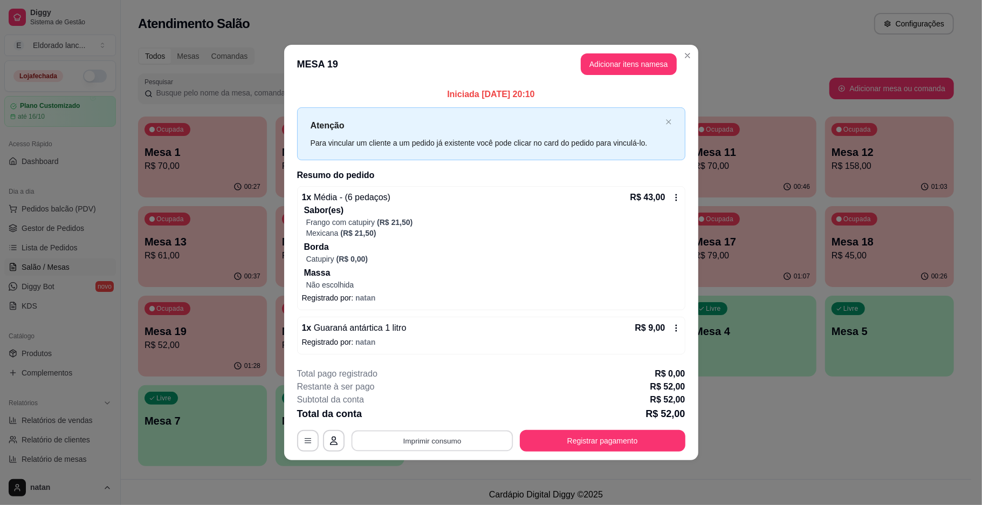
click at [430, 445] on button "Imprimir consumo" at bounding box center [432, 440] width 162 height 21
click at [424, 417] on button "IMPRESSORA" at bounding box center [435, 416] width 78 height 17
click at [557, 443] on button "Registrar pagamento" at bounding box center [603, 441] width 166 height 22
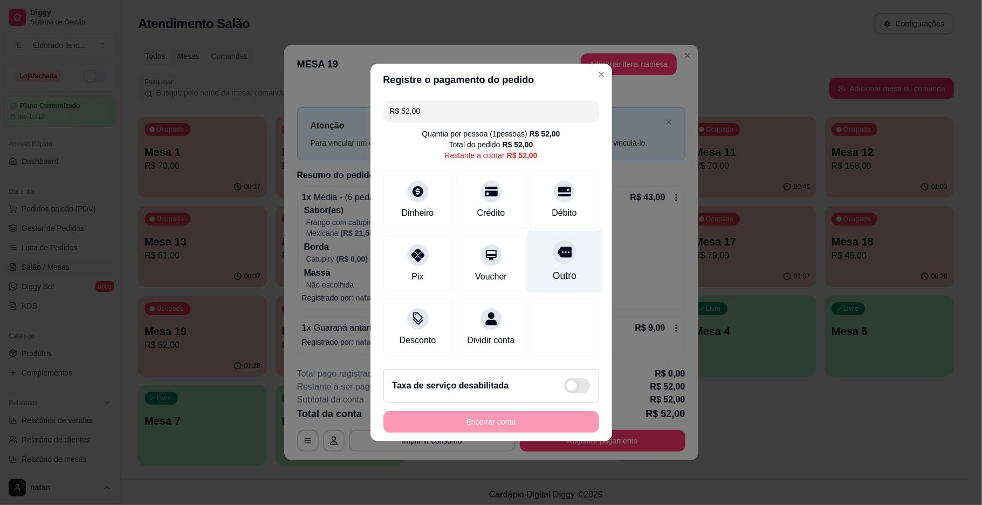
click at [561, 275] on div "Outro" at bounding box center [564, 276] width 24 height 14
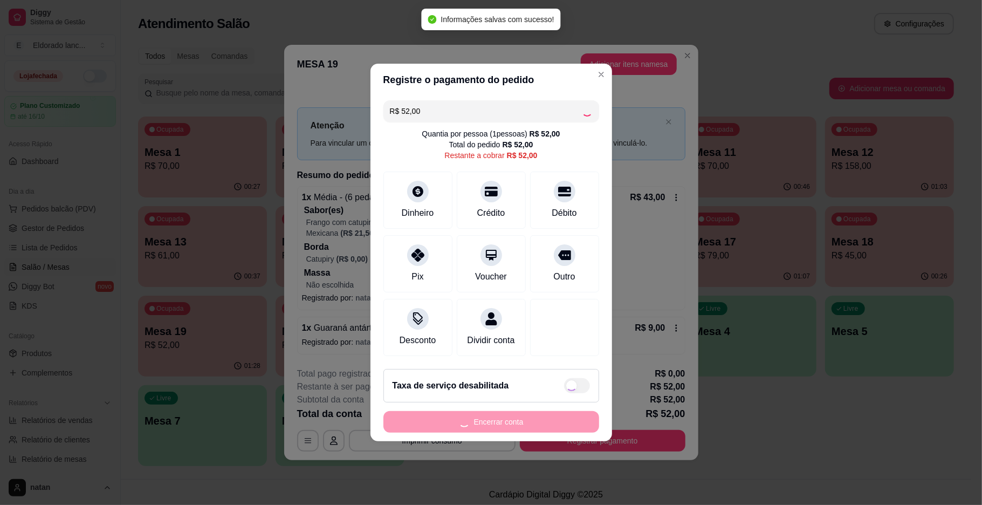
type input "R$ 0,00"
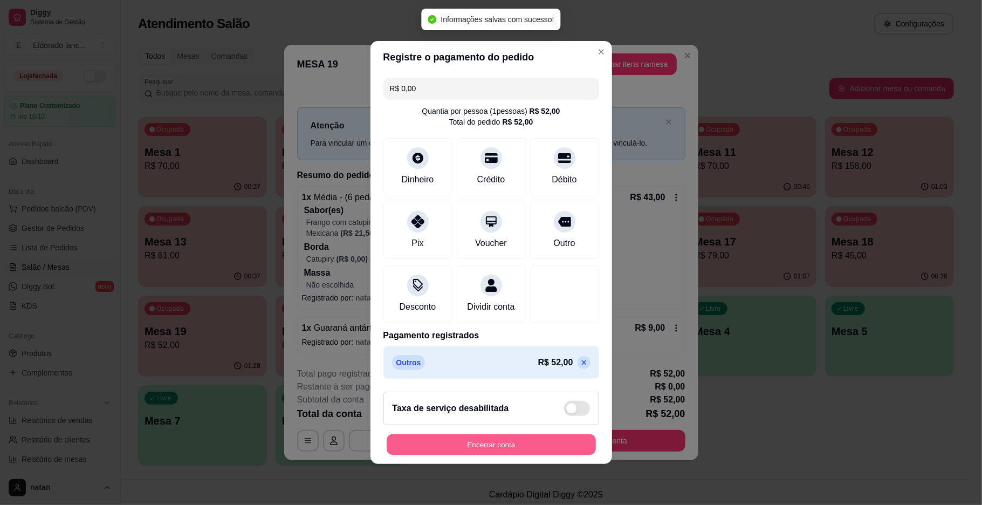
click at [511, 450] on button "Encerrar conta" at bounding box center [491, 444] width 209 height 21
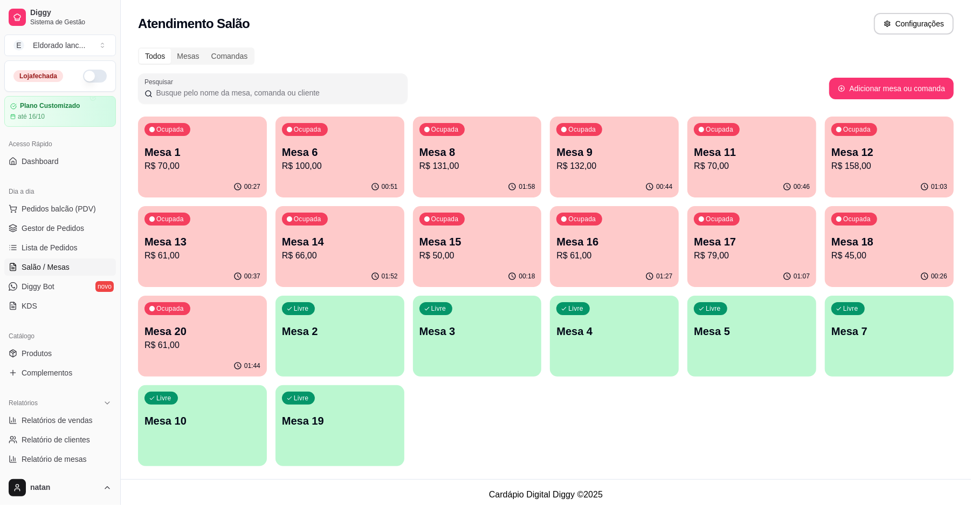
click at [174, 355] on button "Ocupada Mesa 20 R$ 61,00 01:44" at bounding box center [202, 336] width 129 height 81
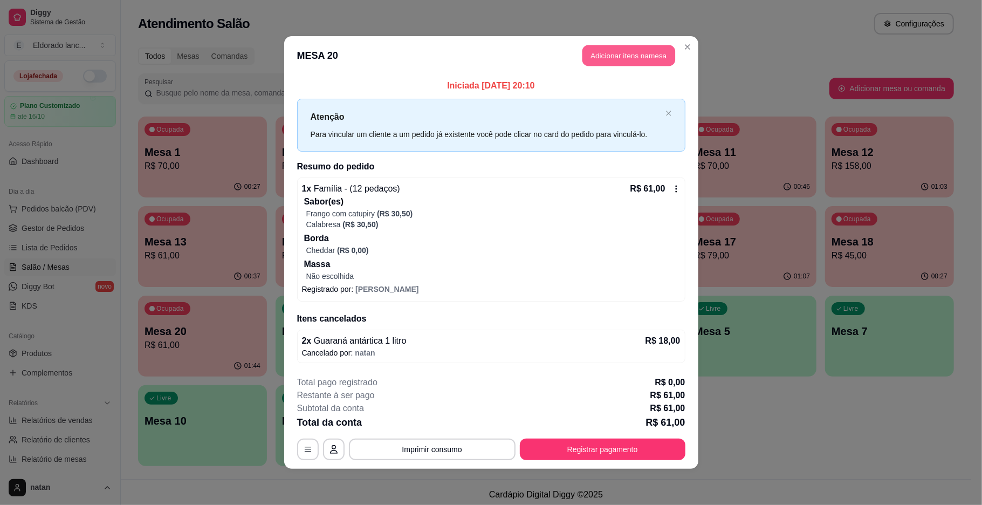
click at [616, 61] on button "Adicionar itens na mesa" at bounding box center [628, 55] width 93 height 21
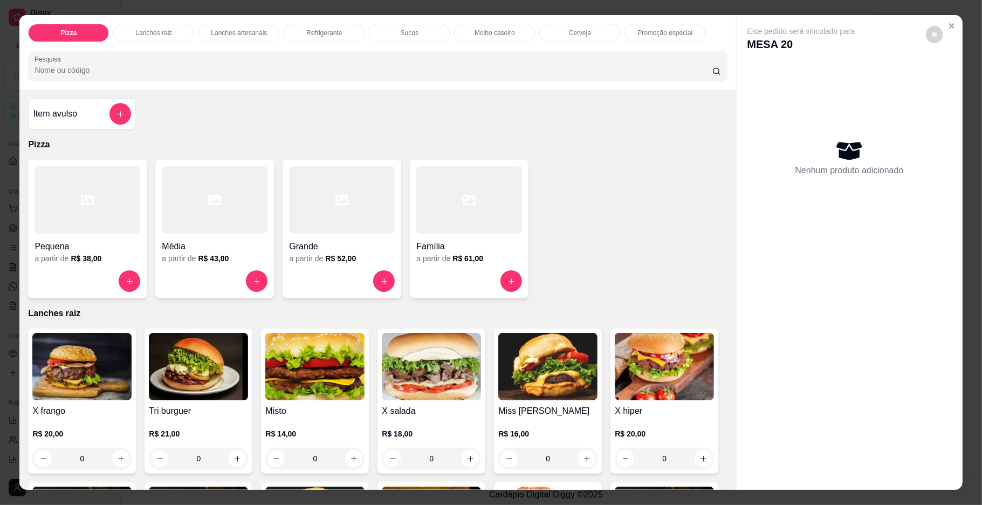
click at [332, 30] on p "Refrigerante" at bounding box center [324, 33] width 36 height 9
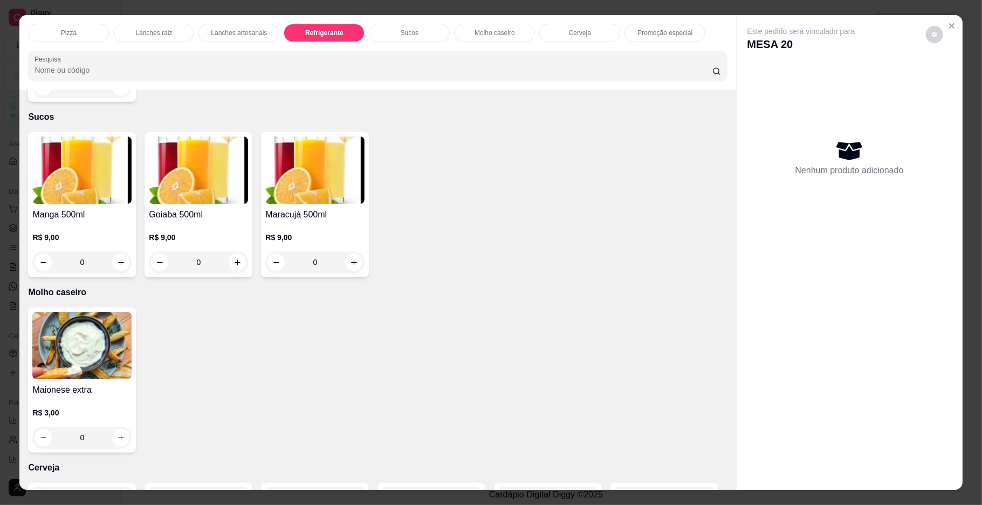
scroll to position [19, 0]
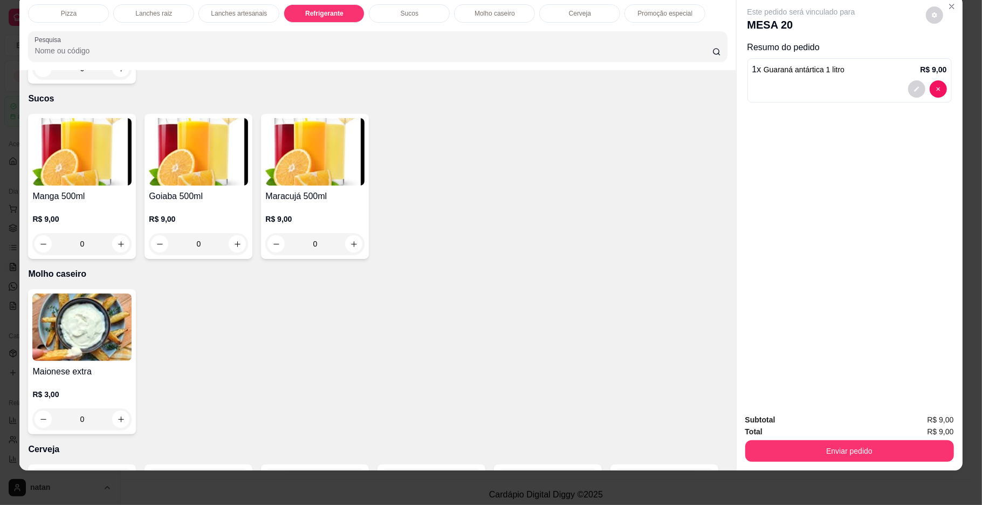
type input "2"
click at [859, 454] on button "Enviar pedido" at bounding box center [849, 451] width 202 height 21
click at [917, 424] on button "Enviar pedido" at bounding box center [924, 424] width 61 height 20
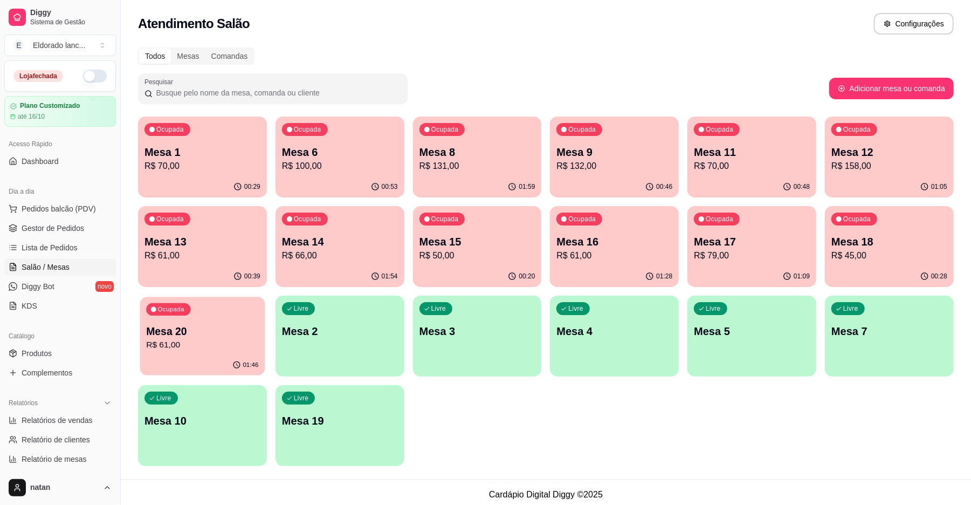
click at [242, 329] on p "Mesa 20" at bounding box center [202, 331] width 112 height 15
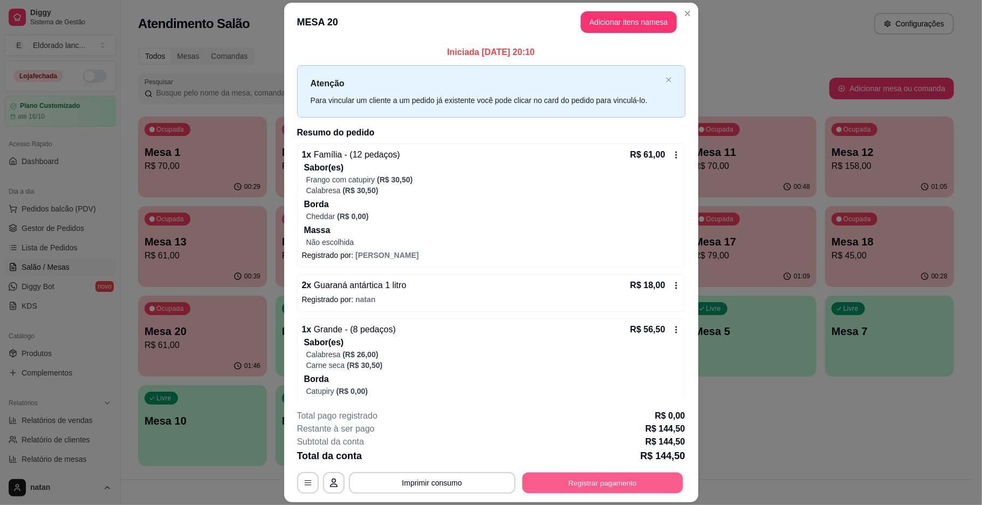
click at [573, 484] on button "Registrar pagamento" at bounding box center [602, 482] width 161 height 21
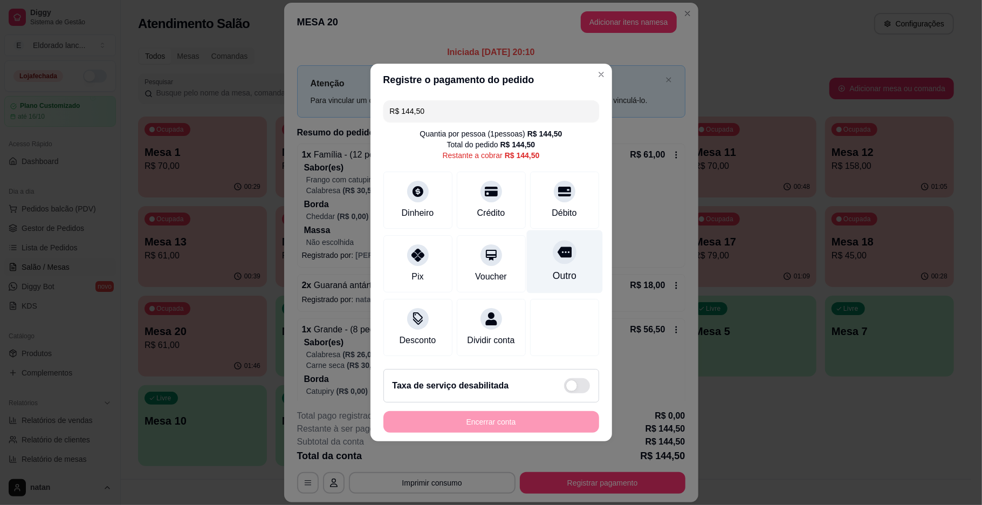
click at [553, 253] on div at bounding box center [565, 252] width 24 height 24
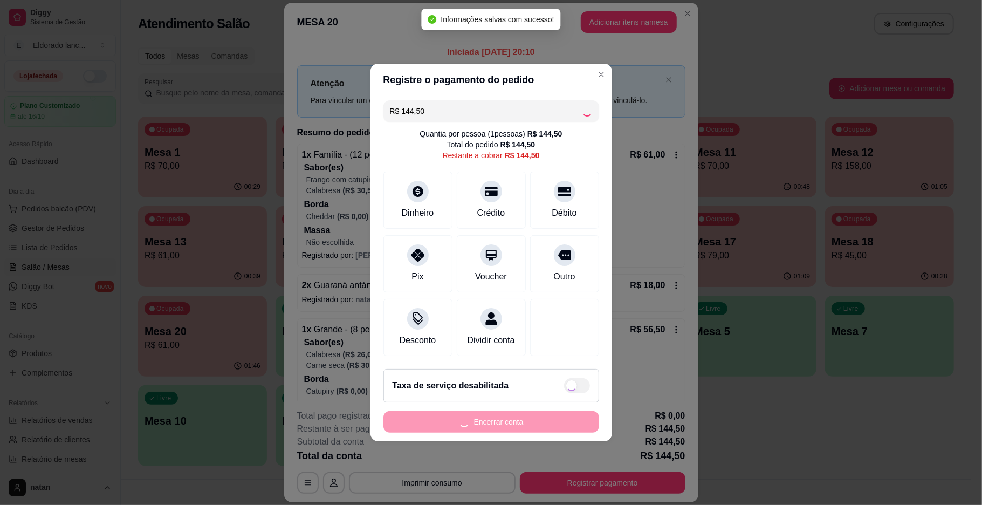
type input "R$ 0,00"
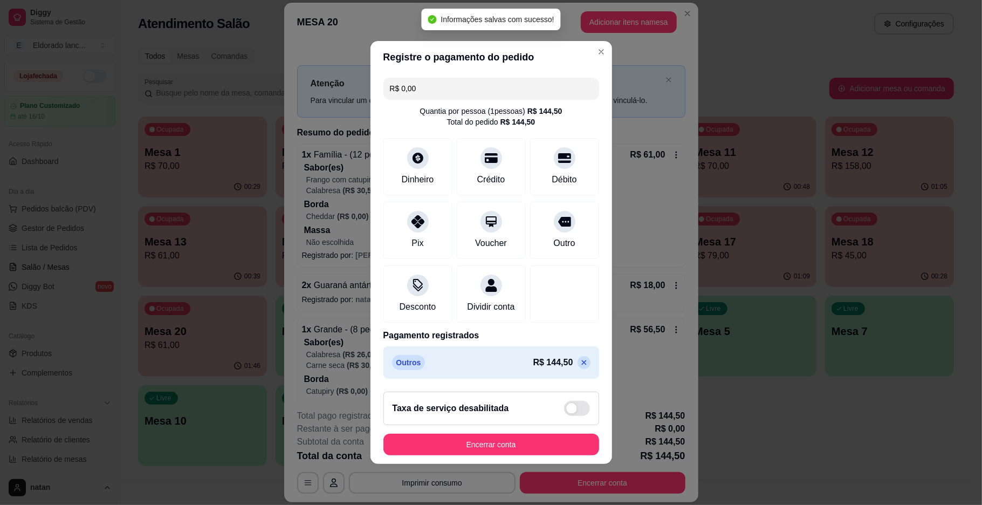
click at [509, 424] on div "Taxa de serviço desabilitada" at bounding box center [491, 408] width 216 height 33
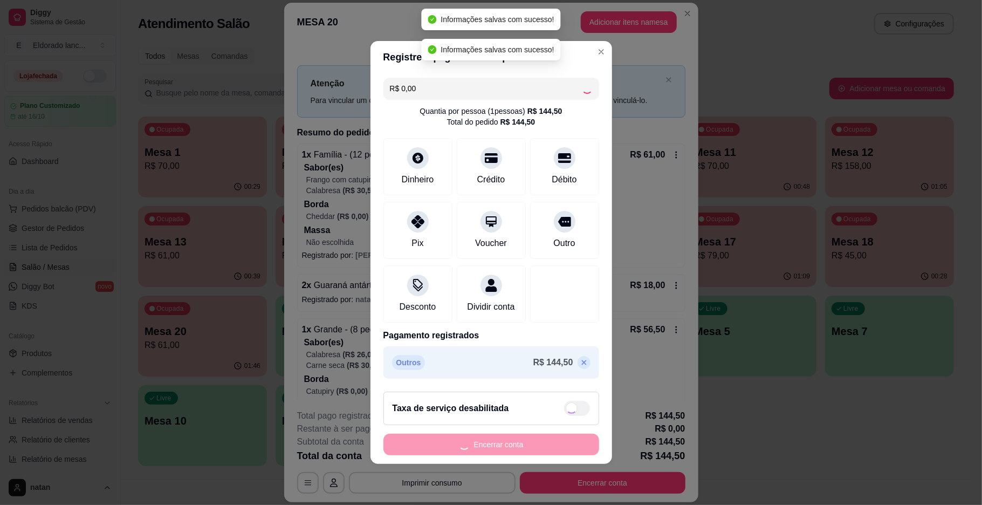
checkbox input "true"
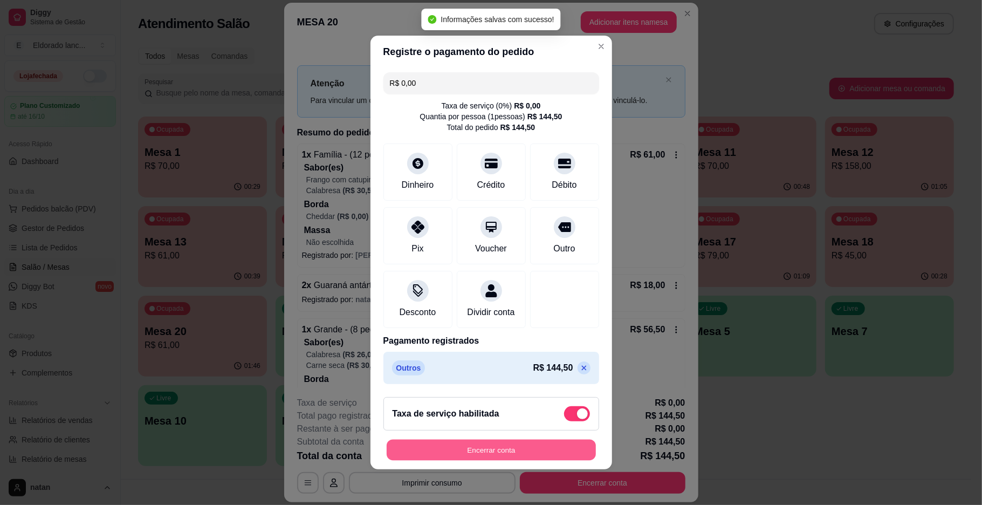
click at [503, 458] on button "Encerrar conta" at bounding box center [491, 450] width 209 height 21
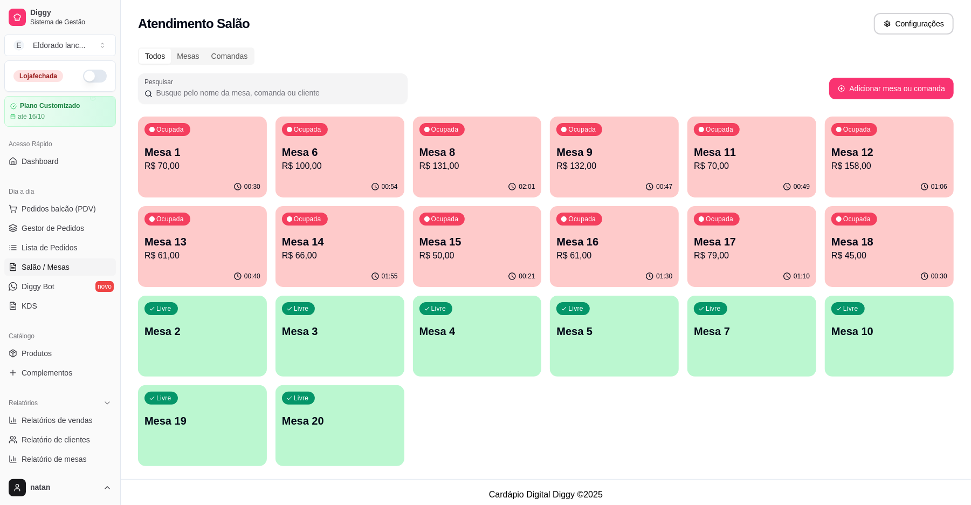
click at [767, 248] on p "Mesa 17" at bounding box center [752, 241] width 116 height 15
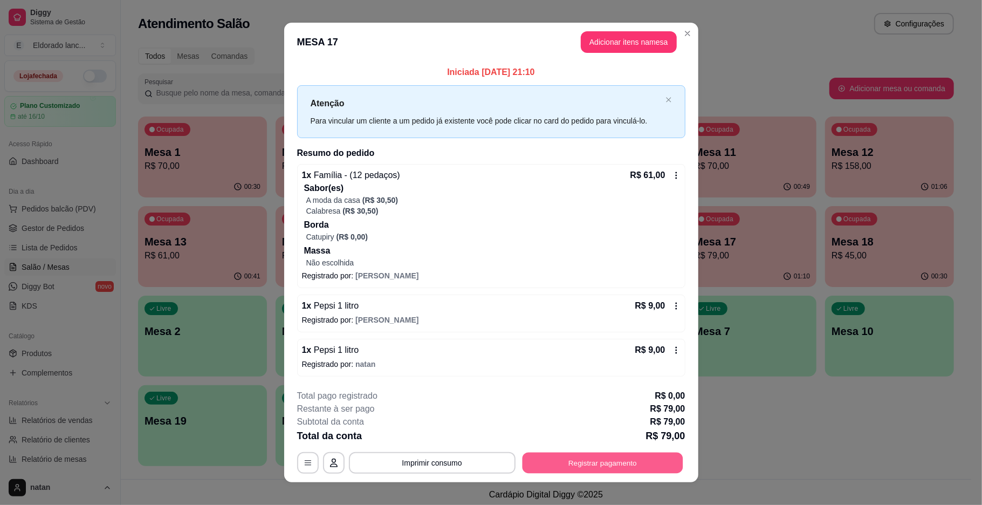
click at [570, 459] on button "Registrar pagamento" at bounding box center [602, 462] width 161 height 21
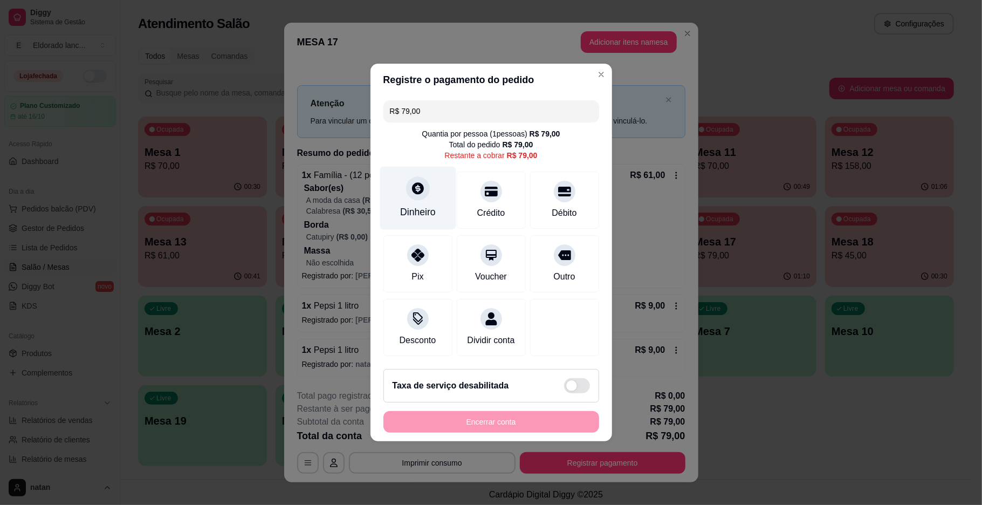
click at [413, 206] on div "Dinheiro" at bounding box center [418, 212] width 36 height 14
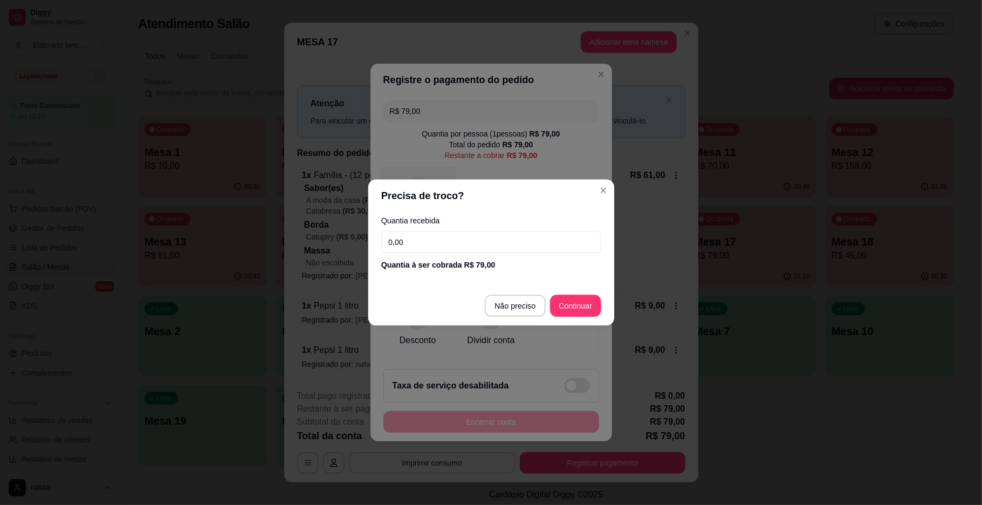
click at [413, 206] on header "Precisa de troco?" at bounding box center [491, 196] width 246 height 33
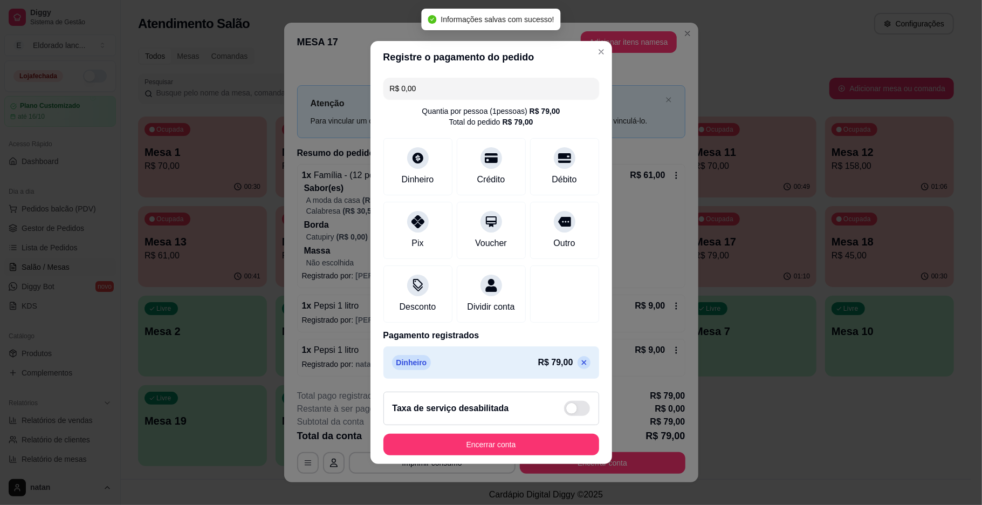
type input "R$ 0,00"
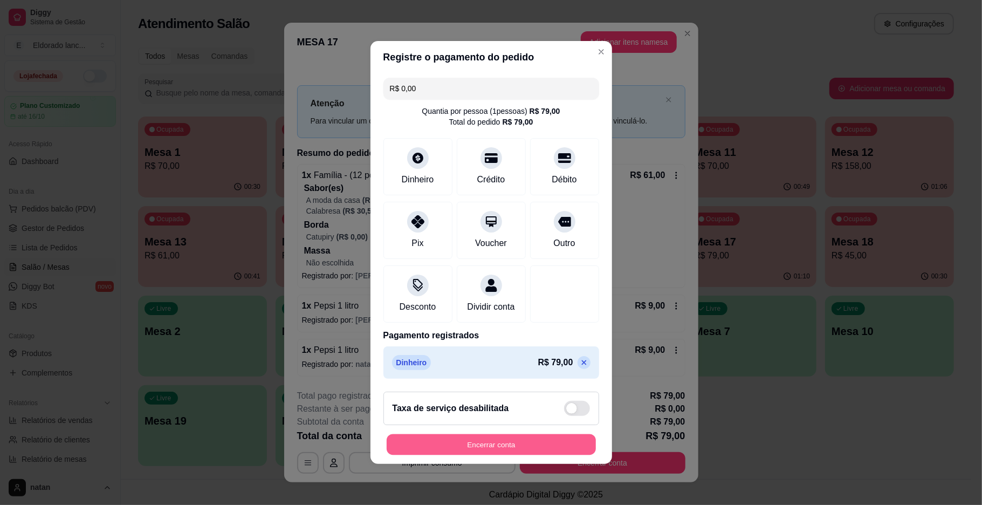
click at [506, 455] on button "Encerrar conta" at bounding box center [491, 444] width 209 height 21
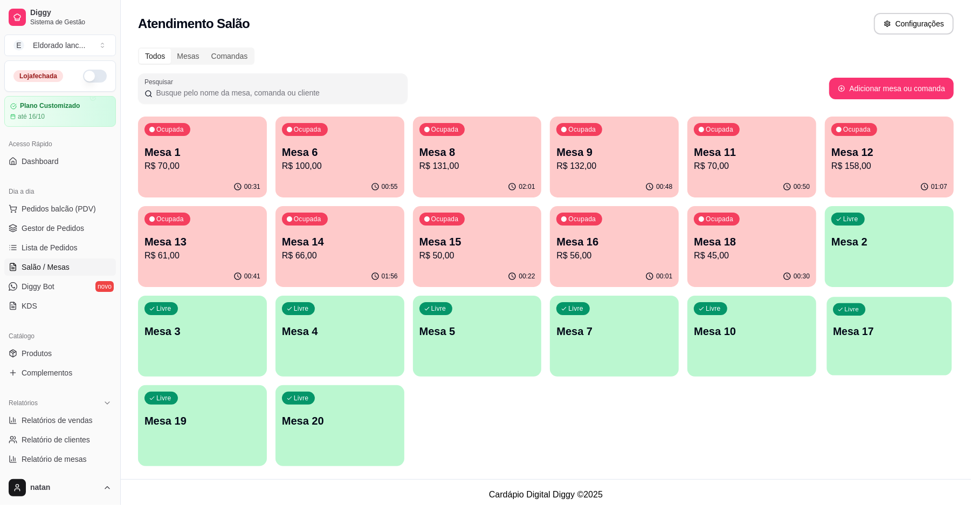
click at [881, 346] on div "Livre Mesa 17" at bounding box center [889, 330] width 125 height 66
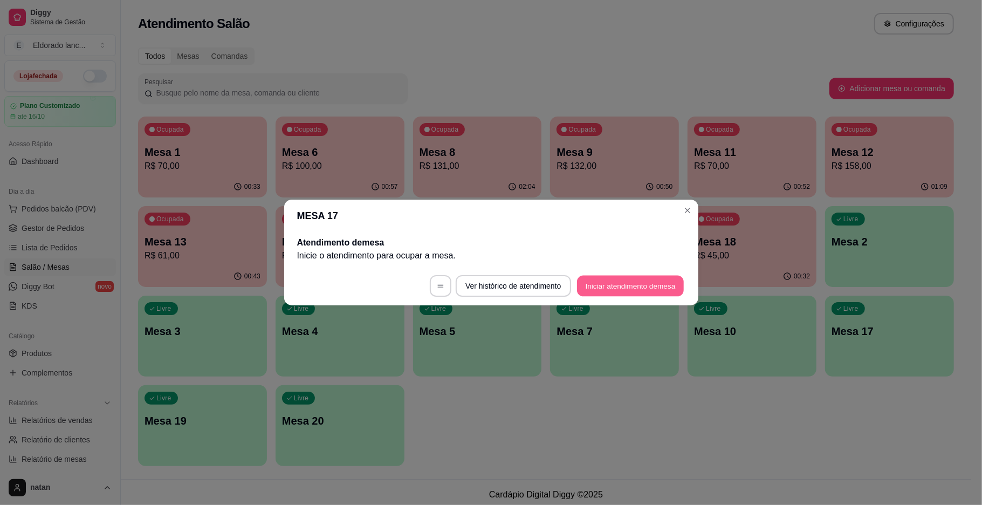
click at [626, 286] on button "Iniciar atendimento de mesa" at bounding box center [630, 286] width 107 height 21
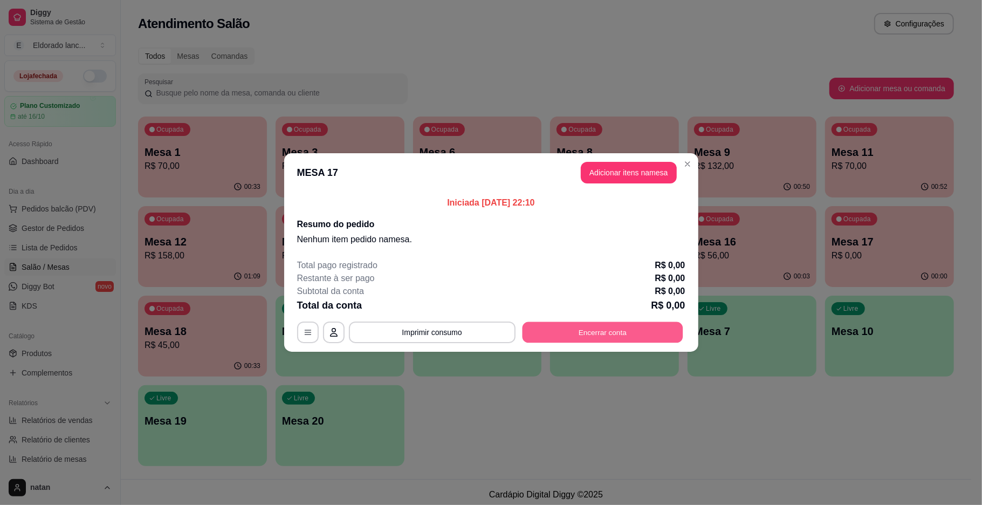
click at [600, 331] on button "Encerrar conta" at bounding box center [602, 332] width 161 height 21
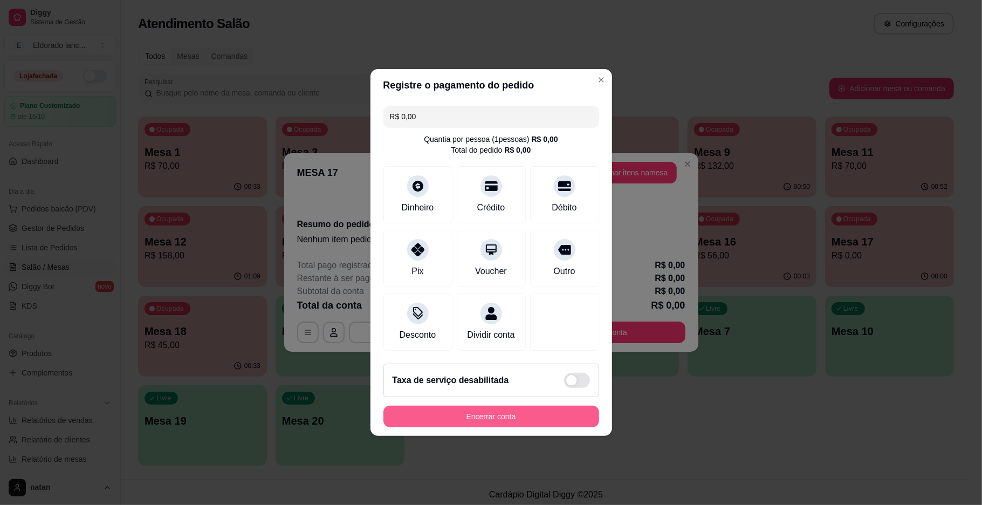
click at [480, 423] on button "Encerrar conta" at bounding box center [491, 417] width 216 height 22
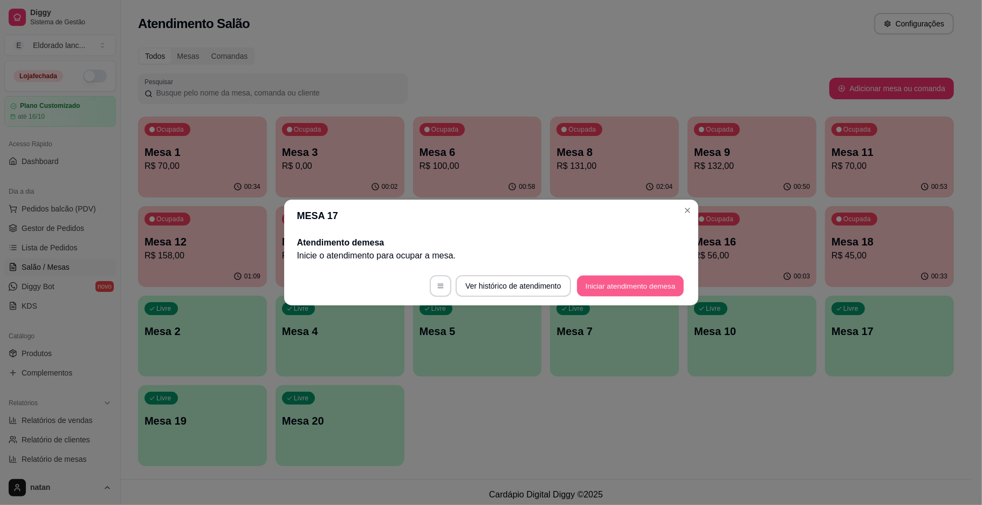
click at [601, 287] on button "Iniciar atendimento de mesa" at bounding box center [630, 286] width 107 height 21
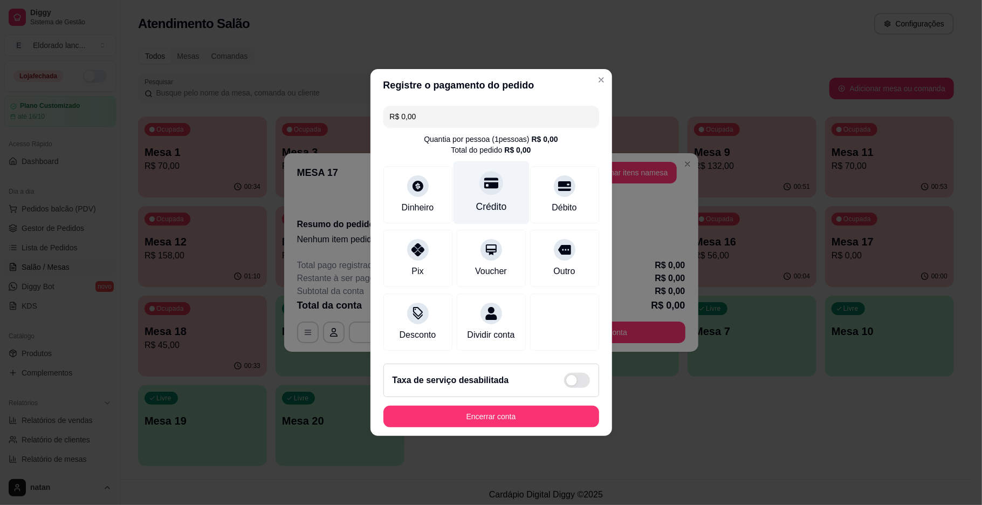
click at [495, 184] on div "Crédito" at bounding box center [491, 192] width 76 height 63
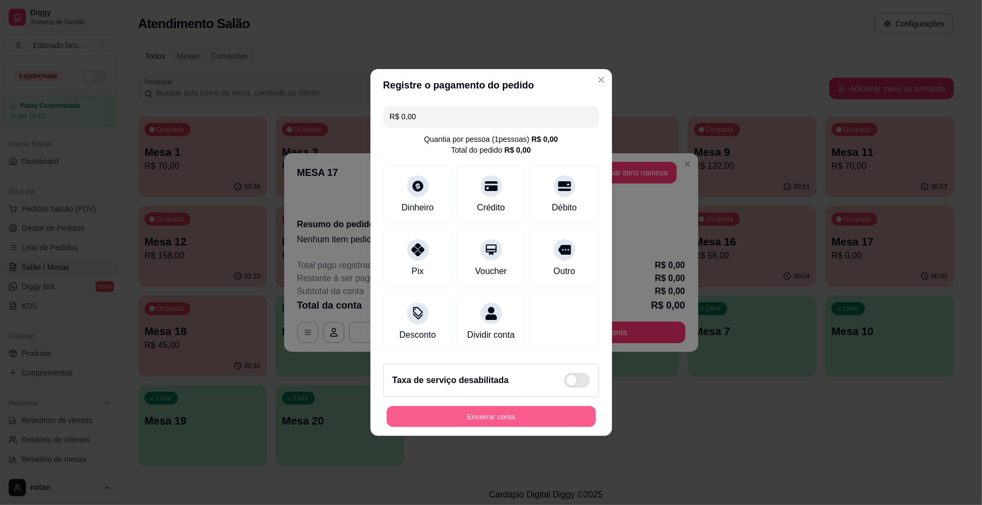
click at [490, 424] on button "Encerrar conta" at bounding box center [491, 416] width 209 height 21
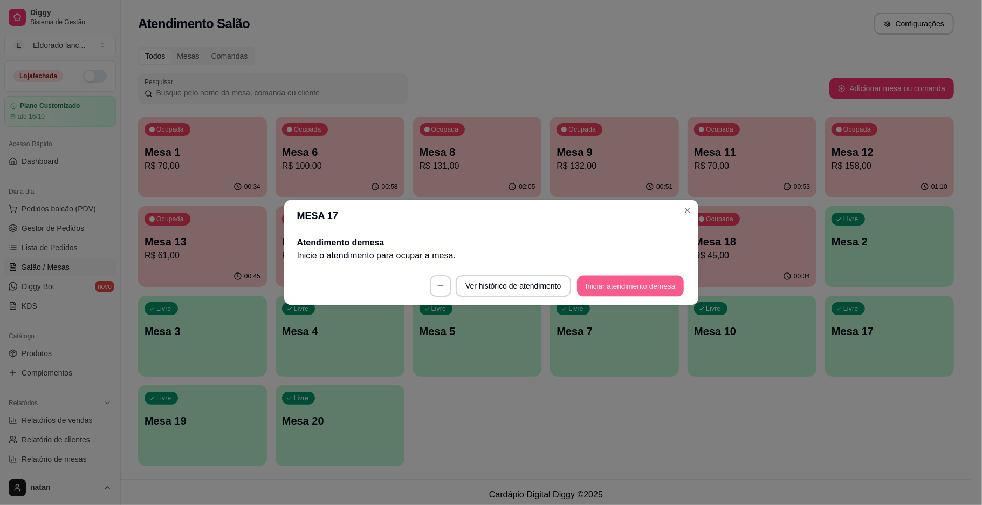
click at [628, 283] on button "Iniciar atendimento de mesa" at bounding box center [630, 286] width 107 height 21
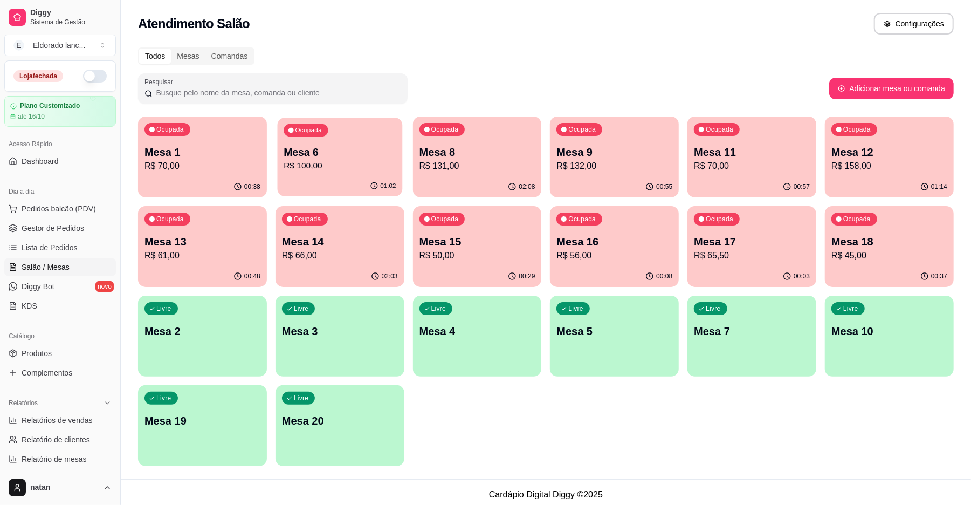
click at [367, 163] on p "R$ 100,00" at bounding box center [340, 166] width 112 height 12
click at [922, 214] on div "Ocupada Mesa 18 R$ 45,00" at bounding box center [889, 236] width 125 height 58
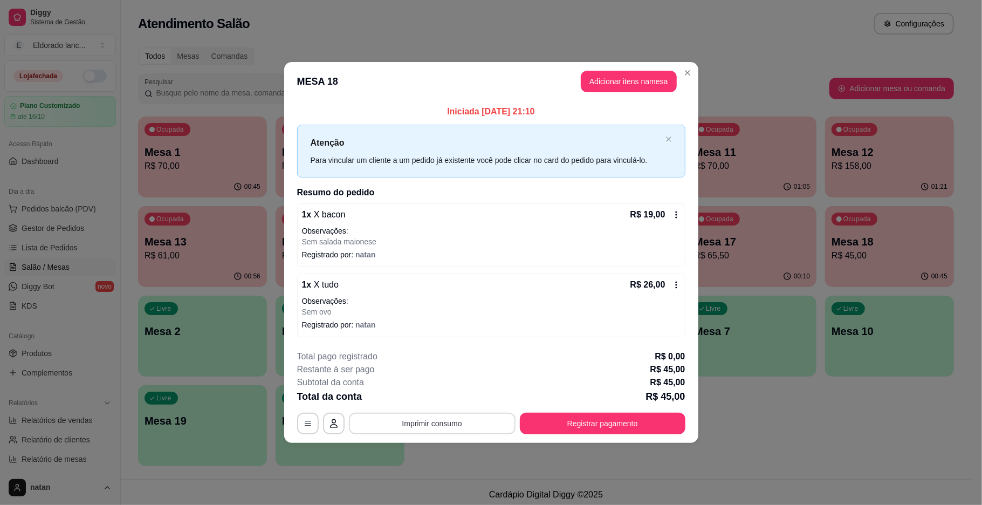
click at [498, 423] on button "Imprimir consumo" at bounding box center [432, 424] width 167 height 22
click at [436, 402] on button "IMPRESSORA" at bounding box center [435, 398] width 76 height 17
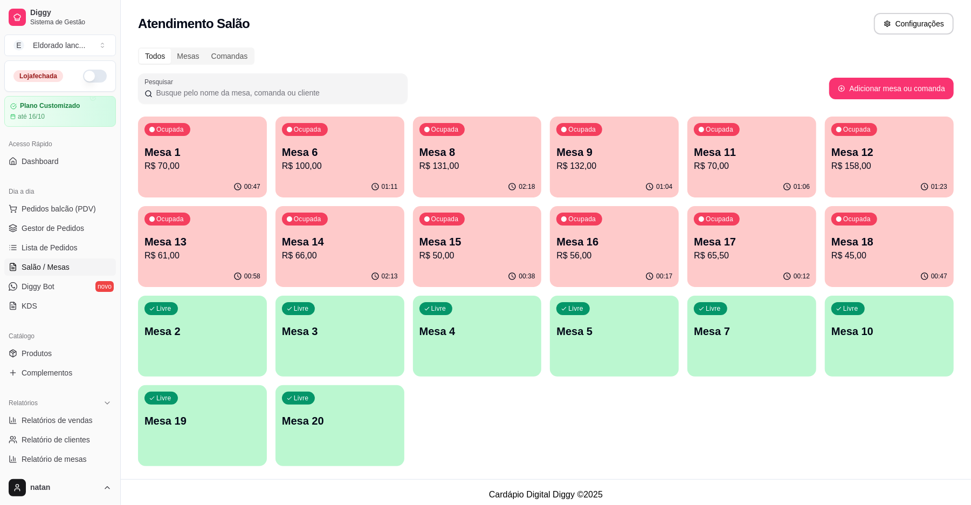
click at [729, 162] on p "R$ 70,00" at bounding box center [752, 166] width 116 height 13
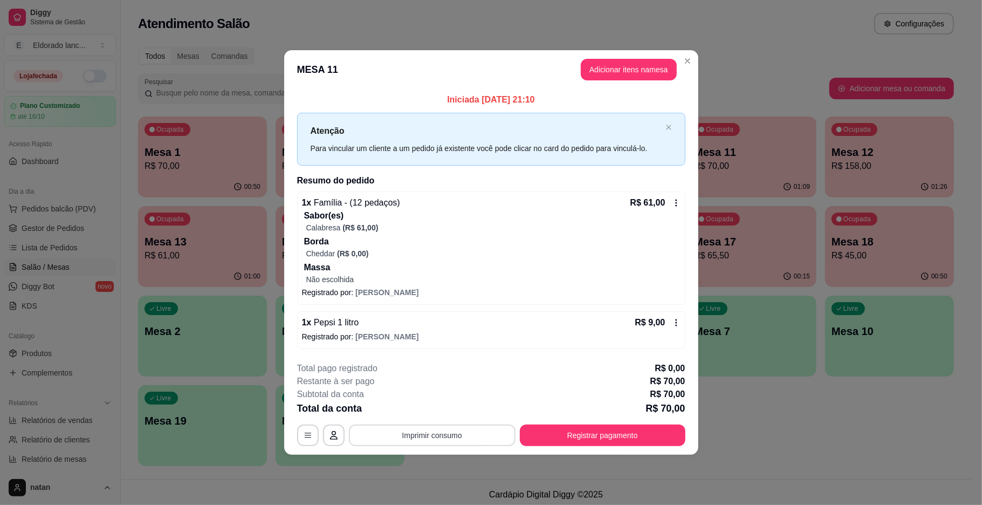
click at [423, 434] on button "Imprimir consumo" at bounding box center [432, 435] width 167 height 22
click at [430, 415] on button "IMPRESSORA" at bounding box center [435, 410] width 76 height 17
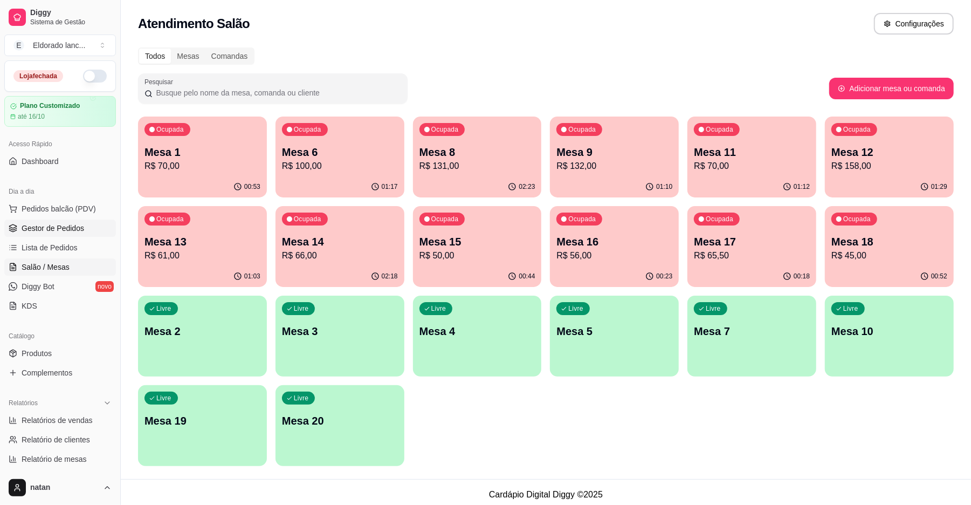
click at [20, 232] on link "Gestor de Pedidos" at bounding box center [60, 227] width 112 height 17
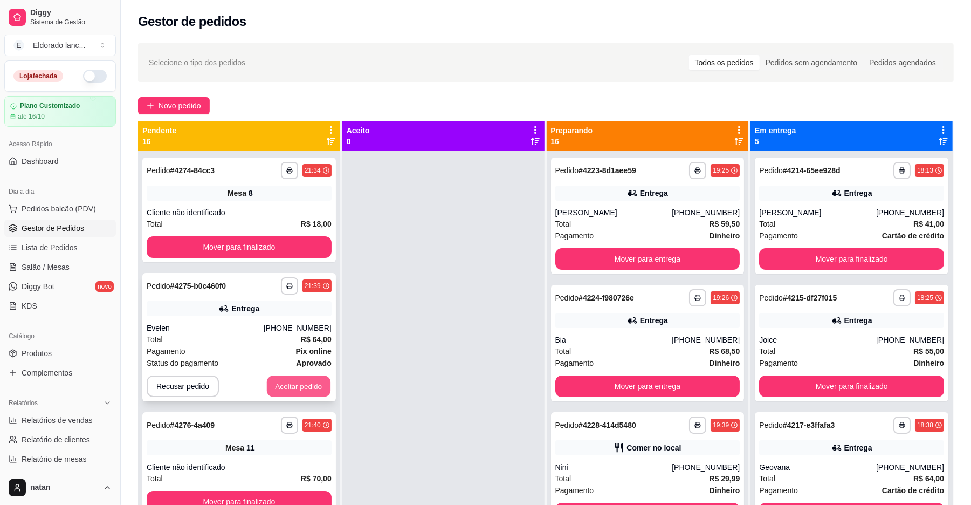
click at [275, 383] on button "Aceitar pedido" at bounding box center [299, 386] width 64 height 21
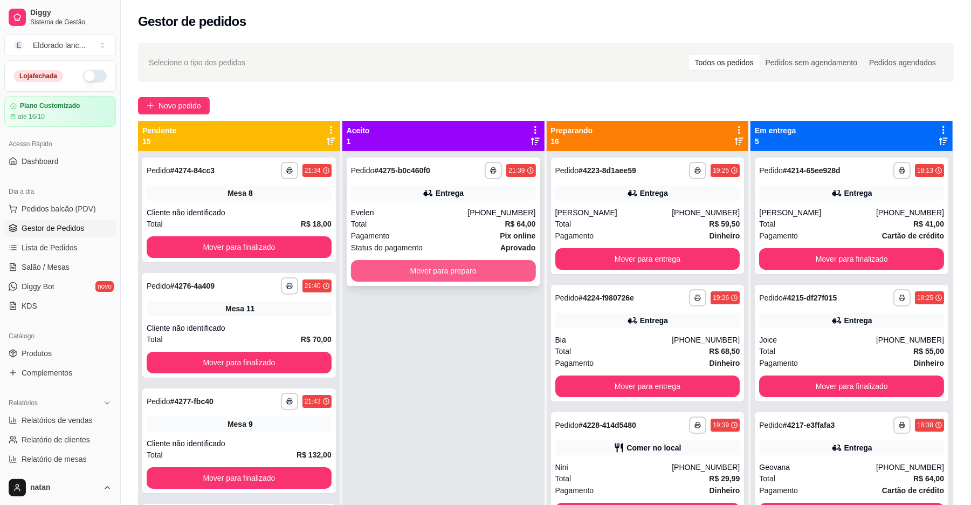
click at [408, 268] on button "Mover para preparo" at bounding box center [443, 271] width 185 height 22
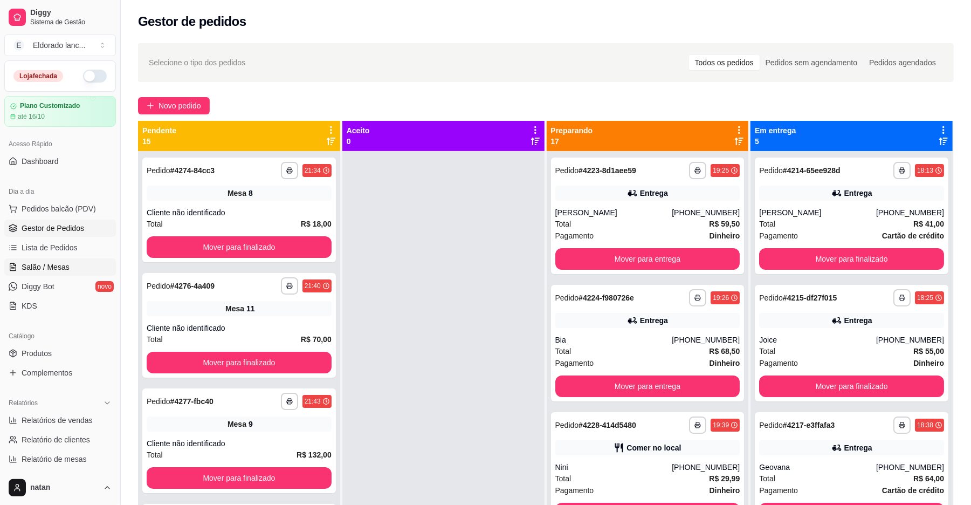
click at [54, 272] on span "Salão / Mesas" at bounding box center [46, 267] width 48 height 11
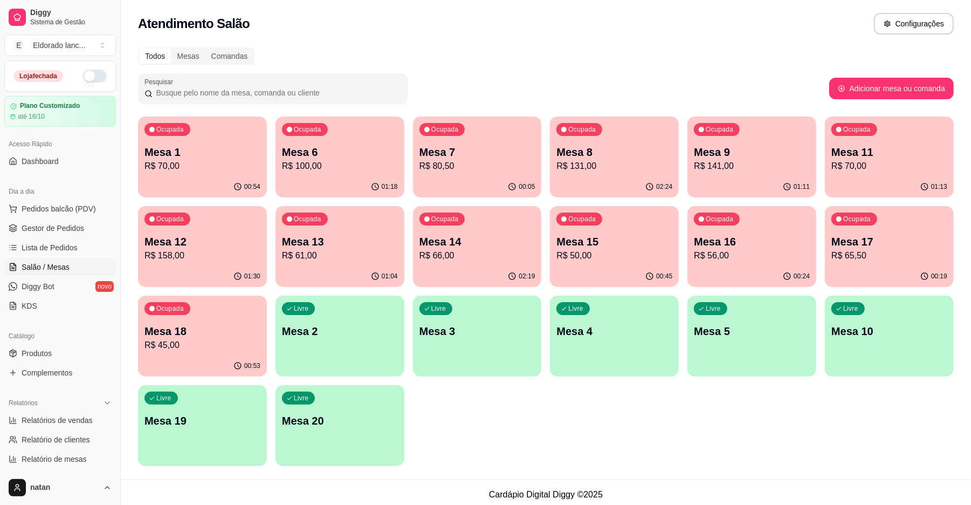
click at [870, 169] on p "R$ 70,00" at bounding box center [890, 166] width 116 height 13
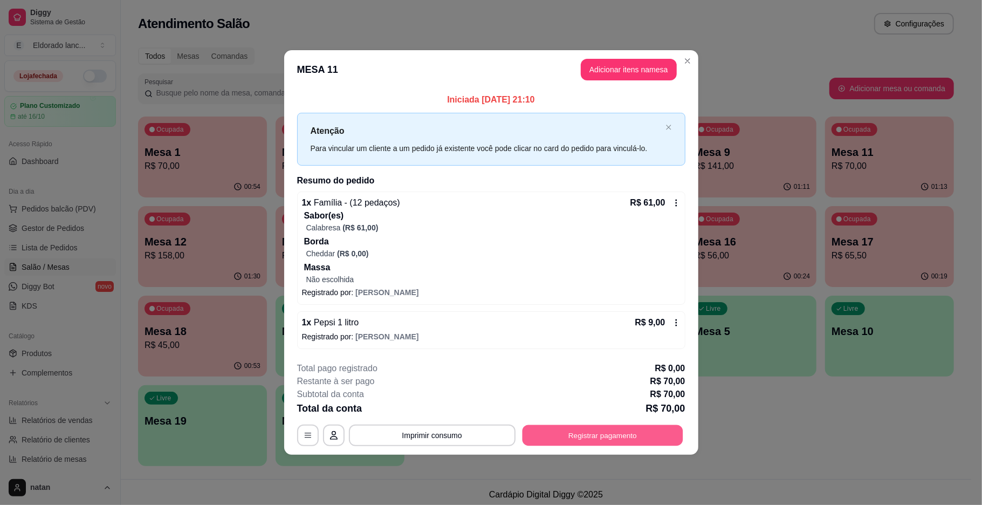
click at [553, 442] on button "Registrar pagamento" at bounding box center [602, 434] width 161 height 21
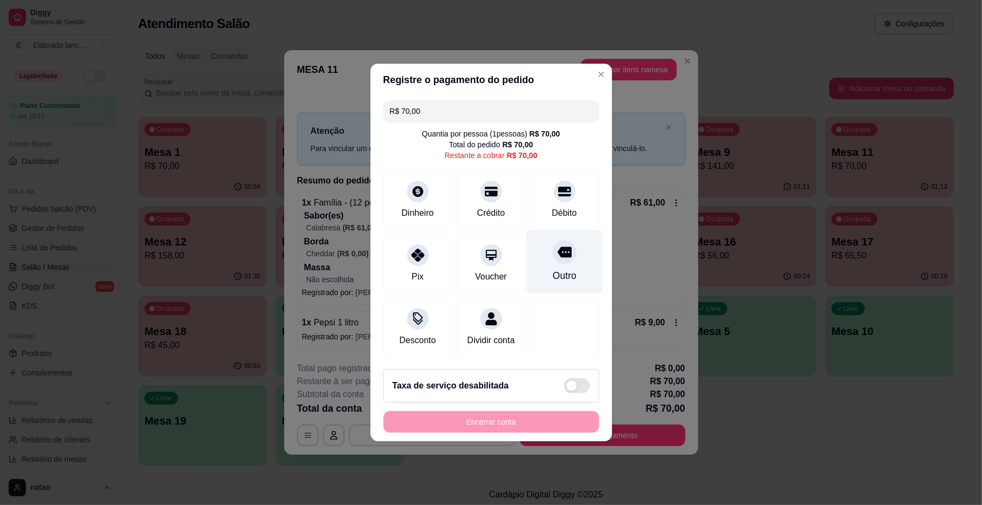
click at [572, 271] on div "Outro" at bounding box center [564, 261] width 76 height 63
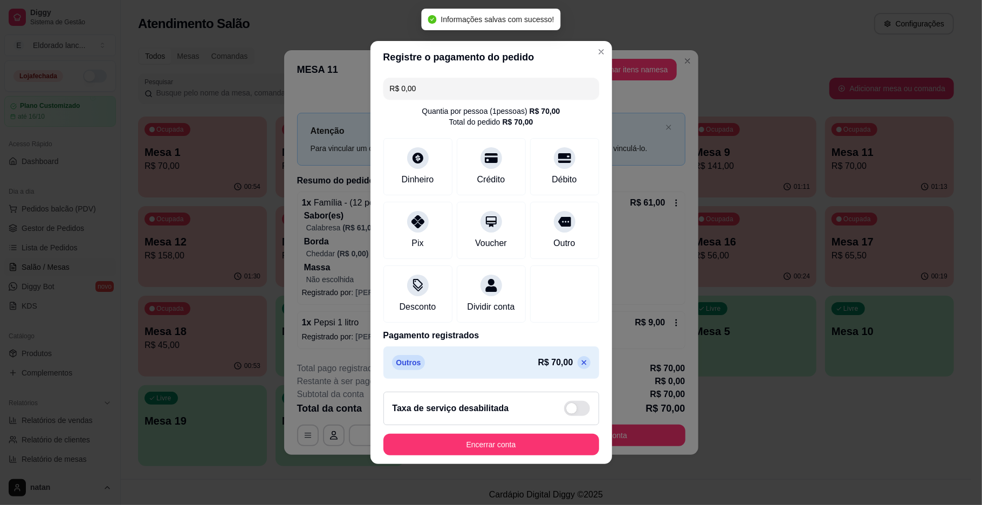
type input "R$ 0,00"
click at [499, 447] on button "Encerrar conta" at bounding box center [491, 444] width 209 height 21
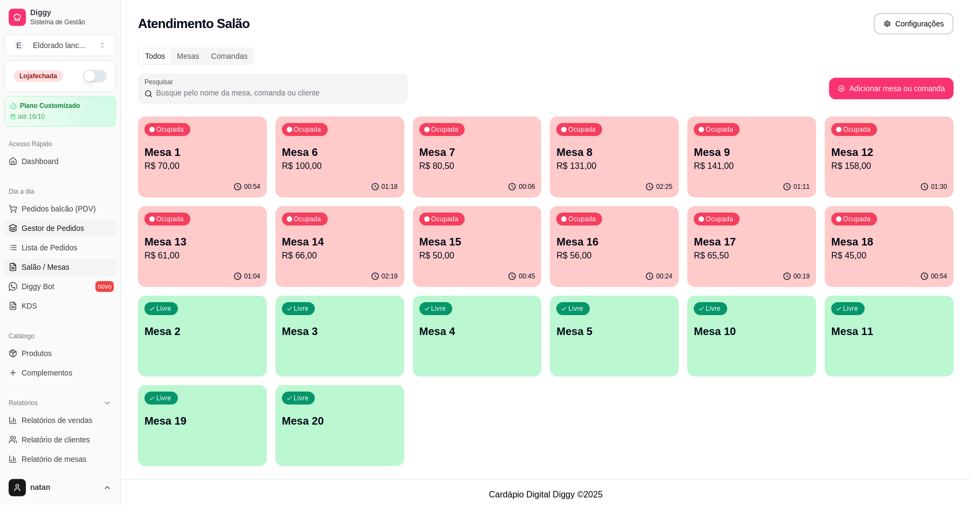
click at [42, 235] on link "Gestor de Pedidos" at bounding box center [60, 227] width 112 height 17
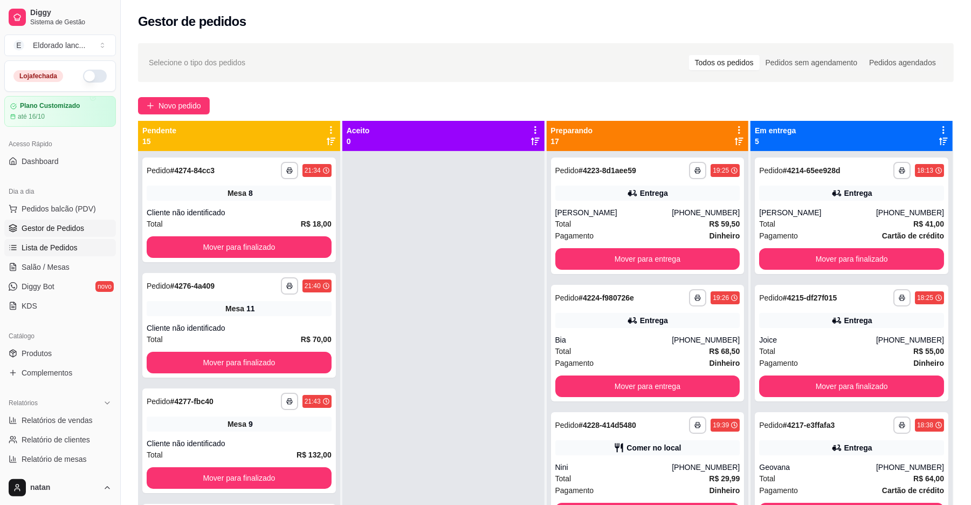
click at [42, 243] on span "Lista de Pedidos" at bounding box center [50, 247] width 56 height 11
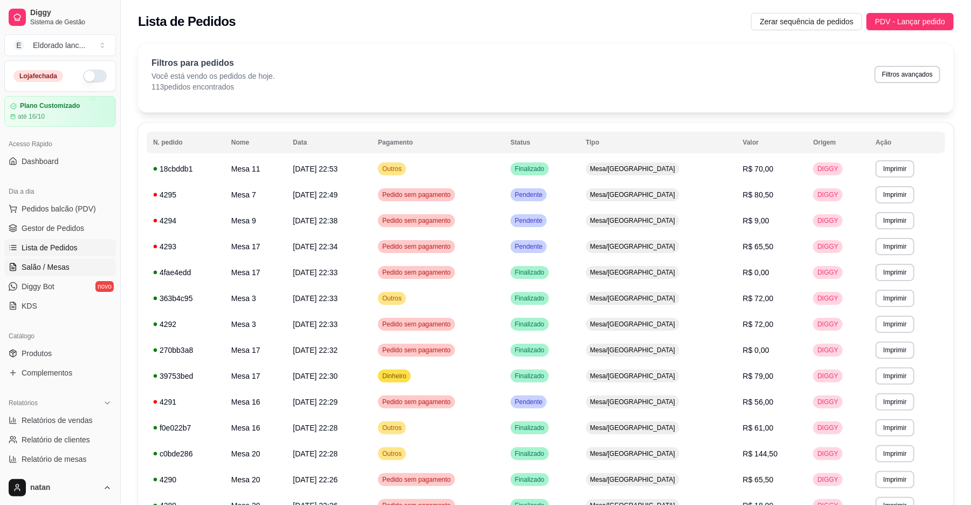
click at [31, 262] on span "Salão / Mesas" at bounding box center [46, 267] width 48 height 11
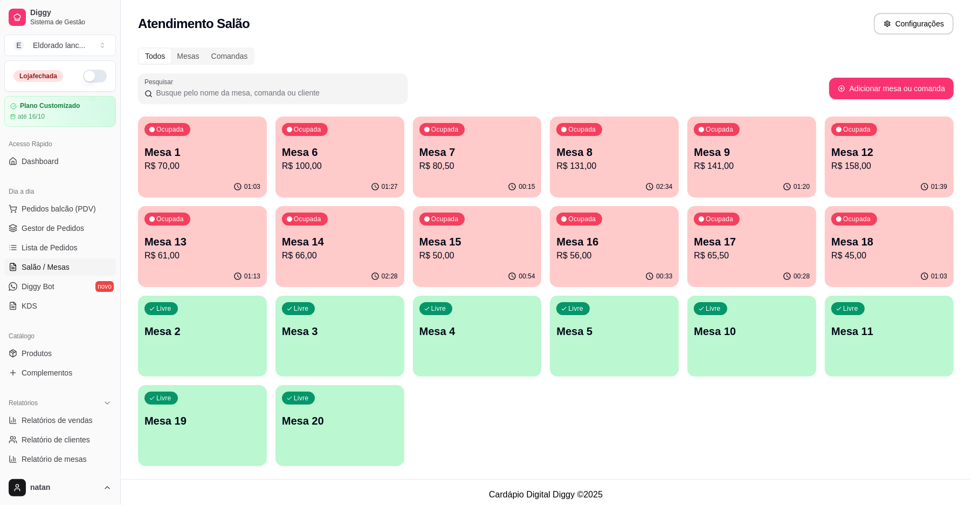
click at [338, 175] on div "Ocupada Mesa 6 R$ 100,00" at bounding box center [340, 146] width 129 height 60
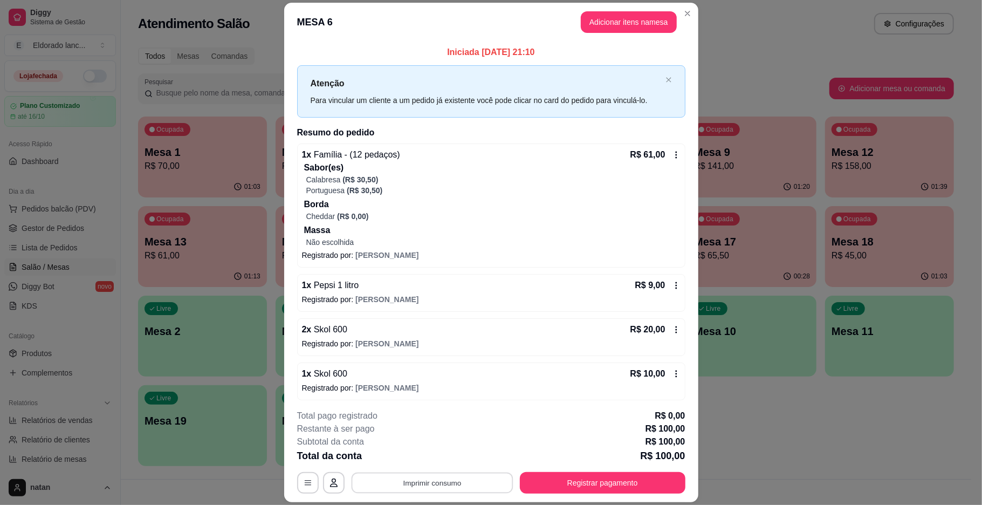
click at [464, 484] on button "Imprimir consumo" at bounding box center [432, 482] width 162 height 21
click at [444, 458] on button "IMPRESSORA" at bounding box center [430, 457] width 76 height 17
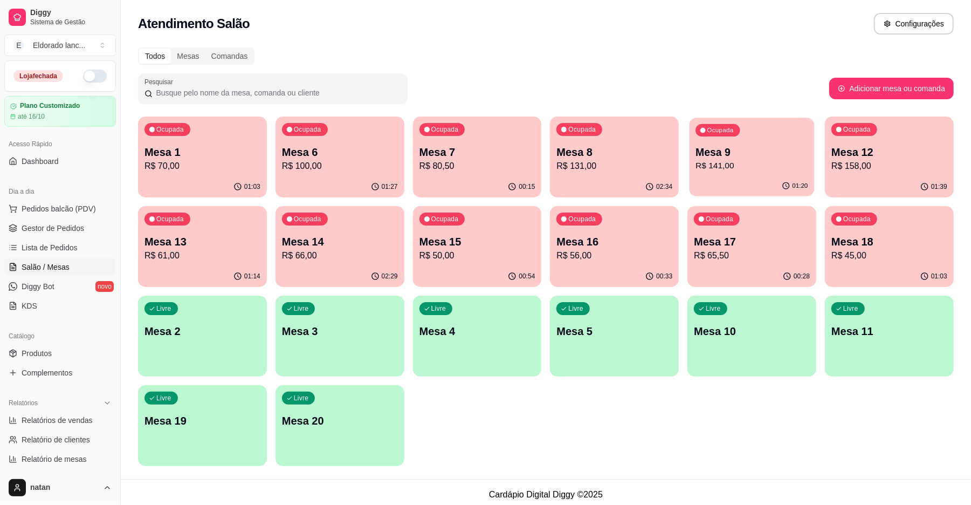
click at [713, 174] on div "Ocupada Mesa 9 R$ 141,00" at bounding box center [752, 147] width 125 height 58
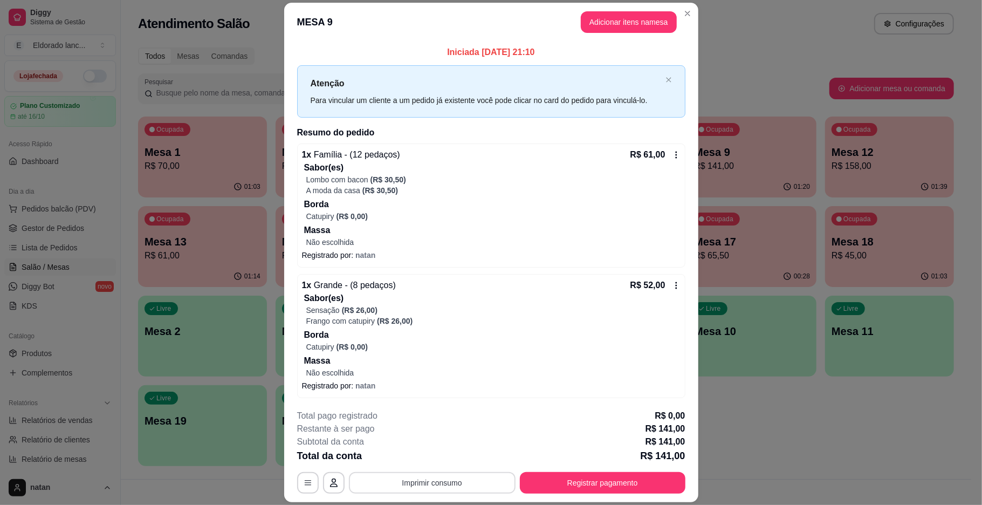
click at [418, 484] on button "Imprimir consumo" at bounding box center [432, 483] width 167 height 22
click at [418, 460] on button "IMPRESSORA" at bounding box center [430, 457] width 78 height 17
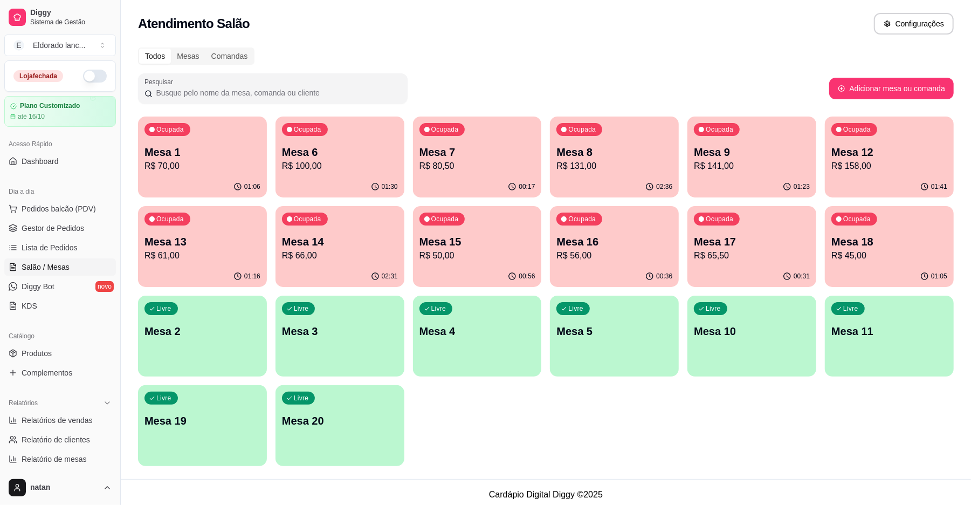
click at [636, 263] on div "Ocupada Mesa 16 R$ 56,00" at bounding box center [614, 236] width 129 height 60
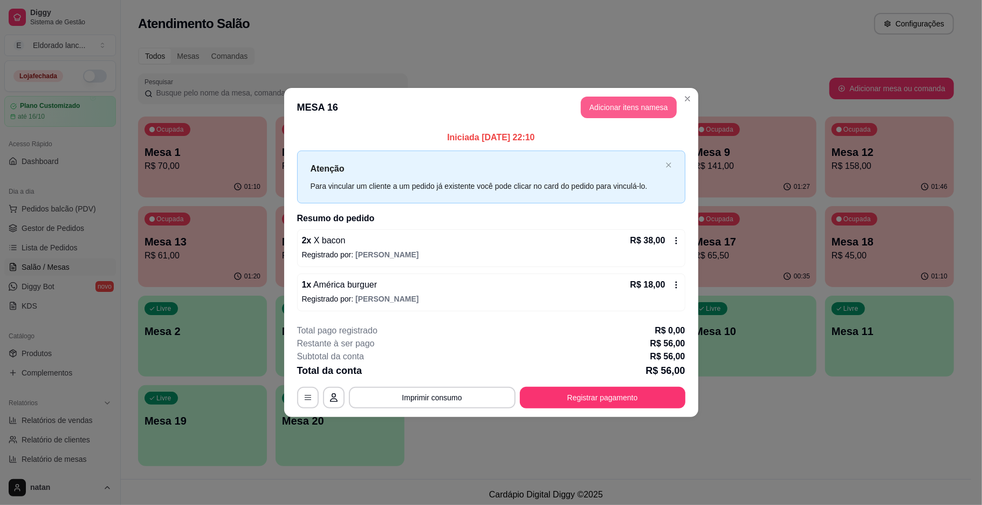
click at [616, 104] on button "Adicionar itens na mesa" at bounding box center [629, 108] width 96 height 22
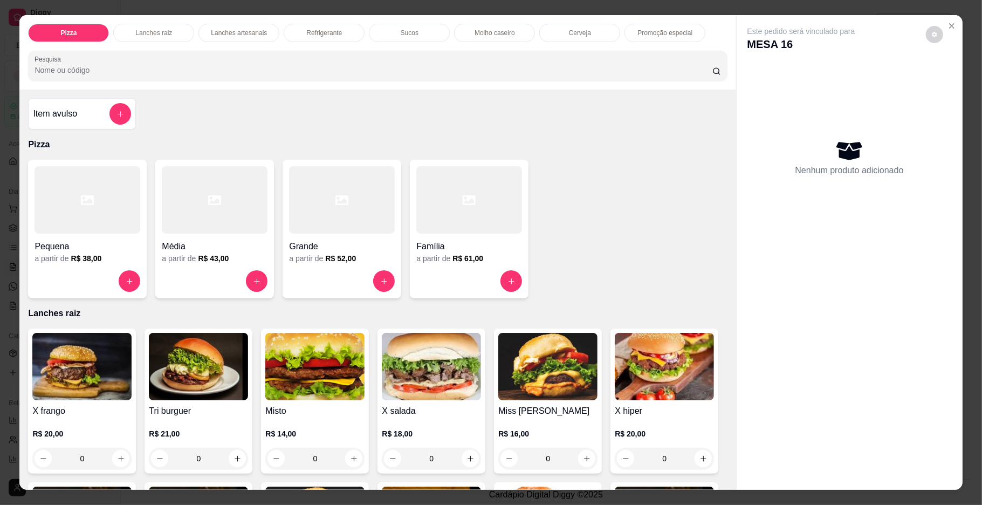
click at [314, 27] on div "Refrigerante" at bounding box center [324, 33] width 81 height 18
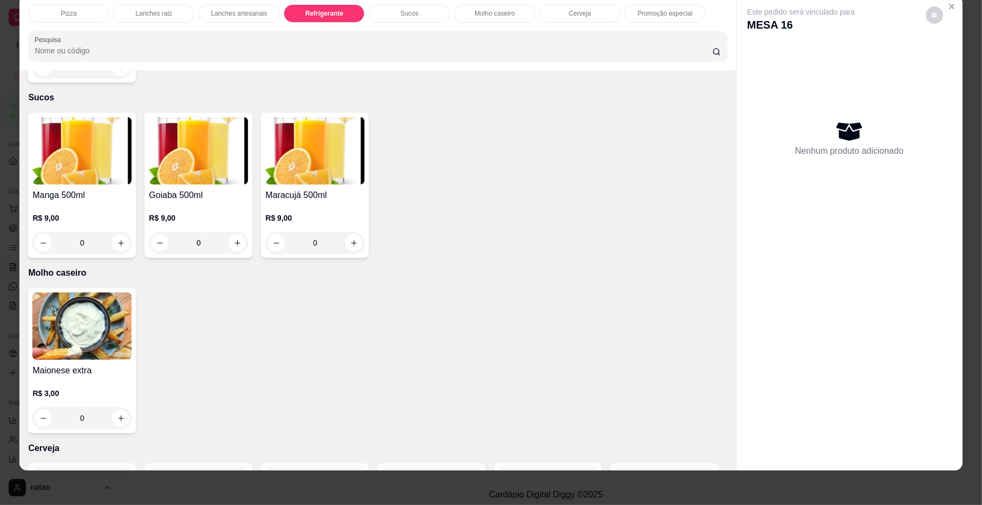
type input "1"
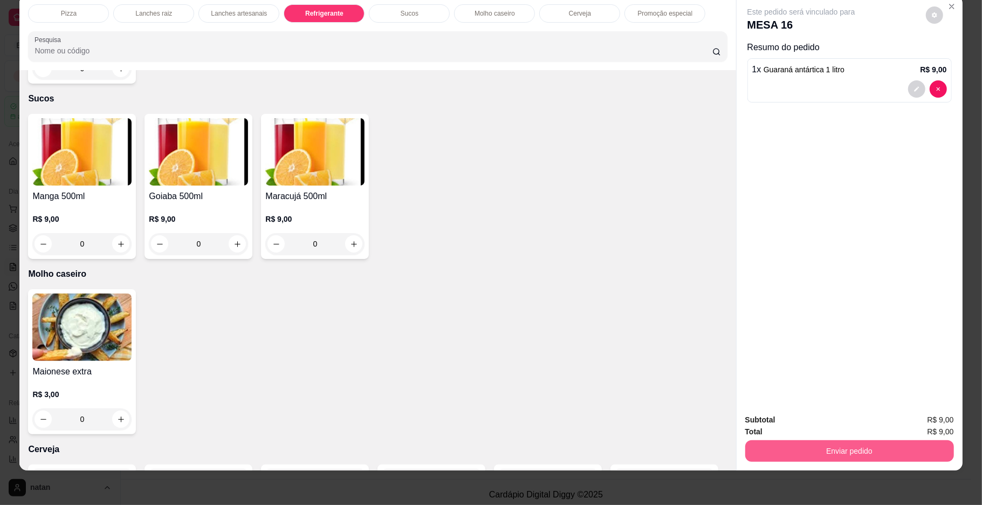
click at [809, 442] on button "Enviar pedido" at bounding box center [849, 451] width 209 height 22
click at [920, 428] on button "Enviar pedido" at bounding box center [924, 424] width 59 height 20
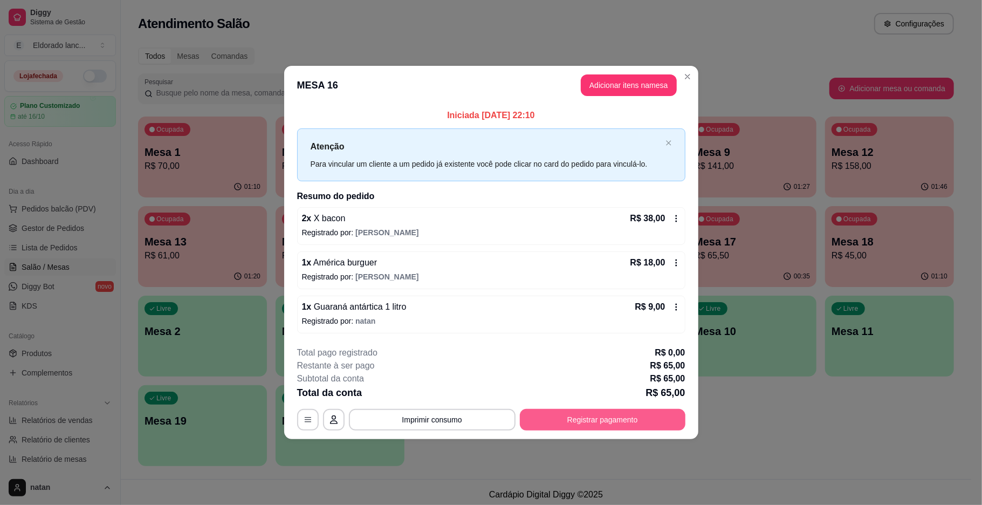
click at [625, 412] on button "Registrar pagamento" at bounding box center [603, 420] width 166 height 22
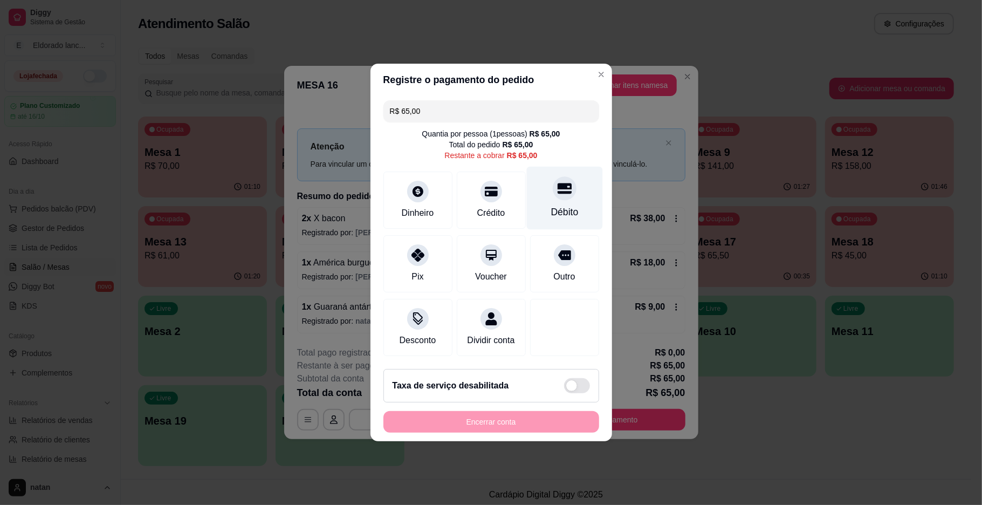
click at [568, 197] on div "Débito" at bounding box center [564, 198] width 76 height 63
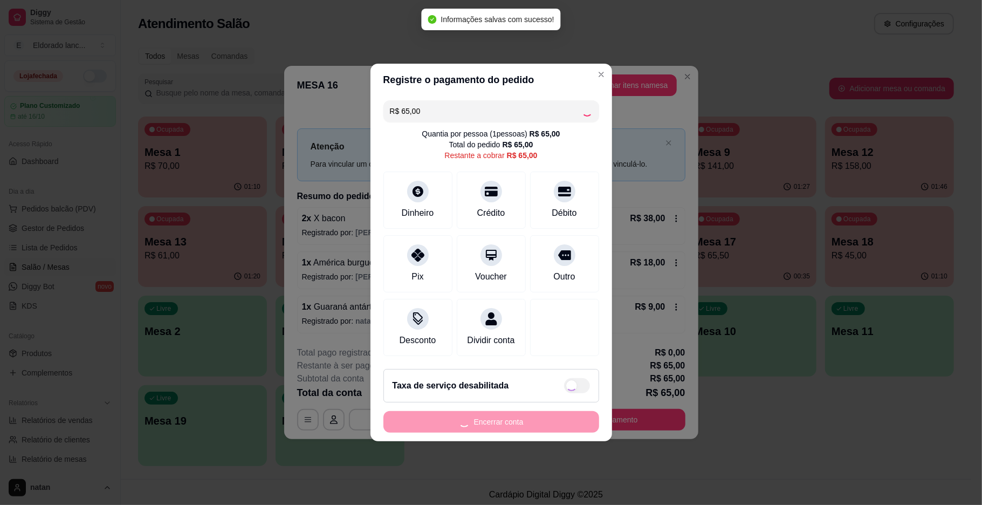
type input "R$ 0,00"
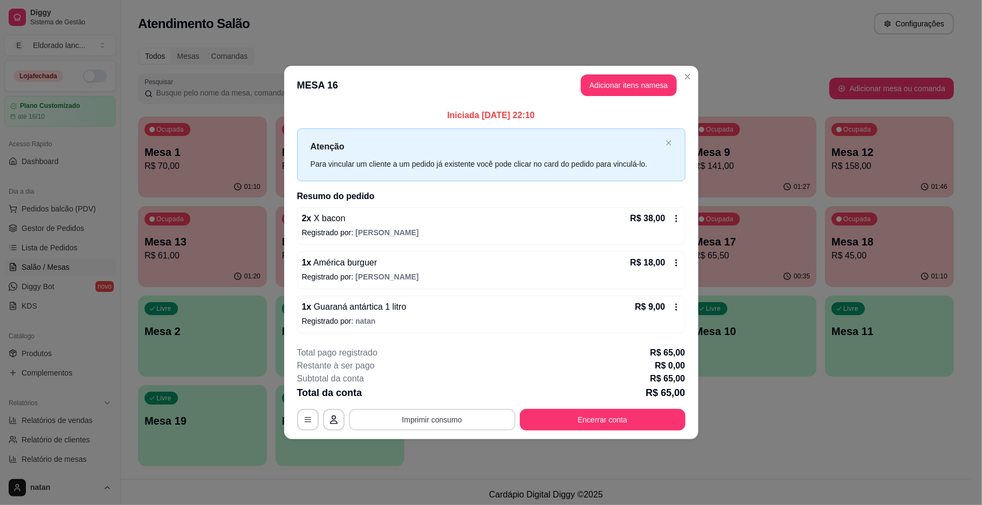
click at [410, 410] on button "Imprimir consumo" at bounding box center [432, 420] width 167 height 22
click at [423, 398] on button "IMPRESSORA" at bounding box center [435, 395] width 78 height 17
click at [602, 419] on button "Encerrar conta" at bounding box center [602, 419] width 161 height 21
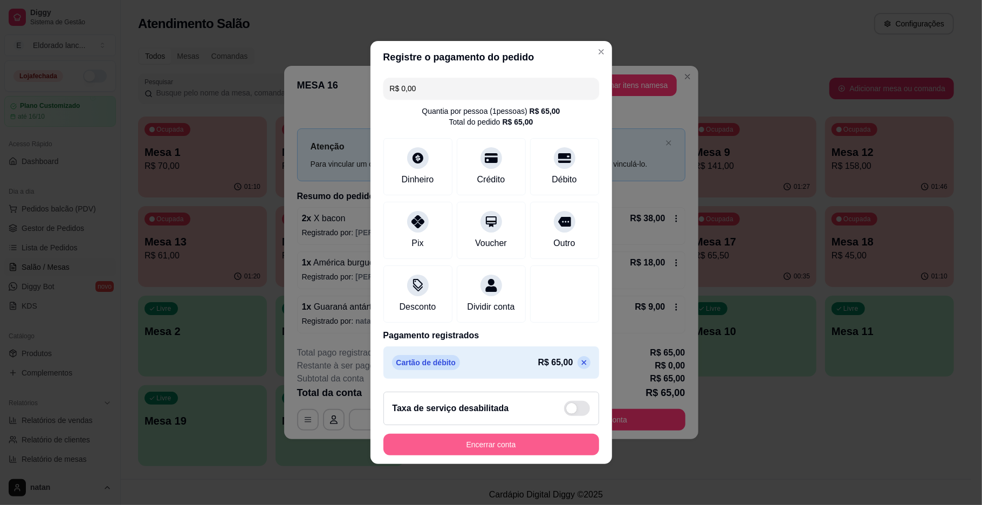
click at [544, 447] on button "Encerrar conta" at bounding box center [491, 445] width 216 height 22
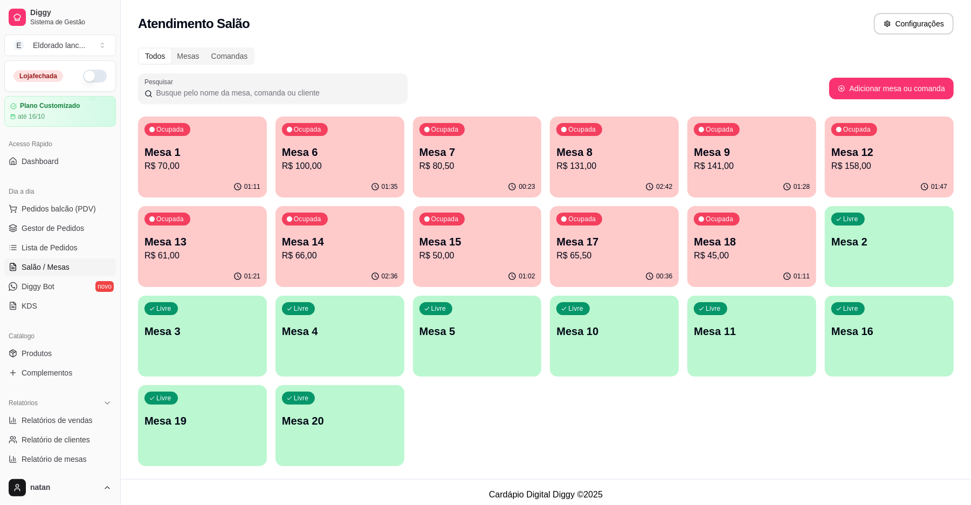
click at [897, 158] on p "Mesa 12" at bounding box center [890, 152] width 116 height 15
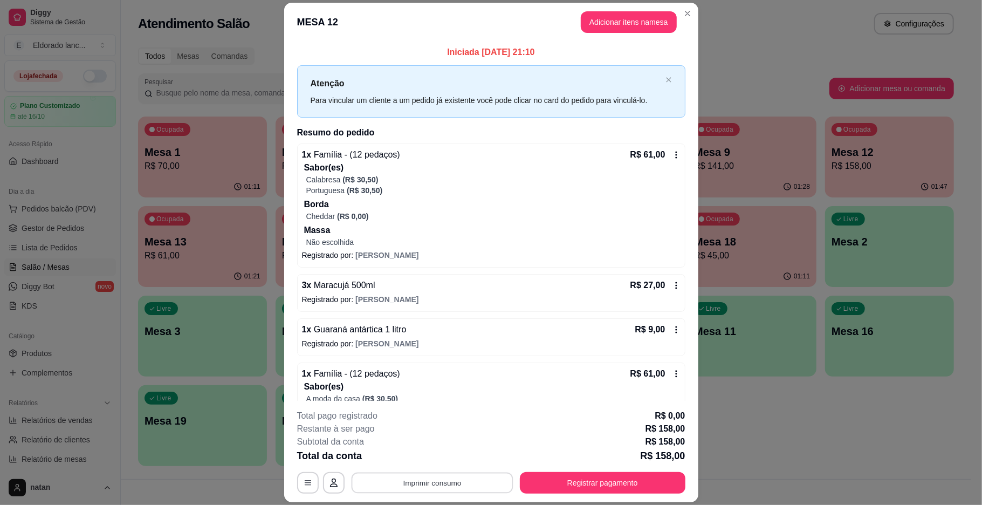
click at [482, 478] on button "Imprimir consumo" at bounding box center [432, 482] width 162 height 21
click at [449, 460] on button "IMPRESSORA" at bounding box center [430, 457] width 76 height 17
click at [658, 479] on button "Registrar pagamento" at bounding box center [603, 483] width 166 height 22
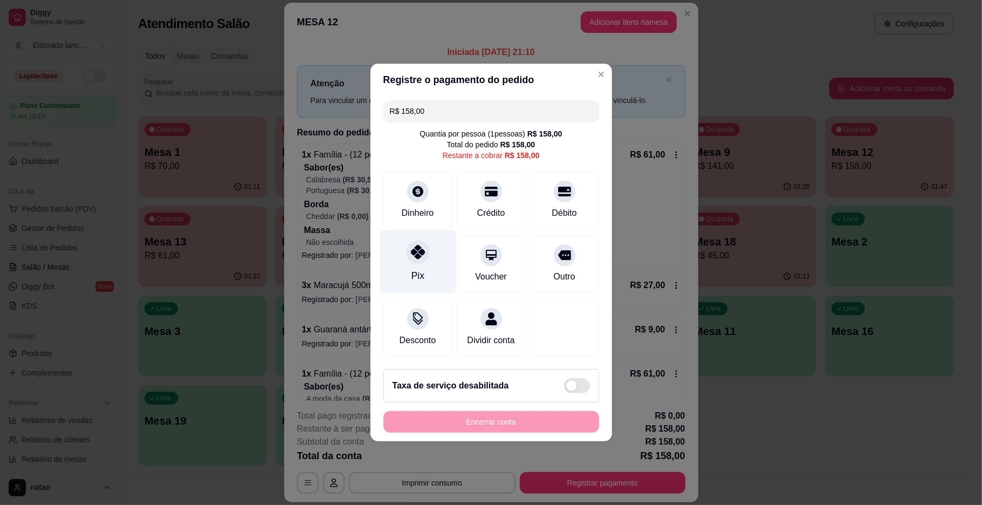
click at [401, 263] on div "Pix" at bounding box center [418, 261] width 76 height 63
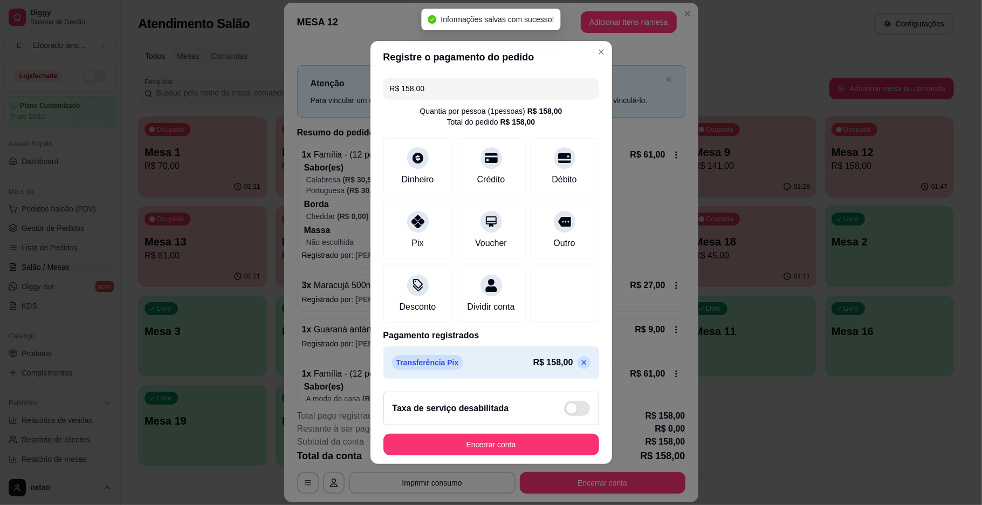
type input "R$ 0,00"
click at [495, 455] on button "Encerrar conta" at bounding box center [491, 444] width 209 height 21
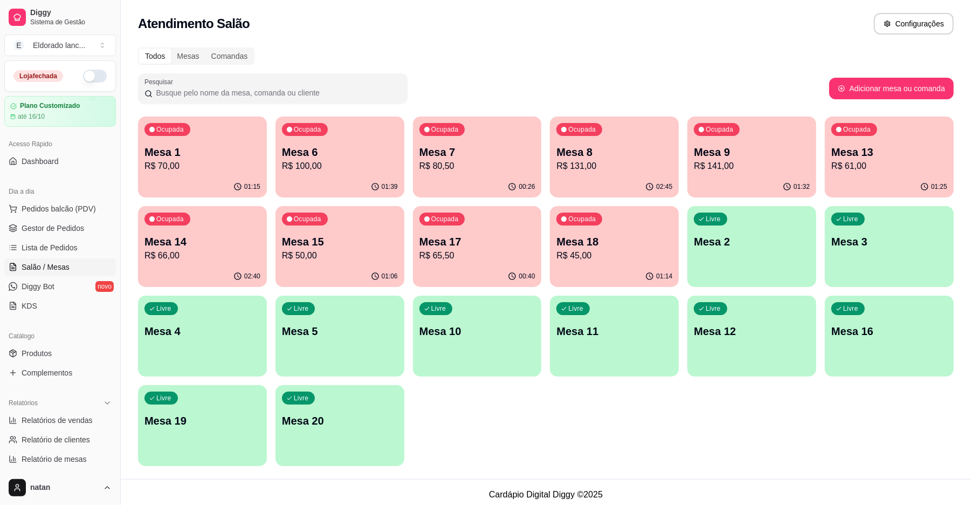
click at [220, 272] on div "02:40" at bounding box center [202, 276] width 129 height 21
click at [310, 258] on p "R$ 50,00" at bounding box center [340, 255] width 116 height 13
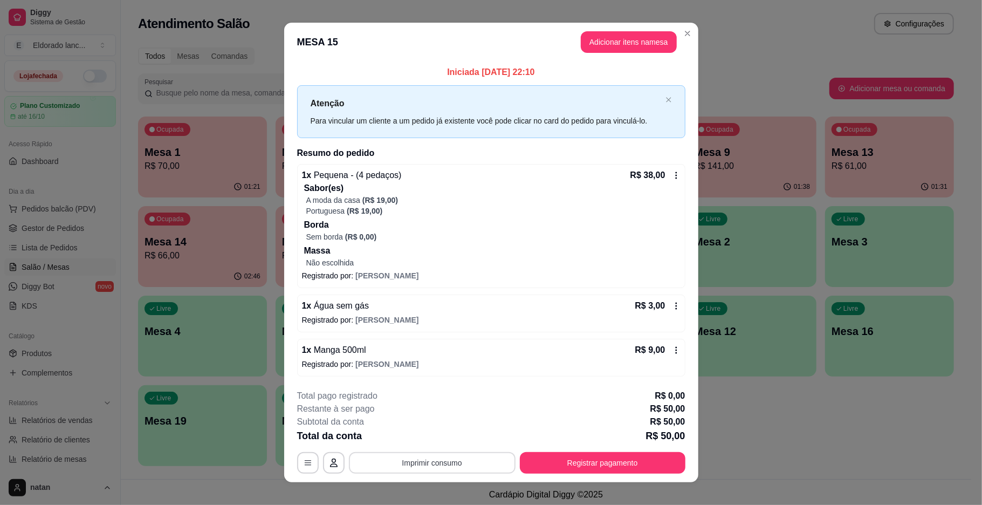
click at [465, 456] on button "Imprimir consumo" at bounding box center [432, 463] width 167 height 22
click at [447, 437] on button "IMPRESSORA" at bounding box center [430, 438] width 76 height 17
click at [538, 464] on button "Registrar pagamento" at bounding box center [602, 462] width 161 height 21
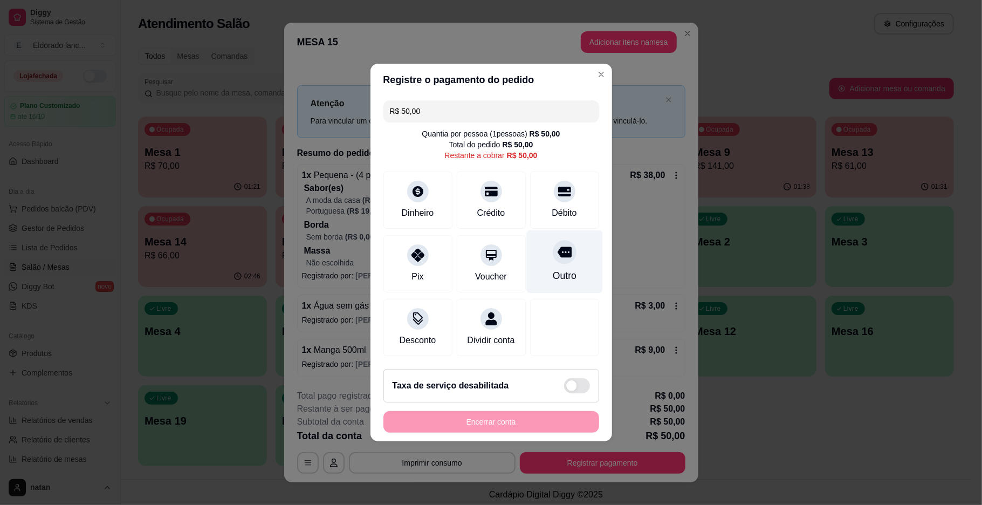
click at [552, 270] on div "Outro" at bounding box center [564, 276] width 24 height 14
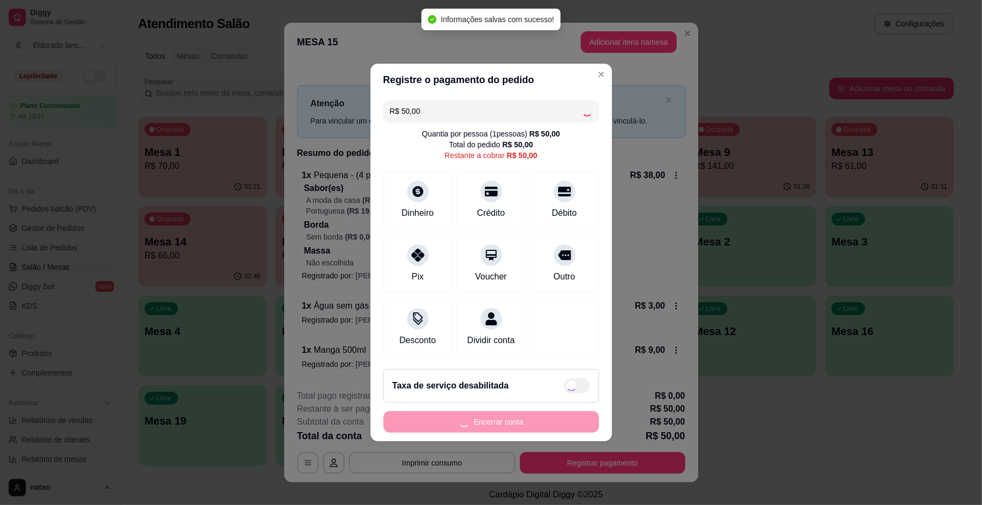
type input "R$ 0,00"
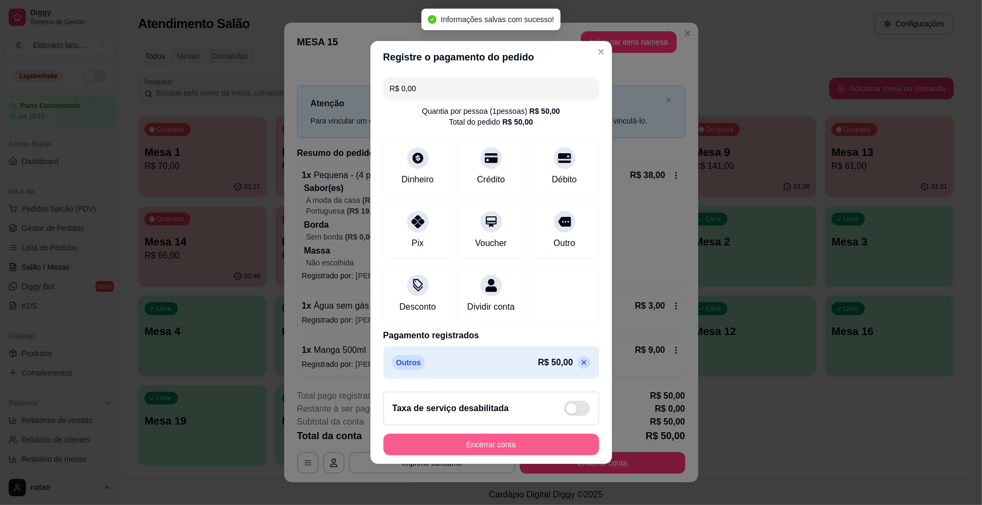
click at [490, 451] on button "Encerrar conta" at bounding box center [491, 445] width 216 height 22
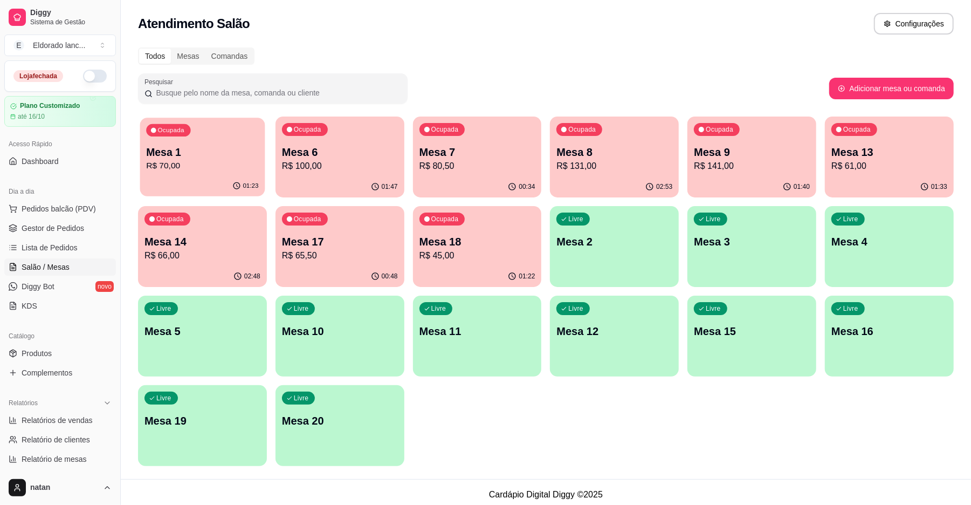
click at [236, 166] on p "R$ 70,00" at bounding box center [202, 166] width 112 height 12
click at [838, 163] on p "R$ 61,00" at bounding box center [890, 166] width 116 height 13
click at [218, 242] on p "Mesa 14" at bounding box center [202, 242] width 112 height 15
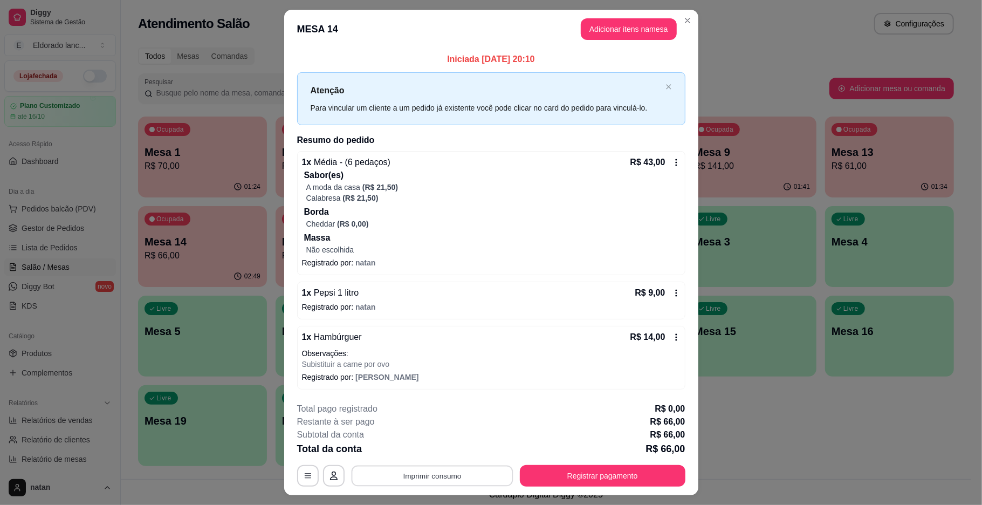
click at [441, 466] on button "Imprimir consumo" at bounding box center [432, 475] width 162 height 21
click at [437, 449] on button "IMPRESSORA" at bounding box center [430, 451] width 76 height 17
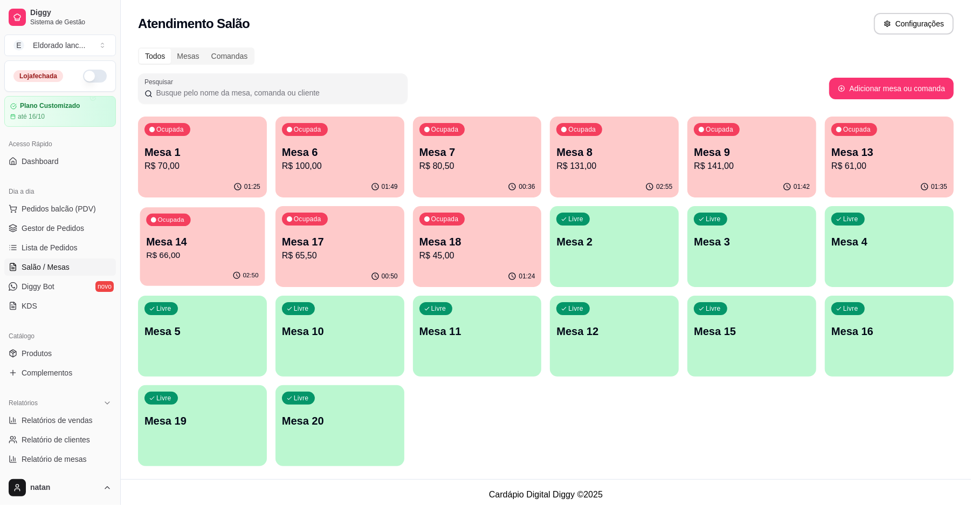
click at [167, 277] on div "02:50" at bounding box center [202, 275] width 125 height 20
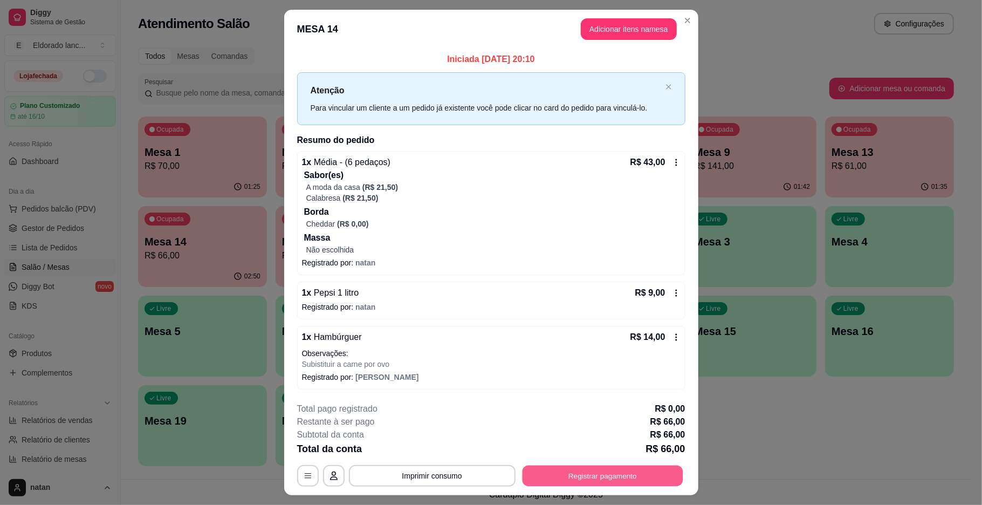
click at [562, 480] on button "Registrar pagamento" at bounding box center [602, 475] width 161 height 21
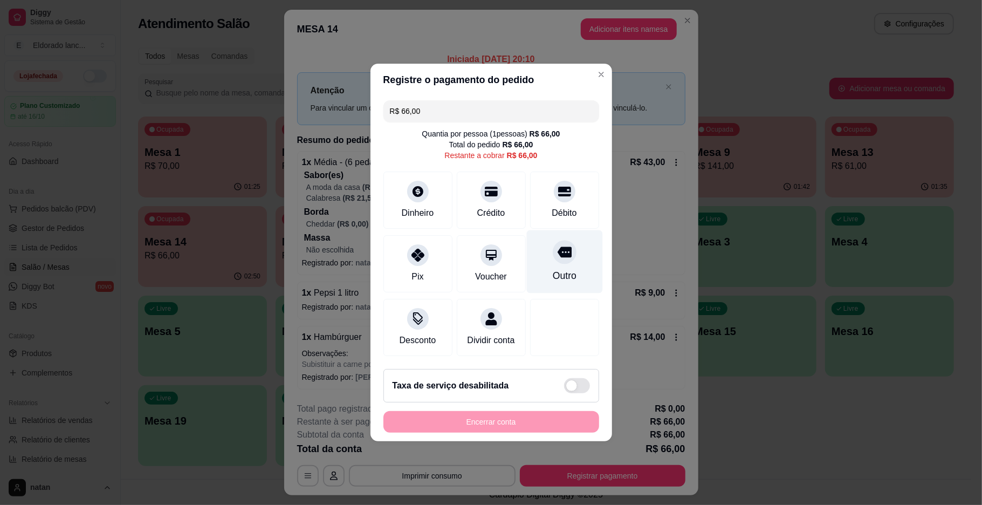
click at [536, 231] on div "Outro" at bounding box center [564, 261] width 76 height 63
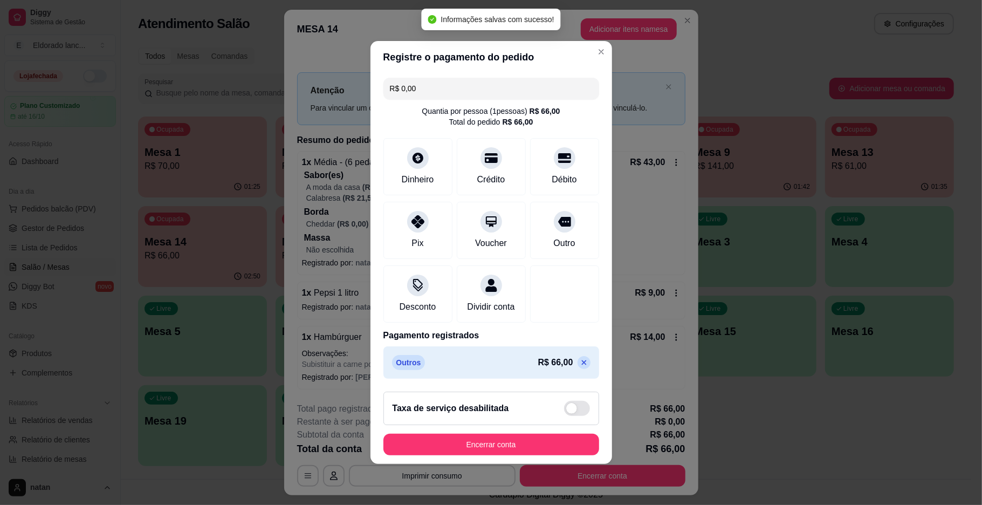
type input "R$ 0,00"
click at [500, 455] on button "Encerrar conta" at bounding box center [491, 444] width 209 height 21
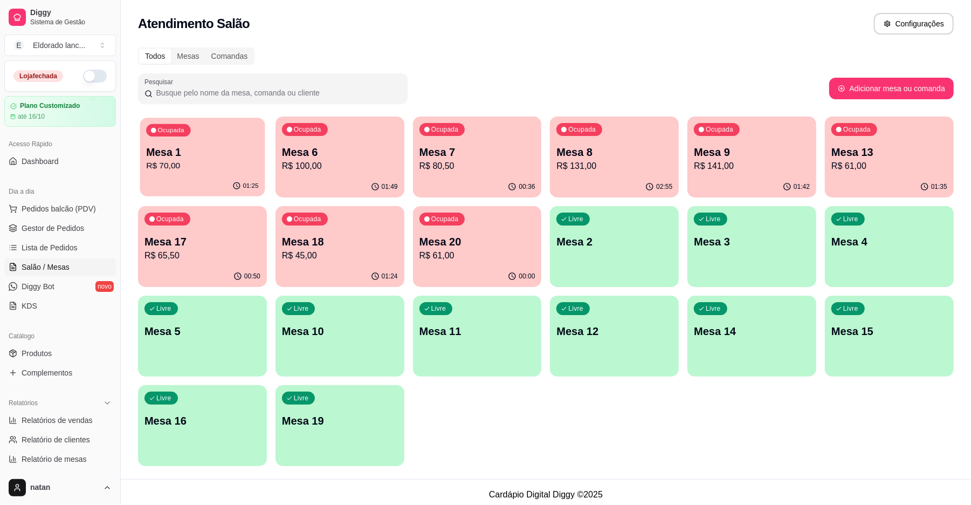
click at [225, 140] on div "Ocupada Mesa 1 R$ 70,00" at bounding box center [202, 147] width 125 height 58
click at [220, 142] on div "Ocupada Mesa 1 R$ 70,00" at bounding box center [202, 147] width 125 height 58
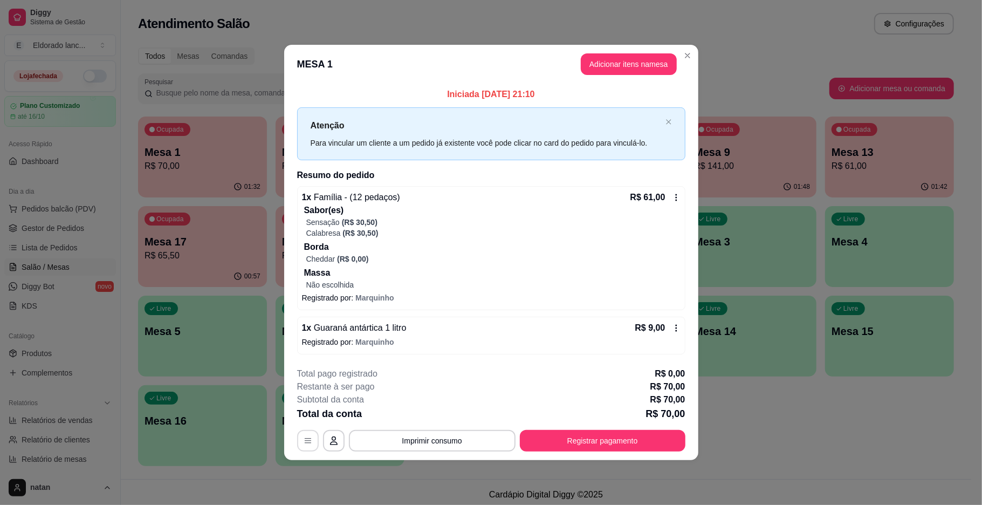
click at [313, 435] on button "button" at bounding box center [308, 441] width 22 height 22
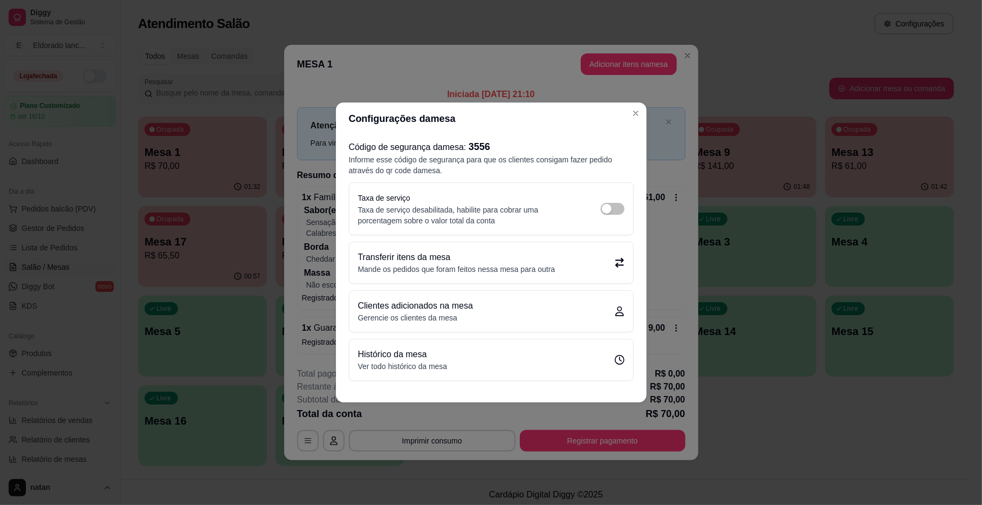
click at [530, 247] on div "Transferir itens da mesa Mande os pedidos que foram feitos nessa mesa para outra" at bounding box center [491, 262] width 284 height 41
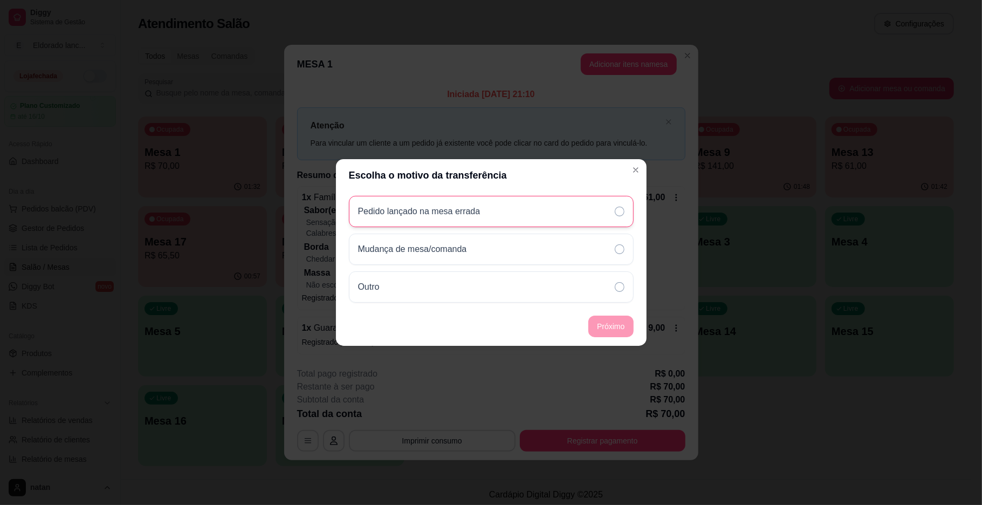
click at [490, 221] on div "Pedido lançado na mesa errada" at bounding box center [491, 211] width 285 height 31
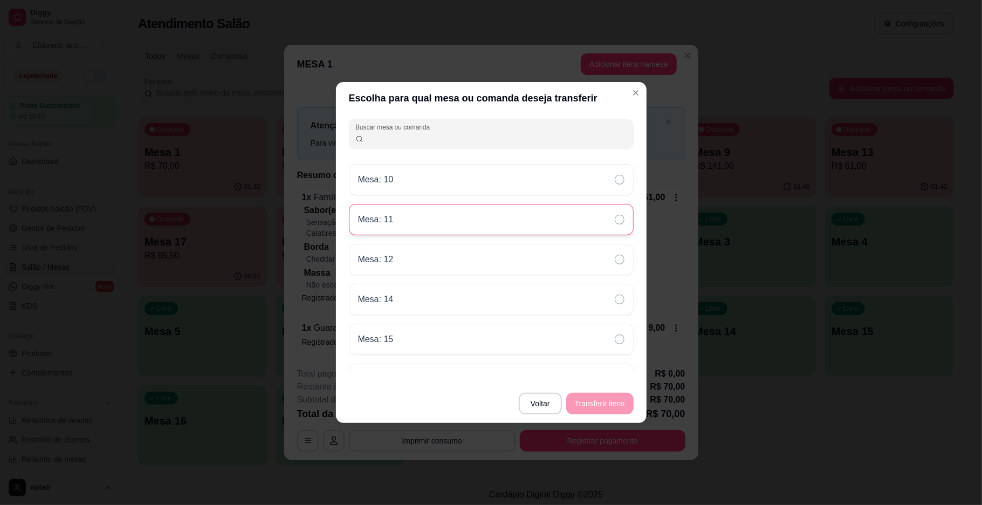
click at [469, 209] on div "Mesa: 11" at bounding box center [491, 219] width 285 height 31
click at [617, 411] on button "Transferir itens" at bounding box center [599, 403] width 65 height 21
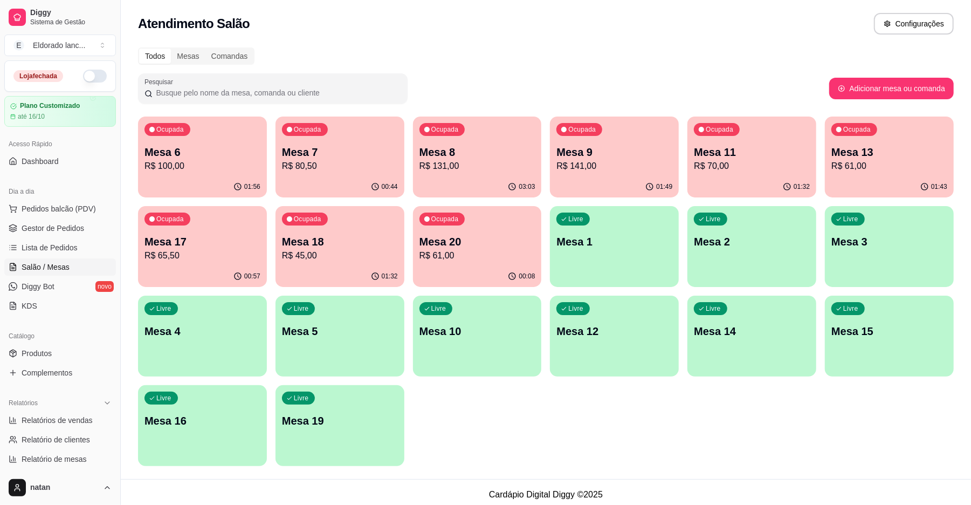
click at [167, 183] on div "01:56" at bounding box center [202, 186] width 129 height 21
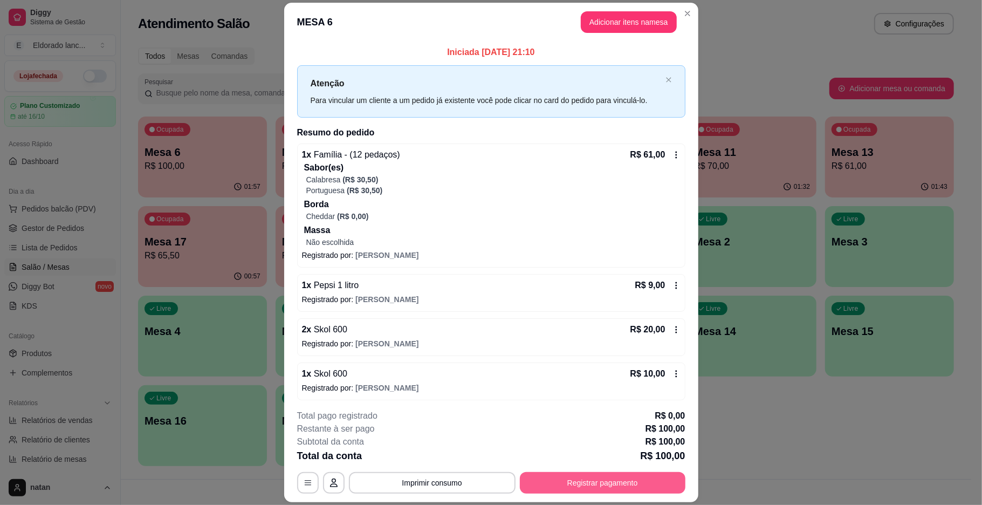
click at [546, 493] on div "**********" at bounding box center [491, 483] width 388 height 22
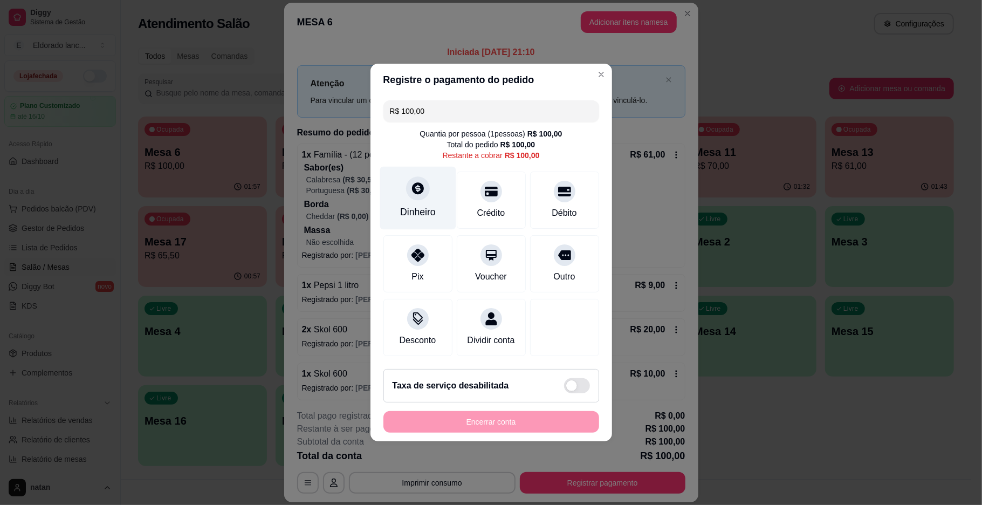
click at [415, 205] on div "Dinheiro" at bounding box center [418, 212] width 36 height 14
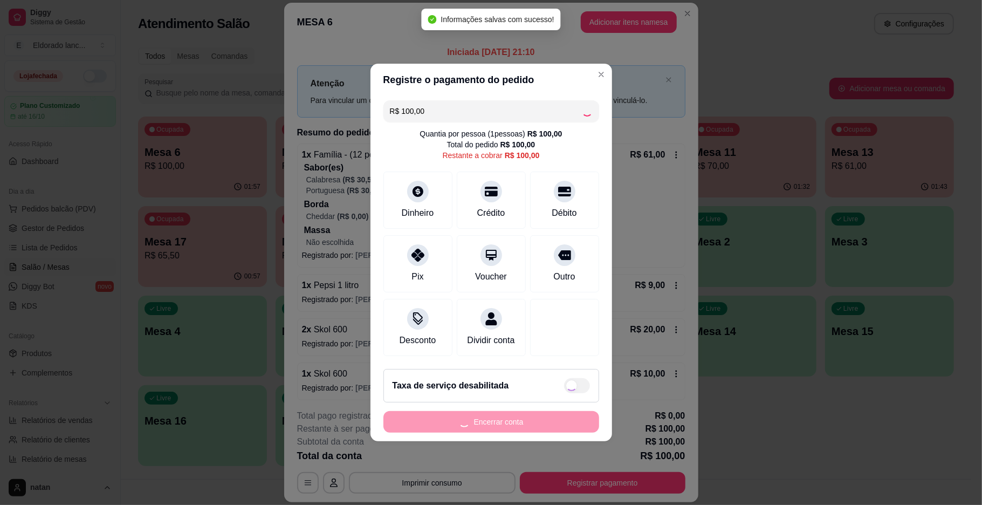
type input "R$ 0,00"
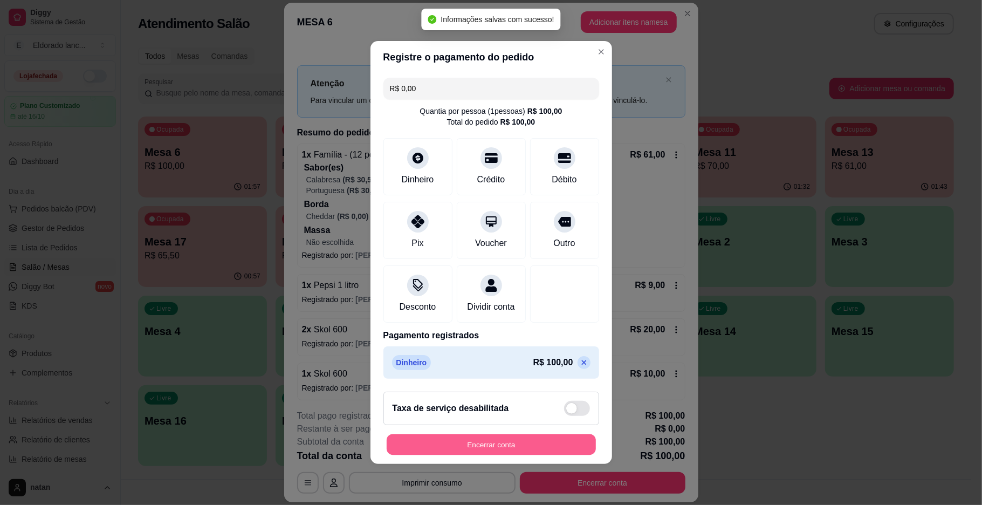
click at [514, 449] on button "Encerrar conta" at bounding box center [491, 444] width 209 height 21
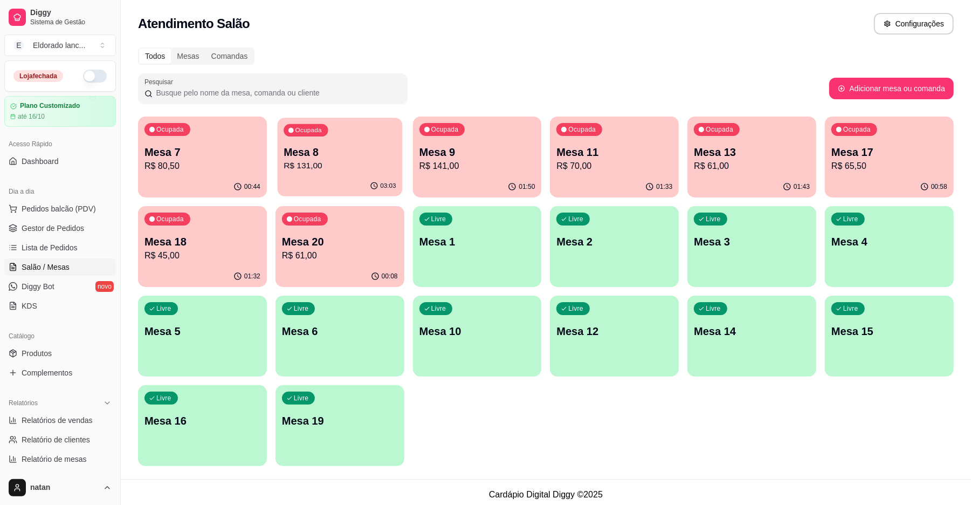
click at [325, 154] on p "Mesa 8" at bounding box center [340, 152] width 112 height 15
click at [438, 169] on p "R$ 141,00" at bounding box center [478, 166] width 116 height 13
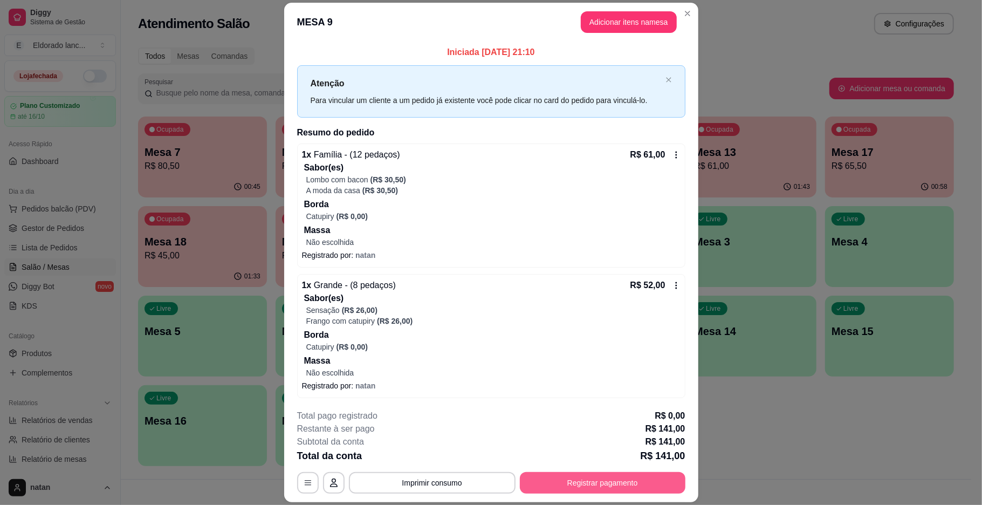
click at [546, 478] on button "Registrar pagamento" at bounding box center [603, 483] width 166 height 22
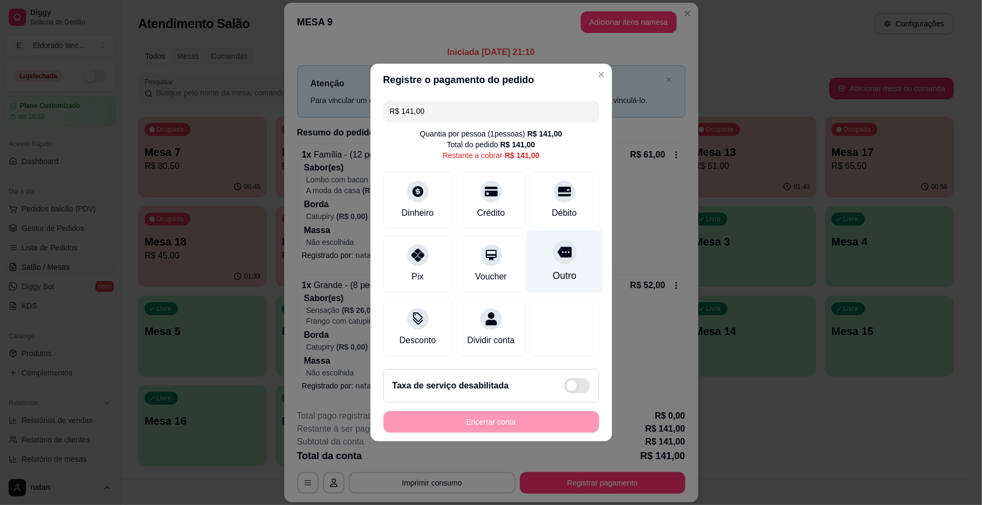
click at [568, 248] on div "Outro" at bounding box center [564, 261] width 76 height 63
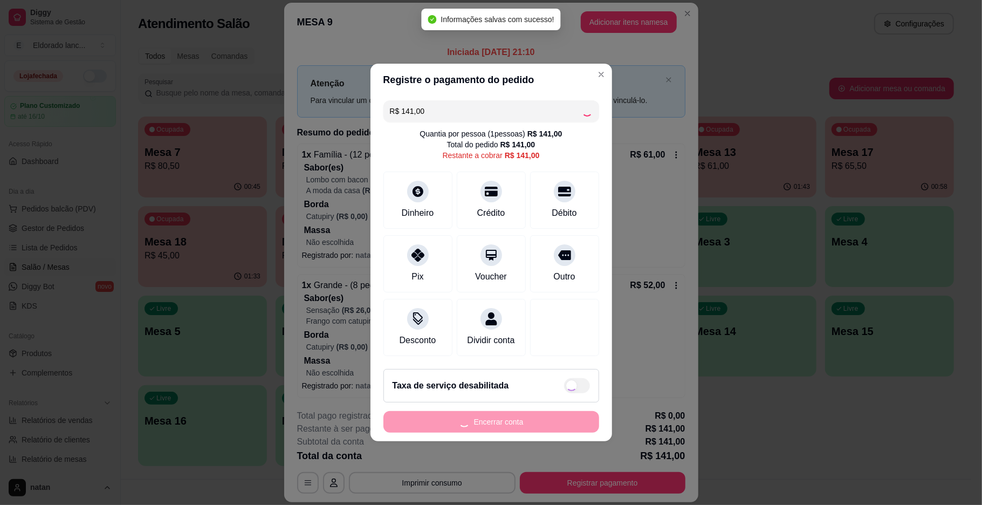
type input "R$ 0,00"
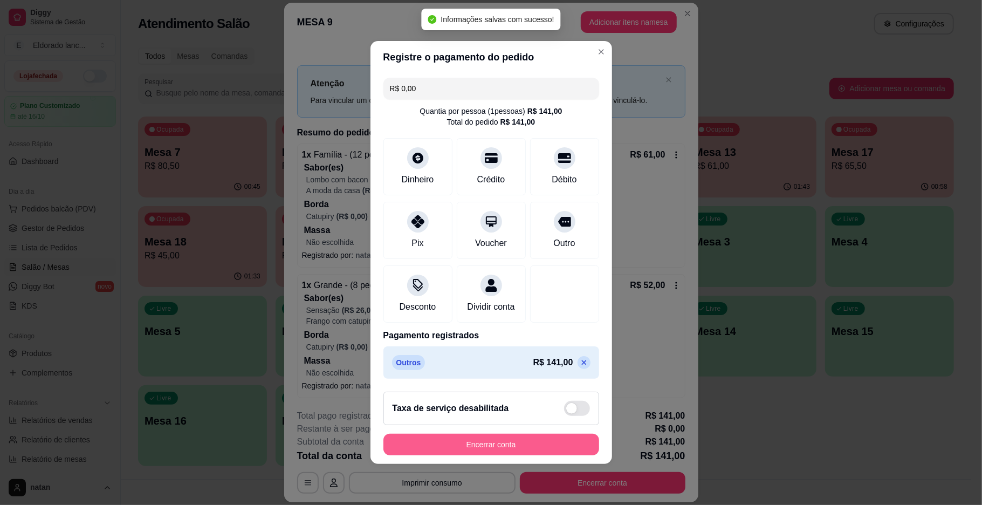
click at [464, 445] on button "Encerrar conta" at bounding box center [491, 445] width 216 height 22
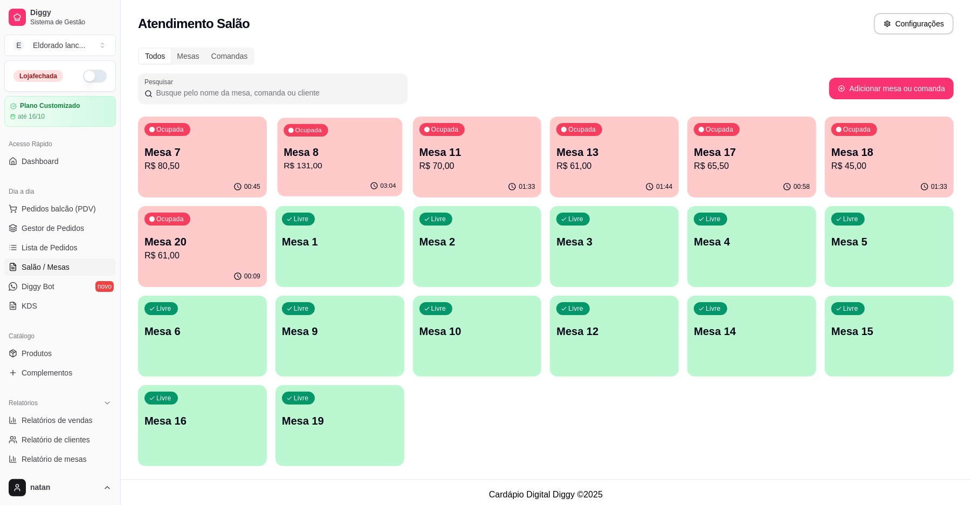
click at [381, 148] on p "Mesa 8" at bounding box center [340, 152] width 112 height 15
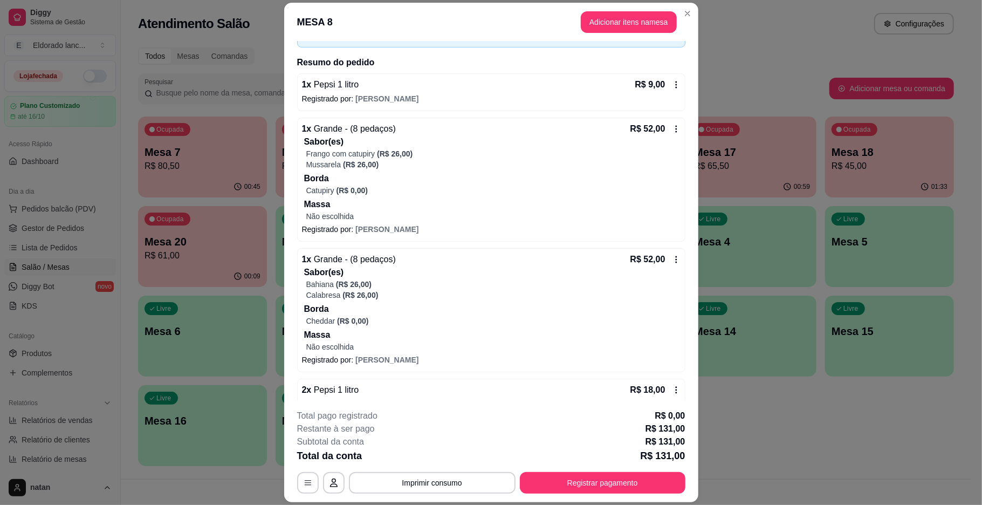
scroll to position [91, 0]
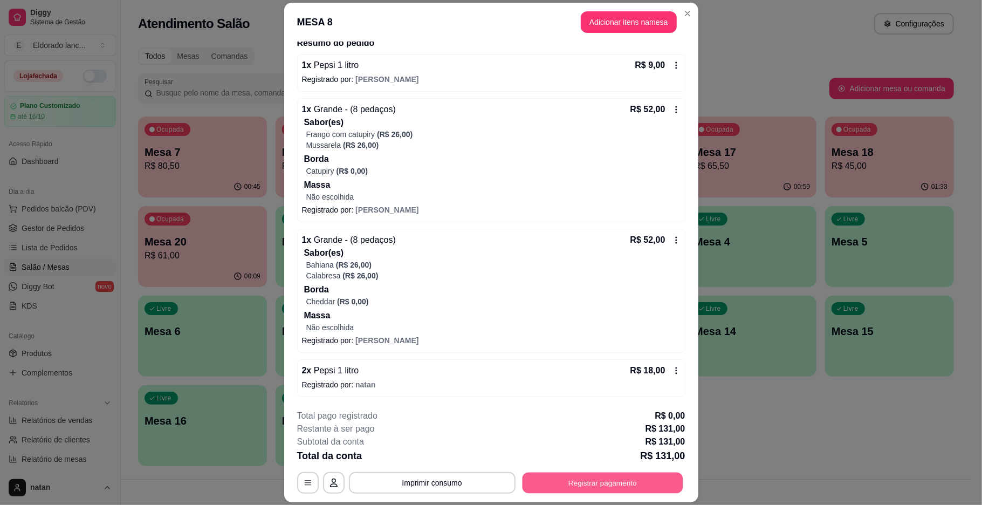
click at [552, 477] on button "Registrar pagamento" at bounding box center [602, 482] width 161 height 21
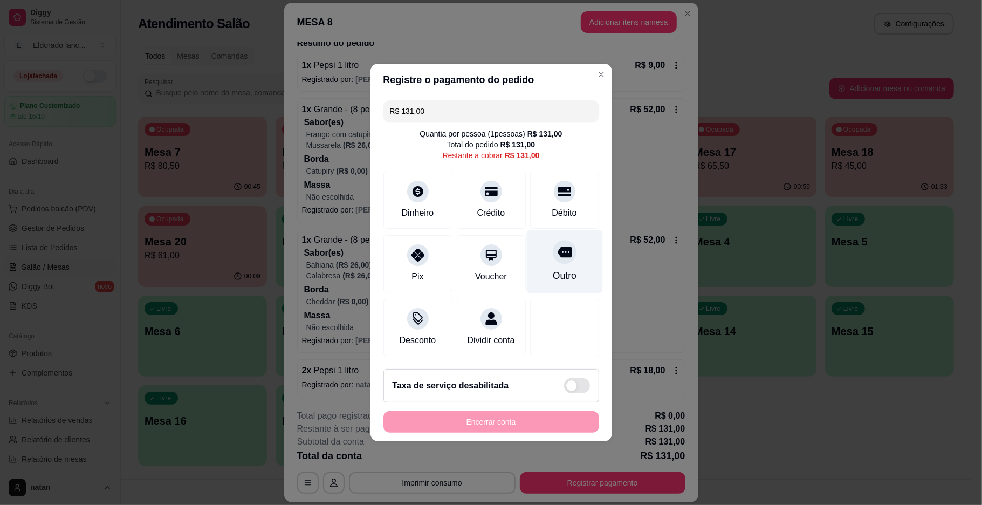
click at [566, 269] on div "Outro" at bounding box center [564, 276] width 24 height 14
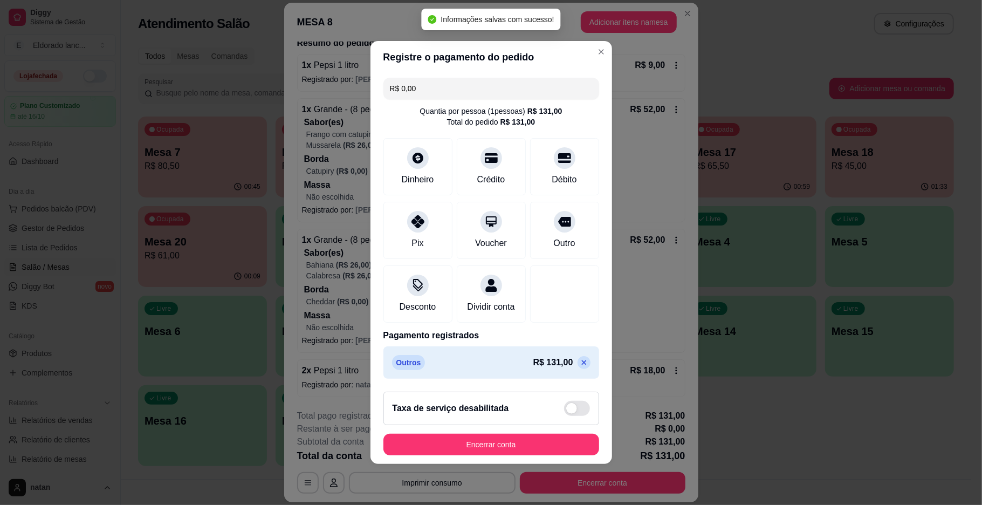
type input "R$ 0,00"
click at [485, 453] on button "Encerrar conta" at bounding box center [491, 445] width 216 height 22
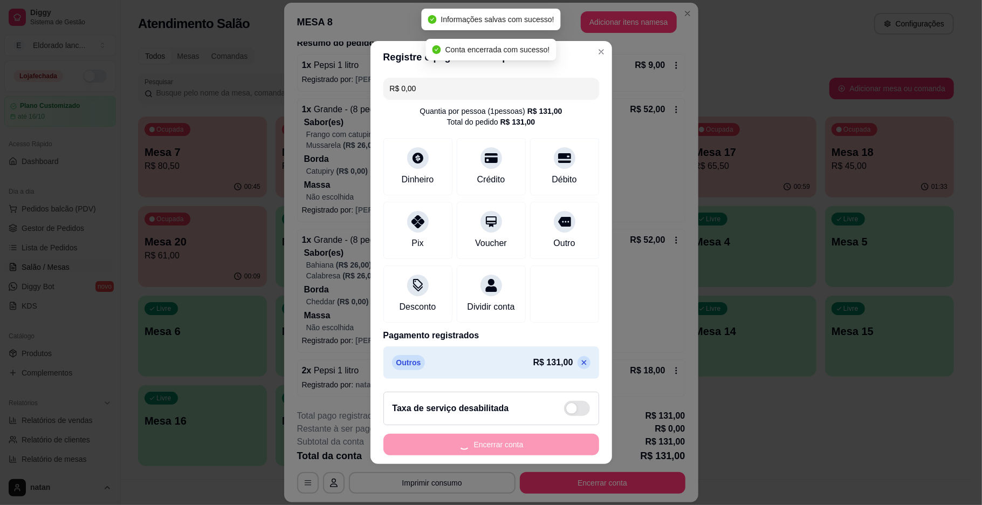
scroll to position [0, 0]
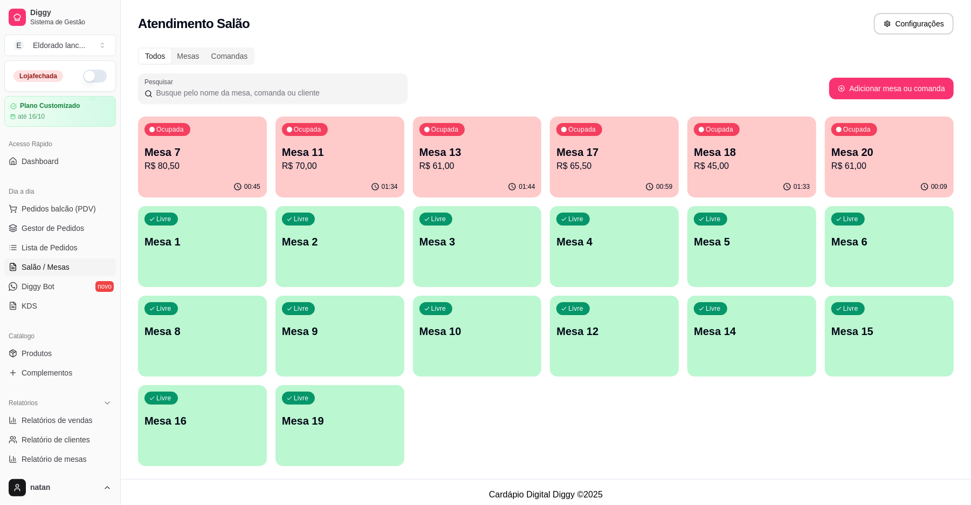
click at [478, 169] on p "R$ 61,00" at bounding box center [478, 166] width 116 height 13
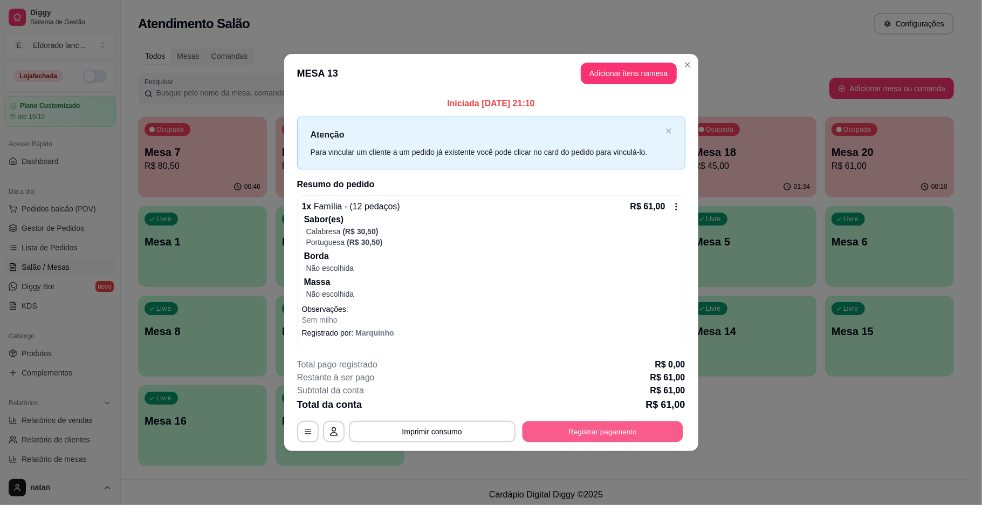
click at [563, 438] on button "Registrar pagamento" at bounding box center [602, 431] width 161 height 21
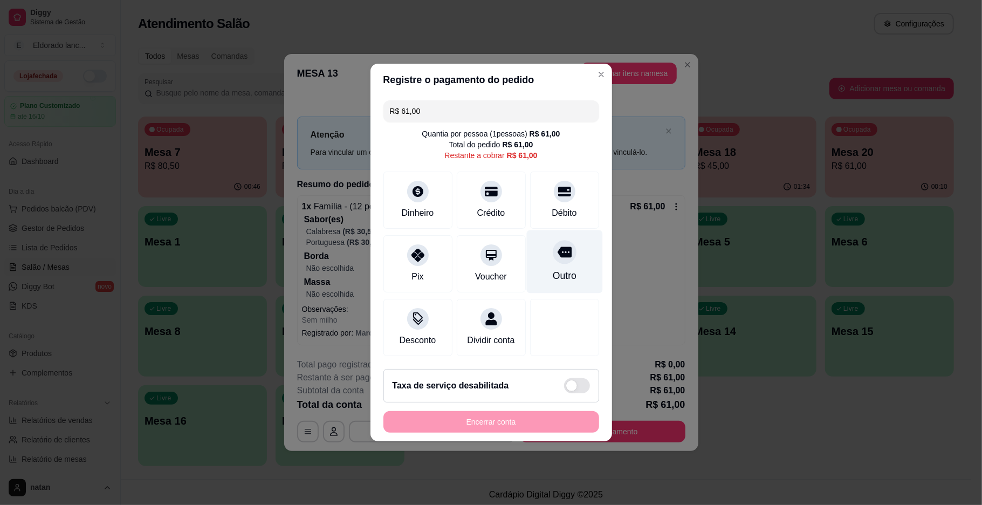
click at [555, 269] on div "Outro" at bounding box center [564, 276] width 24 height 14
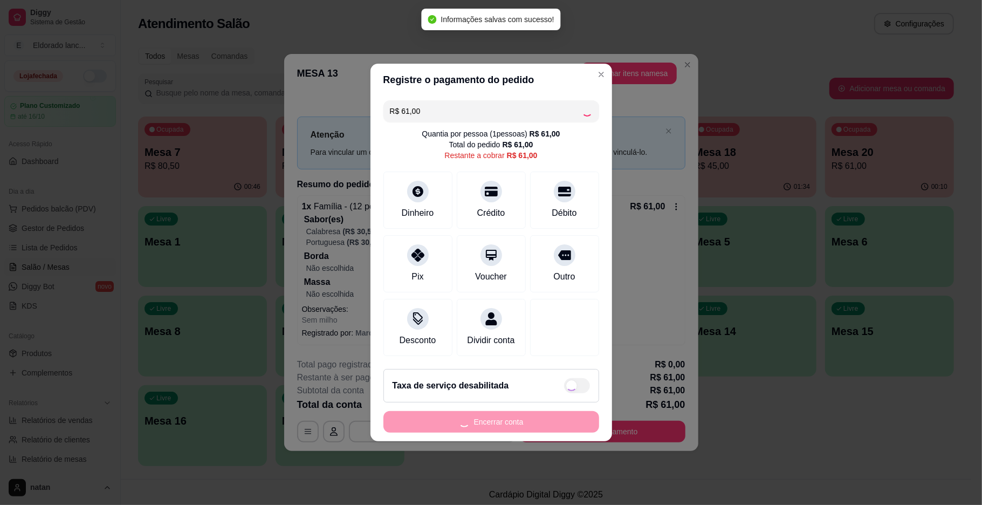
type input "R$ 0,00"
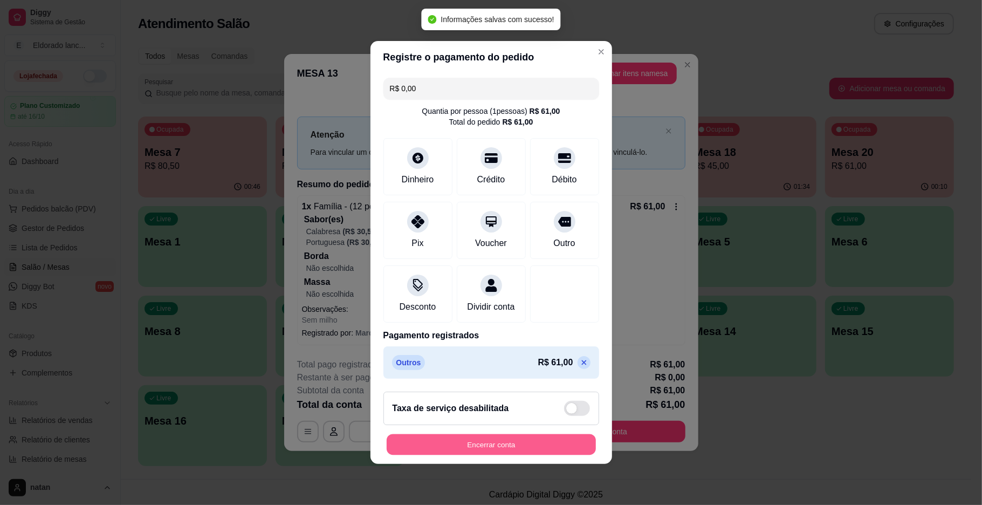
click at [478, 444] on button "Encerrar conta" at bounding box center [491, 444] width 209 height 21
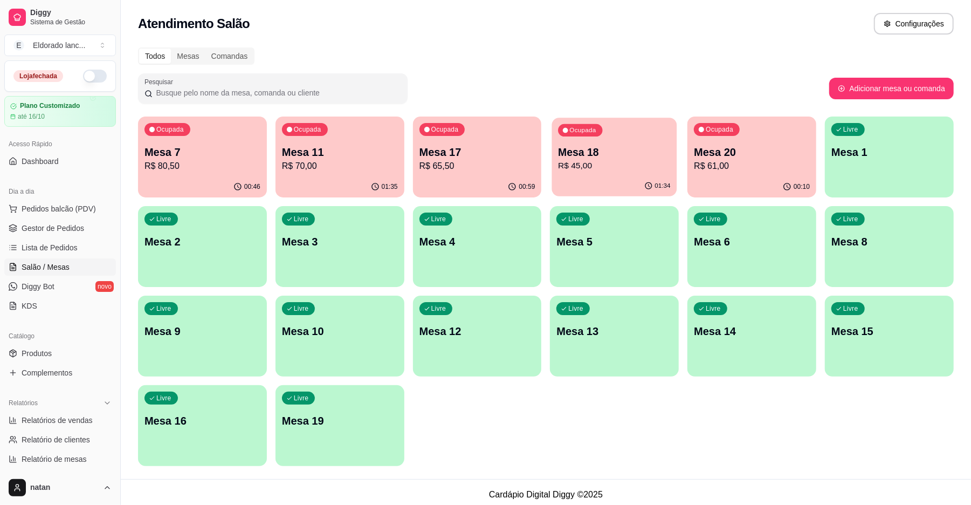
click at [602, 167] on p "R$ 45,00" at bounding box center [615, 166] width 112 height 12
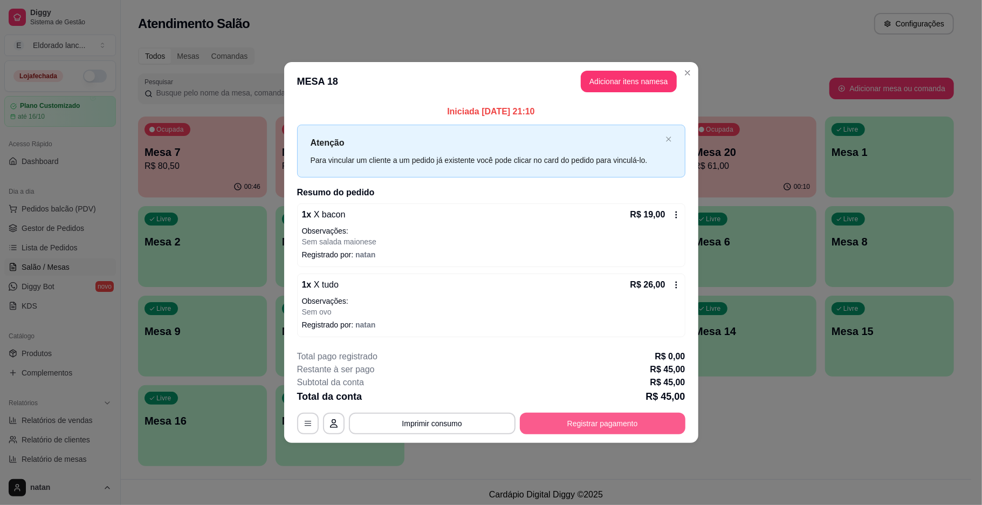
click at [574, 421] on button "Registrar pagamento" at bounding box center [603, 424] width 166 height 22
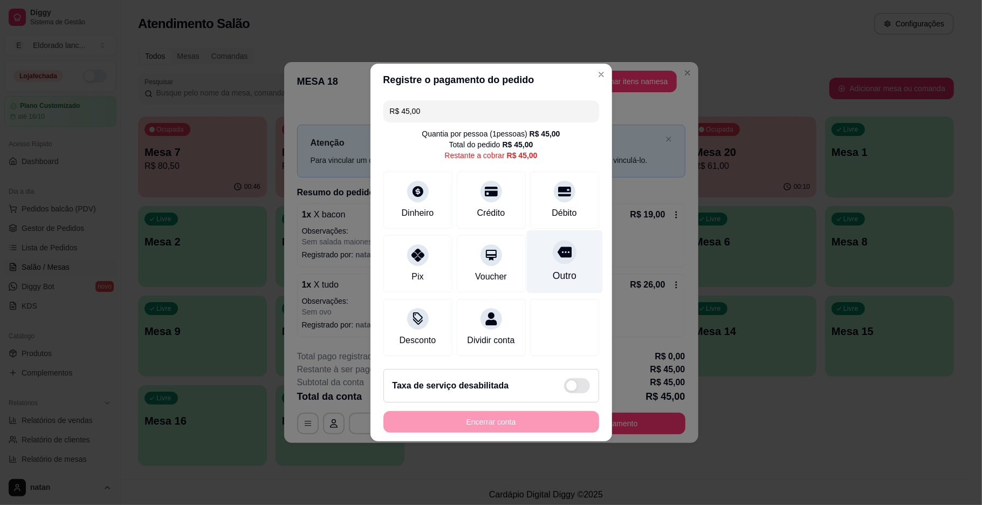
click at [559, 251] on icon at bounding box center [564, 252] width 14 height 14
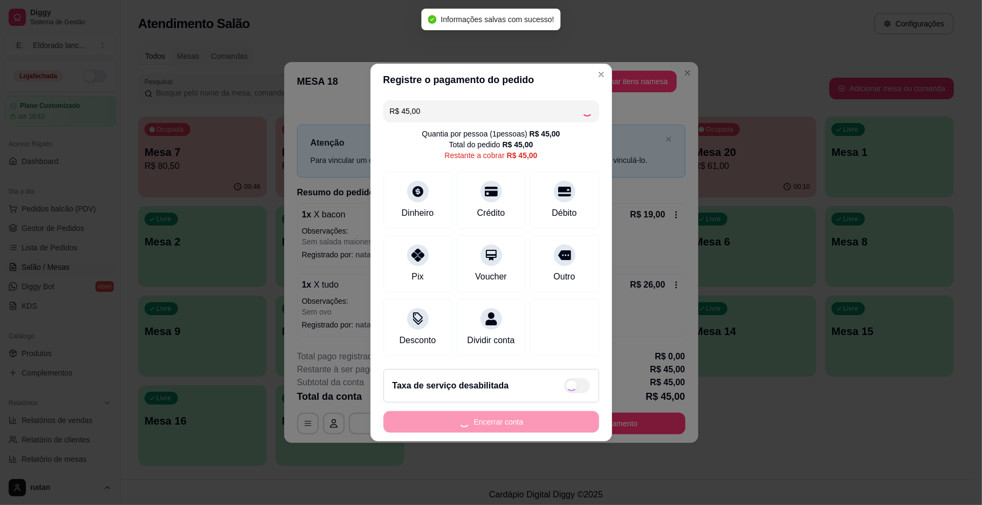
type input "R$ 0,00"
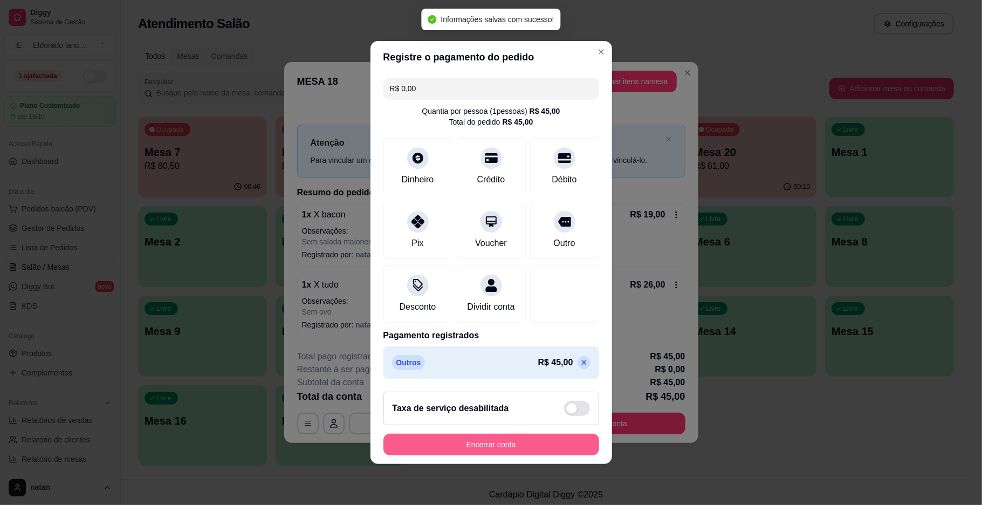
click at [511, 451] on button "Encerrar conta" at bounding box center [491, 445] width 216 height 22
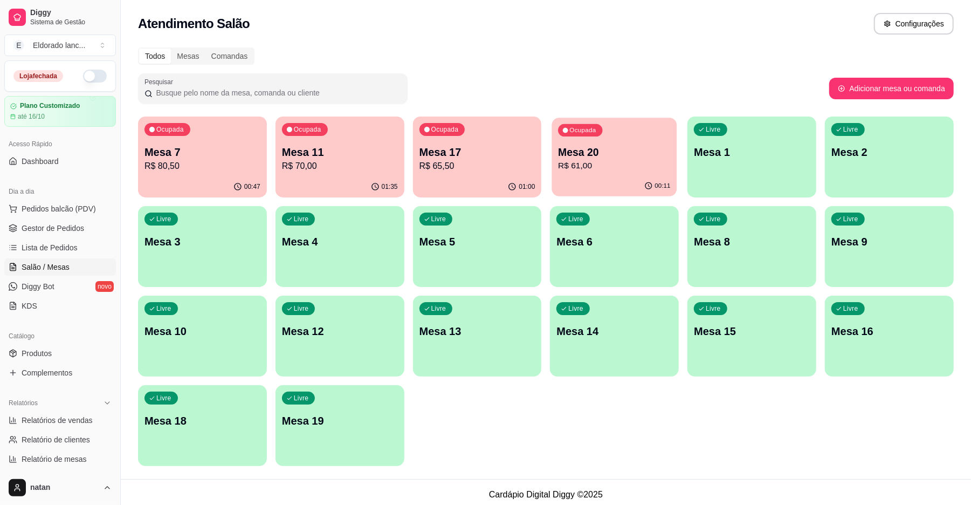
click at [604, 154] on p "Mesa 20" at bounding box center [615, 152] width 112 height 15
click at [643, 152] on p "Mesa 20" at bounding box center [615, 152] width 116 height 15
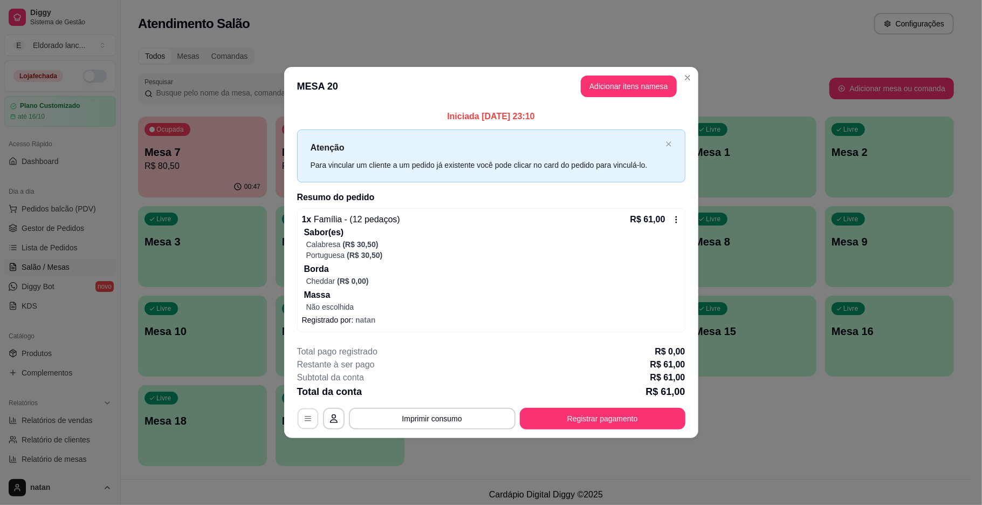
click at [308, 415] on icon "button" at bounding box center [308, 418] width 9 height 9
click at [312, 416] on button "button" at bounding box center [307, 418] width 21 height 21
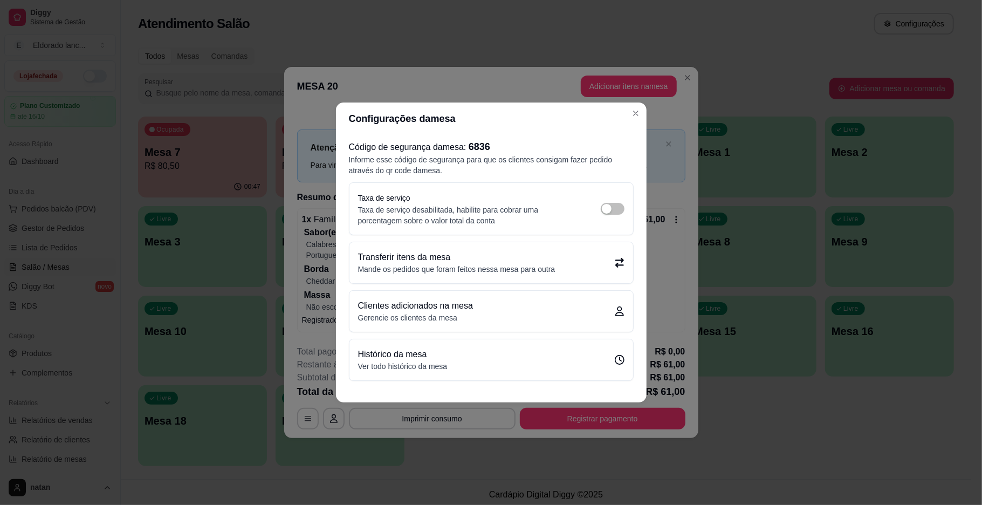
click at [428, 267] on p "Mande os pedidos que foram feitos nessa mesa para outra" at bounding box center [456, 269] width 197 height 11
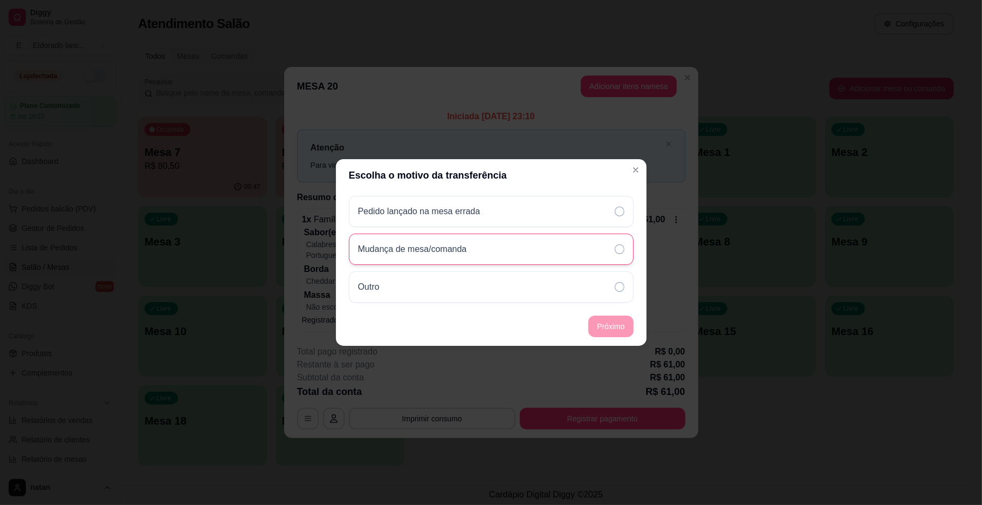
click at [532, 243] on div "Mudança de mesa/comanda" at bounding box center [491, 249] width 285 height 31
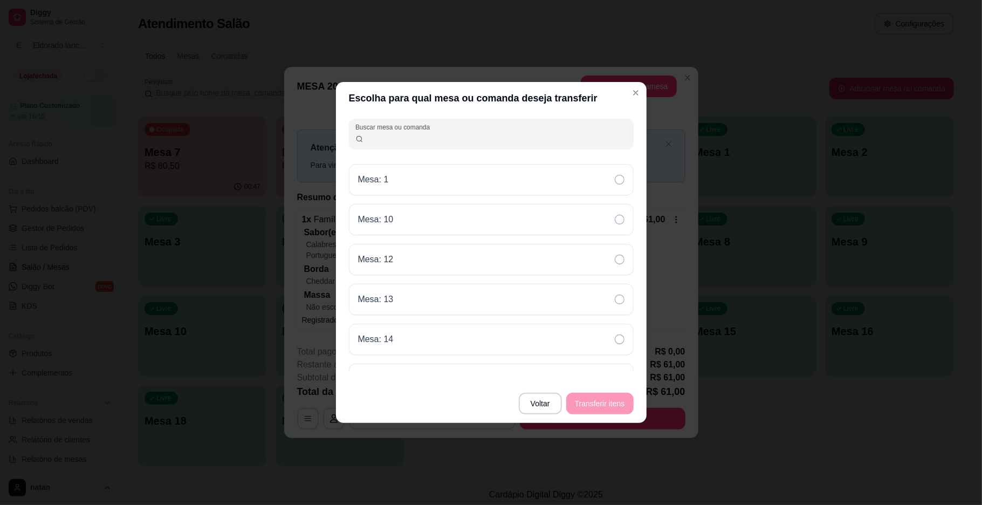
click at [635, 240] on div "Buscar mesa ou comanda Mesa: 1 Mesa: 10 Mesa: 12 Mesa: 13 Mesa: 14 Mesa: 15 Mes…" at bounding box center [491, 249] width 311 height 270
click at [607, 259] on div "Mesa: 4" at bounding box center [491, 261] width 285 height 31
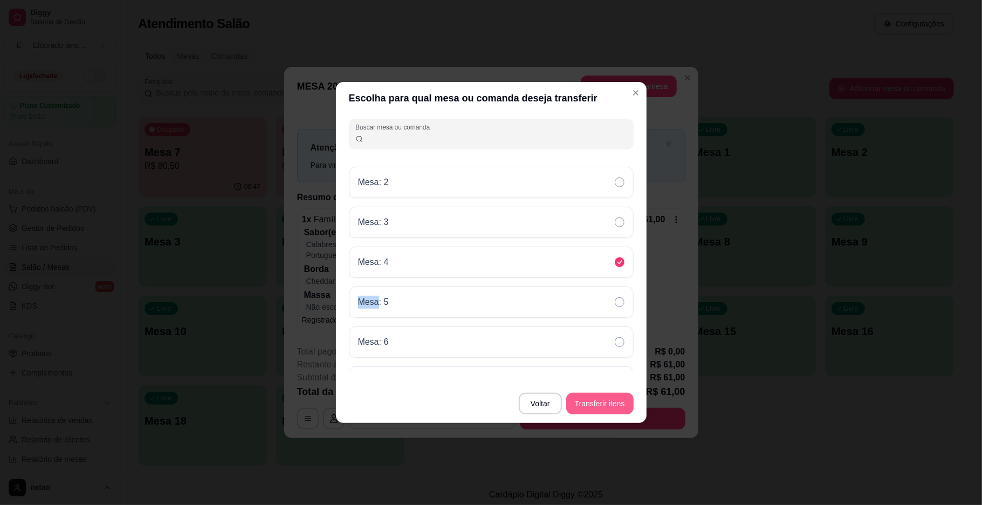
click at [592, 404] on button "Transferir itens" at bounding box center [599, 404] width 67 height 22
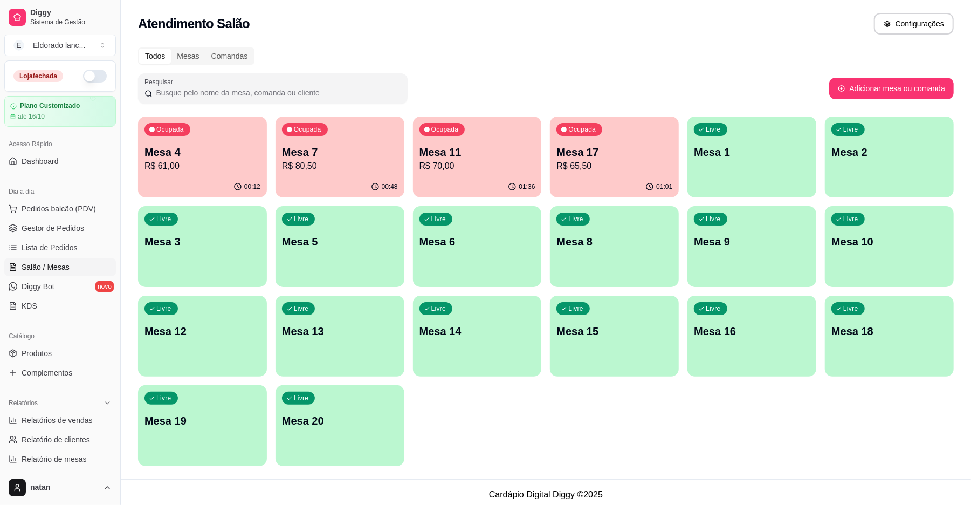
click at [601, 184] on div "01:01" at bounding box center [614, 186] width 129 height 21
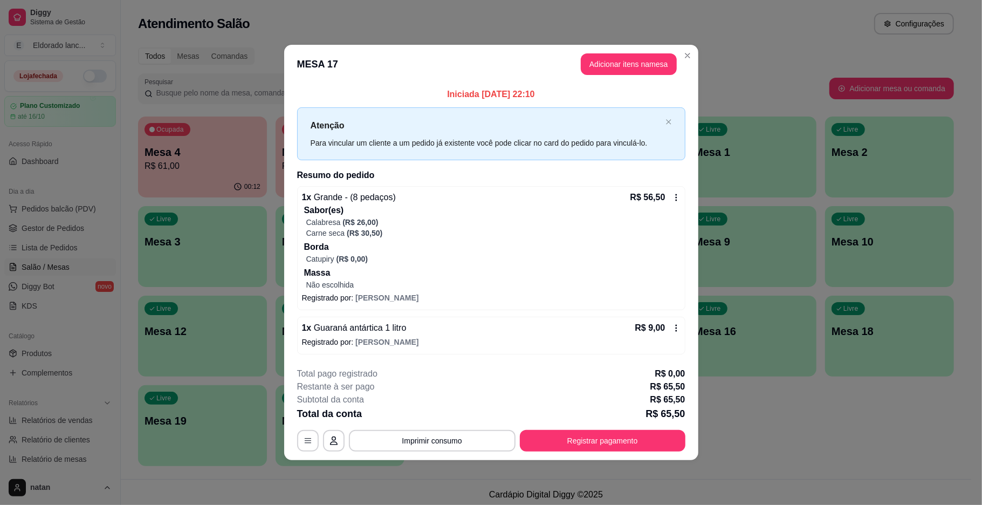
click at [843, 283] on div "button" at bounding box center [889, 280] width 129 height 13
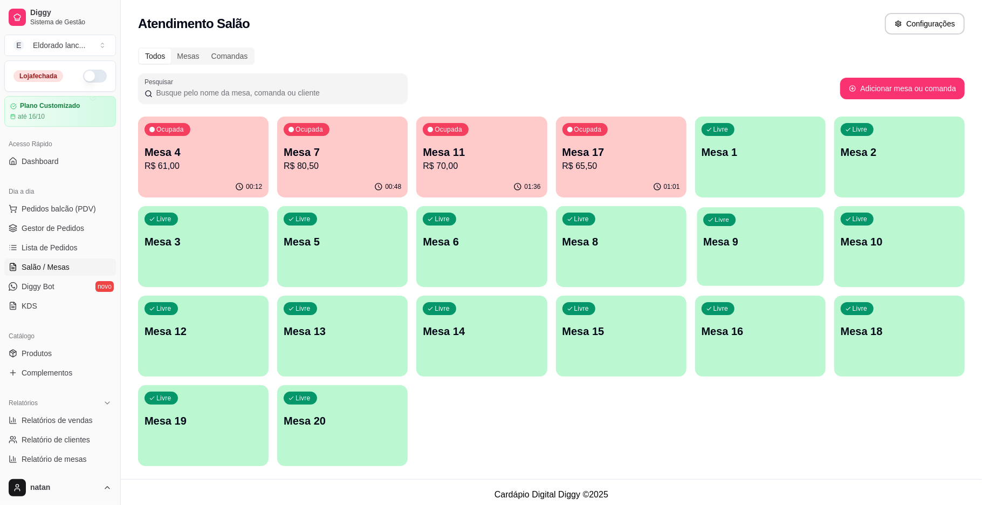
click at [723, 225] on div "Livre Mesa 9" at bounding box center [760, 240] width 127 height 66
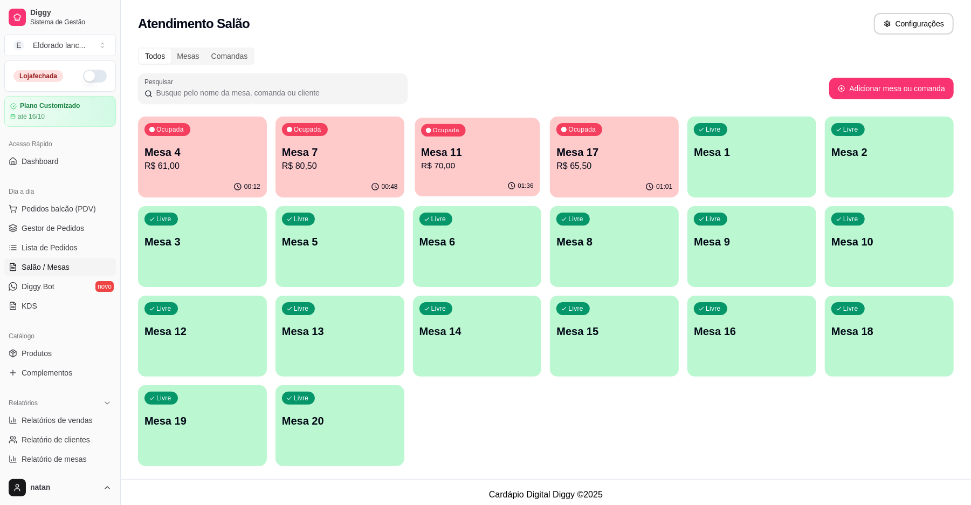
click at [472, 154] on p "Mesa 11" at bounding box center [477, 152] width 112 height 15
click at [324, 175] on div "Ocupada Mesa 7 R$ 80,50" at bounding box center [340, 146] width 129 height 60
click at [631, 141] on div "Ocupada Mesa 17 R$ 65,50" at bounding box center [614, 147] width 125 height 58
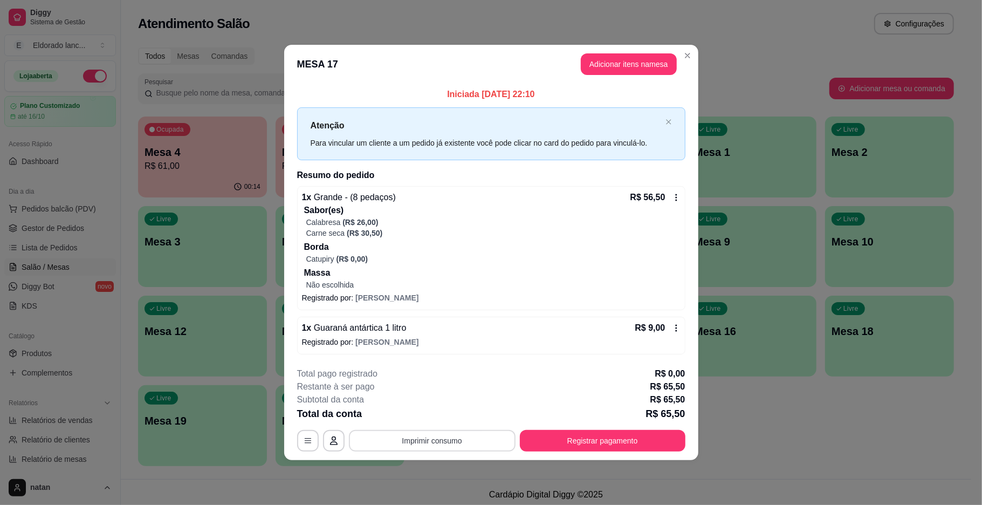
click at [439, 440] on button "Imprimir consumo" at bounding box center [432, 441] width 167 height 22
click at [437, 413] on button "IMPRESSORA" at bounding box center [435, 416] width 78 height 17
drag, startPoint x: 639, startPoint y: 107, endPoint x: 675, endPoint y: 59, distance: 60.0
click at [675, 59] on section "**********" at bounding box center [491, 252] width 414 height 415
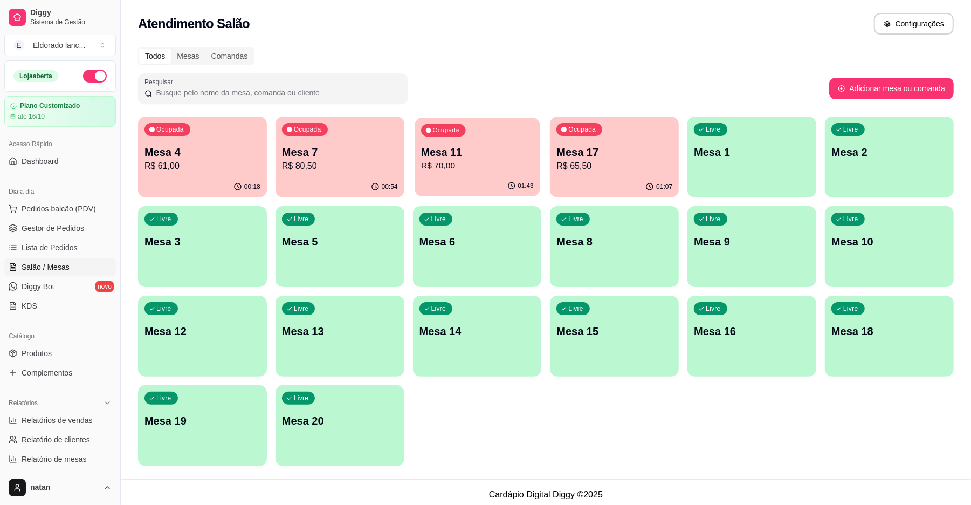
click at [471, 151] on p "Mesa 11" at bounding box center [477, 152] width 112 height 15
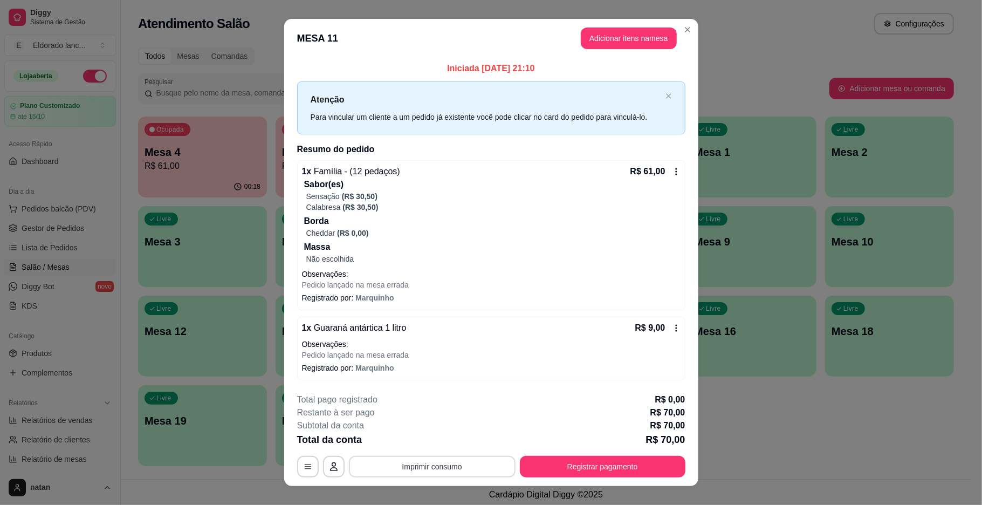
click at [389, 466] on button "Imprimir consumo" at bounding box center [432, 467] width 167 height 22
click at [408, 443] on button "IMPRESSORA" at bounding box center [430, 442] width 78 height 17
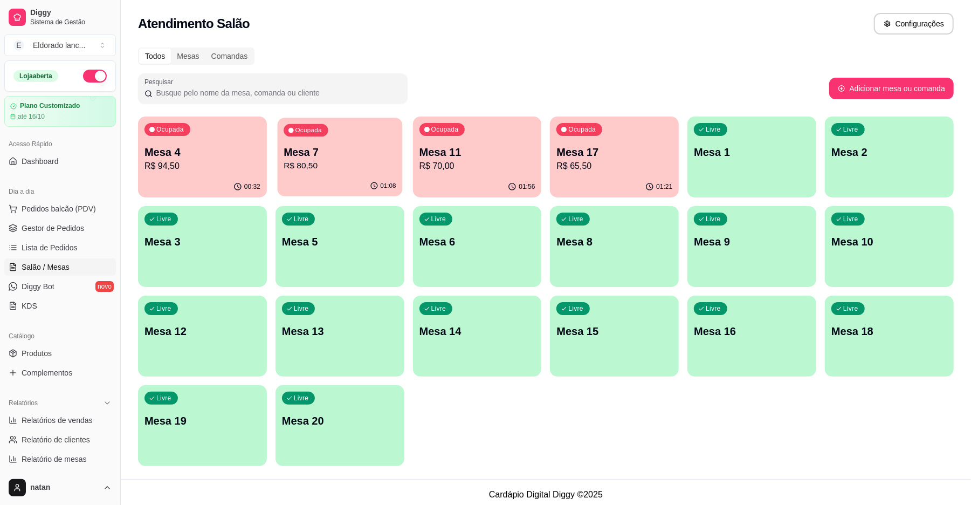
click at [331, 177] on div "01:08" at bounding box center [339, 186] width 125 height 20
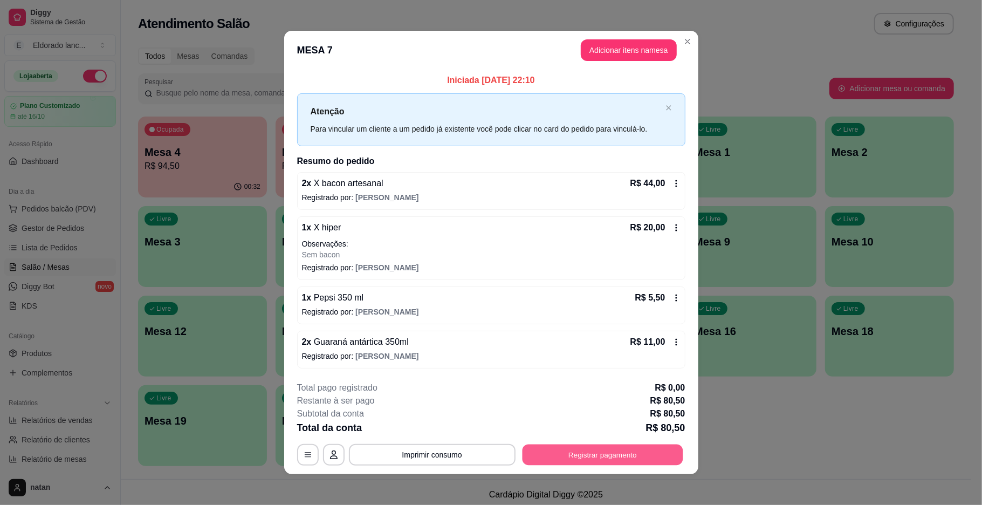
click at [624, 455] on button "Registrar pagamento" at bounding box center [602, 454] width 161 height 21
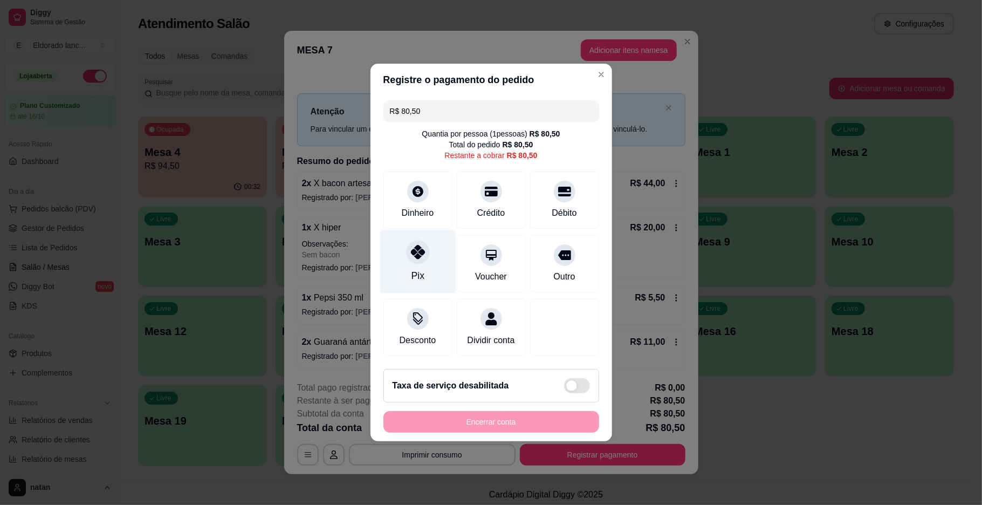
click at [421, 269] on div "Pix" at bounding box center [417, 276] width 13 height 14
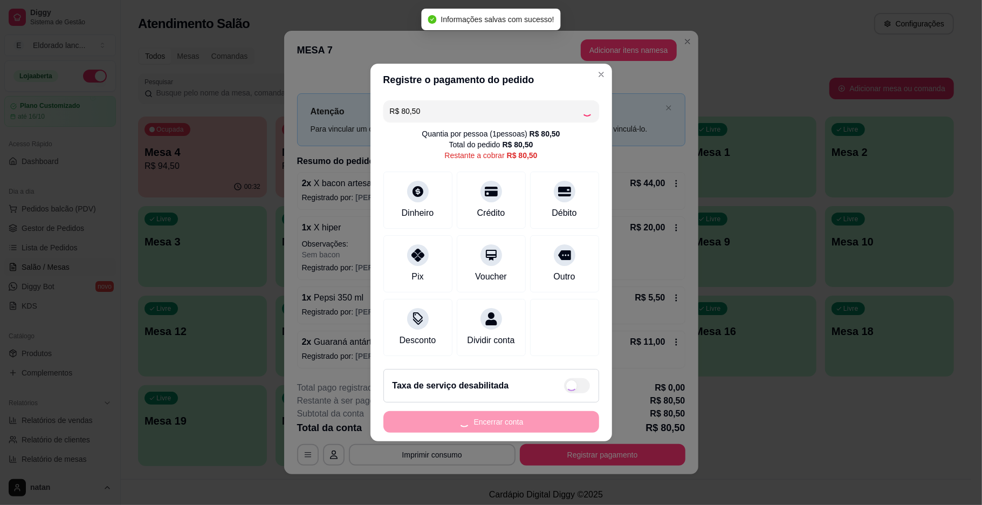
type input "R$ 0,00"
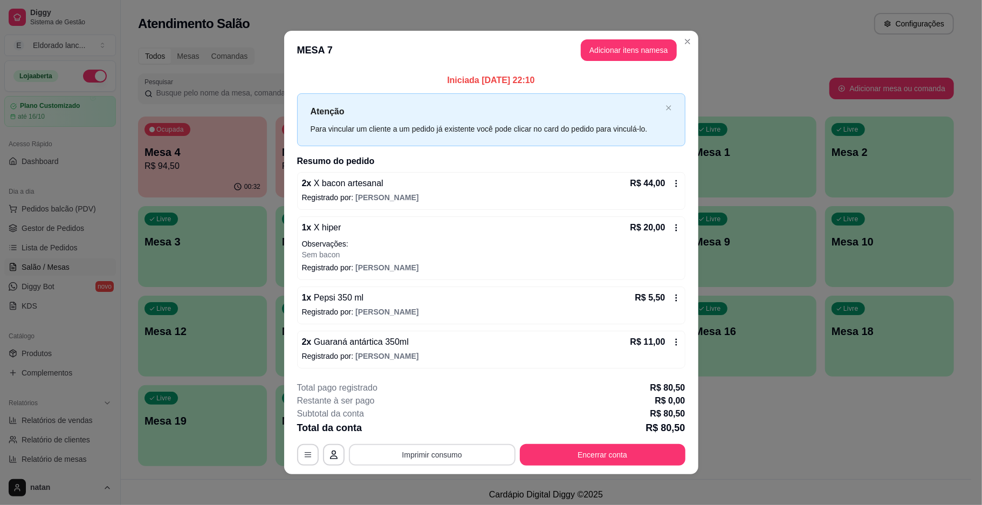
click at [432, 445] on button "Imprimir consumo" at bounding box center [432, 455] width 167 height 22
click at [432, 433] on button "IMPRESSORA" at bounding box center [430, 430] width 76 height 17
click at [543, 462] on button "Encerrar conta" at bounding box center [603, 455] width 166 height 22
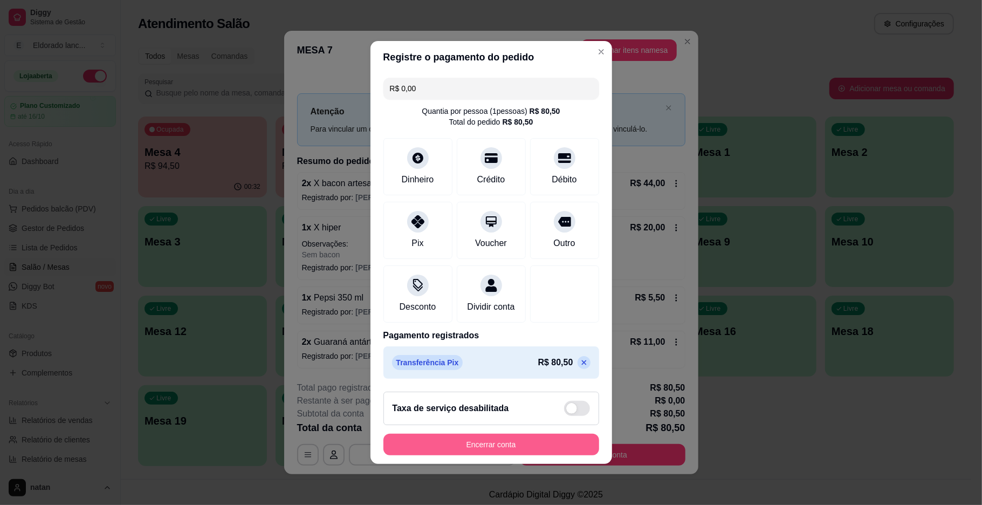
click at [454, 455] on button "Encerrar conta" at bounding box center [491, 445] width 216 height 22
click at [454, 455] on div "Encerrar conta" at bounding box center [491, 445] width 216 height 22
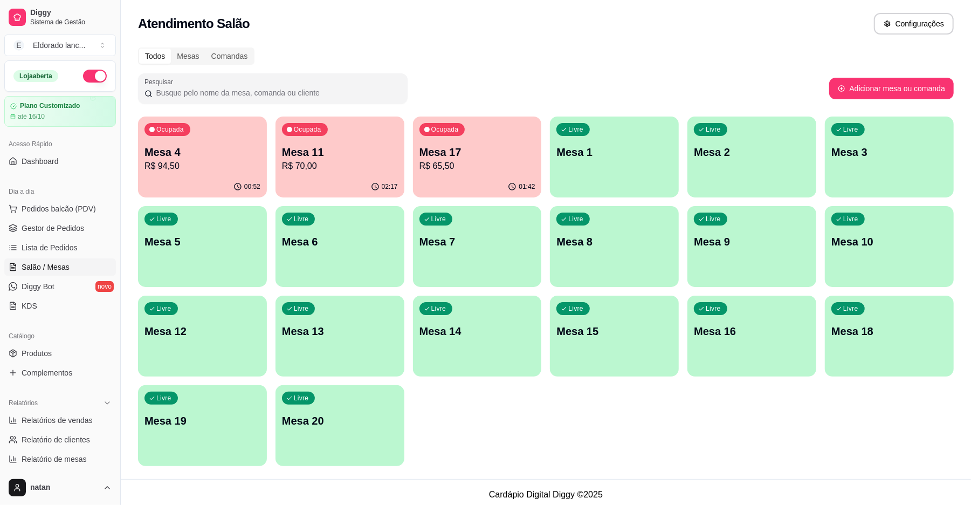
click at [199, 150] on p "Mesa 4" at bounding box center [203, 152] width 116 height 15
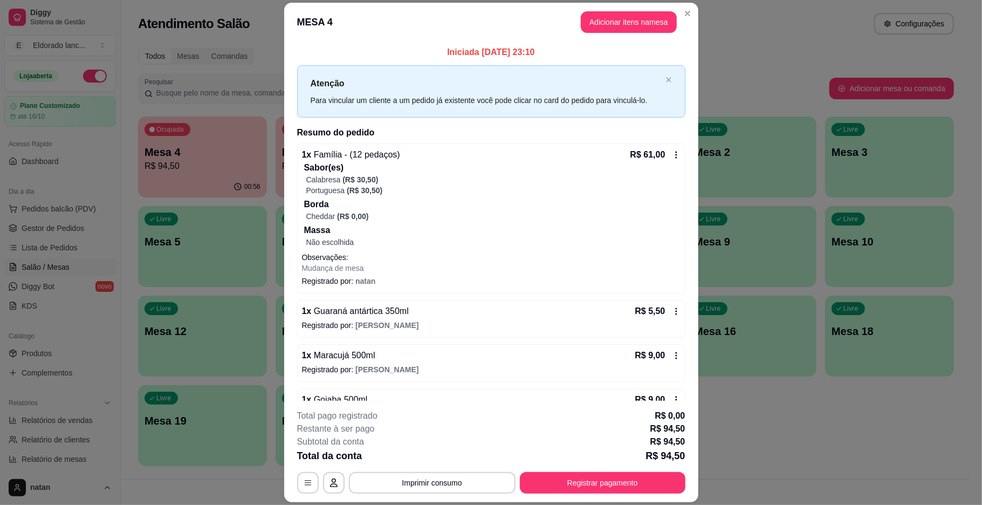
scroll to position [101, 0]
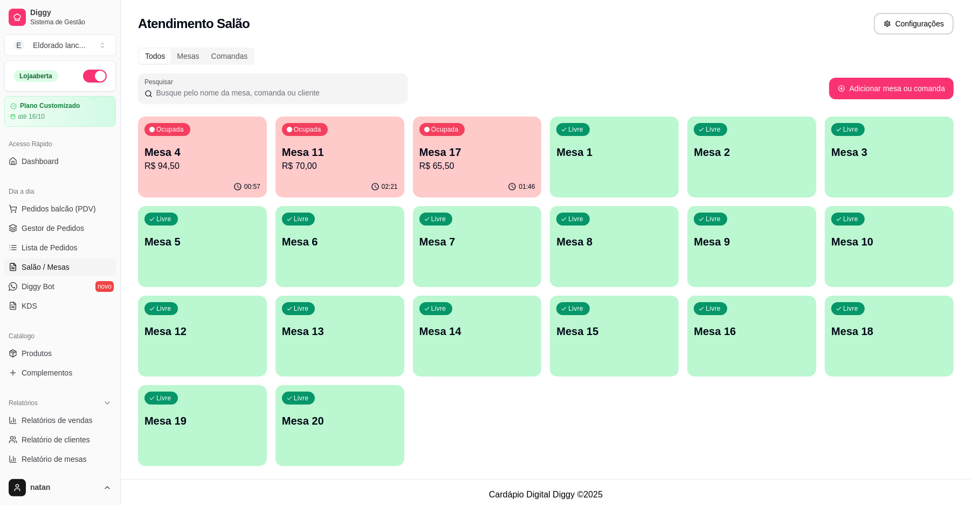
click at [65, 260] on link "Salão / Mesas" at bounding box center [60, 266] width 112 height 17
click at [65, 263] on span "Salão / Mesas" at bounding box center [46, 267] width 48 height 11
click at [186, 182] on div "00:57" at bounding box center [202, 186] width 129 height 21
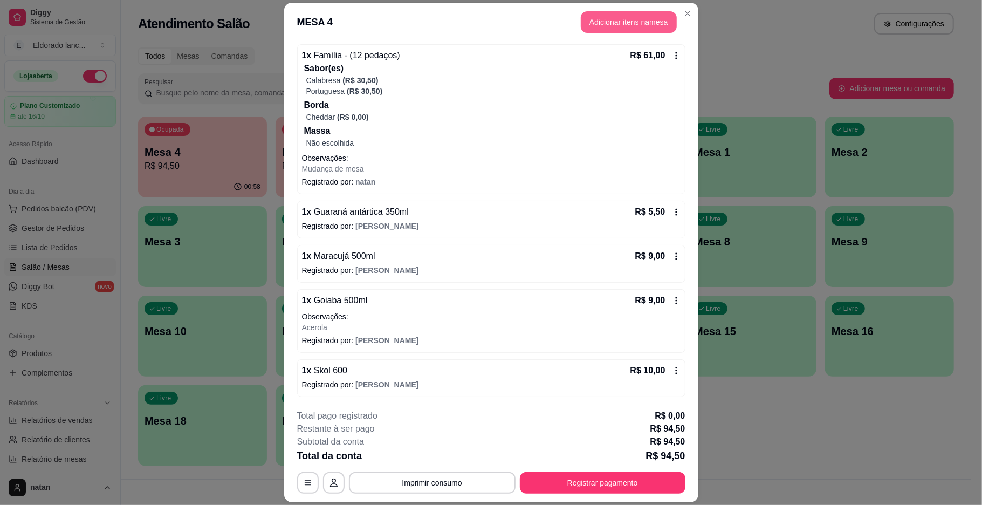
click at [592, 25] on button "Adicionar itens na mesa" at bounding box center [629, 22] width 96 height 22
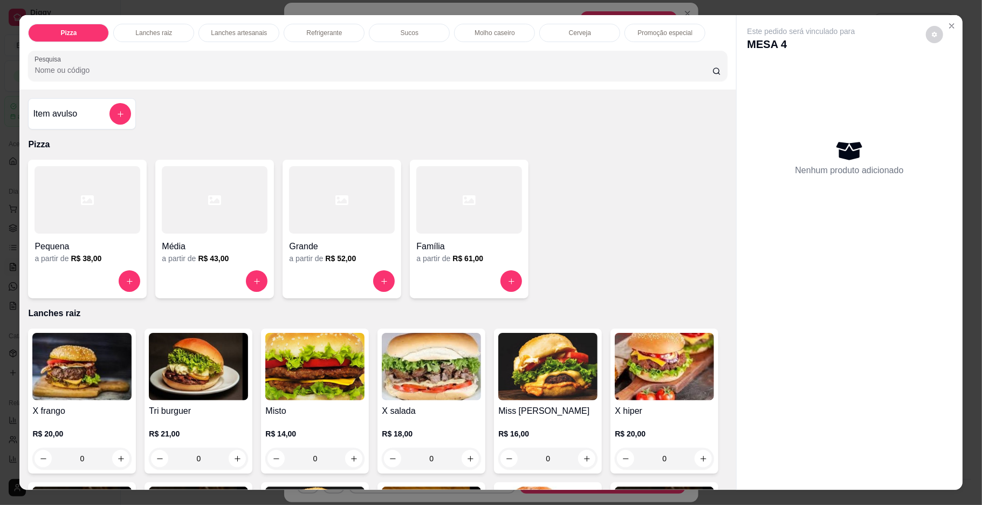
click at [555, 37] on div "Cerveja" at bounding box center [579, 33] width 81 height 18
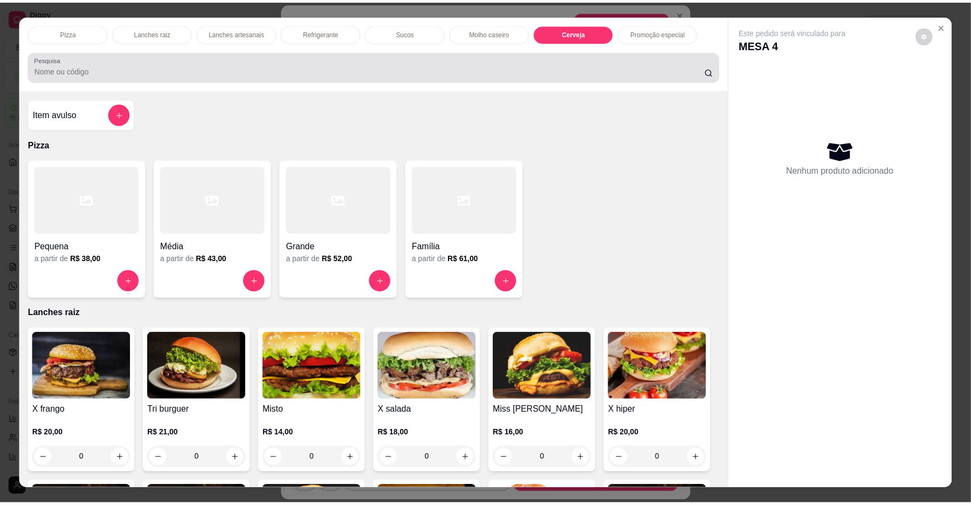
scroll to position [19, 0]
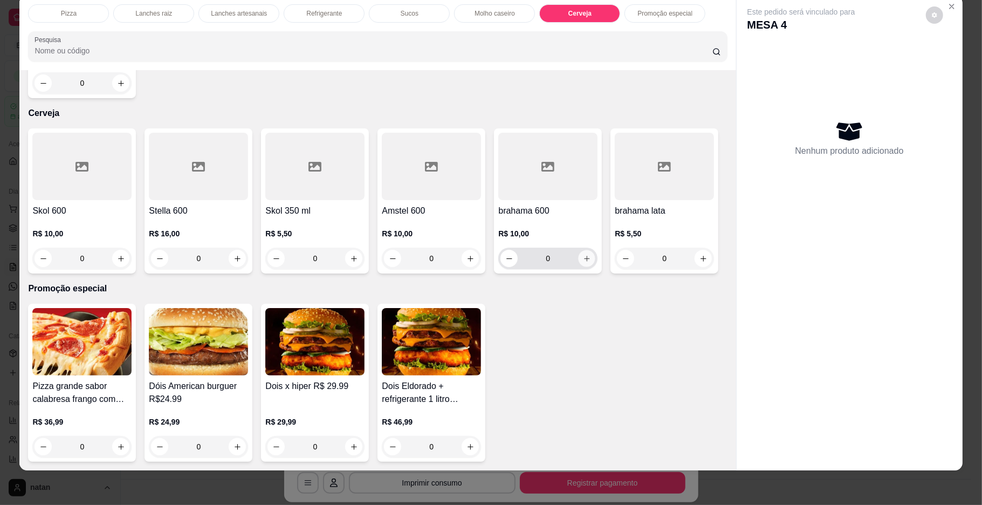
click at [581, 250] on button "increase-product-quantity" at bounding box center [587, 258] width 17 height 17
type input "1"
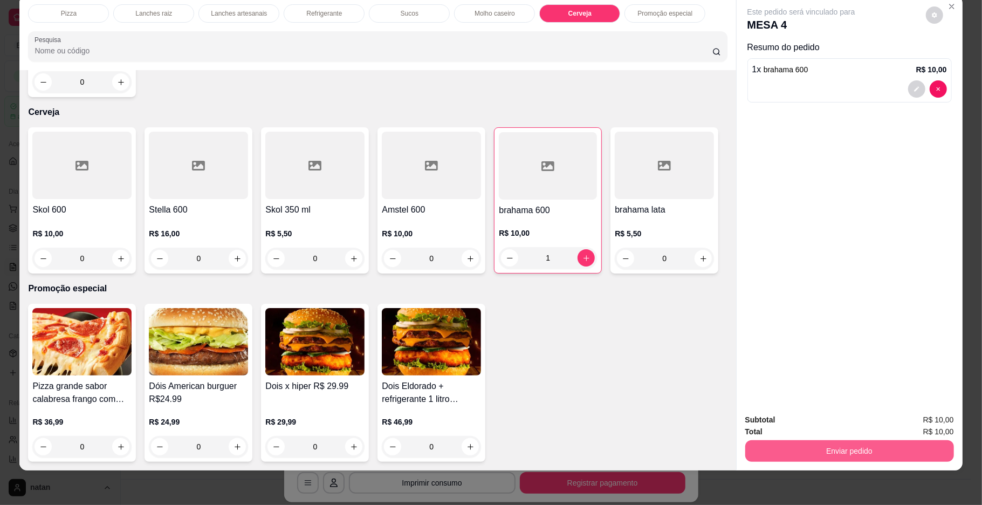
click at [846, 453] on button "Enviar pedido" at bounding box center [849, 451] width 209 height 22
click at [930, 417] on button "Enviar pedido" at bounding box center [924, 424] width 59 height 20
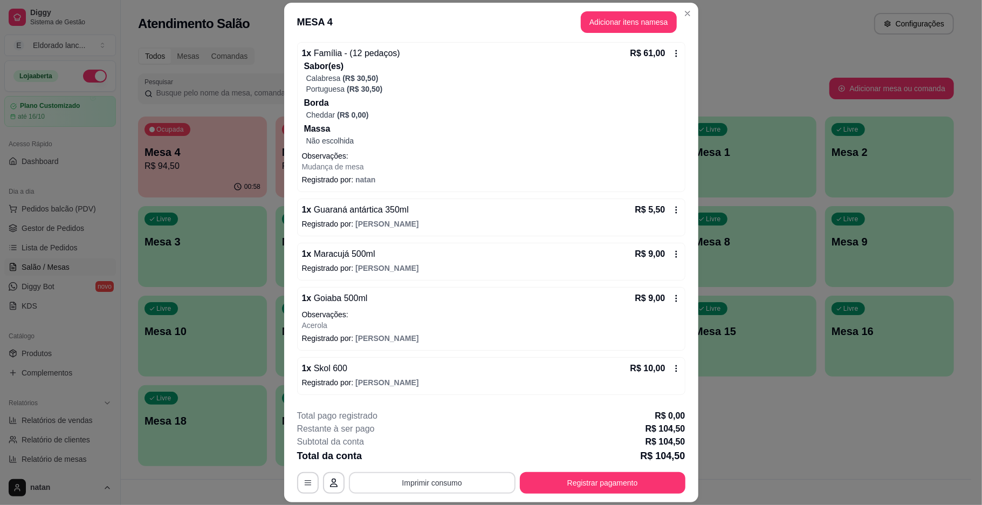
click at [492, 484] on button "Imprimir consumo" at bounding box center [432, 483] width 167 height 22
click at [452, 459] on button "IMPRESSORA" at bounding box center [430, 457] width 76 height 17
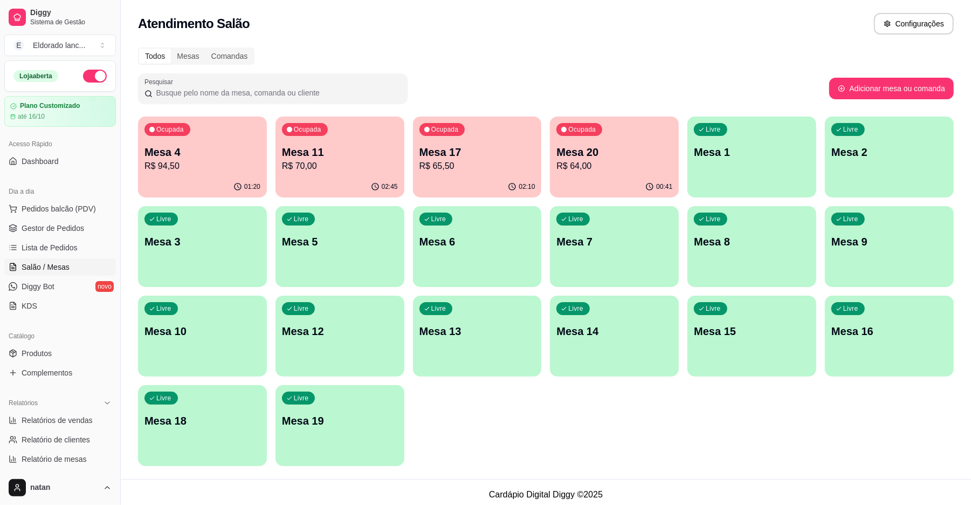
click at [245, 171] on p "R$ 94,50" at bounding box center [203, 166] width 116 height 13
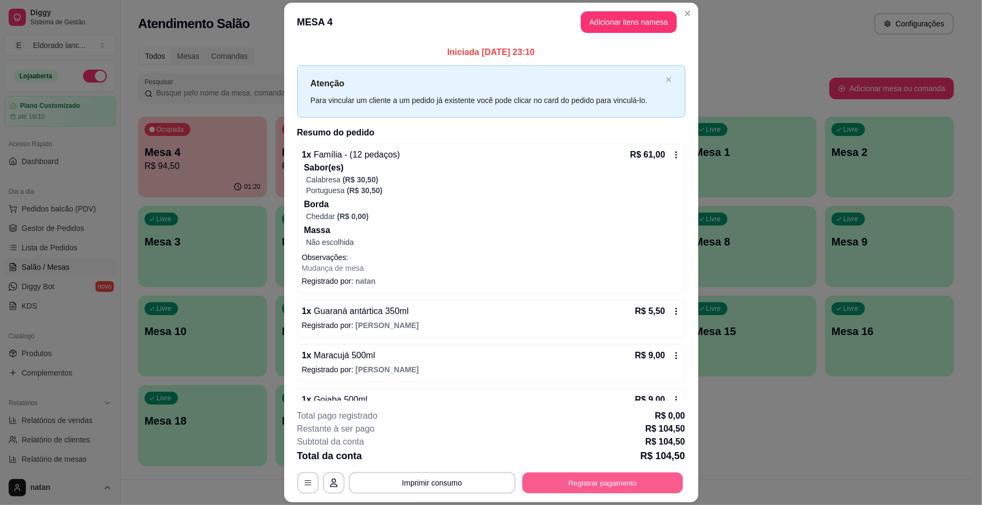
click at [545, 475] on button "Registrar pagamento" at bounding box center [602, 482] width 161 height 21
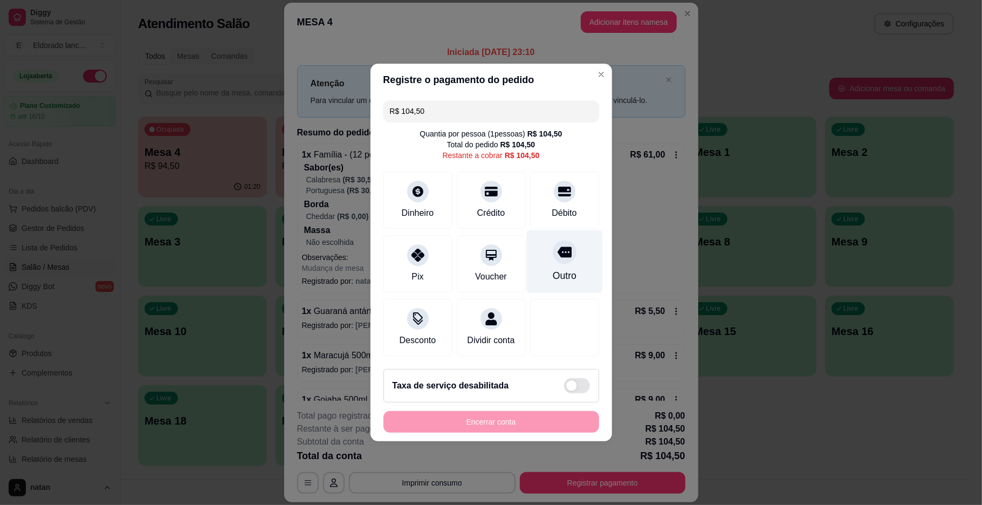
click at [529, 264] on div "Outro" at bounding box center [564, 261] width 76 height 63
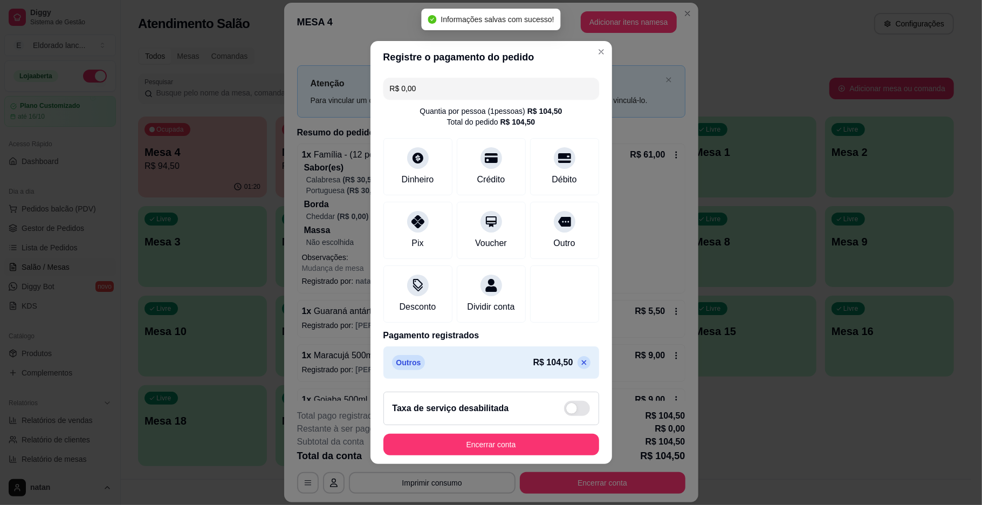
type input "R$ 0,00"
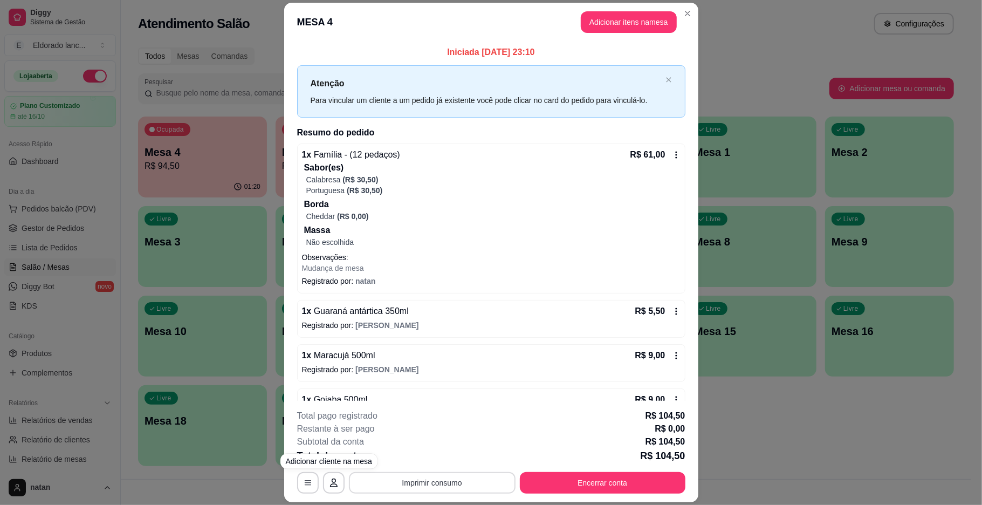
click at [373, 475] on button "Imprimir consumo" at bounding box center [432, 483] width 167 height 22
click at [400, 451] on button "IMPRESSORA" at bounding box center [430, 457] width 78 height 17
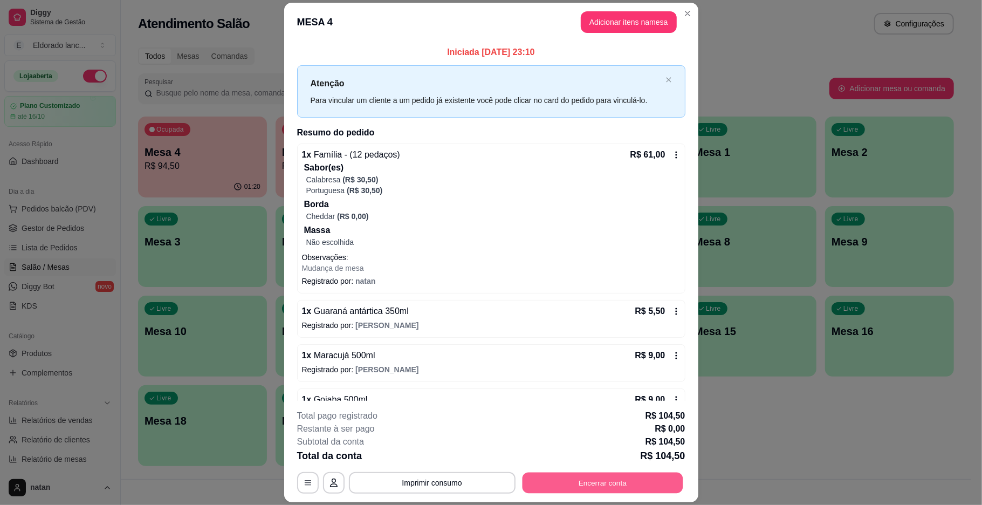
click at [553, 484] on button "Encerrar conta" at bounding box center [602, 482] width 161 height 21
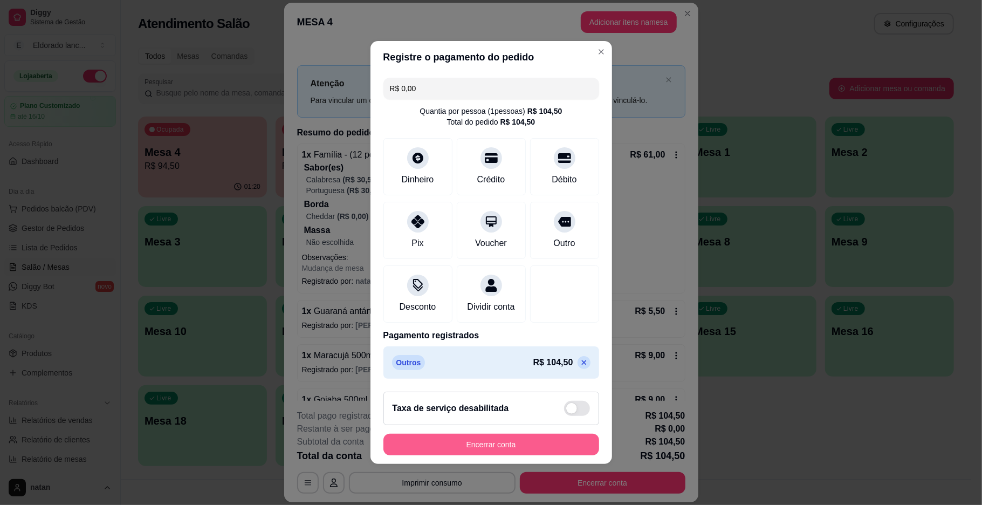
click at [518, 451] on button "Encerrar conta" at bounding box center [491, 445] width 216 height 22
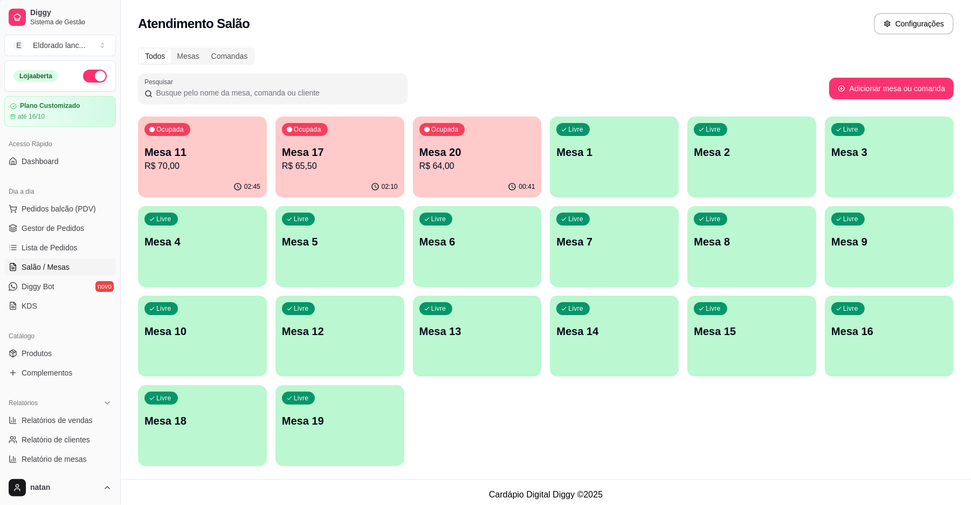
click at [188, 167] on p "R$ 70,00" at bounding box center [203, 166] width 116 height 13
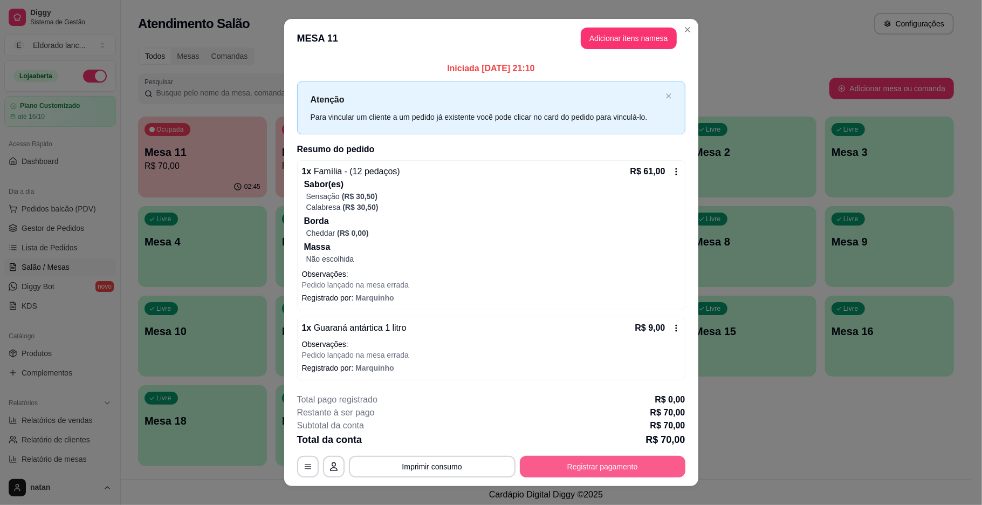
click at [561, 464] on button "Registrar pagamento" at bounding box center [603, 467] width 166 height 22
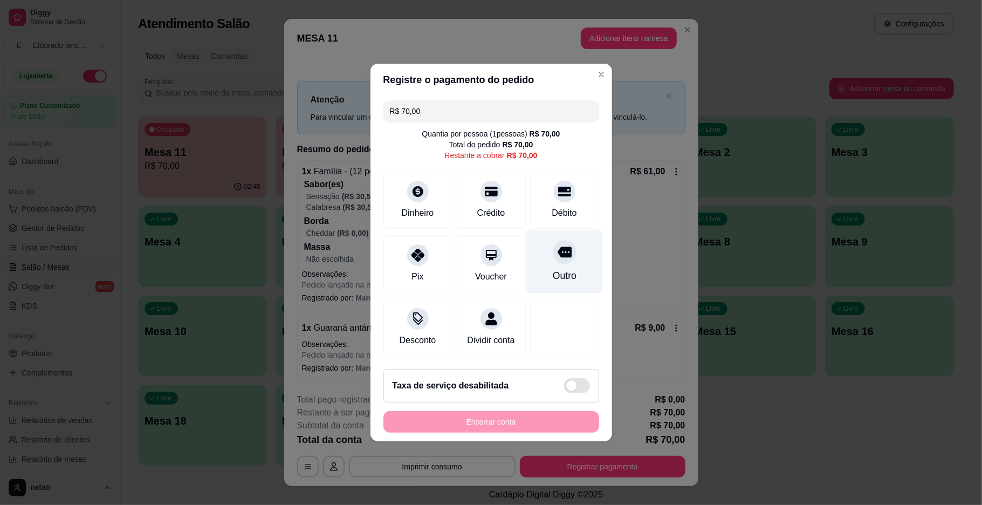
click at [555, 272] on div "Outro" at bounding box center [564, 276] width 24 height 14
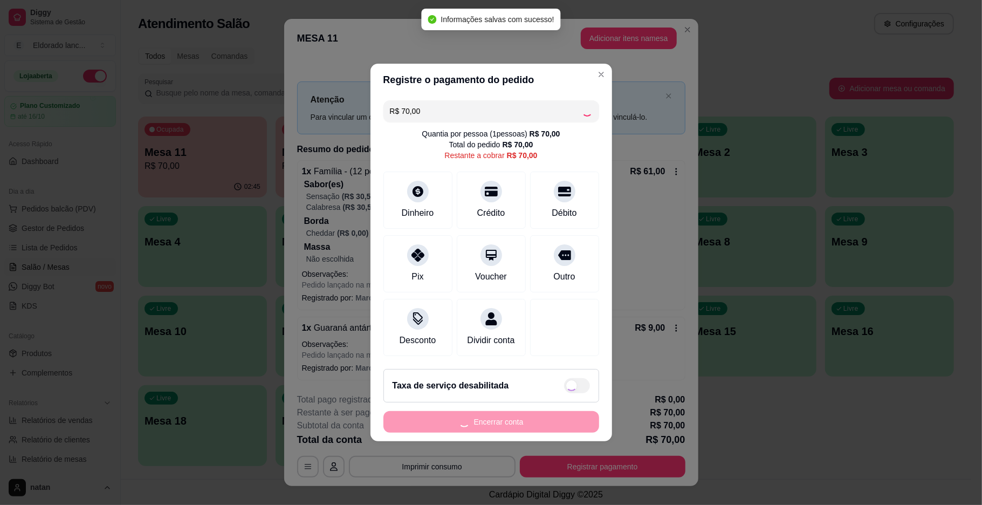
type input "R$ 0,00"
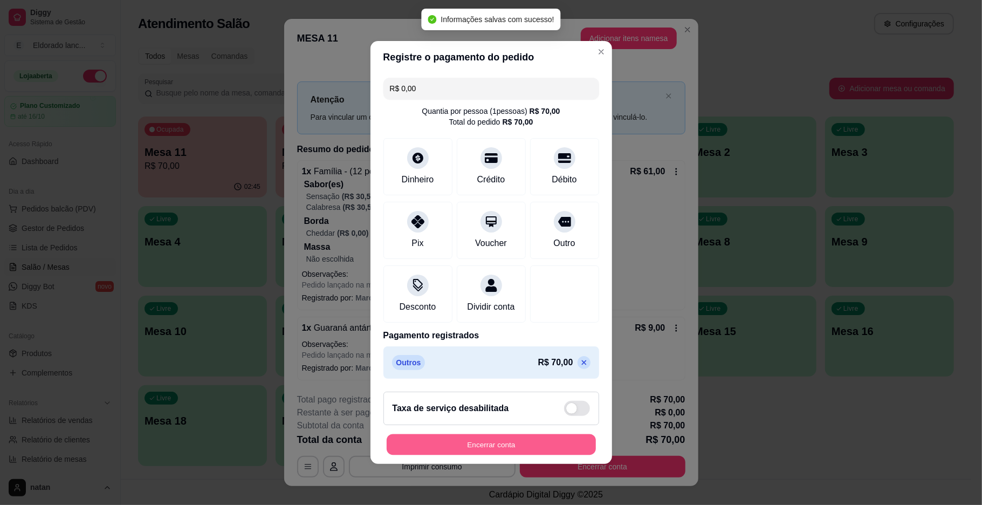
click at [520, 447] on button "Encerrar conta" at bounding box center [491, 444] width 209 height 21
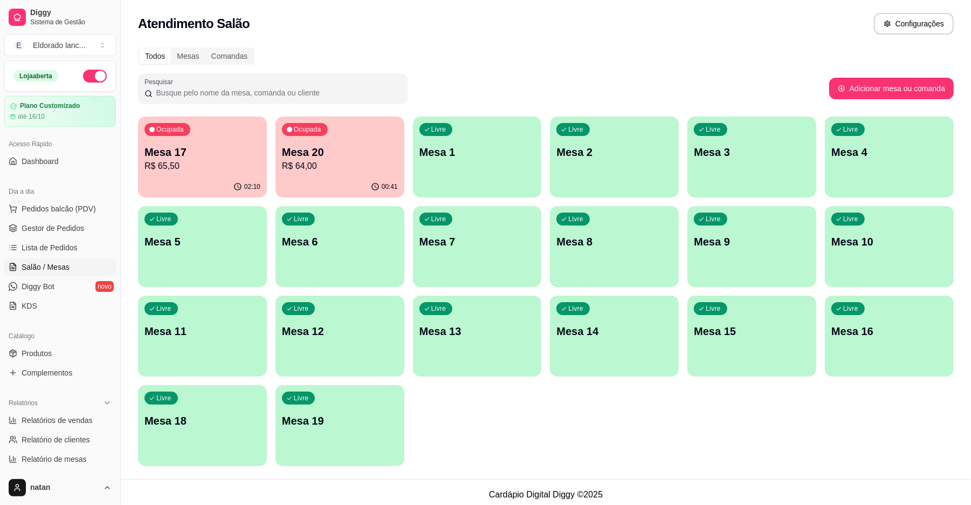
click at [210, 149] on p "Mesa 17" at bounding box center [203, 152] width 116 height 15
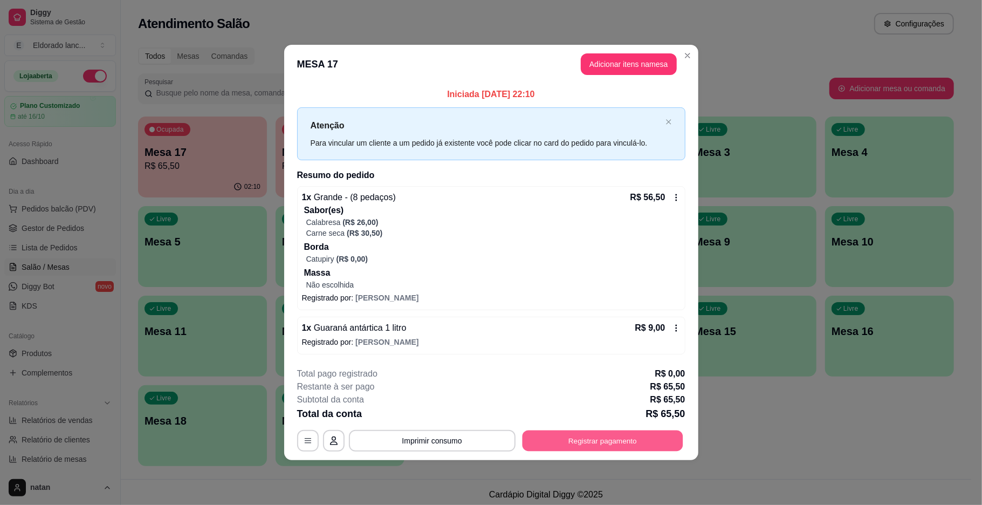
click at [592, 442] on button "Registrar pagamento" at bounding box center [602, 440] width 161 height 21
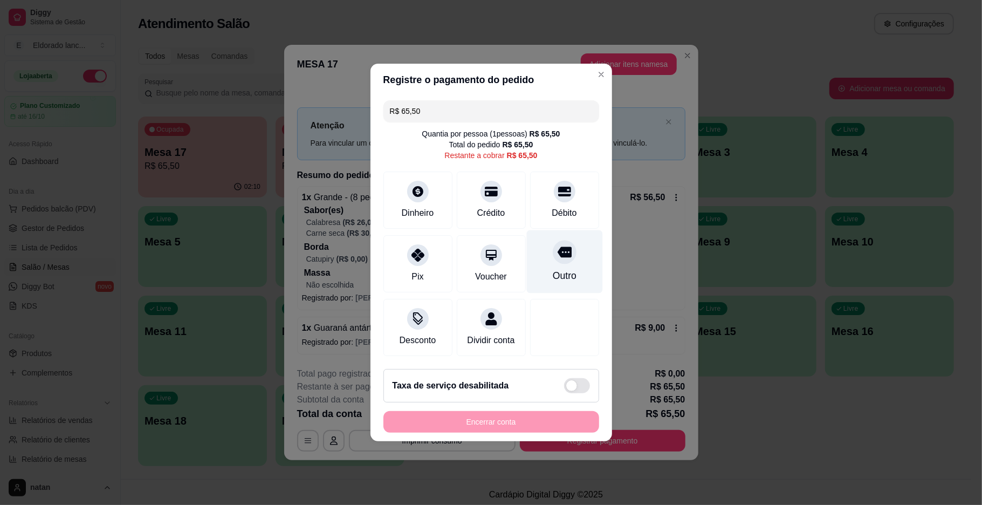
click at [561, 277] on div "Outro" at bounding box center [564, 261] width 76 height 63
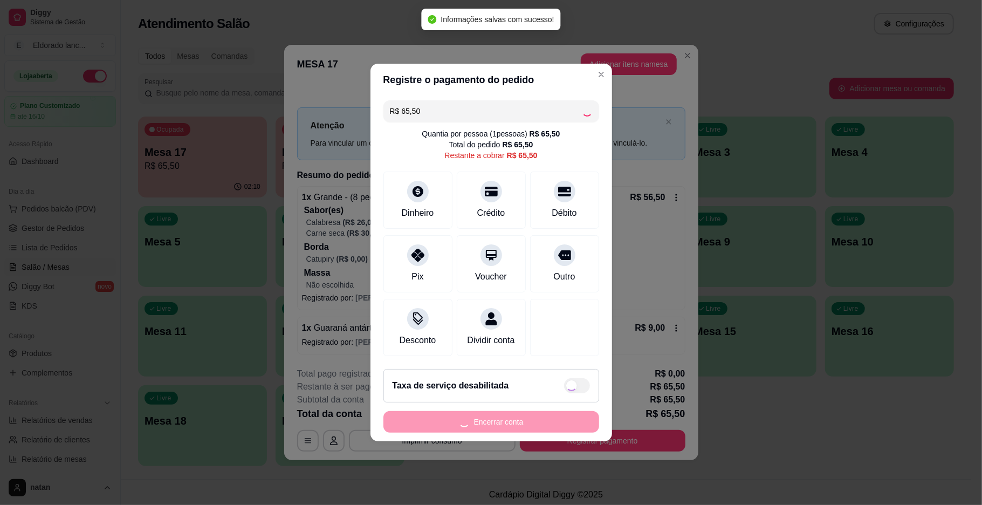
type input "R$ 0,00"
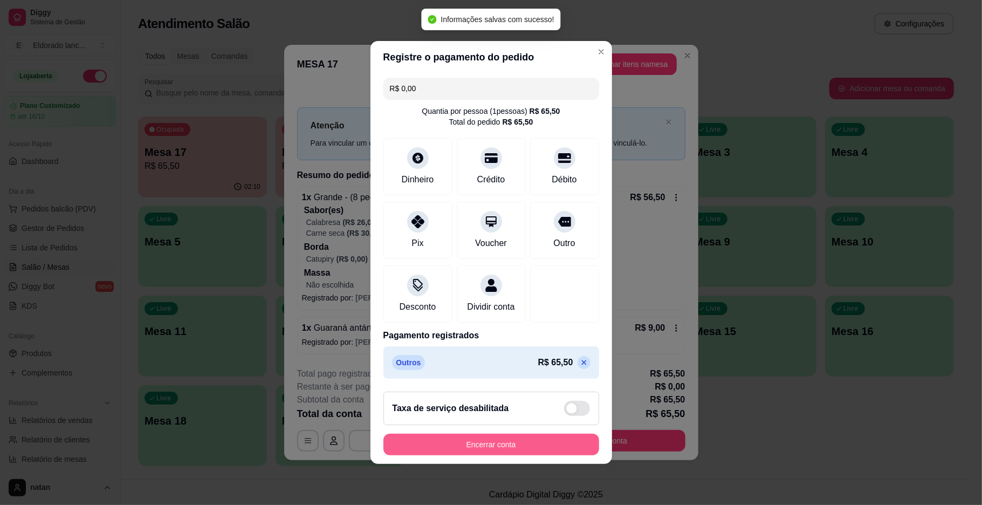
click at [516, 451] on button "Encerrar conta" at bounding box center [491, 445] width 216 height 22
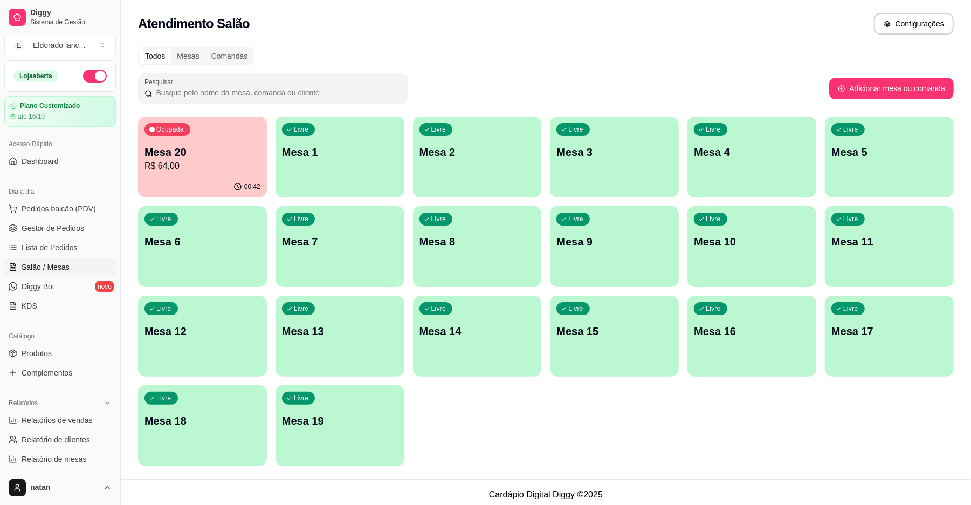
click at [235, 167] on p "R$ 64,00" at bounding box center [203, 166] width 116 height 13
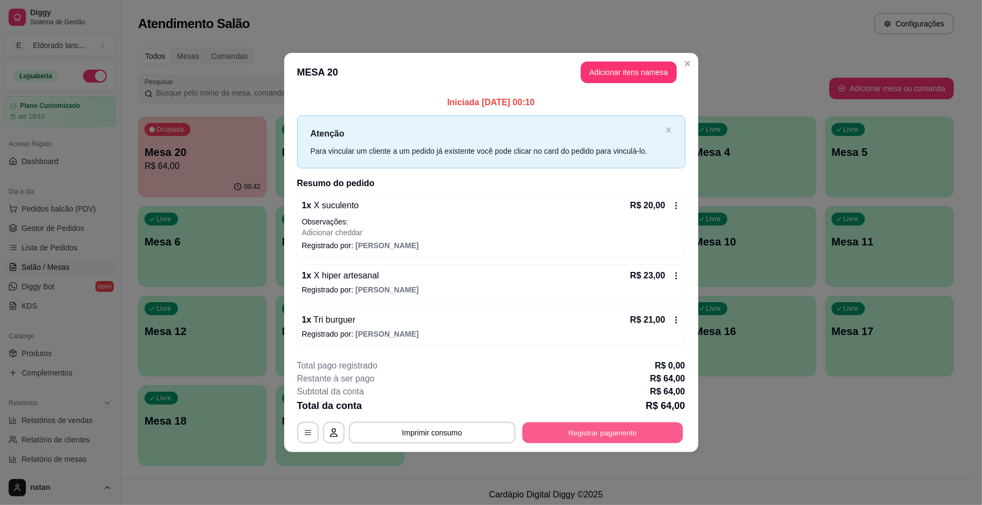
click at [585, 425] on button "Registrar pagamento" at bounding box center [602, 432] width 161 height 21
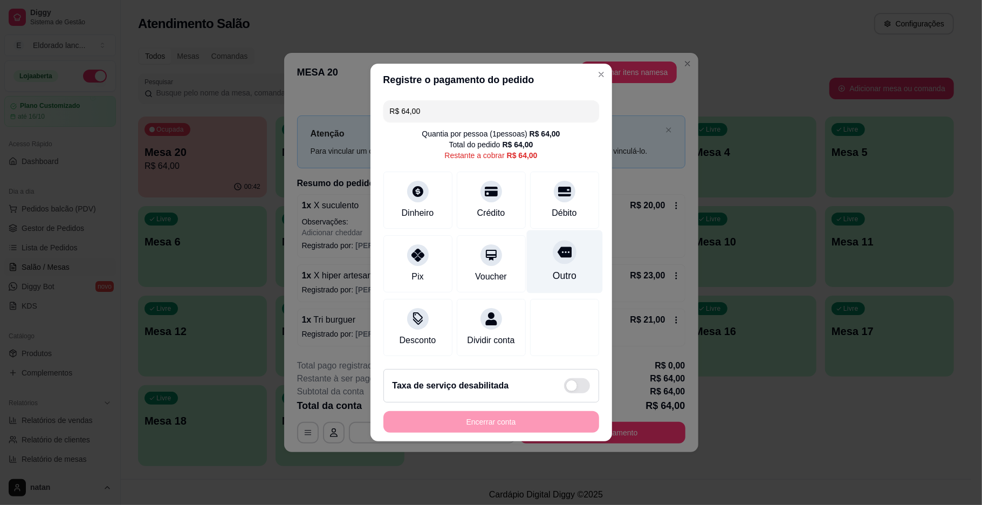
click at [565, 258] on div "Outro" at bounding box center [564, 261] width 76 height 63
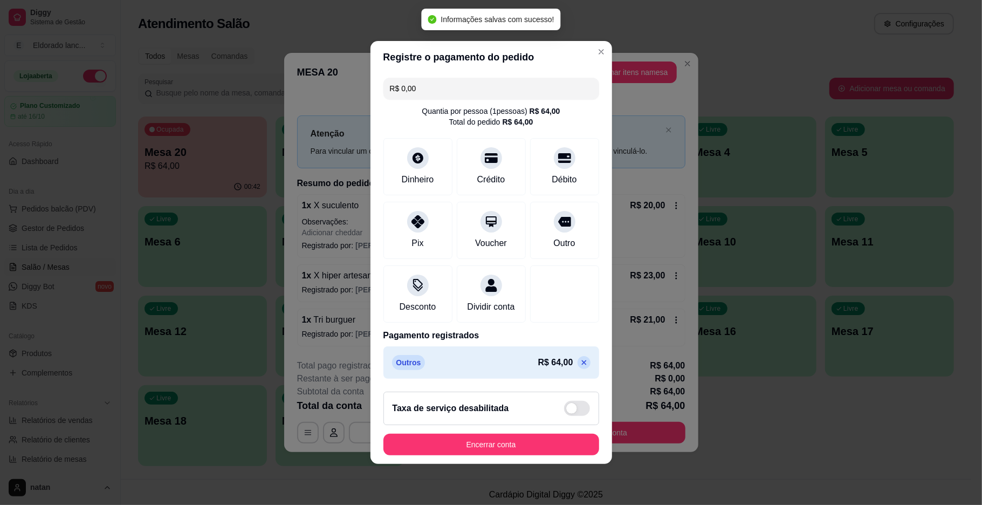
type input "R$ 0,00"
click at [499, 455] on button "Encerrar conta" at bounding box center [491, 445] width 216 height 22
